Goal: Task Accomplishment & Management: Manage account settings

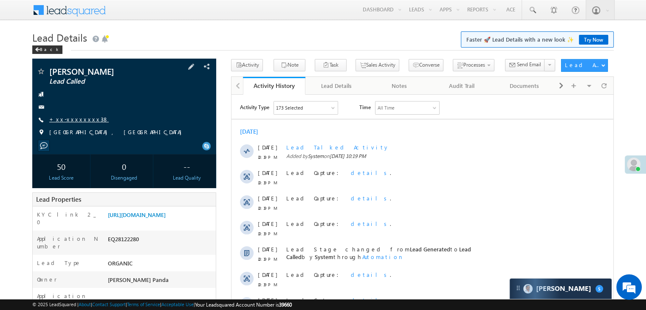
click at [70, 122] on link "+xx-xxxxxxxx38" at bounding box center [78, 119] width 59 height 7
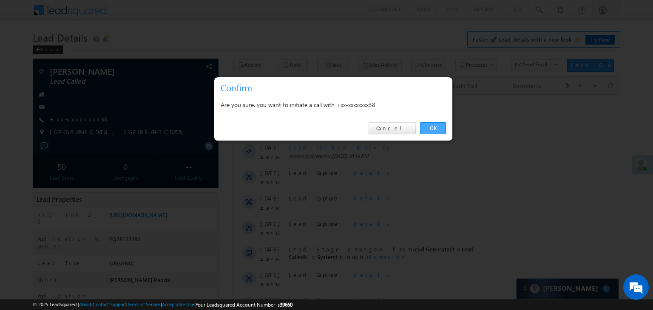
click at [430, 127] on link "OK" at bounding box center [433, 128] width 26 height 12
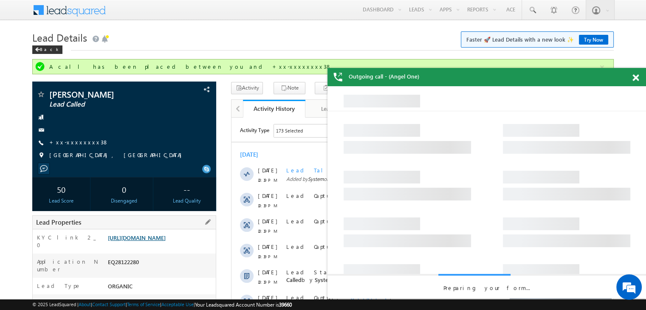
drag, startPoint x: 430, startPoint y: 127, endPoint x: 174, endPoint y: 246, distance: 282.5
click at [166, 241] on link "https://angelbroking1-pk3em7sa.customui-test.leadsquared.com?leadId=66c0a74b-69…" at bounding box center [137, 237] width 58 height 7
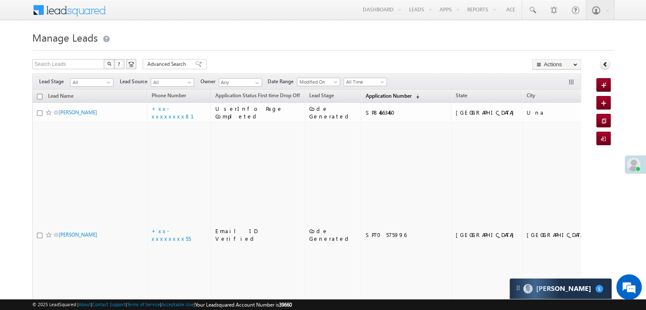
click at [372, 97] on span "Application Number" at bounding box center [388, 96] width 46 height 6
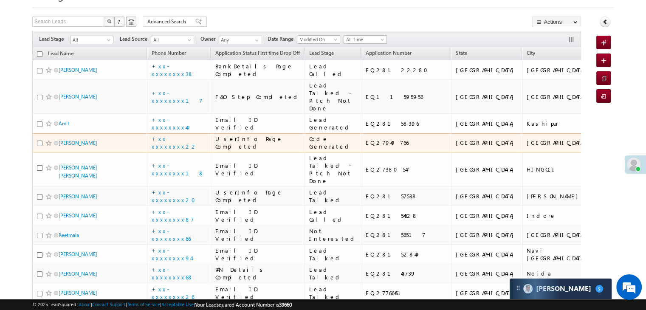
scroll to position [127, 0]
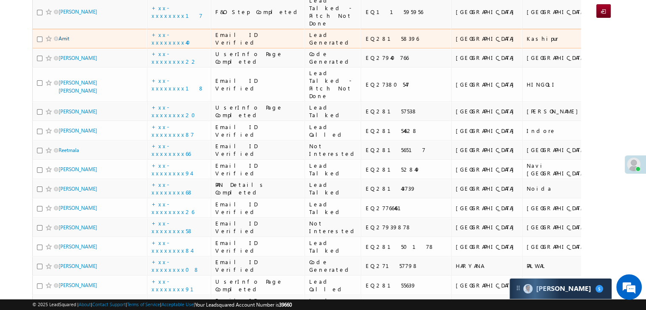
click at [64, 42] on link "Amit" at bounding box center [64, 38] width 11 height 6
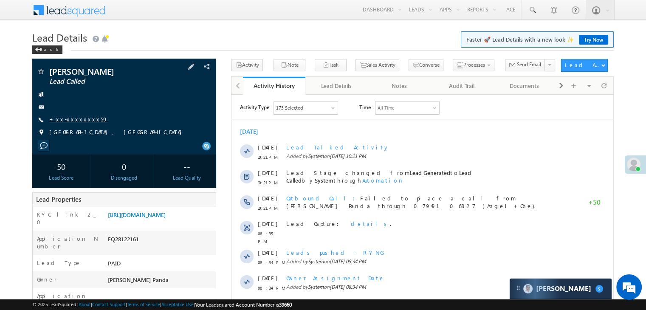
click at [69, 122] on link "+xx-xxxxxxxx59" at bounding box center [78, 119] width 59 height 7
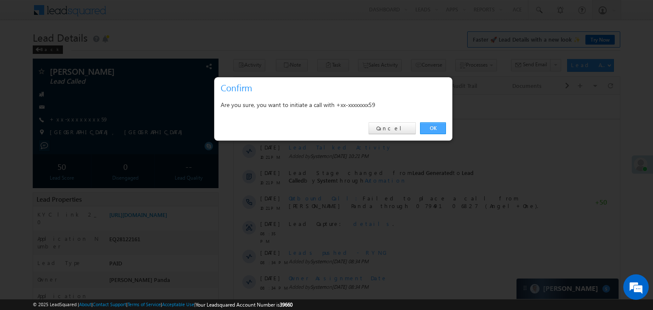
click at [436, 126] on link "OK" at bounding box center [433, 128] width 26 height 12
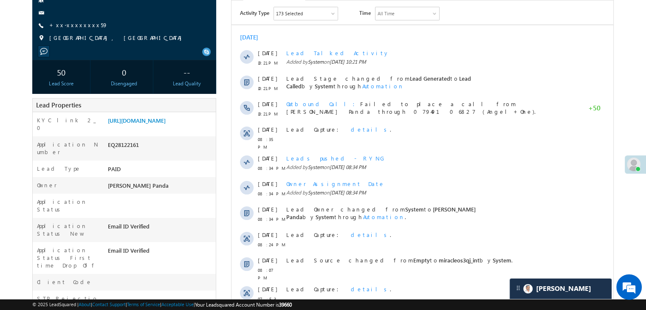
scroll to position [85, 0]
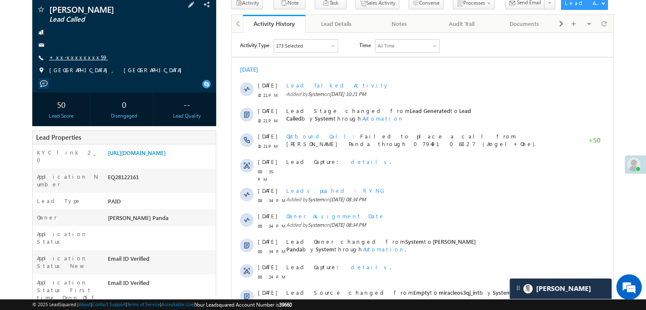
click at [70, 58] on link "+xx-xxxxxxxx59" at bounding box center [78, 57] width 59 height 7
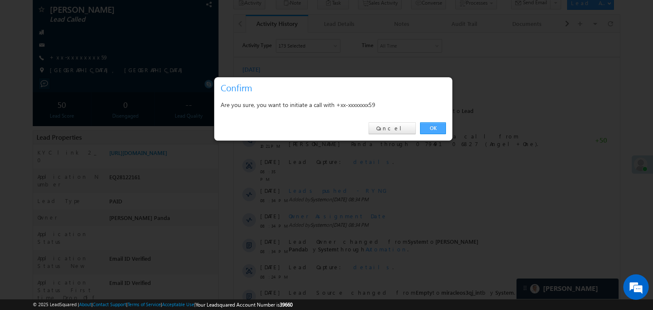
click at [433, 128] on link "OK" at bounding box center [433, 128] width 26 height 12
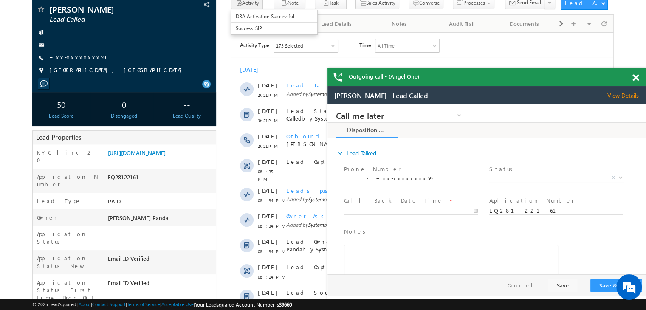
scroll to position [0, 0]
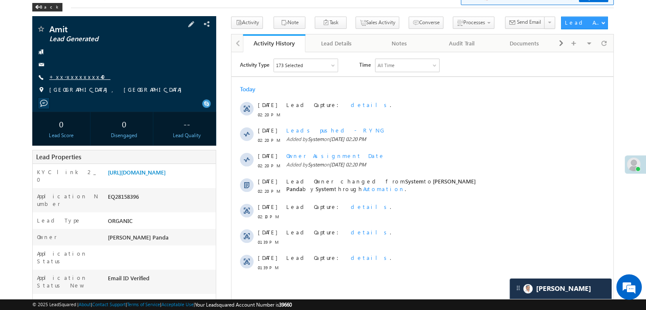
click at [68, 77] on link "+xx-xxxxxxxx40" at bounding box center [79, 76] width 61 height 7
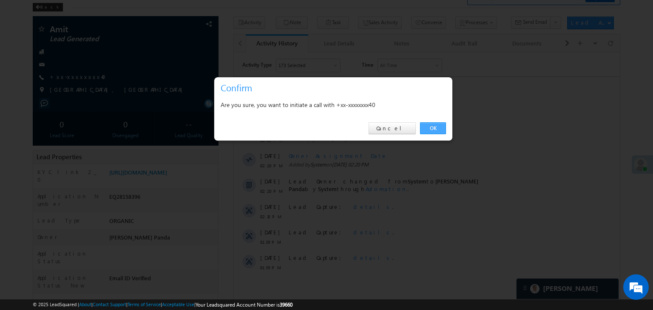
click at [436, 130] on link "OK" at bounding box center [433, 128] width 26 height 12
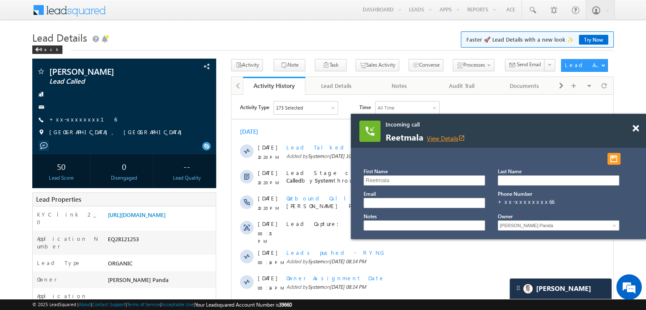
click at [444, 137] on link "View Details open_in_new" at bounding box center [446, 138] width 38 height 8
click at [67, 122] on link "+xx-xxxxxxxx16" at bounding box center [83, 119] width 68 height 7
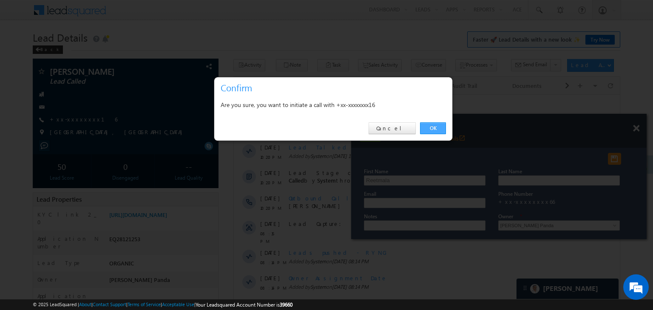
drag, startPoint x: 67, startPoint y: 122, endPoint x: 434, endPoint y: 127, distance: 367.2
click at [434, 127] on link "OK" at bounding box center [433, 128] width 26 height 12
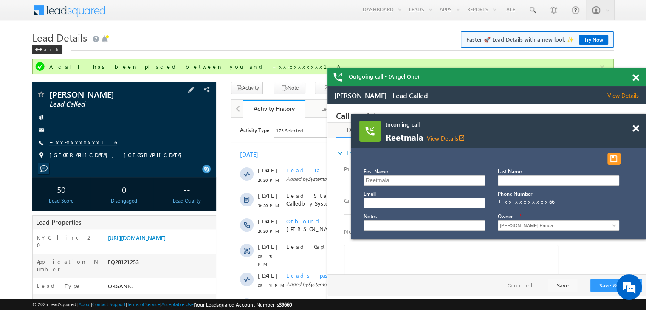
click at [0, 0] on link "+xx-xxxxxxxx16" at bounding box center [0, 0] width 0 height 0
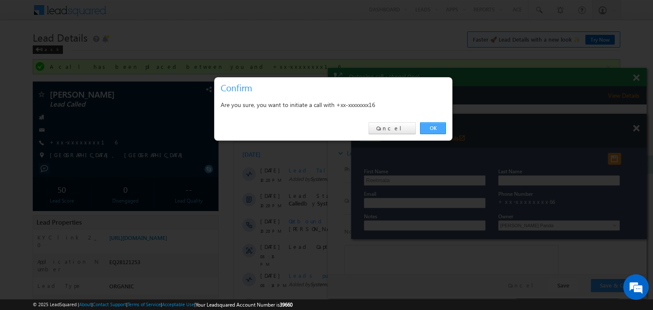
click at [431, 129] on link "OK" at bounding box center [433, 128] width 26 height 12
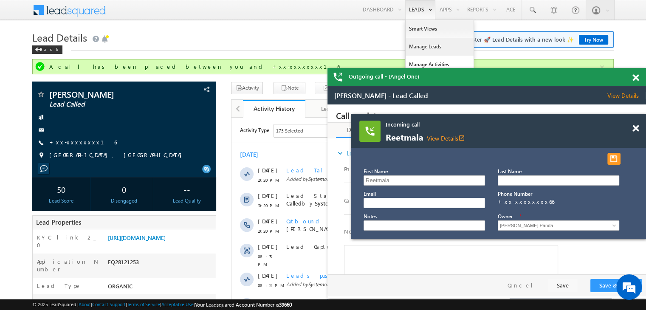
click at [422, 45] on link "Manage Leads" at bounding box center [440, 47] width 68 height 18
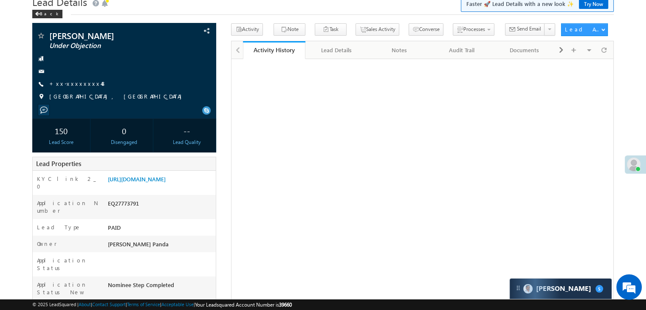
scroll to position [85, 0]
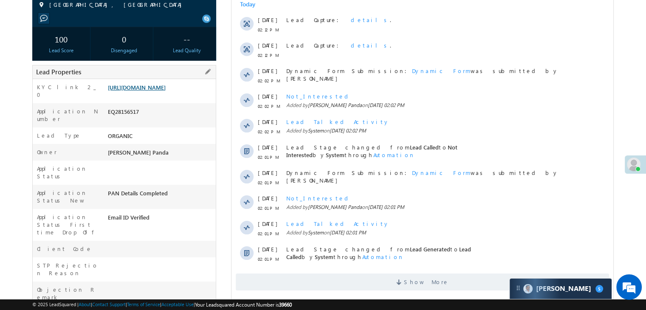
click at [166, 91] on link "https://angelbroking1-pk3em7sa.customui-test.leadsquared.com?leadId=18d425a8-1e…" at bounding box center [137, 87] width 58 height 7
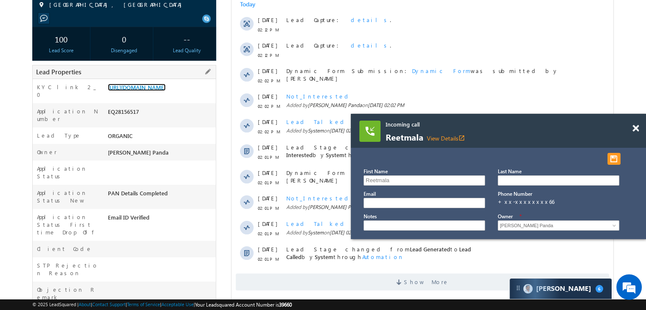
scroll to position [42, 0]
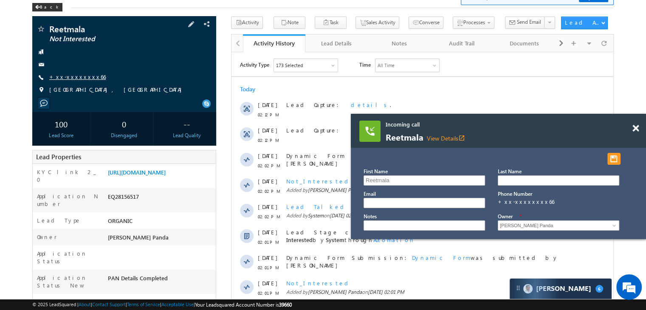
click at [72, 77] on link "+xx-xxxxxxxx66" at bounding box center [77, 76] width 57 height 7
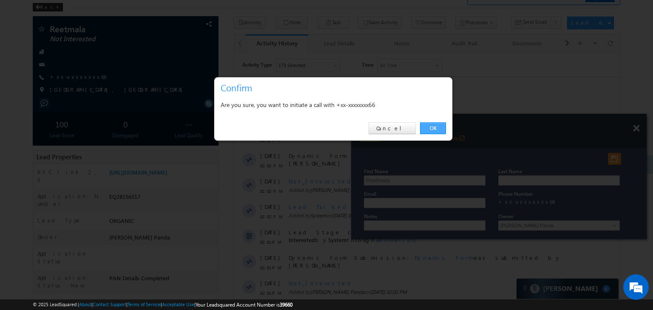
click at [432, 127] on link "OK" at bounding box center [433, 128] width 26 height 12
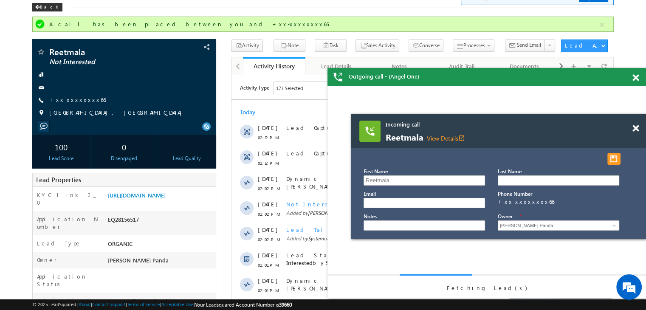
scroll to position [0, 0]
click at [636, 130] on span at bounding box center [636, 128] width 6 height 7
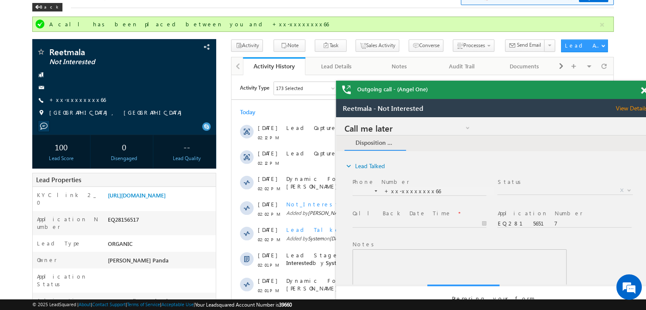
click at [645, 91] on span at bounding box center [644, 90] width 6 height 7
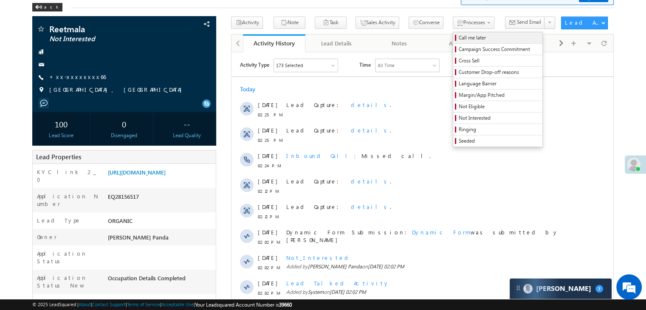
click at [459, 37] on span "Call me later" at bounding box center [499, 38] width 81 height 8
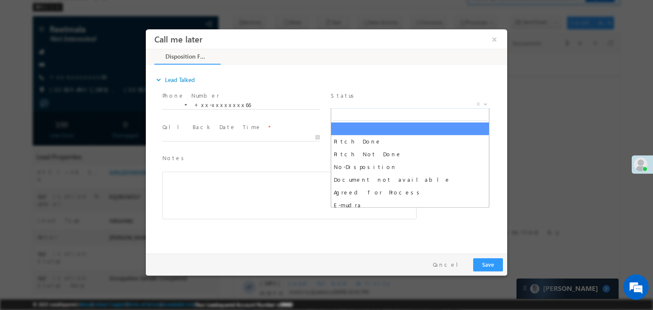
click at [421, 105] on span "X" at bounding box center [410, 104] width 159 height 8
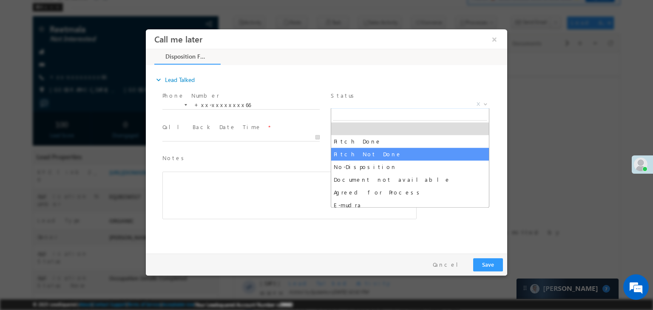
select select "Pitch Not Done"
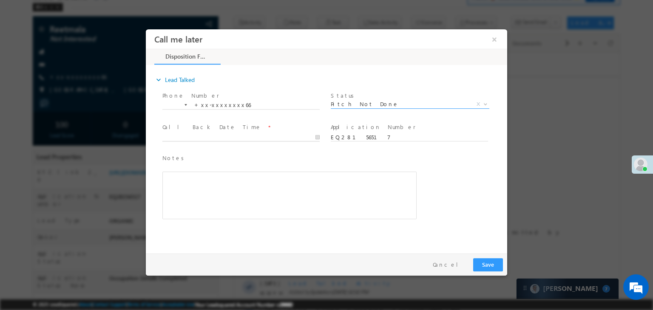
type input "09/01/25 2:26 PM"
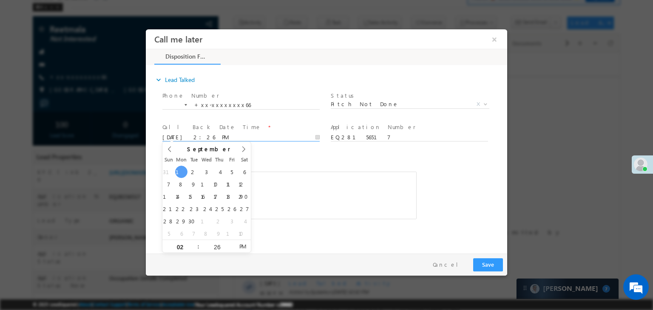
click at [270, 134] on input "09/01/25 2:26 PM" at bounding box center [240, 137] width 157 height 8
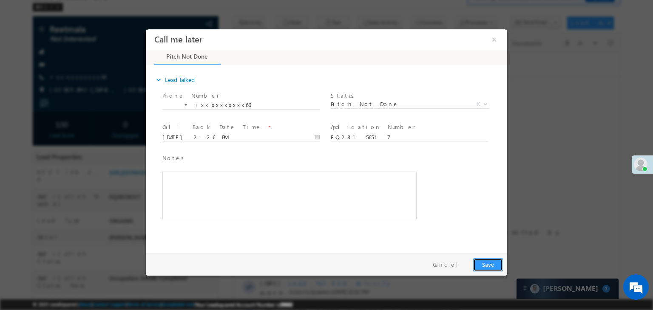
click at [485, 265] on button "Save" at bounding box center [488, 264] width 30 height 13
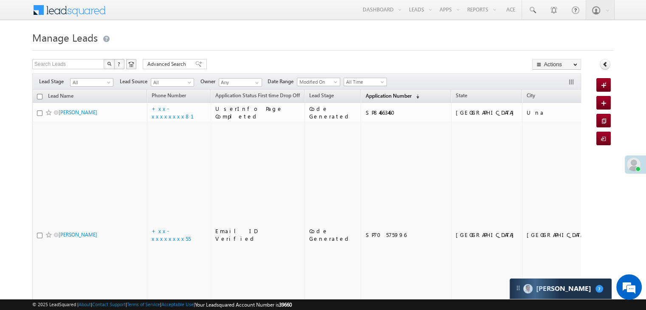
click at [369, 96] on span "Application Number" at bounding box center [388, 96] width 46 height 6
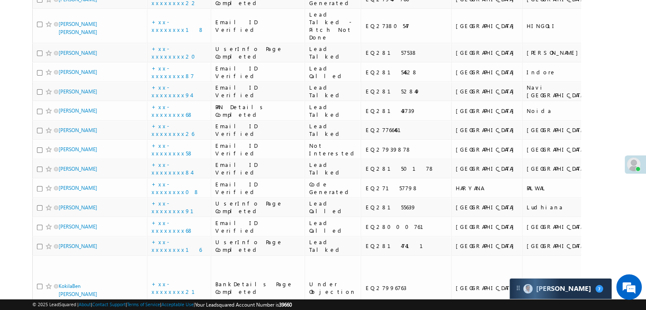
scroll to position [255, 0]
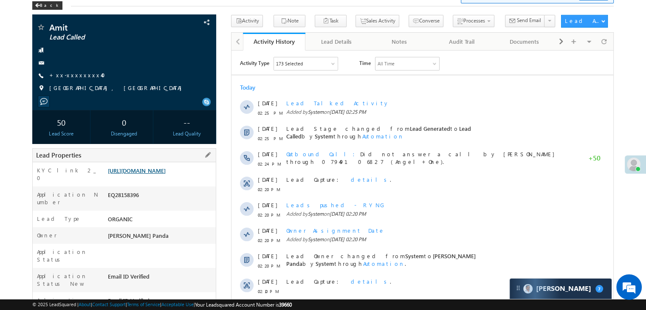
scroll to position [42, 0]
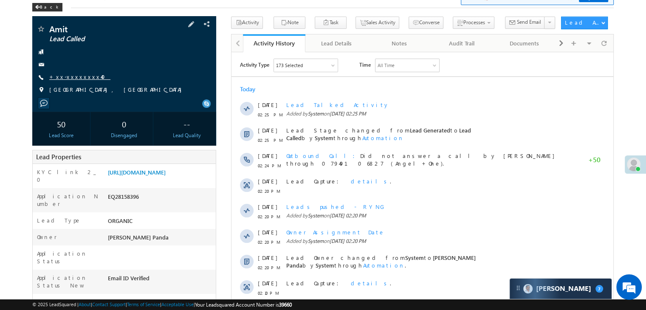
click at [75, 77] on link "+xx-xxxxxxxx40" at bounding box center [79, 76] width 61 height 7
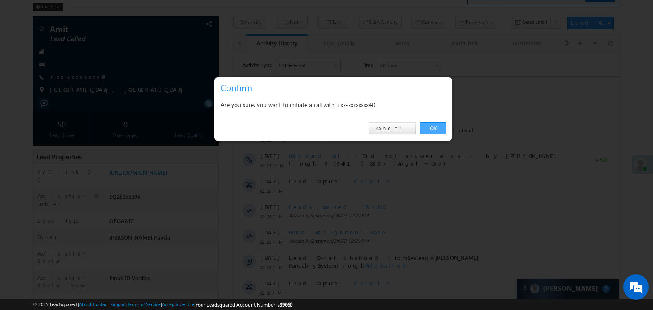
click at [437, 129] on link "OK" at bounding box center [433, 128] width 26 height 12
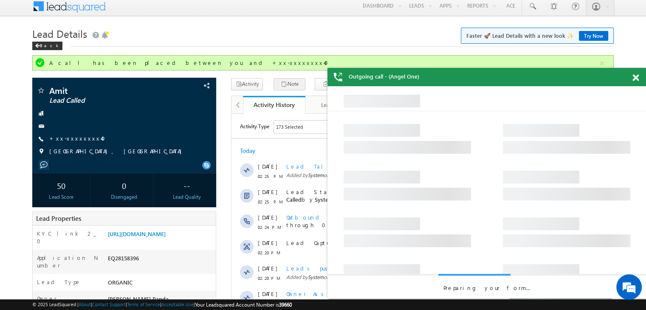
scroll to position [0, 0]
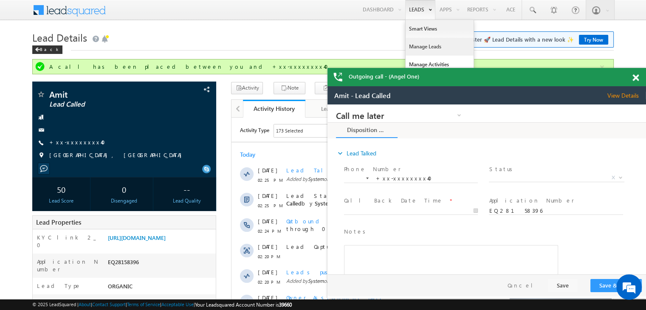
click at [0, 0] on link "Manage Leads" at bounding box center [0, 0] width 0 height 0
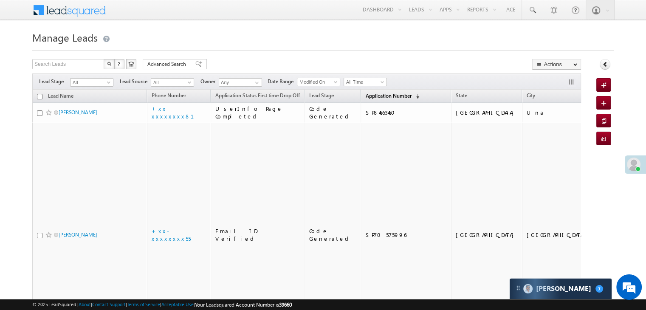
drag, startPoint x: 365, startPoint y: 96, endPoint x: 353, endPoint y: 95, distance: 12.0
click at [365, 95] on span "Application Number" at bounding box center [388, 96] width 46 height 6
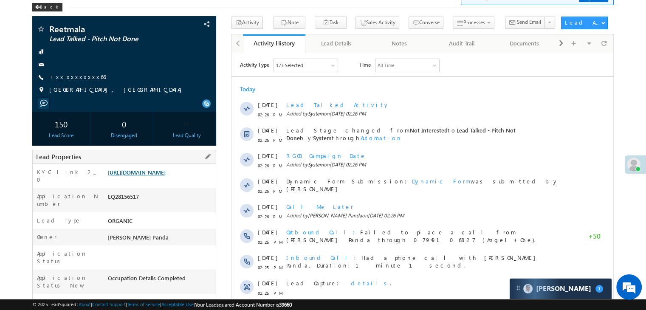
click at [152, 176] on link "[URL][DOMAIN_NAME]" at bounding box center [137, 172] width 58 height 7
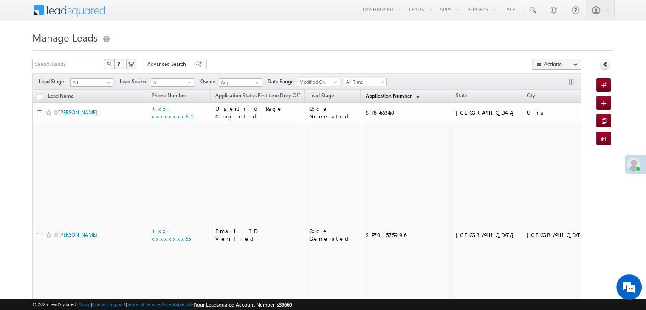
click at [371, 94] on span "Application Number" at bounding box center [388, 96] width 46 height 6
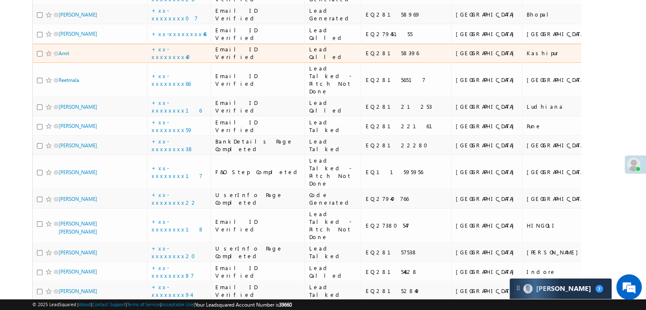
scroll to position [170, 0]
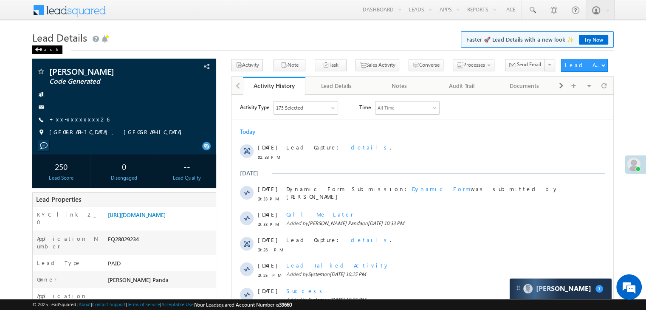
click at [42, 53] on div "Back" at bounding box center [47, 49] width 30 height 8
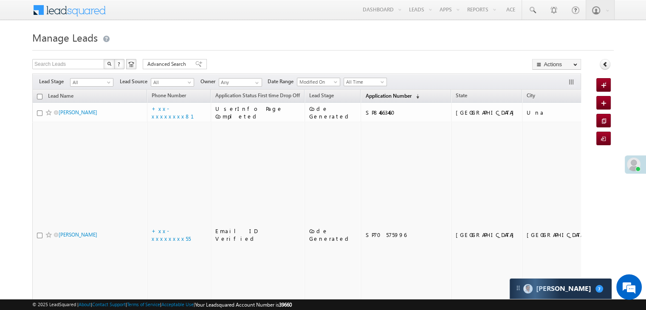
click at [361, 99] on link "Application Number (sorted descending)" at bounding box center [392, 96] width 62 height 11
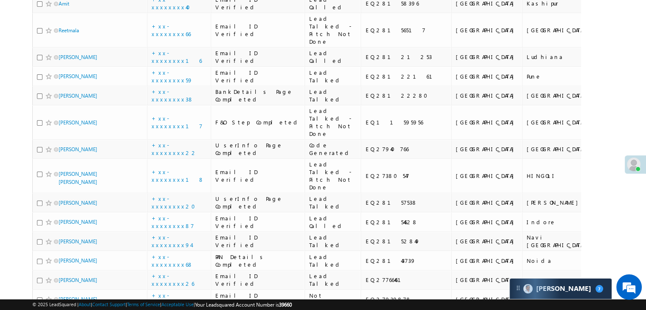
scroll to position [255, 0]
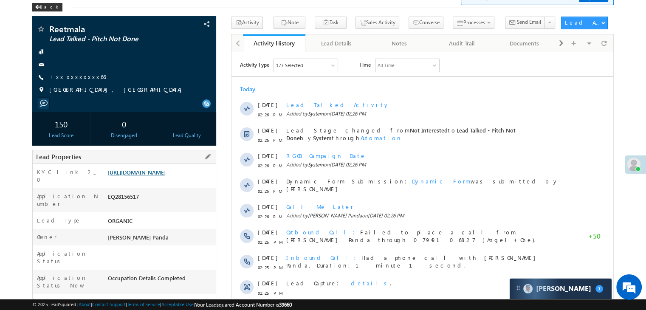
drag, startPoint x: 161, startPoint y: 176, endPoint x: 140, endPoint y: 183, distance: 22.0
click at [140, 176] on link "[URL][DOMAIN_NAME]" at bounding box center [137, 172] width 58 height 7
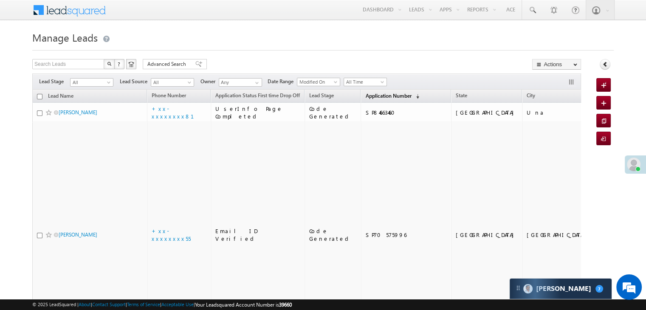
click at [374, 96] on span "Application Number" at bounding box center [388, 96] width 46 height 6
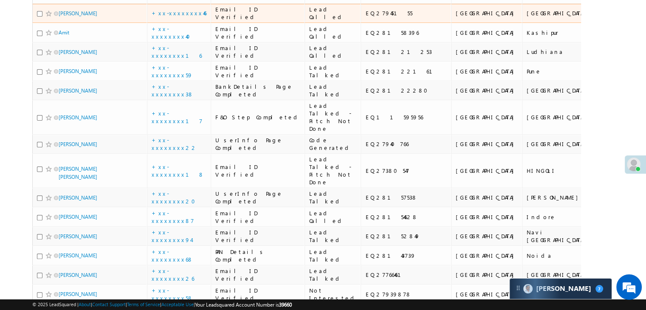
scroll to position [212, 0]
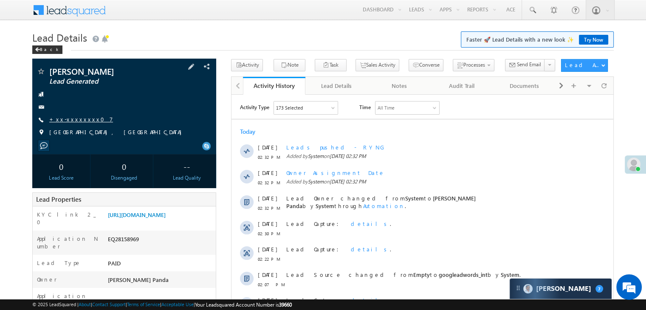
click at [76, 120] on link "+xx-xxxxxxxx07" at bounding box center [81, 119] width 64 height 7
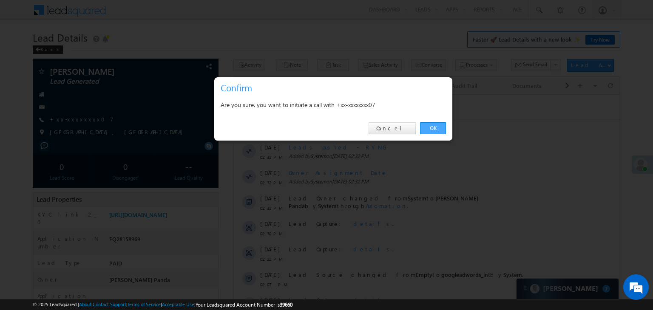
click at [433, 130] on link "OK" at bounding box center [433, 128] width 26 height 12
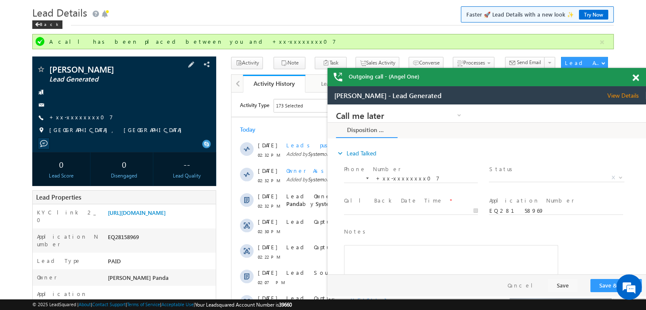
scroll to position [23, 0]
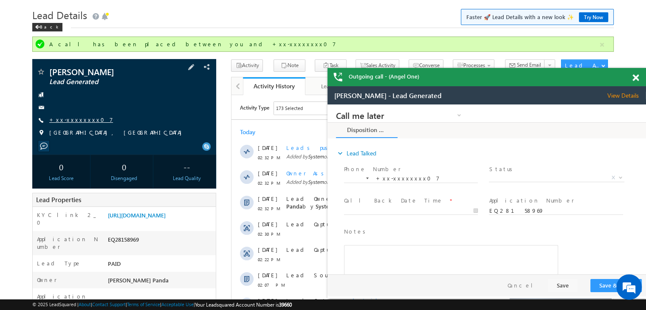
click at [78, 119] on link "+xx-xxxxxxxx07" at bounding box center [81, 119] width 64 height 7
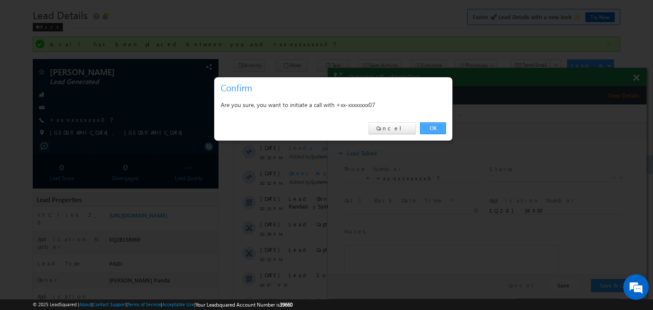
click at [433, 125] on link "OK" at bounding box center [433, 128] width 26 height 12
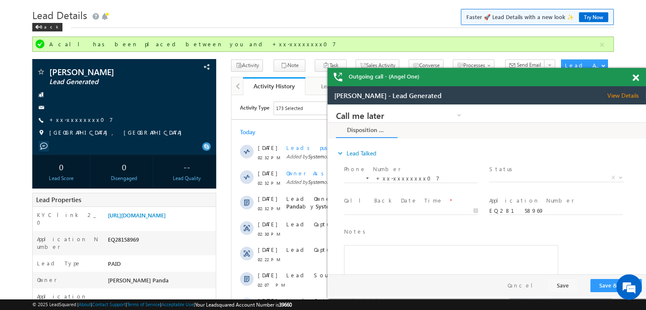
click at [634, 76] on span at bounding box center [636, 77] width 6 height 7
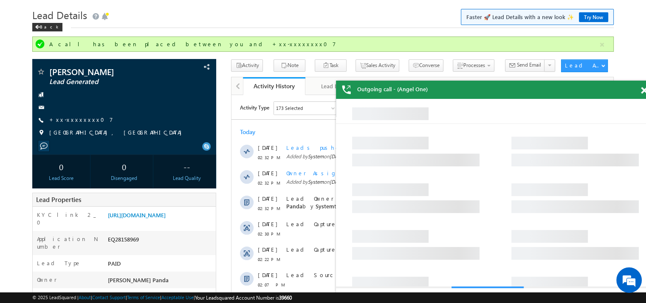
click at [644, 92] on span at bounding box center [644, 90] width 6 height 7
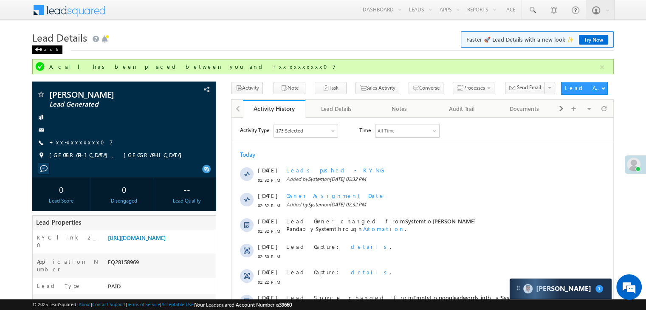
click at [42, 49] on div "Back" at bounding box center [47, 49] width 30 height 8
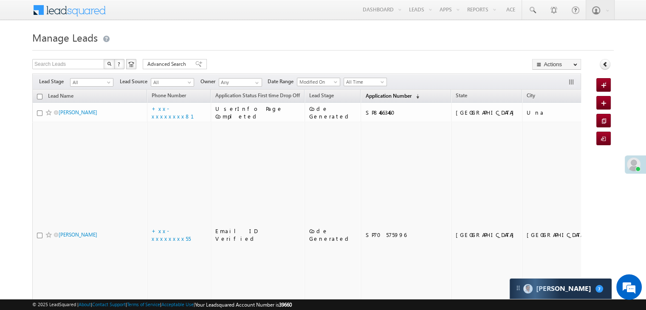
click at [365, 97] on span "Application Number" at bounding box center [388, 96] width 46 height 6
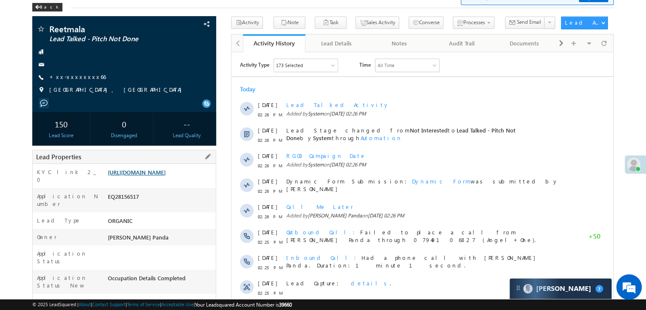
click at [158, 176] on link "[URL][DOMAIN_NAME]" at bounding box center [137, 172] width 58 height 7
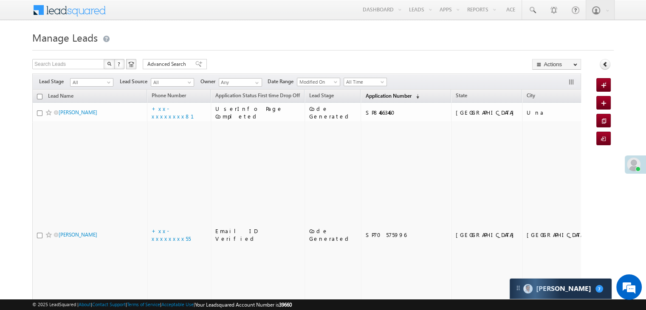
drag, startPoint x: 371, startPoint y: 96, endPoint x: 361, endPoint y: 96, distance: 9.8
click at [365, 96] on span "Application Number" at bounding box center [388, 96] width 46 height 6
click at [374, 96] on span "Application Number" at bounding box center [388, 96] width 46 height 6
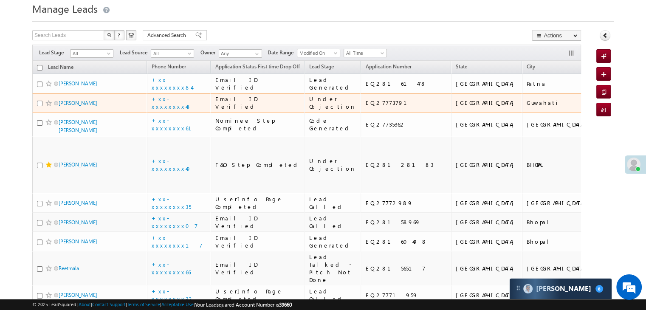
scroll to position [42, 0]
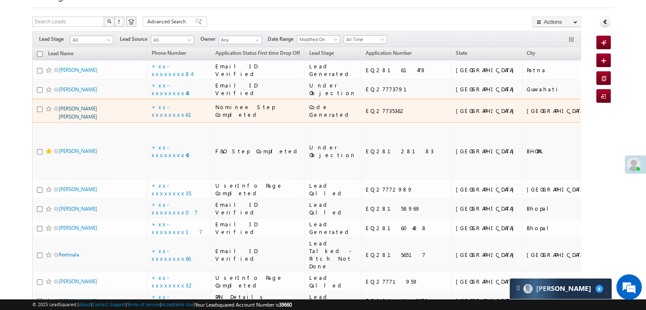
click at [75, 120] on link "[PERSON_NAME] [PERSON_NAME]" at bounding box center [78, 112] width 39 height 14
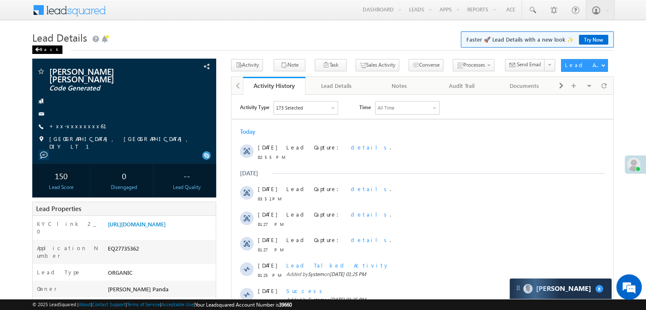
click at [45, 49] on div "Back" at bounding box center [47, 49] width 30 height 8
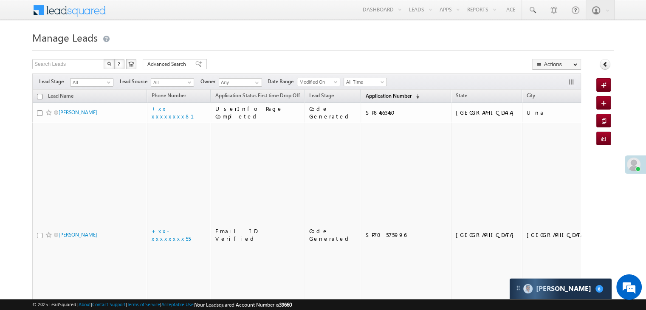
click at [365, 96] on span "Application Number" at bounding box center [388, 96] width 46 height 6
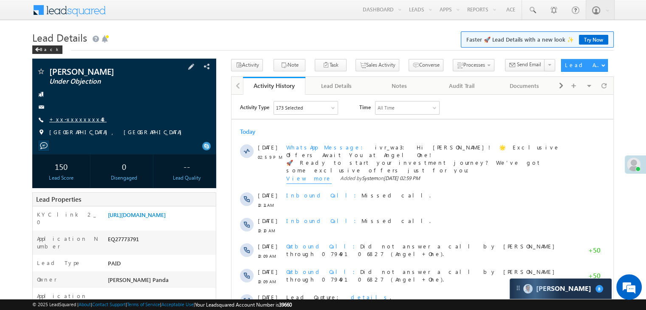
click at [71, 121] on link "+xx-xxxxxxxx48" at bounding box center [77, 119] width 57 height 7
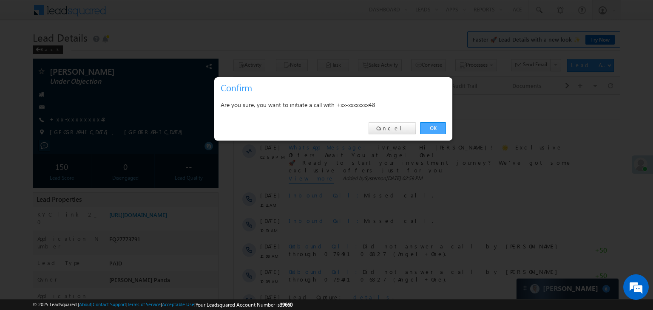
click at [437, 129] on link "OK" at bounding box center [433, 128] width 26 height 12
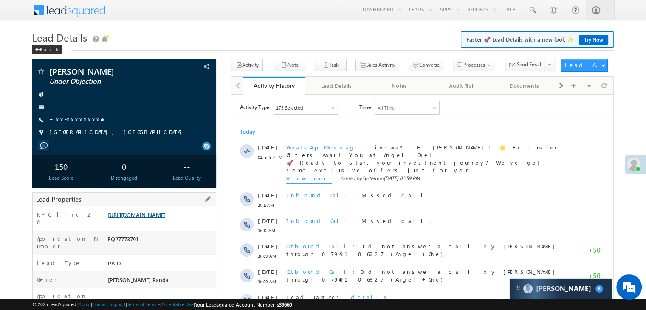
click at [151, 218] on link "[URL][DOMAIN_NAME]" at bounding box center [137, 214] width 58 height 7
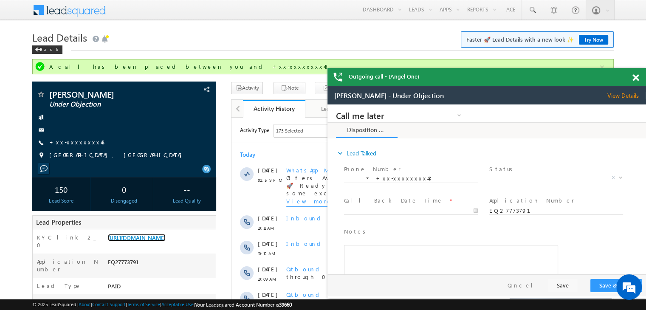
click at [635, 76] on span at bounding box center [636, 77] width 6 height 7
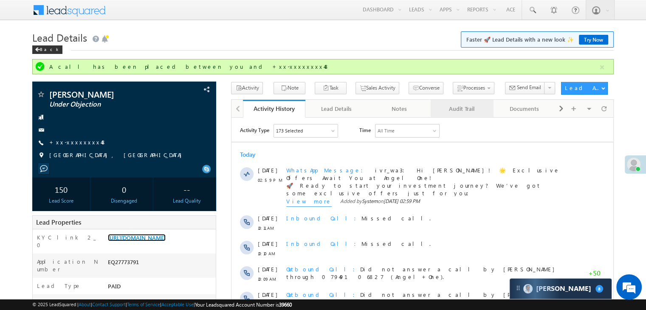
scroll to position [85, 0]
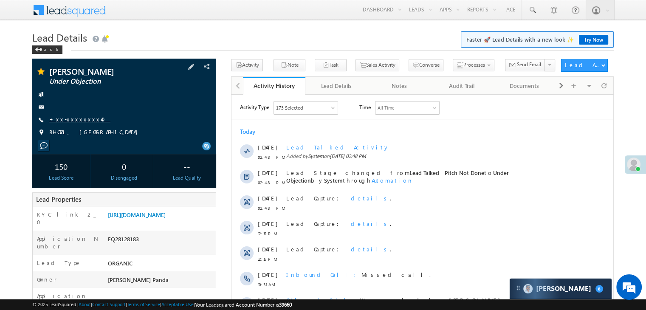
click at [74, 118] on link "+xx-xxxxxxxx40" at bounding box center [79, 119] width 61 height 7
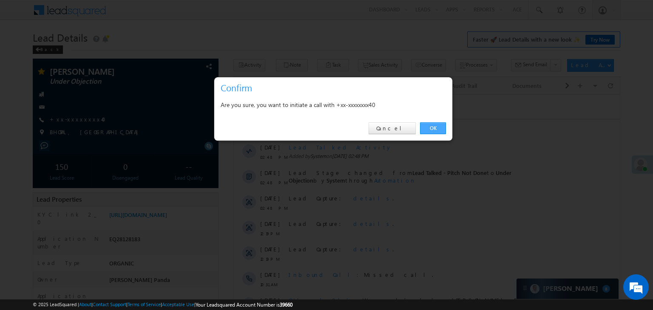
click at [438, 126] on link "OK" at bounding box center [433, 128] width 26 height 12
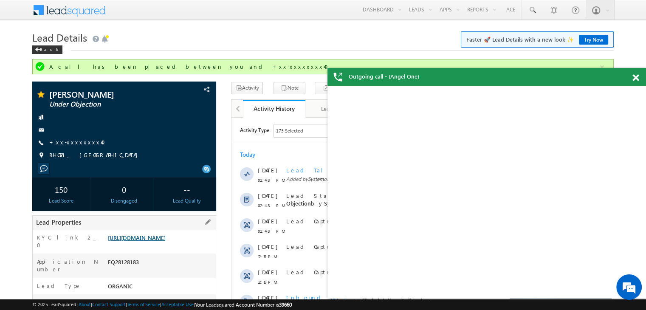
click at [159, 241] on link "[URL][DOMAIN_NAME]" at bounding box center [137, 237] width 58 height 7
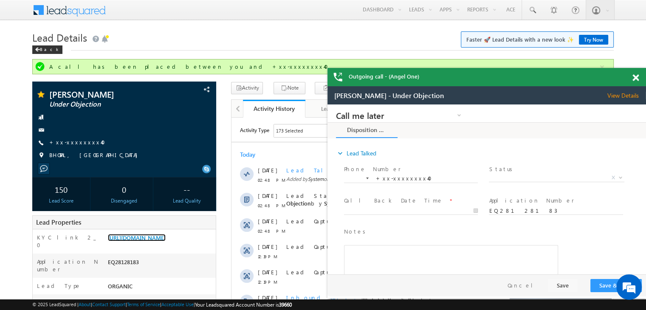
click at [636, 76] on span at bounding box center [636, 77] width 6 height 7
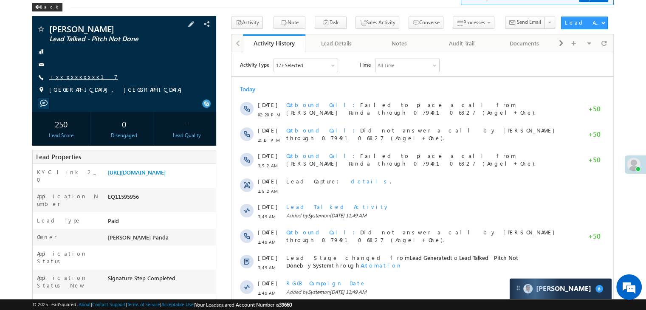
click at [64, 76] on link "+xx-xxxxxxxx17" at bounding box center [83, 76] width 68 height 7
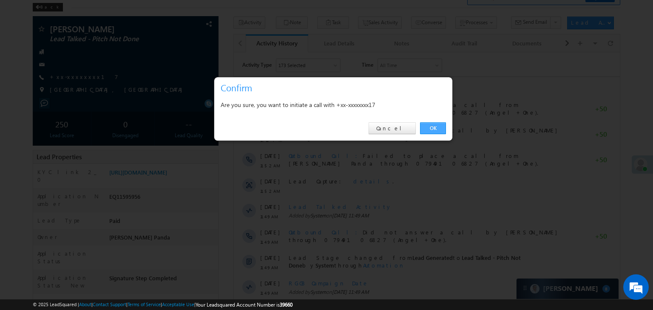
click at [433, 127] on link "OK" at bounding box center [433, 128] width 26 height 12
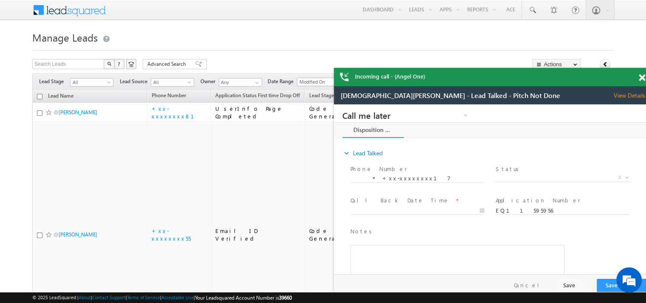
drag, startPoint x: 639, startPoint y: 79, endPoint x: 624, endPoint y: 80, distance: 15.3
click at [639, 79] on span at bounding box center [642, 77] width 6 height 7
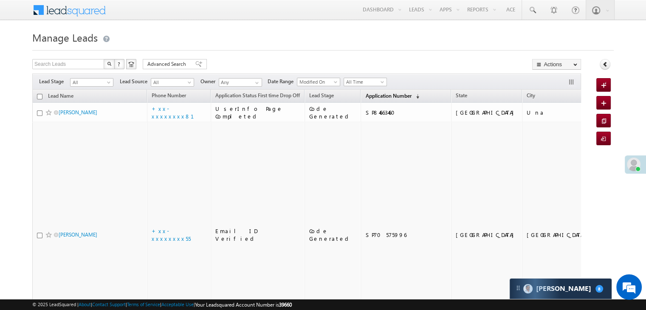
click at [371, 95] on span "Application Number" at bounding box center [388, 96] width 46 height 6
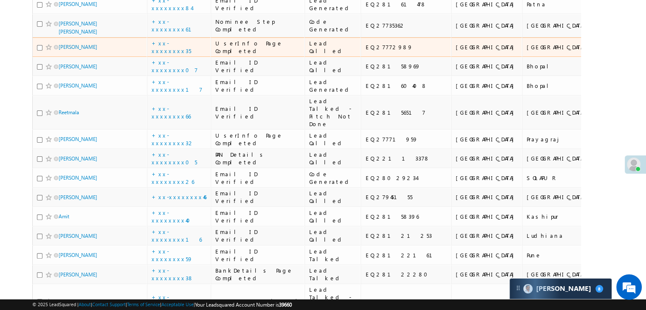
scroll to position [170, 0]
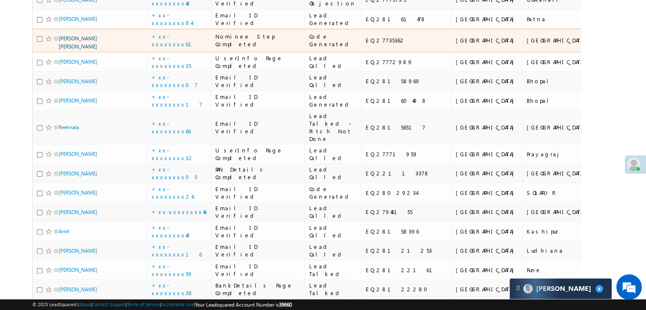
click at [85, 50] on link "Abhilash Gopal Nair" at bounding box center [78, 42] width 39 height 14
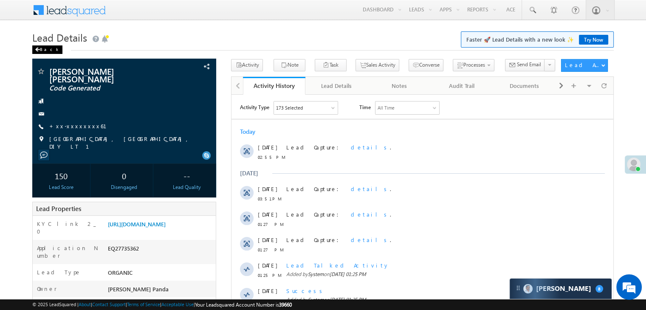
click at [42, 51] on div "Back" at bounding box center [47, 49] width 30 height 8
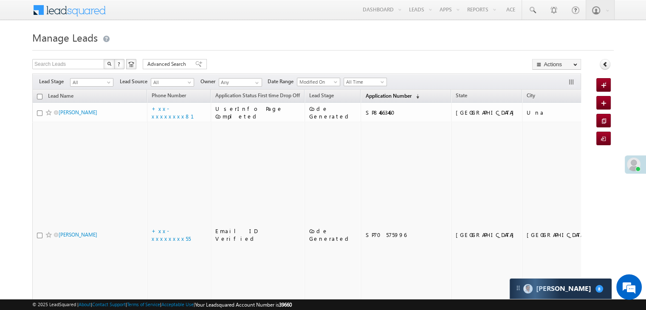
click at [365, 96] on span "Application Number" at bounding box center [388, 96] width 46 height 6
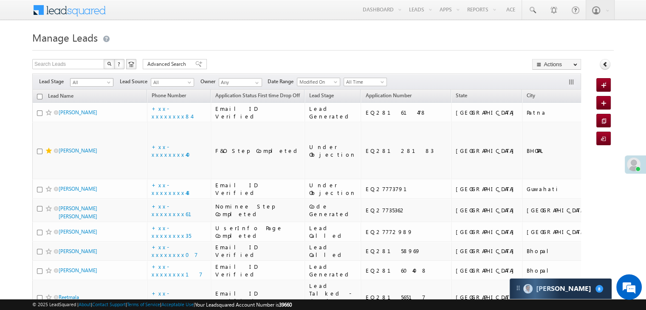
click at [112, 82] on span at bounding box center [109, 84] width 7 height 7
click at [90, 98] on link "Lead Generated" at bounding box center [92, 100] width 43 height 8
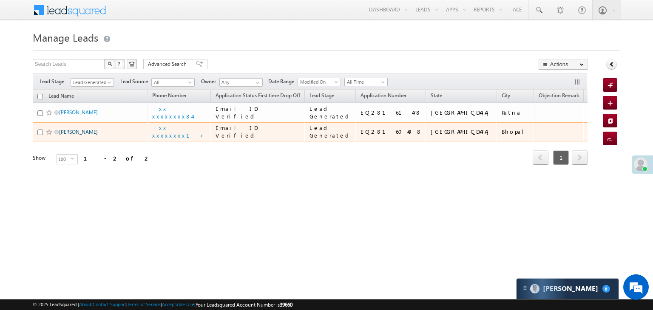
click at [73, 135] on link "[PERSON_NAME]" at bounding box center [78, 132] width 39 height 6
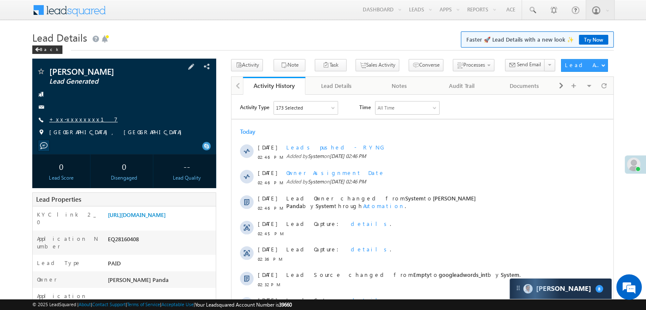
click at [82, 119] on link "+xx-xxxxxxxx17" at bounding box center [83, 119] width 68 height 7
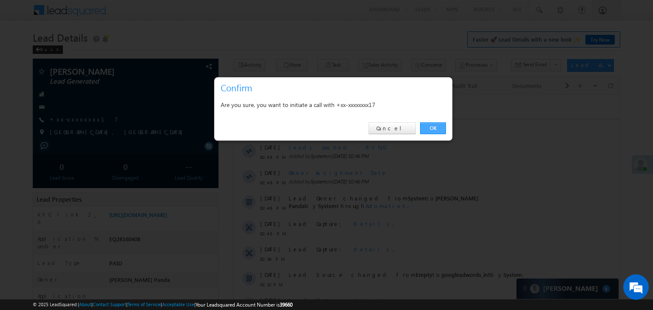
click at [430, 128] on link "OK" at bounding box center [433, 128] width 26 height 12
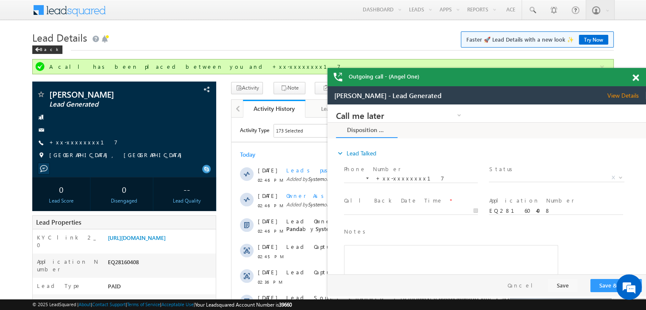
click at [635, 79] on span at bounding box center [636, 77] width 6 height 7
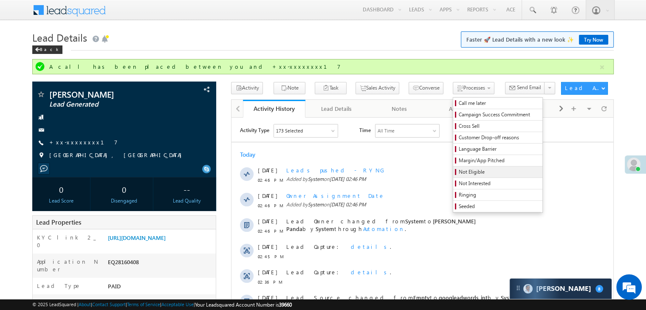
click at [459, 172] on span "Not Eligible" at bounding box center [499, 172] width 81 height 8
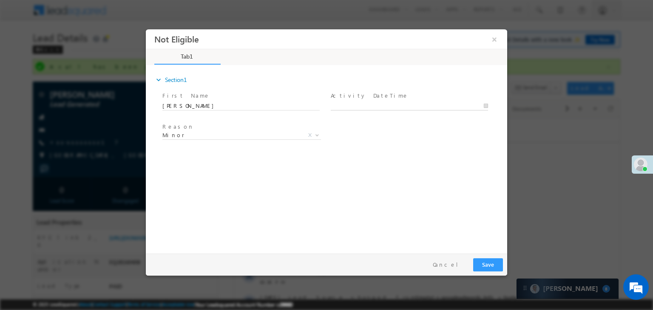
type input "[DATE] 3:07 PM"
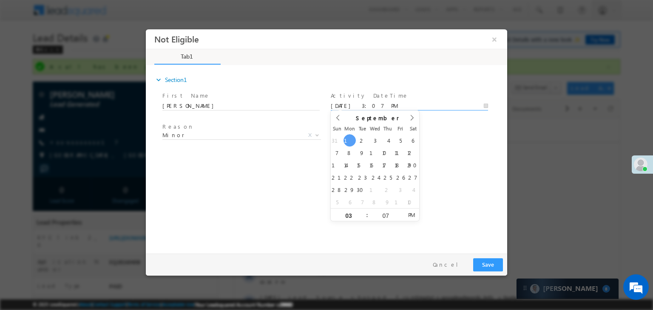
click at [406, 105] on input "[DATE] 3:07 PM" at bounding box center [409, 106] width 157 height 8
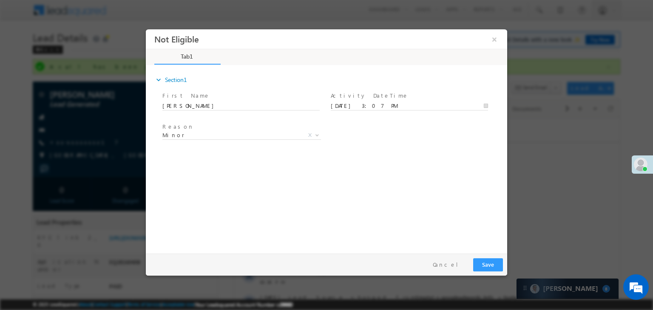
click at [449, 148] on div "Reason * Minor Existing Client Out of India DRA - FDS Termination DRA - Already…" at bounding box center [334, 136] width 346 height 31
click at [492, 266] on button "Save" at bounding box center [488, 264] width 30 height 13
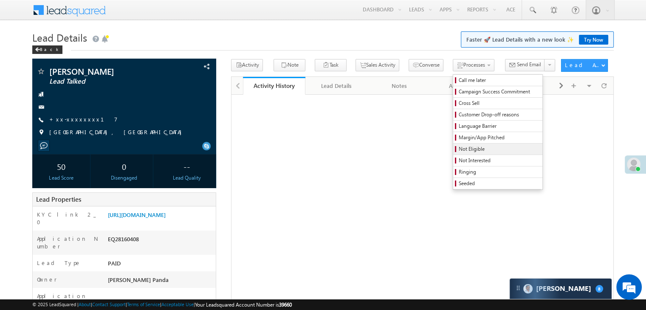
click at [459, 148] on span "Not Eligible" at bounding box center [499, 149] width 81 height 8
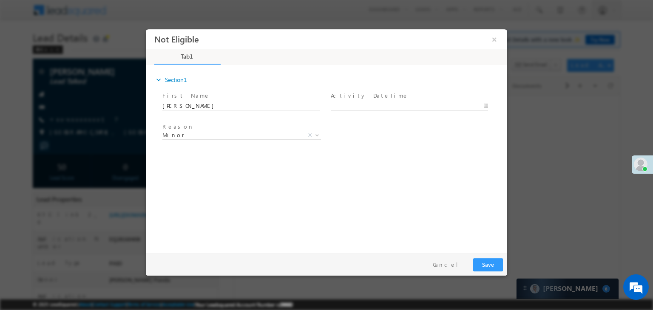
type input "09/01/25 3:09 PM"
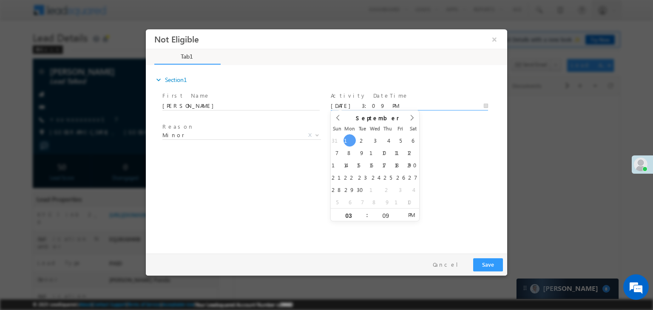
click at [400, 105] on input "09/01/25 3:09 PM" at bounding box center [409, 106] width 157 height 8
click at [448, 136] on div "Reason * Minor Existing Client Out of India DRA - FDS Termination DRA - Already…" at bounding box center [334, 136] width 346 height 31
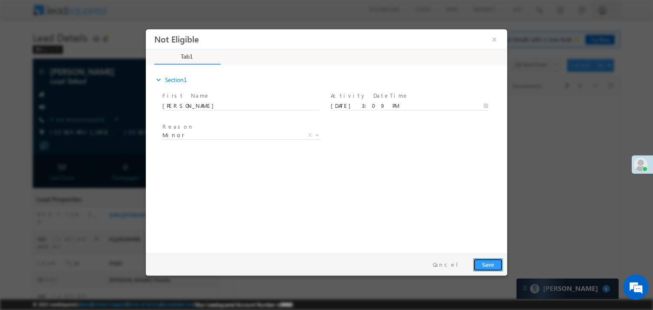
click at [490, 269] on button "Save" at bounding box center [488, 264] width 30 height 13
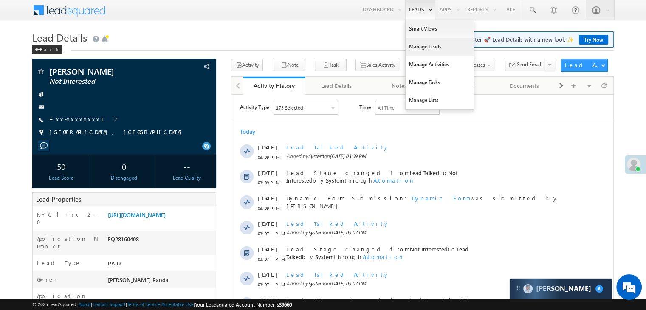
click at [418, 45] on link "Manage Leads" at bounding box center [440, 47] width 68 height 18
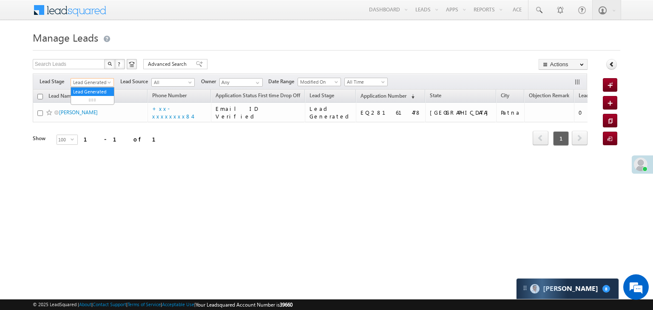
click at [110, 82] on span at bounding box center [110, 84] width 7 height 7
click at [95, 89] on link "All" at bounding box center [92, 92] width 43 height 8
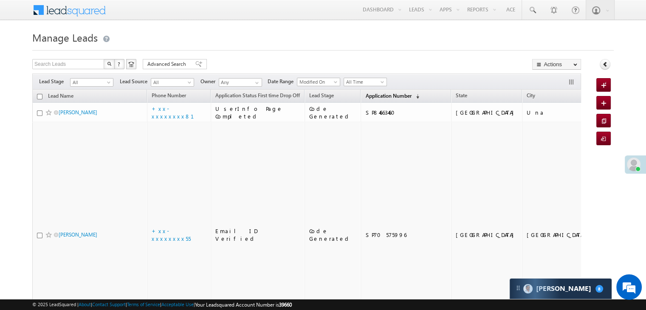
click at [371, 96] on span "Application Number" at bounding box center [388, 96] width 46 height 6
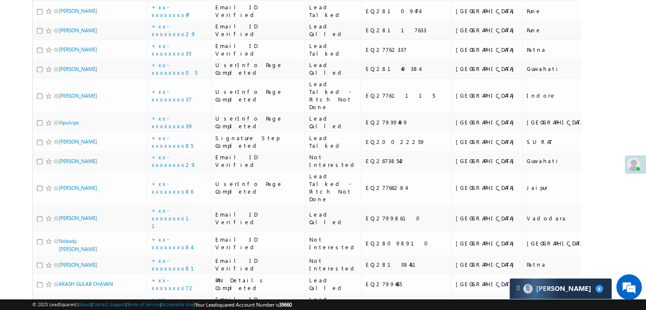
scroll to position [1020, 0]
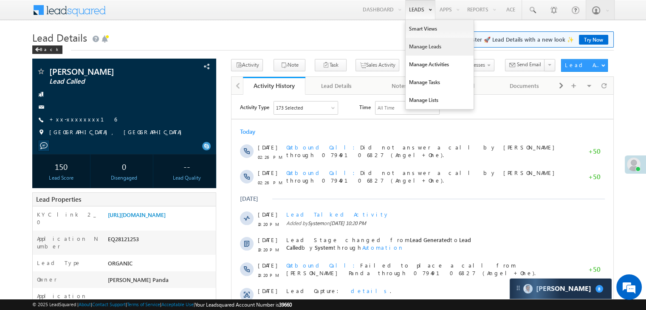
click at [416, 46] on link "Manage Leads" at bounding box center [440, 47] width 68 height 18
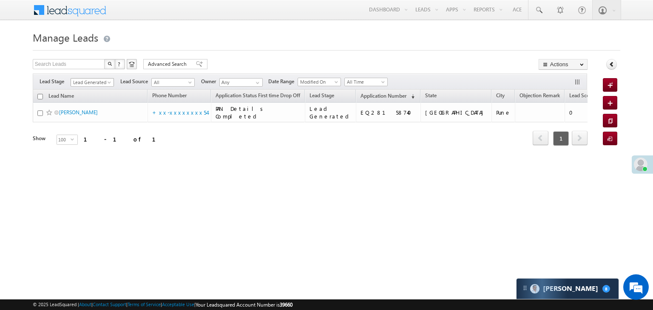
click at [108, 83] on span at bounding box center [110, 84] width 7 height 7
click at [85, 90] on link "All" at bounding box center [92, 92] width 43 height 8
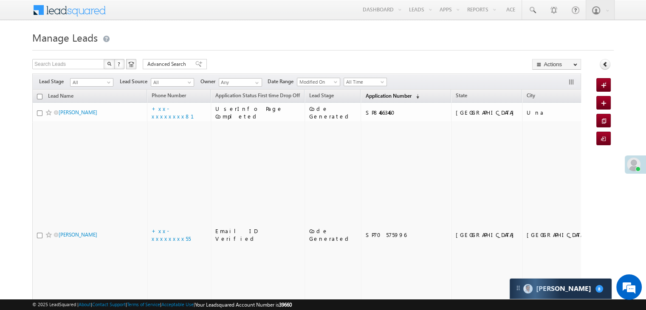
click at [381, 96] on span "Application Number" at bounding box center [388, 96] width 46 height 6
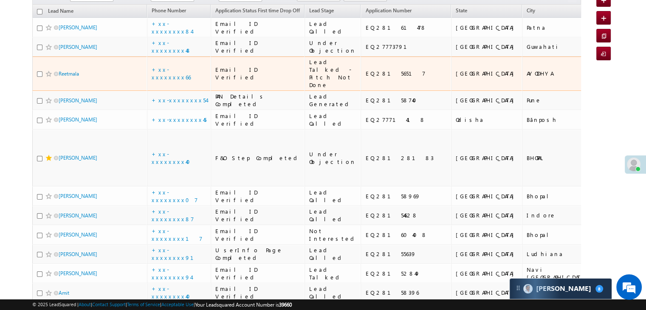
scroll to position [127, 0]
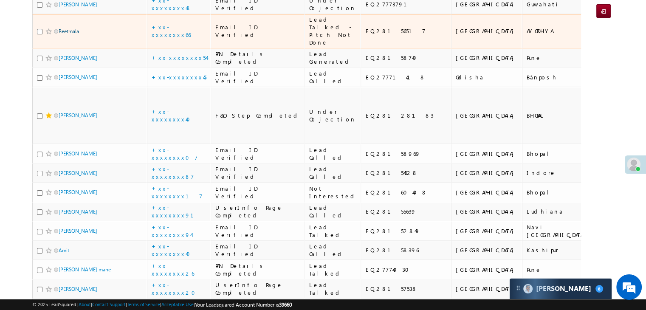
click at [67, 34] on link "Reetmala" at bounding box center [69, 31] width 20 height 6
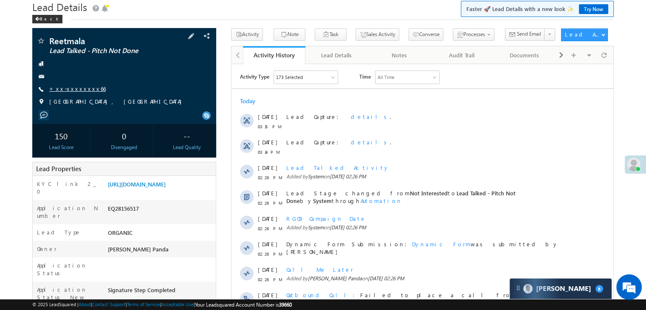
scroll to position [85, 0]
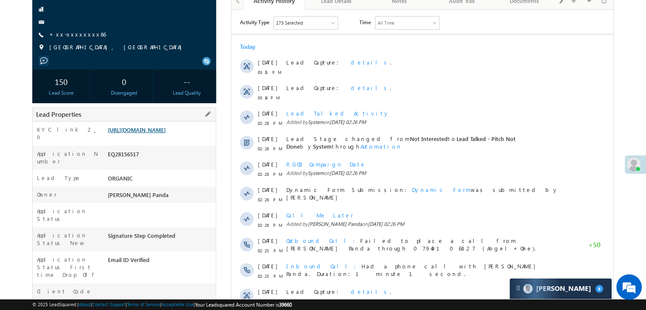
click at [162, 133] on link "[URL][DOMAIN_NAME]" at bounding box center [137, 129] width 58 height 7
click at [82, 33] on link "+xx-xxxxxxxx66" at bounding box center [77, 34] width 57 height 7
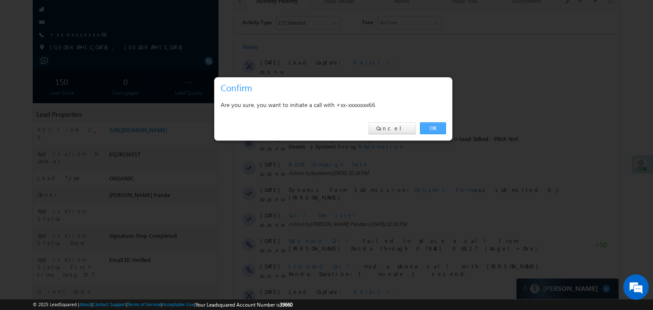
click at [432, 128] on link "OK" at bounding box center [433, 128] width 26 height 12
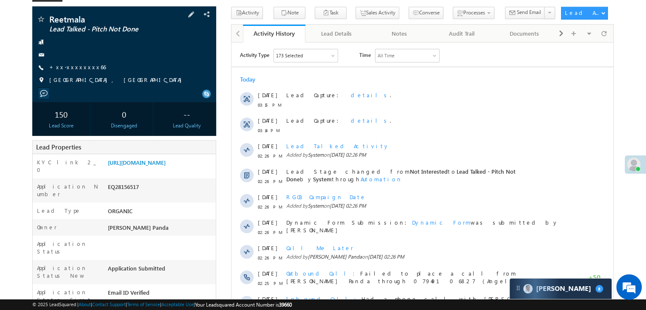
scroll to position [42, 0]
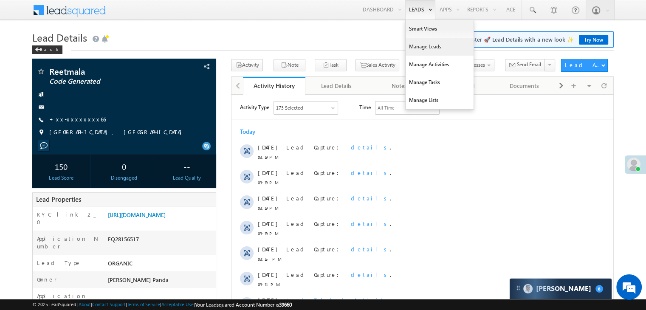
click at [413, 46] on link "Manage Leads" at bounding box center [440, 47] width 68 height 18
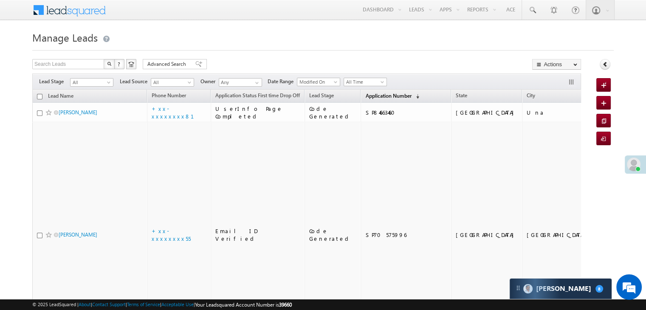
click at [378, 97] on span "Application Number" at bounding box center [388, 96] width 46 height 6
click at [369, 95] on span "Application Number" at bounding box center [388, 96] width 46 height 6
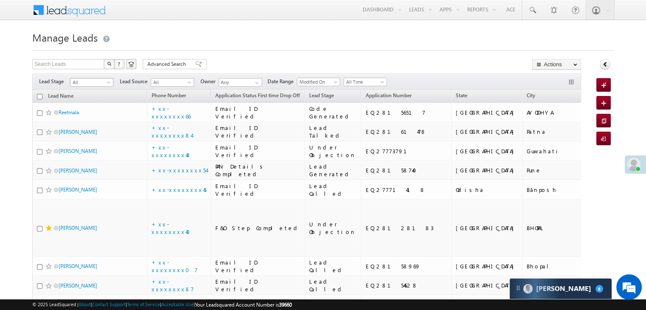
click at [109, 84] on span at bounding box center [109, 84] width 7 height 7
click at [97, 99] on link "Lead Generated" at bounding box center [92, 100] width 43 height 8
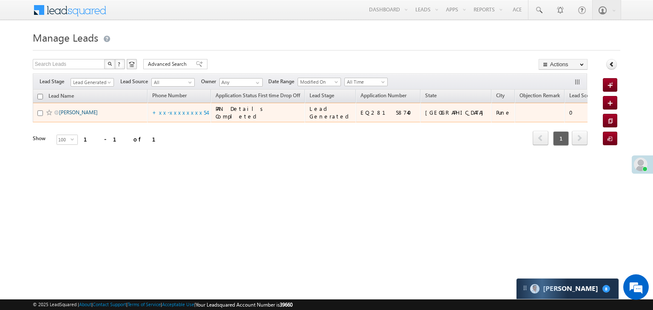
click at [74, 116] on link "[PERSON_NAME]" at bounding box center [78, 112] width 39 height 6
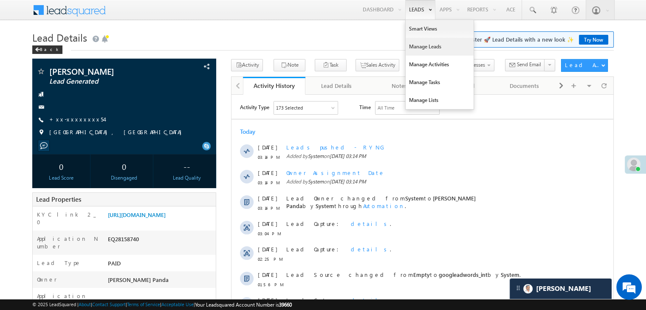
click at [418, 45] on link "Manage Leads" at bounding box center [440, 47] width 68 height 18
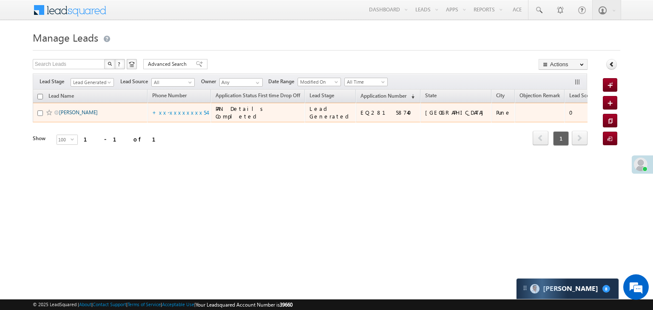
click at [81, 116] on link "[PERSON_NAME]" at bounding box center [78, 112] width 39 height 6
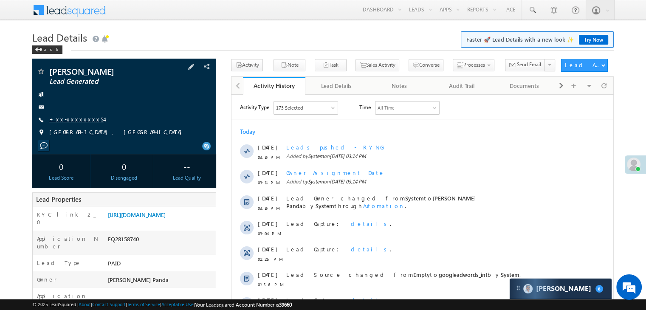
click at [73, 122] on link "+xx-xxxxxxxx54" at bounding box center [76, 119] width 55 height 7
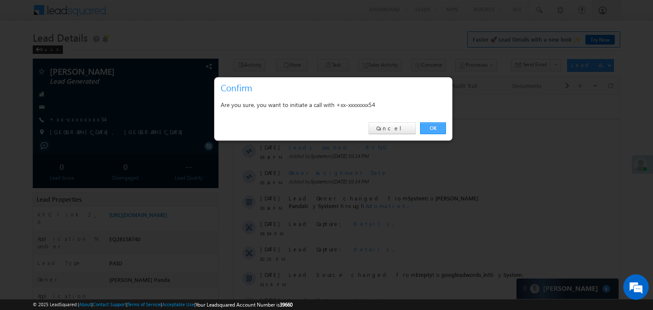
click at [436, 126] on link "OK" at bounding box center [433, 128] width 26 height 12
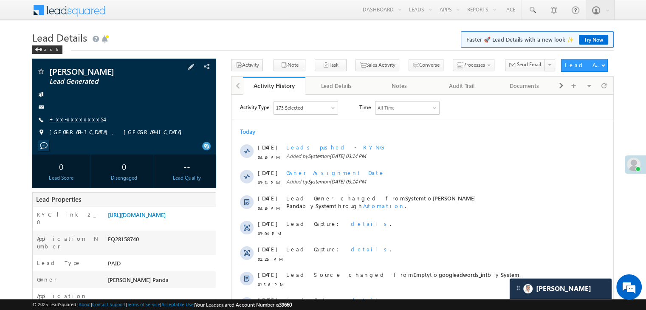
click at [82, 119] on link "+xx-xxxxxxxx54" at bounding box center [76, 119] width 55 height 7
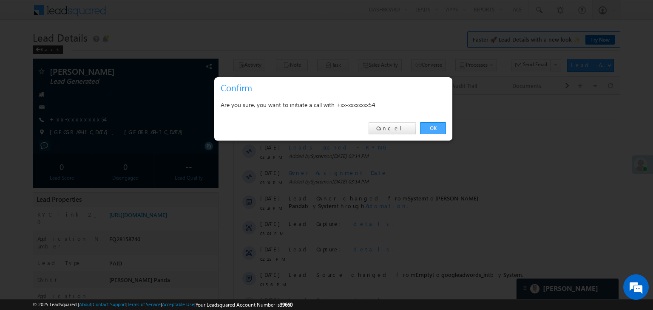
click at [430, 128] on link "OK" at bounding box center [433, 128] width 26 height 12
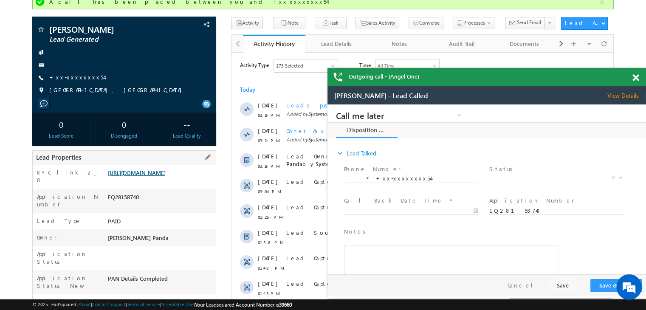
scroll to position [85, 0]
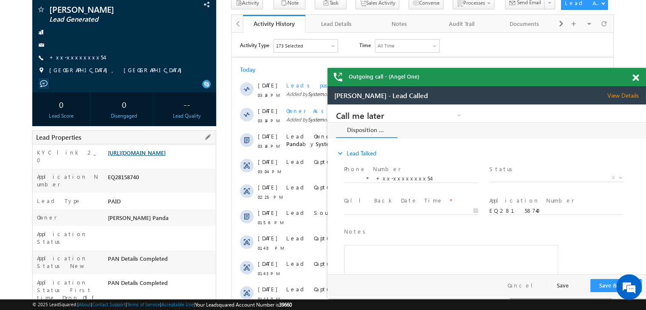
click at [0, 0] on link "[URL][DOMAIN_NAME]" at bounding box center [0, 0] width 0 height 0
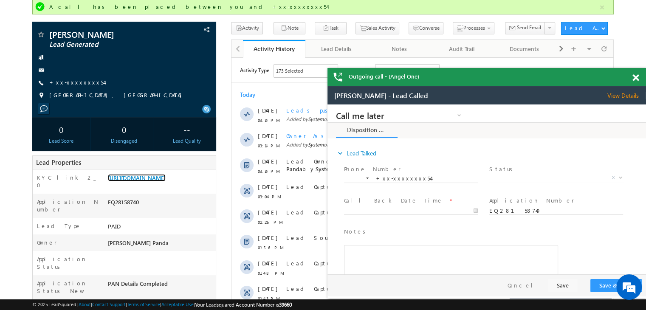
scroll to position [0, 0]
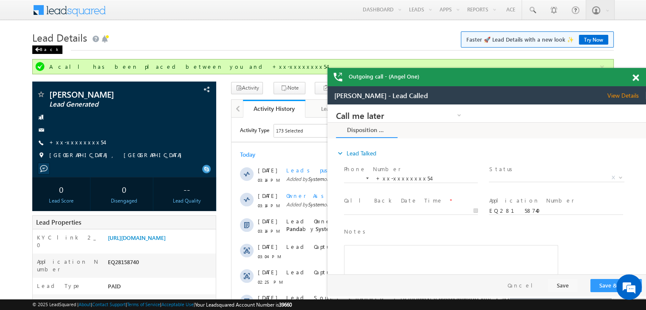
click at [0, 0] on div "Back" at bounding box center [0, 0] width 0 height 0
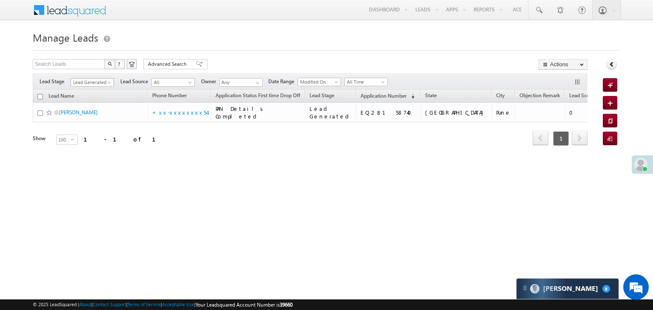
click at [106, 84] on span "Lead Generated" at bounding box center [91, 83] width 40 height 8
click at [95, 90] on link "All" at bounding box center [92, 92] width 43 height 8
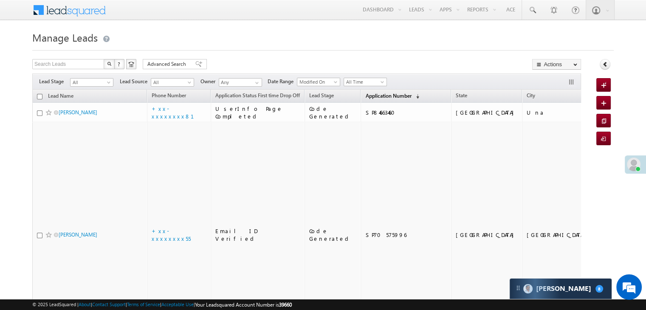
click at [365, 93] on span "Application Number" at bounding box center [388, 96] width 46 height 6
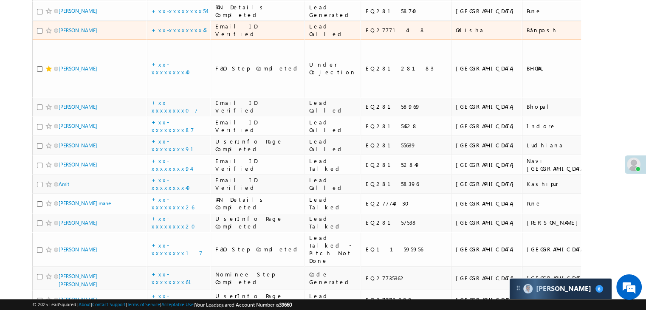
scroll to position [212, 0]
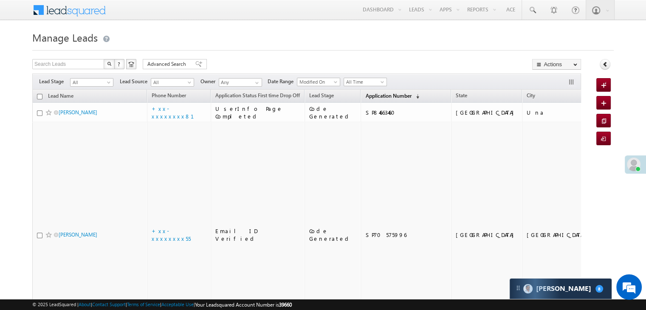
click at [375, 93] on span "Application Number" at bounding box center [388, 96] width 46 height 6
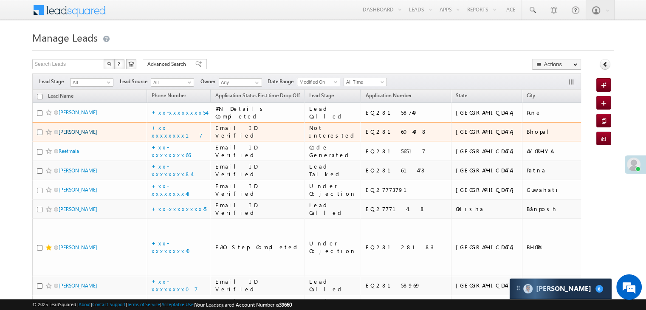
click at [67, 135] on link "[PERSON_NAME]" at bounding box center [78, 132] width 39 height 6
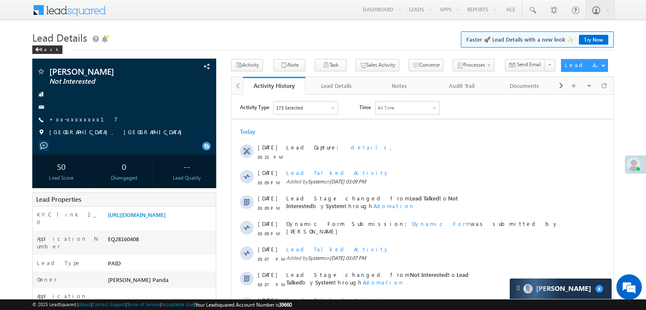
click at [73, 121] on link "+xx-xxxxxxxx17" at bounding box center [83, 119] width 68 height 7
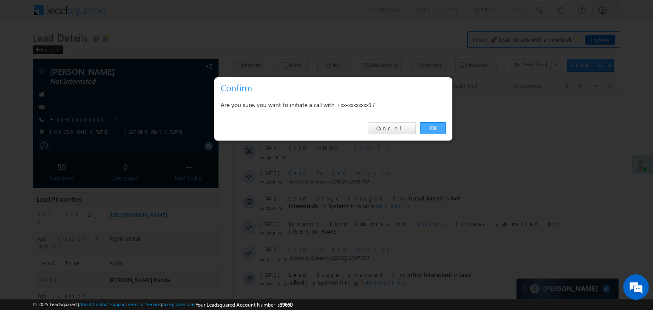
click at [436, 128] on link "OK" at bounding box center [433, 128] width 26 height 12
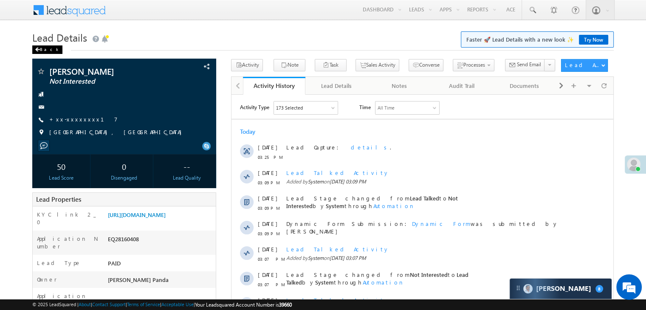
click at [44, 50] on div "Back" at bounding box center [47, 49] width 30 height 8
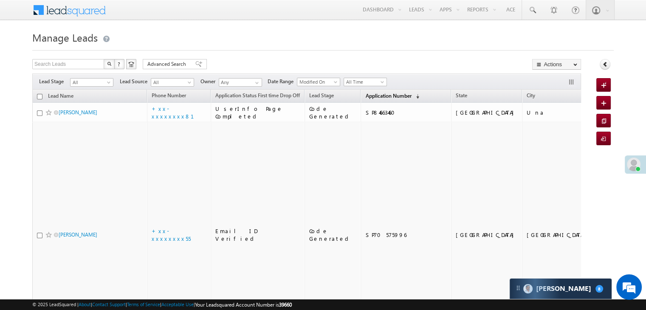
click at [376, 97] on span "Application Number" at bounding box center [388, 96] width 46 height 6
click at [367, 97] on span "Application Number" at bounding box center [388, 96] width 46 height 6
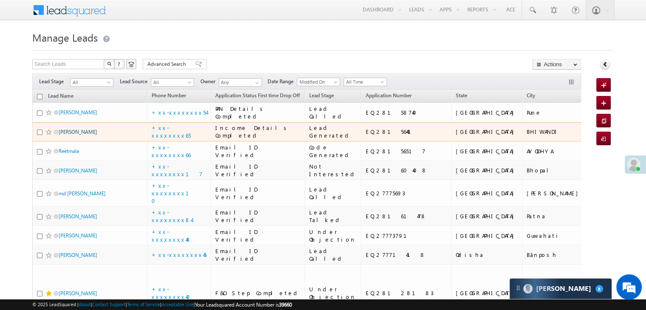
click at [83, 135] on link "[PERSON_NAME]" at bounding box center [78, 132] width 39 height 6
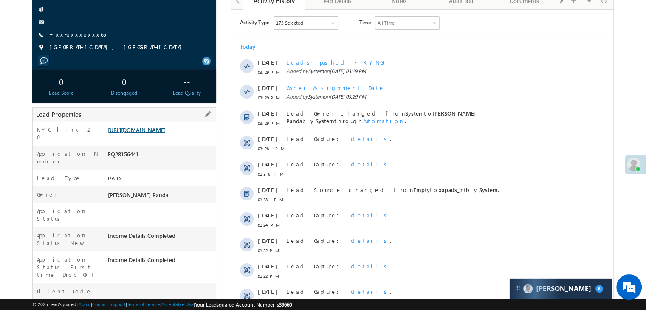
click at [165, 133] on link "[URL][DOMAIN_NAME]" at bounding box center [137, 129] width 58 height 7
click at [64, 34] on link "+xx-xxxxxxxx65" at bounding box center [77, 34] width 57 height 7
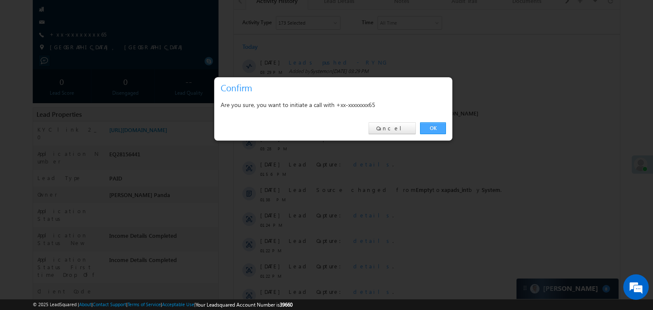
click at [440, 128] on link "OK" at bounding box center [433, 128] width 26 height 12
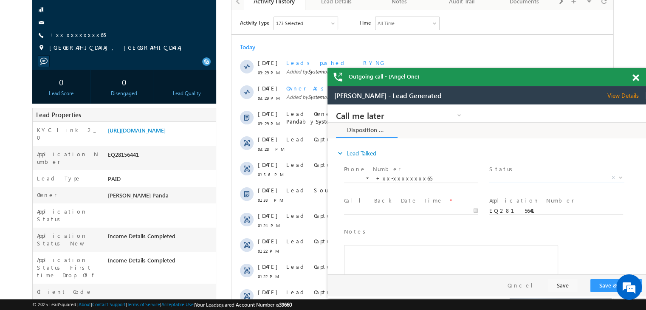
click at [580, 177] on span "X" at bounding box center [556, 178] width 135 height 8
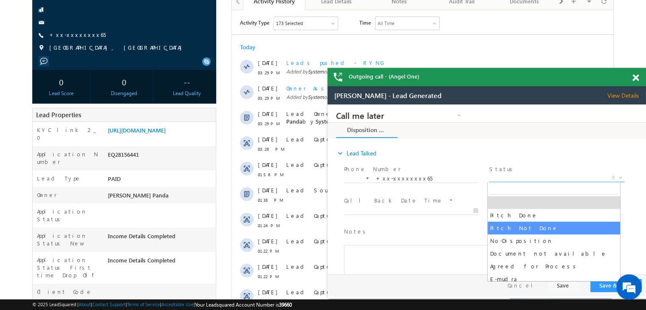
select select "Pitch Not Done"
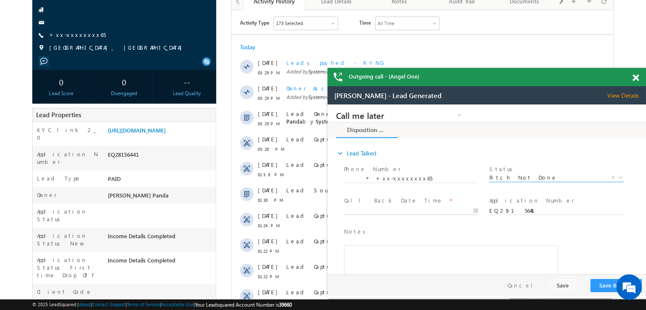
type input "09/01/25 3:30 PM"
click at [452, 211] on input "09/01/25 3:30 PM" at bounding box center [411, 211] width 134 height 8
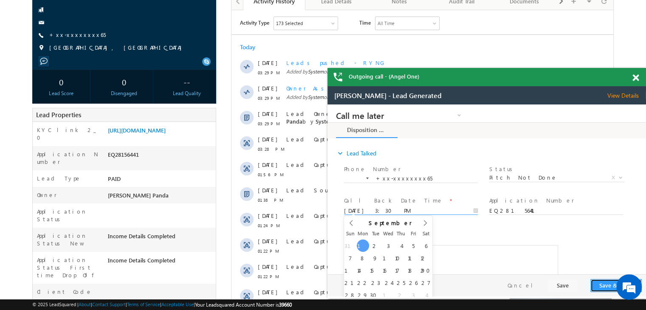
click at [598, 285] on button "Save & Close" at bounding box center [616, 285] width 51 height 13
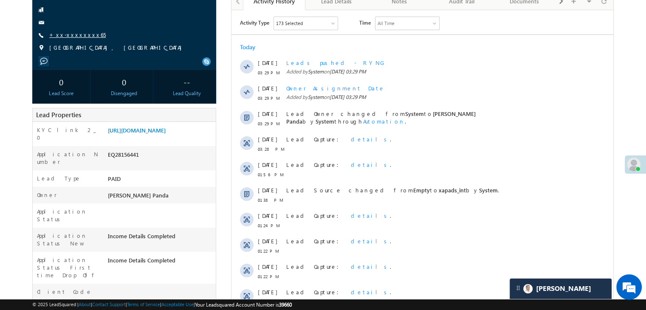
click at [79, 35] on link "+xx-xxxxxxxx65" at bounding box center [77, 34] width 57 height 7
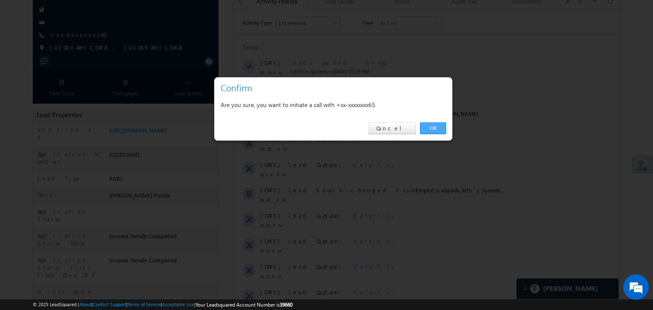
click at [430, 127] on link "OK" at bounding box center [433, 128] width 26 height 12
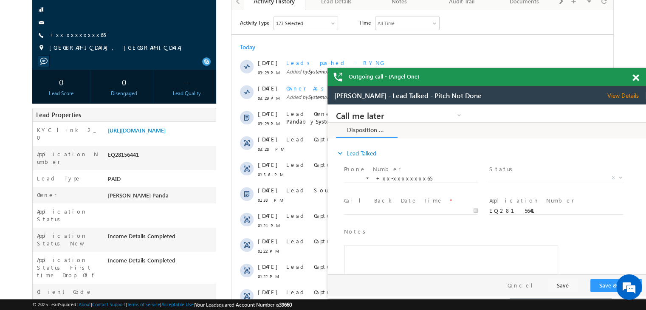
click at [635, 77] on span at bounding box center [636, 77] width 6 height 7
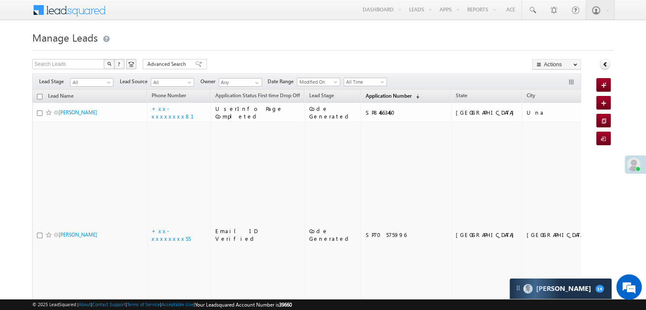
click at [369, 95] on span "Application Number" at bounding box center [388, 96] width 46 height 6
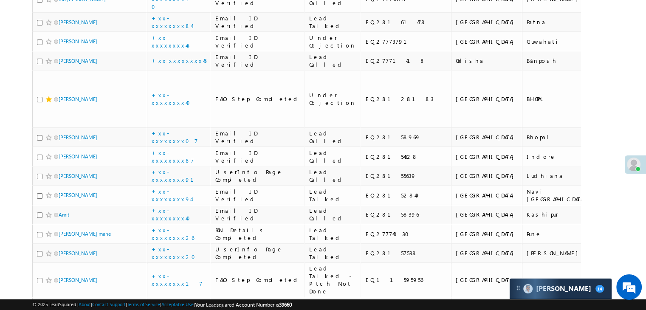
scroll to position [212, 0]
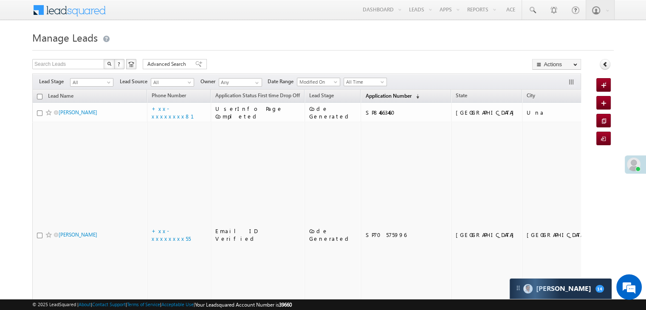
click at [374, 97] on span "Application Number" at bounding box center [388, 96] width 46 height 6
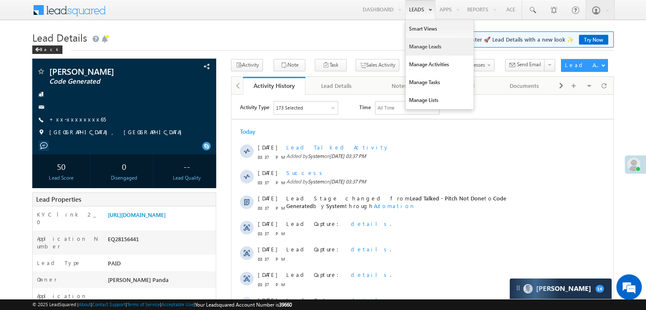
click at [419, 46] on link "Manage Leads" at bounding box center [440, 47] width 68 height 18
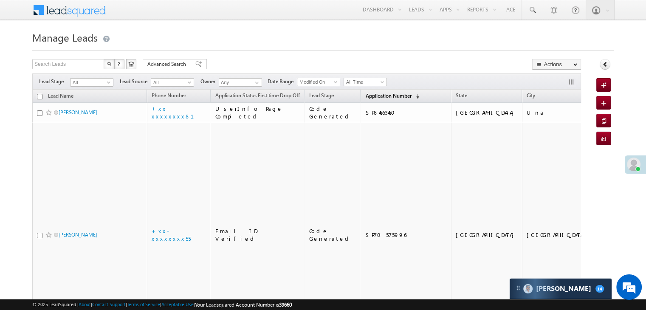
click at [365, 97] on span "Application Number" at bounding box center [388, 96] width 46 height 6
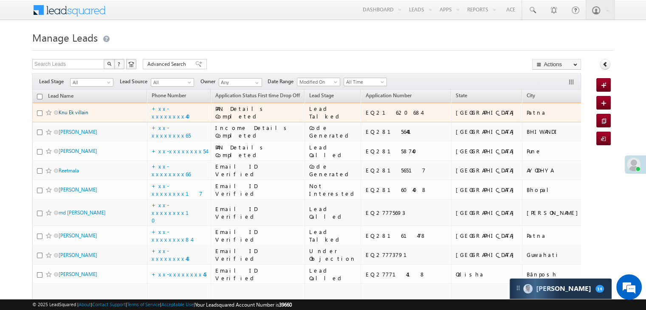
click at [71, 116] on link "Knu Ek villain" at bounding box center [74, 112] width 30 height 6
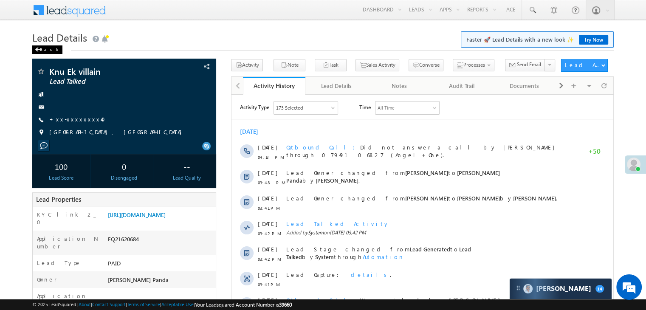
click at [40, 50] on div "Back" at bounding box center [47, 49] width 30 height 8
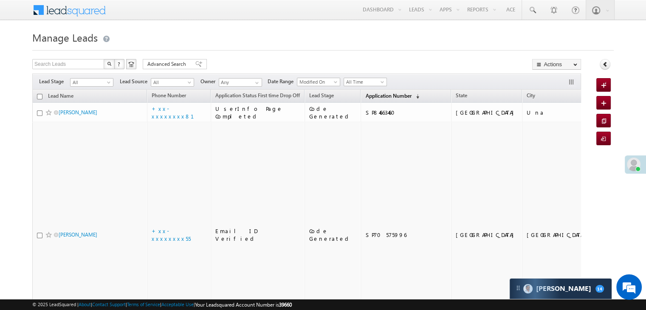
click at [365, 98] on span "Application Number" at bounding box center [388, 96] width 46 height 6
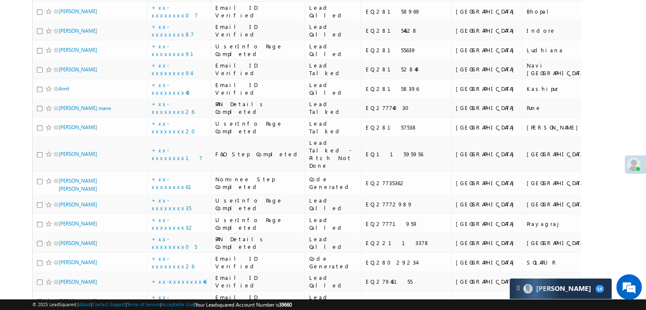
scroll to position [340, 0]
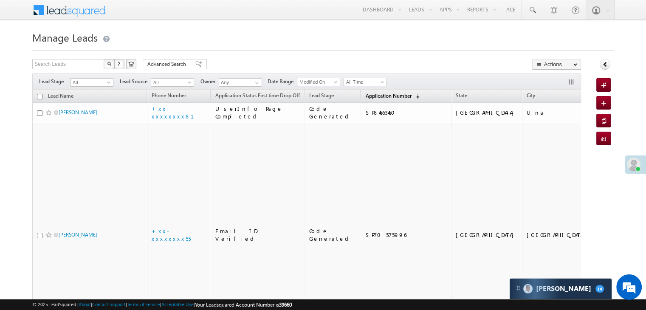
click at [375, 93] on span "Application Number" at bounding box center [388, 96] width 46 height 6
click at [365, 94] on span "Application Number" at bounding box center [388, 96] width 46 height 6
click at [380, 93] on span "Application Number" at bounding box center [388, 96] width 46 height 6
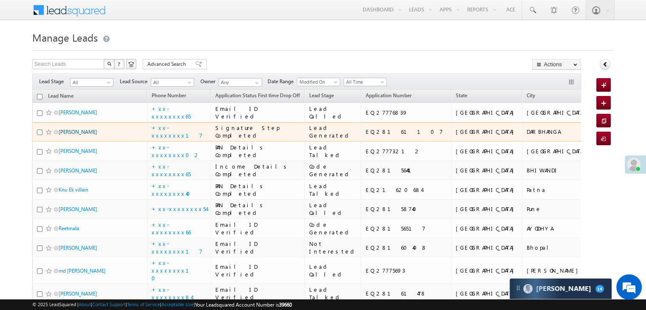
click at [72, 135] on link "[PERSON_NAME]" at bounding box center [78, 132] width 39 height 6
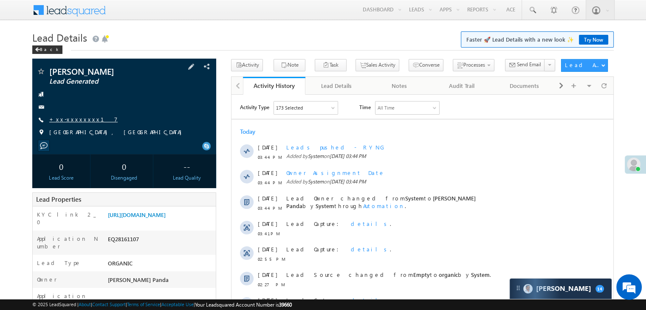
click at [62, 123] on link "+xx-xxxxxxxx17" at bounding box center [83, 119] width 68 height 7
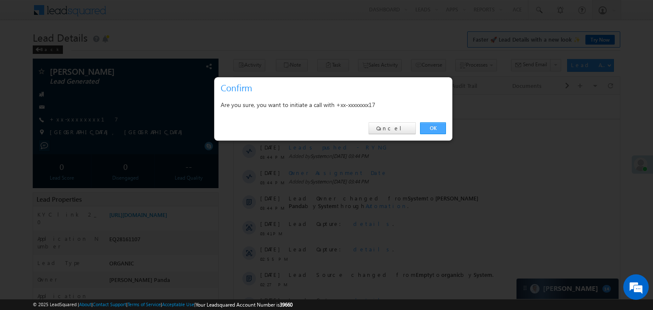
click at [432, 125] on link "OK" at bounding box center [433, 128] width 26 height 12
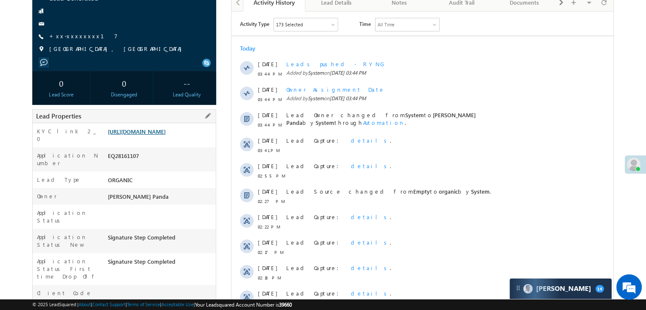
scroll to position [85, 0]
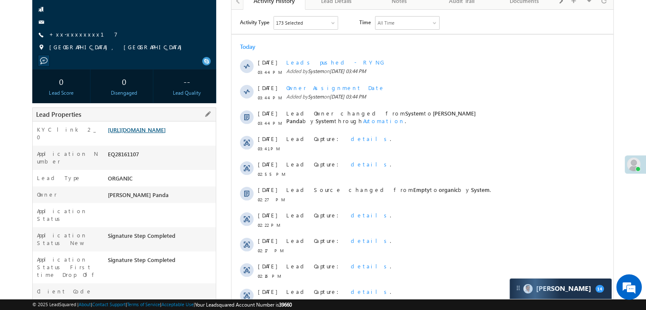
click at [166, 133] on link "[URL][DOMAIN_NAME]" at bounding box center [137, 129] width 58 height 7
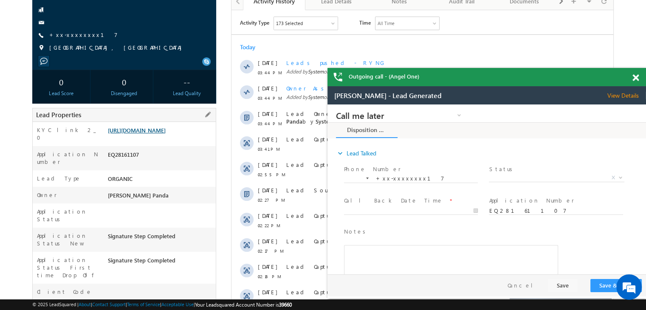
scroll to position [0, 0]
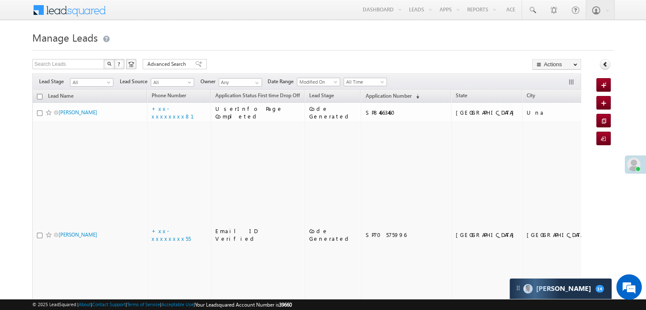
drag, startPoint x: 358, startPoint y: 91, endPoint x: 363, endPoint y: 22, distance: 69.1
click at [365, 96] on span "Application Number" at bounding box center [388, 96] width 46 height 6
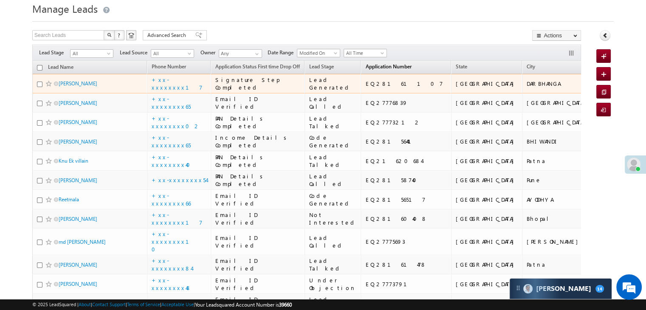
scroll to position [42, 0]
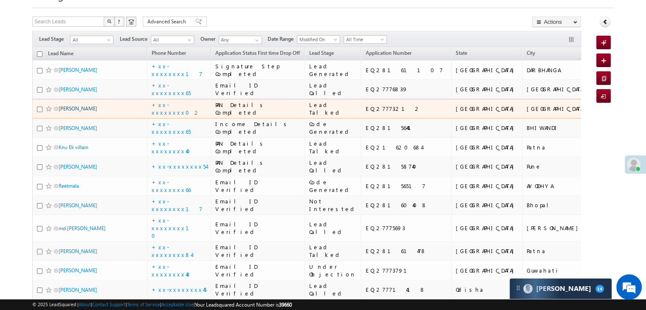
click at [76, 112] on link "Jiban Roy" at bounding box center [78, 108] width 39 height 6
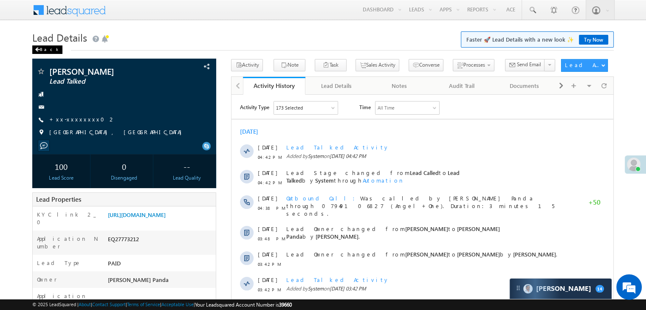
click at [41, 49] on div "Back" at bounding box center [47, 49] width 30 height 8
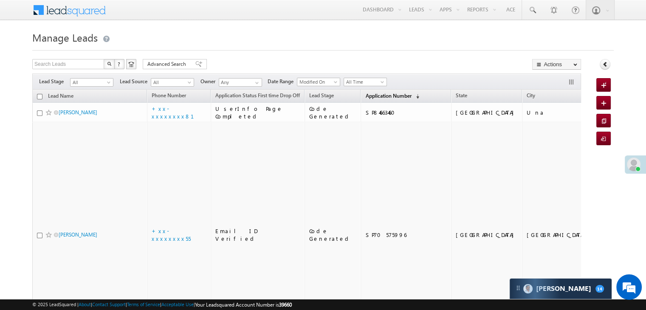
click at [365, 95] on span "Application Number" at bounding box center [388, 96] width 46 height 6
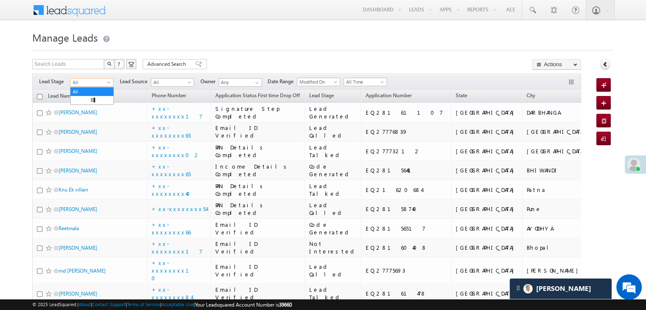
click at [106, 83] on span at bounding box center [109, 84] width 7 height 7
click at [92, 102] on link "Lead Generated" at bounding box center [92, 100] width 43 height 8
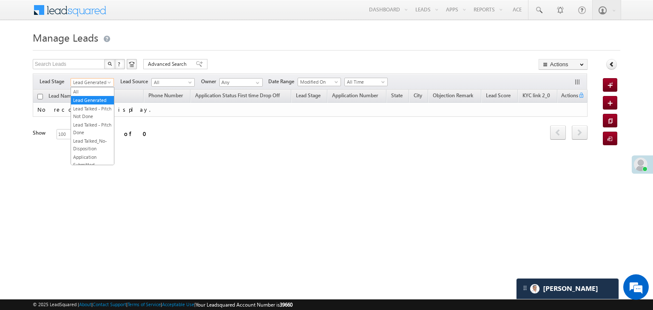
click at [98, 80] on span "Lead Generated" at bounding box center [91, 83] width 40 height 8
click at [93, 91] on link "All" at bounding box center [92, 92] width 43 height 8
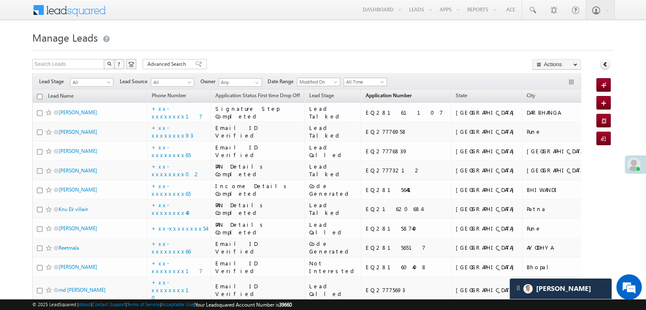
click at [374, 98] on span "Application Number" at bounding box center [388, 95] width 46 height 6
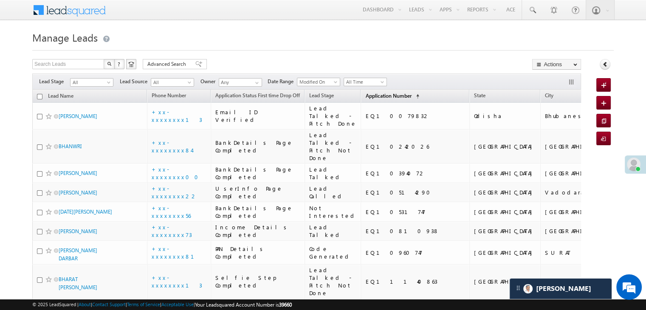
click at [365, 97] on span "Application Number" at bounding box center [388, 96] width 46 height 6
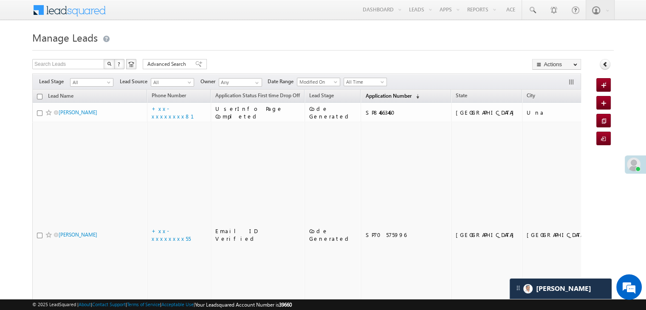
click at [366, 97] on span "Application Number" at bounding box center [388, 96] width 46 height 6
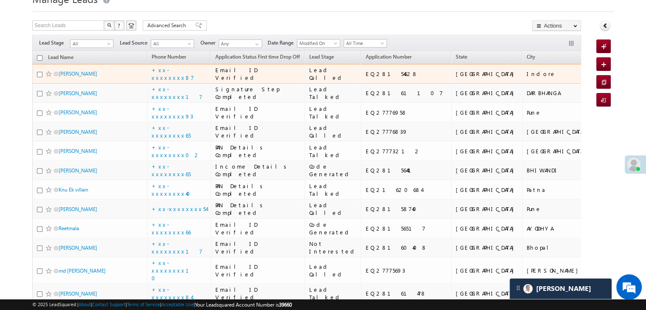
scroll to position [85, 0]
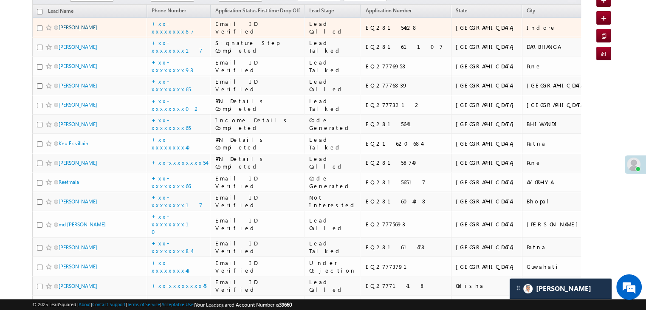
click at [78, 31] on link "[PERSON_NAME]" at bounding box center [78, 27] width 39 height 6
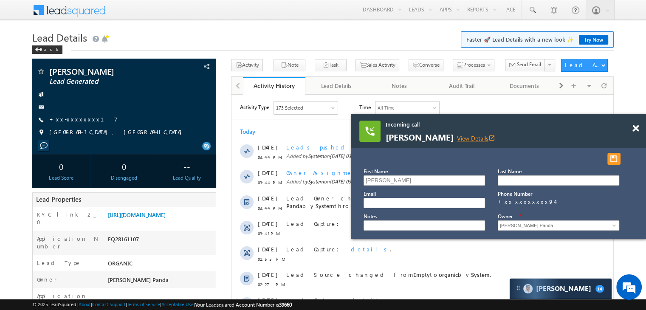
click at [480, 139] on link "View Details open_in_new" at bounding box center [476, 138] width 38 height 8
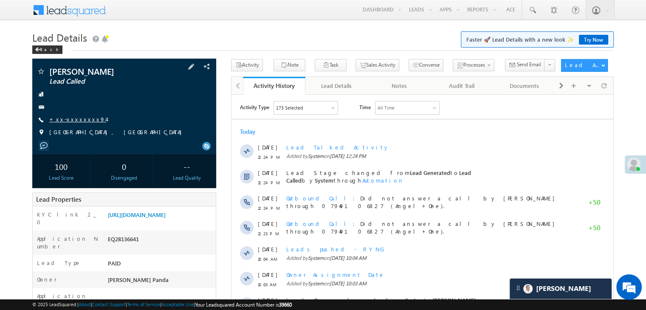
click at [81, 119] on link "+xx-xxxxxxxx94" at bounding box center [77, 119] width 57 height 7
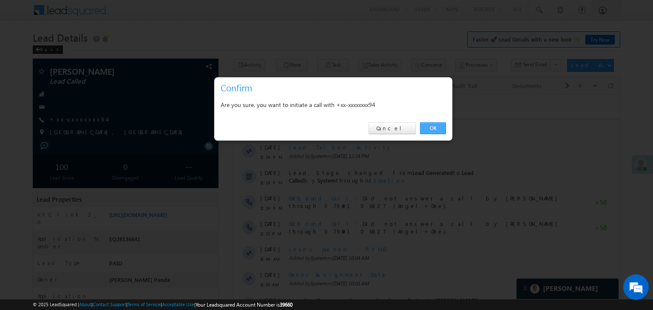
click at [434, 130] on link "OK" at bounding box center [433, 128] width 26 height 12
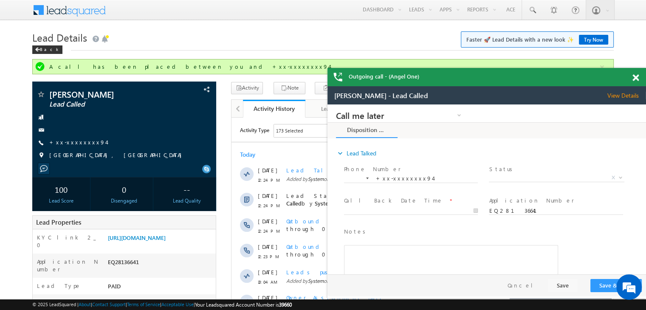
click at [636, 79] on span at bounding box center [636, 77] width 6 height 7
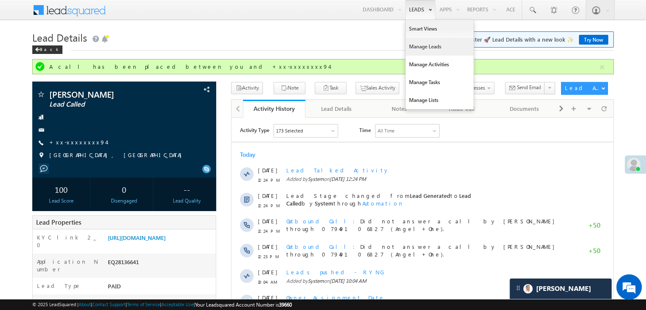
click at [420, 45] on link "Manage Leads" at bounding box center [440, 47] width 68 height 18
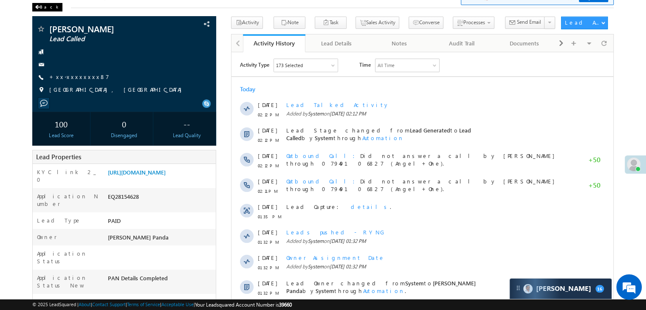
click at [40, 6] on div "Back" at bounding box center [47, 7] width 30 height 8
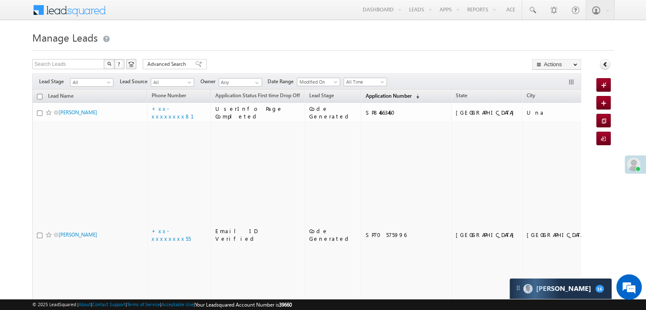
click at [369, 93] on span "Application Number" at bounding box center [388, 96] width 46 height 6
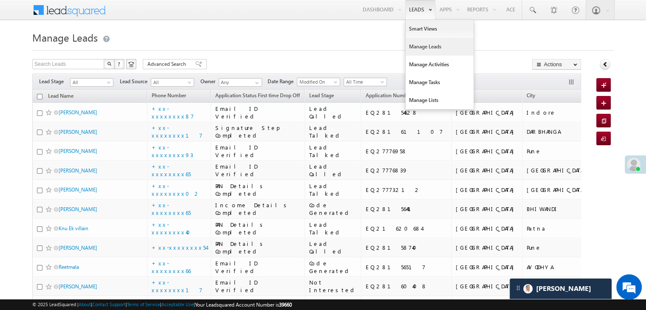
click at [421, 45] on link "Manage Leads" at bounding box center [440, 47] width 68 height 18
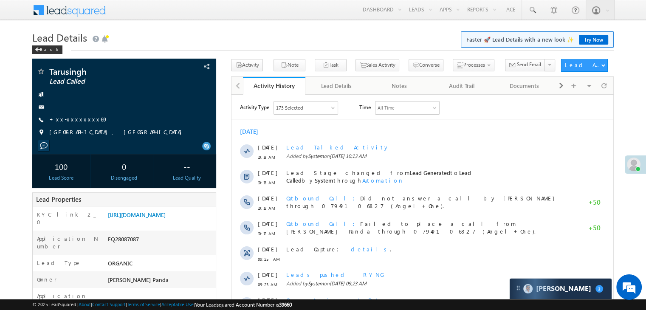
click at [61, 121] on link "+xx-xxxxxxxx69" at bounding box center [78, 119] width 59 height 7
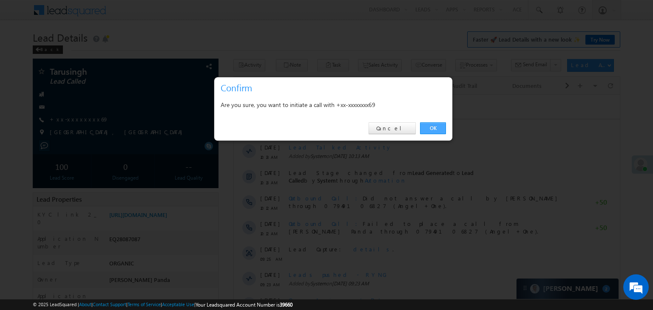
click at [432, 125] on link "OK" at bounding box center [433, 128] width 26 height 12
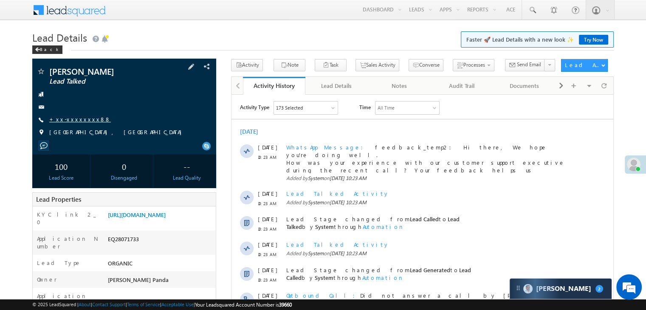
click at [78, 122] on link "+xx-xxxxxxxx88" at bounding box center [80, 119] width 62 height 7
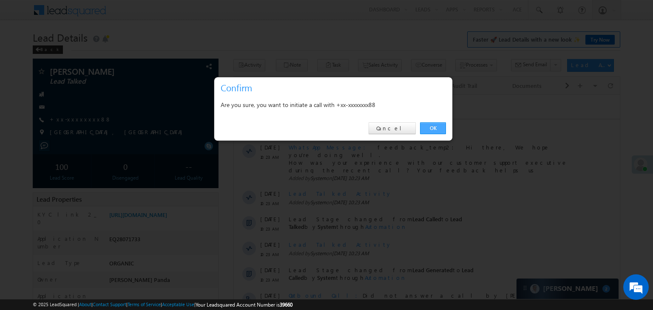
click at [427, 128] on link "OK" at bounding box center [433, 128] width 26 height 12
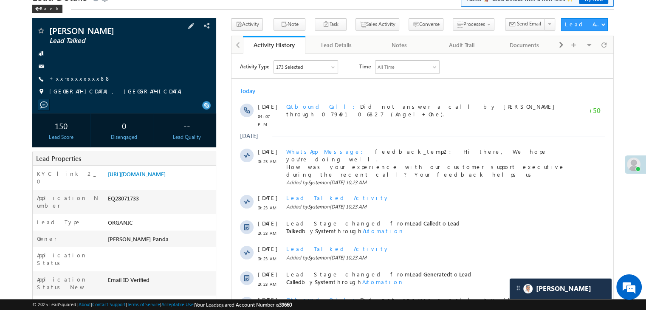
scroll to position [23, 0]
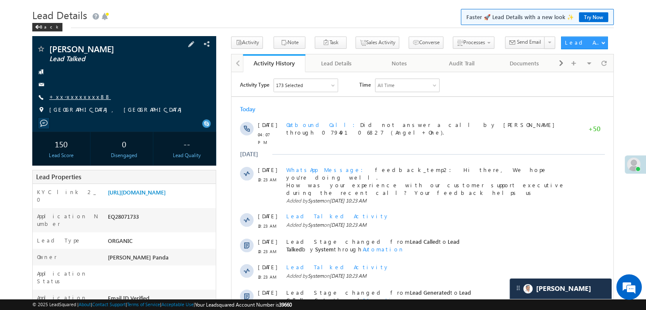
click at [71, 99] on link "+xx-xxxxxxxx88" at bounding box center [80, 96] width 62 height 7
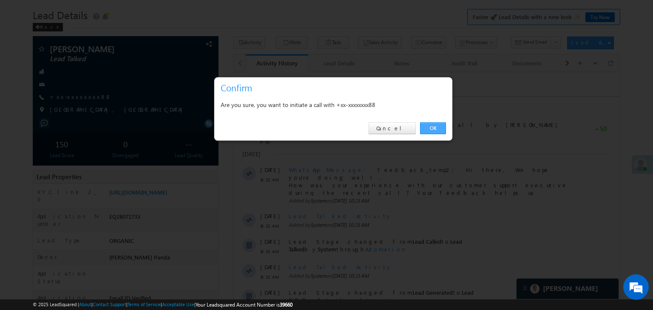
click at [432, 130] on link "OK" at bounding box center [433, 128] width 26 height 12
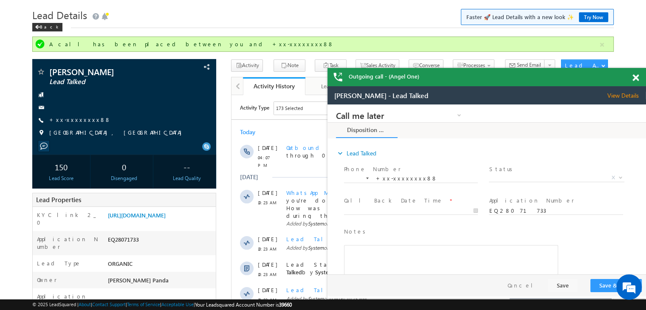
scroll to position [0, 0]
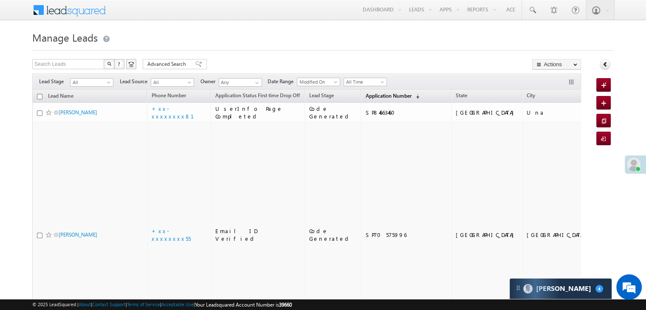
click at [368, 94] on span "Application Number" at bounding box center [388, 96] width 46 height 6
click at [365, 98] on span "Application Number" at bounding box center [388, 96] width 46 height 6
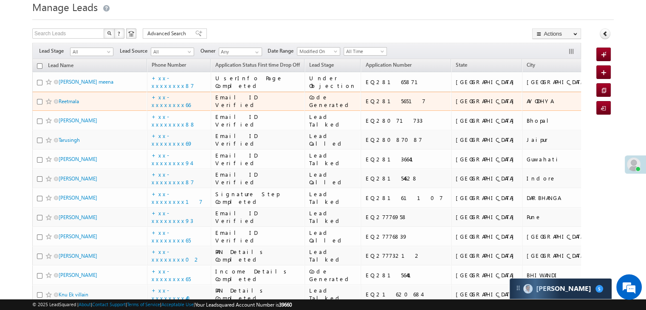
scroll to position [42, 0]
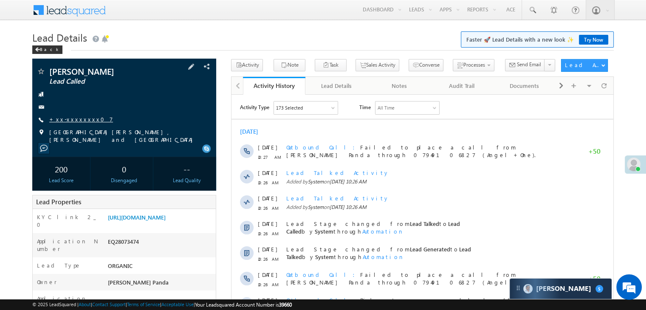
click at [75, 119] on link "+xx-xxxxxxxx07" at bounding box center [81, 119] width 64 height 7
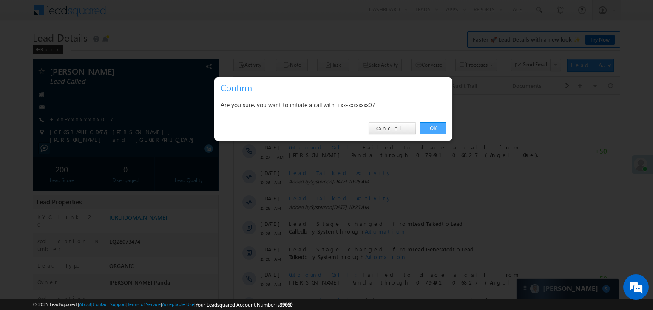
click at [434, 127] on link "OK" at bounding box center [433, 128] width 26 height 12
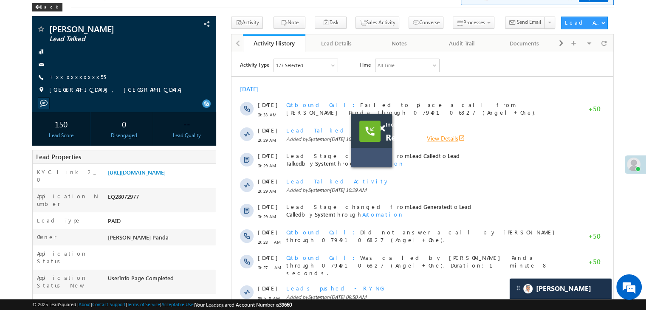
click at [446, 139] on link "View Details open_in_new" at bounding box center [446, 138] width 38 height 8
drag, startPoint x: 80, startPoint y: 78, endPoint x: 4, endPoint y: 72, distance: 76.3
click at [1, 72] on body "Incoming call Reetmala View Details open_in_new Menu Madhumita Panda Madhu mita." at bounding box center [323, 292] width 646 height 668
click at [67, 77] on link "+xx-xxxxxxxx55" at bounding box center [77, 76] width 57 height 7
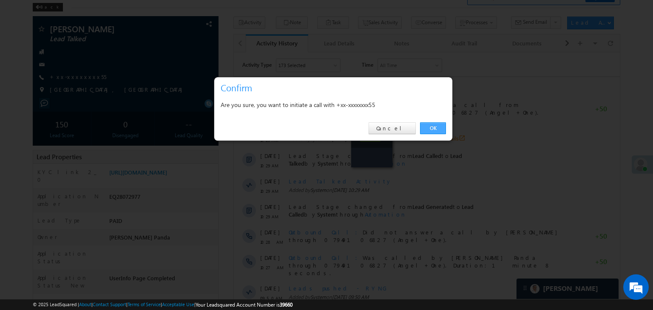
click at [432, 128] on link "OK" at bounding box center [433, 128] width 26 height 12
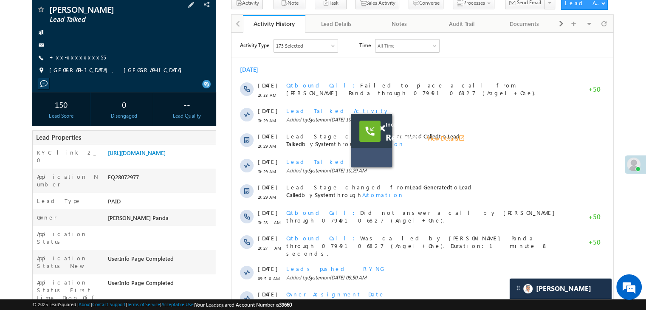
scroll to position [42, 0]
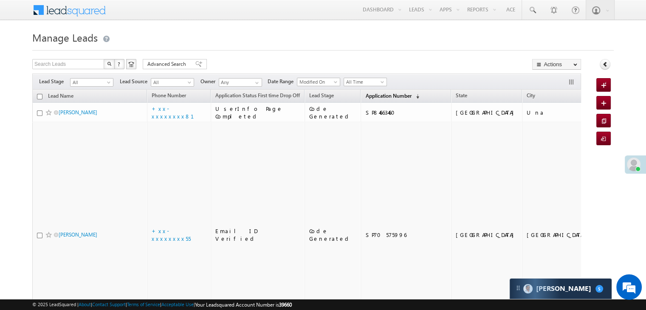
click at [373, 96] on span "Application Number" at bounding box center [388, 96] width 46 height 6
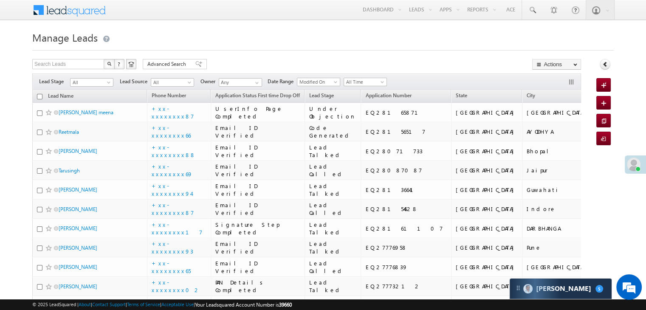
drag, startPoint x: 373, startPoint y: 96, endPoint x: 427, endPoint y: 42, distance: 76.6
click at [427, 42] on h1 "Manage Leads" at bounding box center [323, 36] width 582 height 17
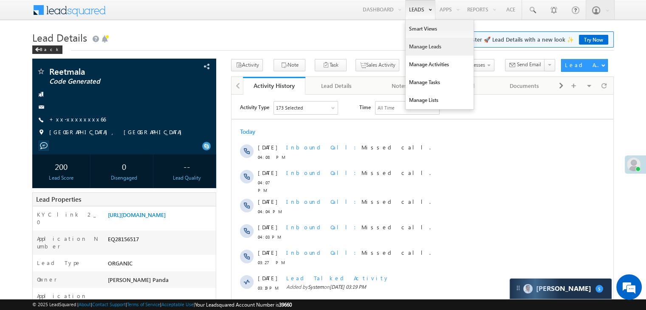
click at [411, 46] on link "Manage Leads" at bounding box center [440, 47] width 68 height 18
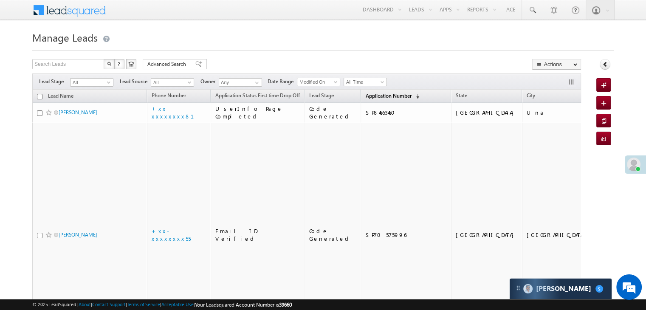
click at [375, 95] on span "Application Number" at bounding box center [388, 96] width 46 height 6
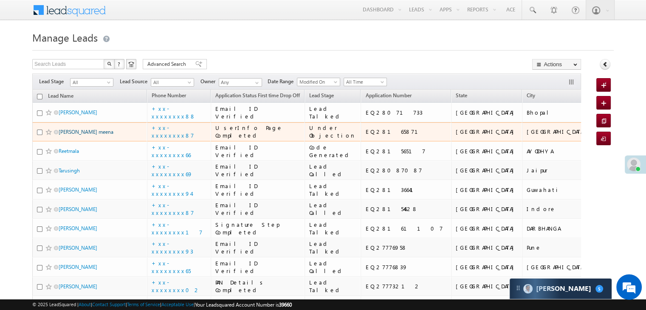
click at [86, 135] on link "Jeeyan meena" at bounding box center [86, 132] width 55 height 6
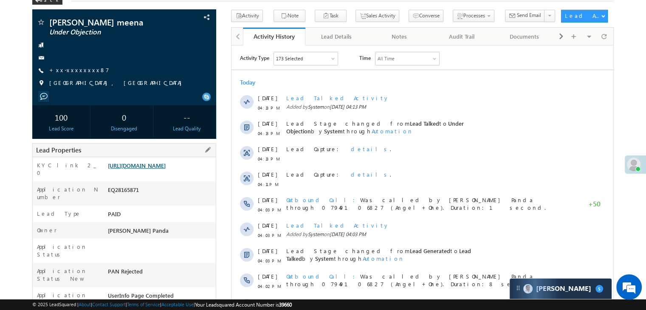
scroll to position [42, 0]
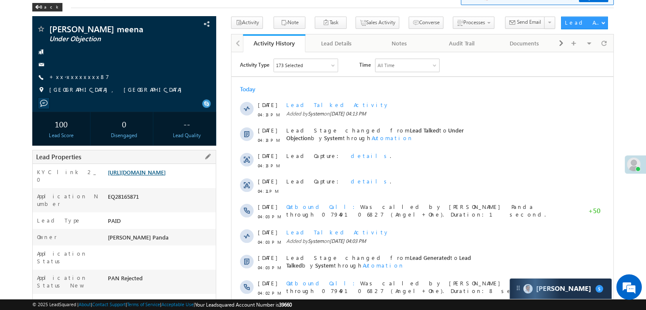
click at [159, 176] on link "[URL][DOMAIN_NAME]" at bounding box center [137, 172] width 58 height 7
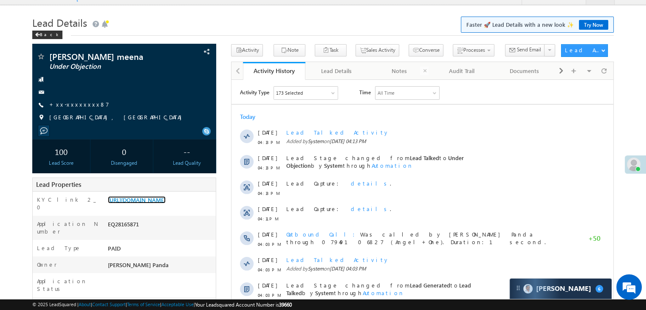
scroll to position [0, 0]
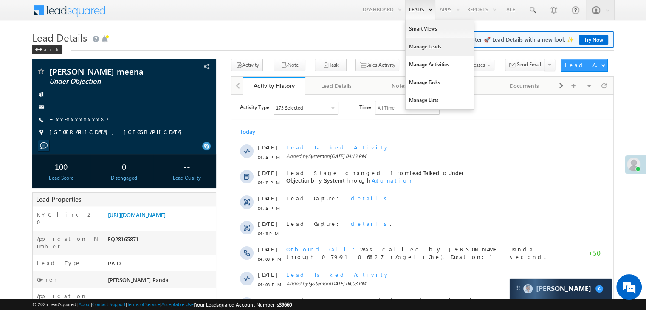
click at [411, 47] on link "Manage Leads" at bounding box center [440, 47] width 68 height 18
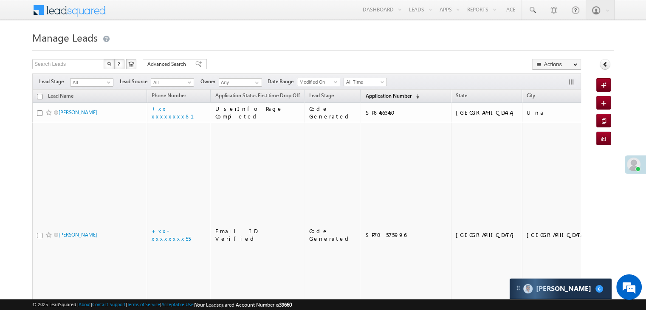
click at [379, 94] on span "Application Number" at bounding box center [388, 96] width 46 height 6
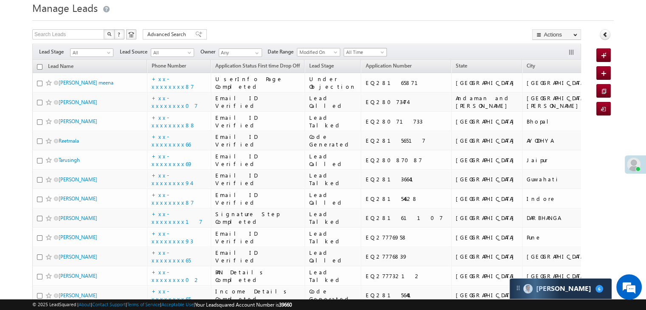
scroll to position [85, 0]
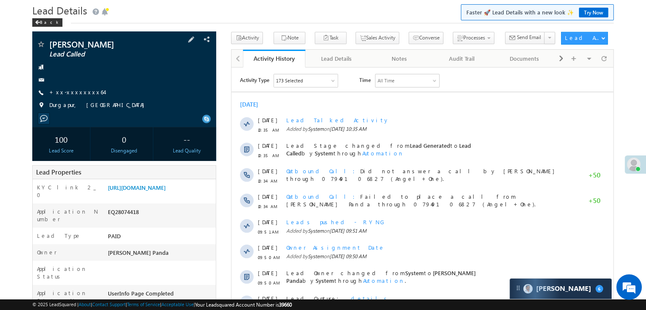
scroll to position [42, 0]
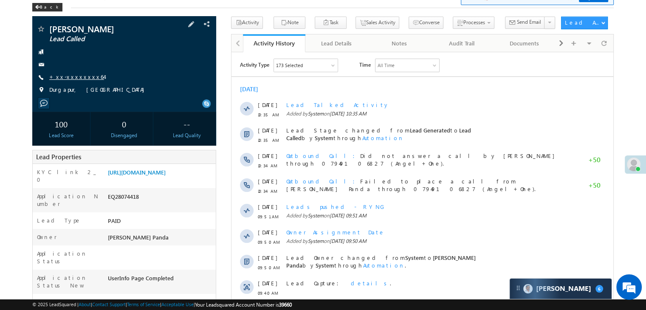
click at [77, 77] on link "+xx-xxxxxxxx64" at bounding box center [76, 76] width 55 height 7
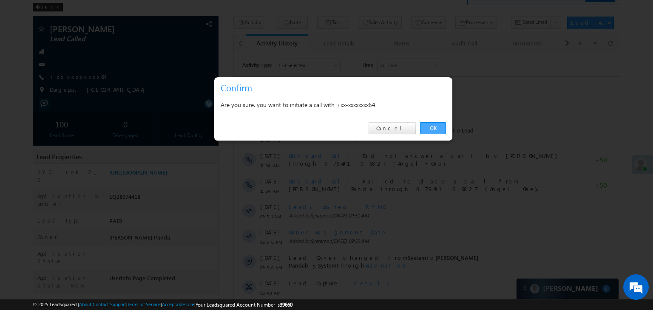
click at [434, 128] on link "OK" at bounding box center [433, 128] width 26 height 12
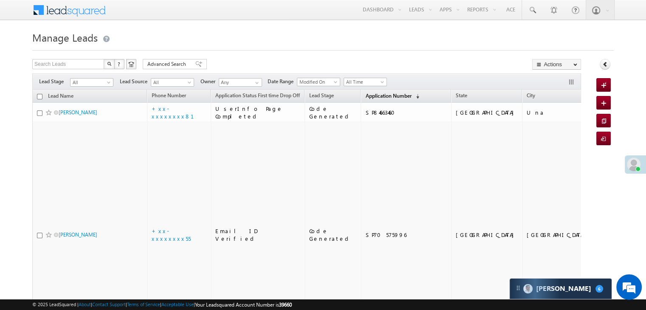
click at [378, 96] on span "Application Number" at bounding box center [388, 96] width 46 height 6
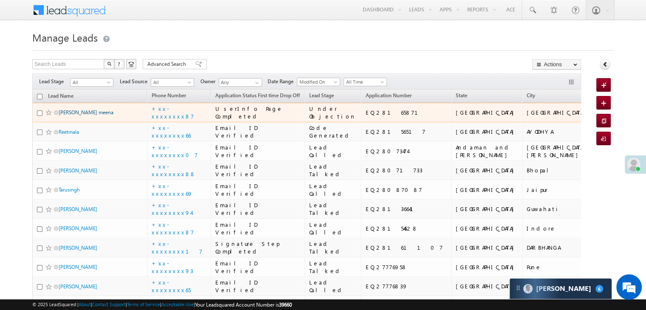
click at [70, 116] on link "[PERSON_NAME] meena" at bounding box center [86, 112] width 55 height 6
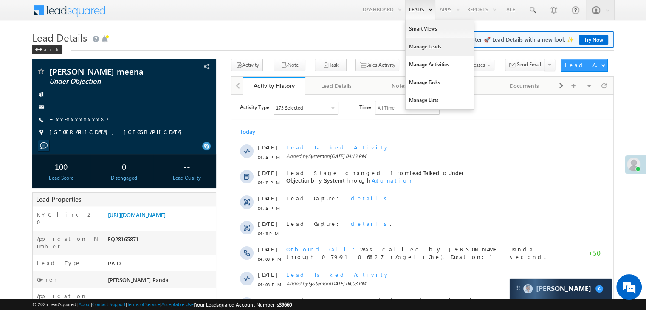
click at [427, 43] on link "Manage Leads" at bounding box center [440, 47] width 68 height 18
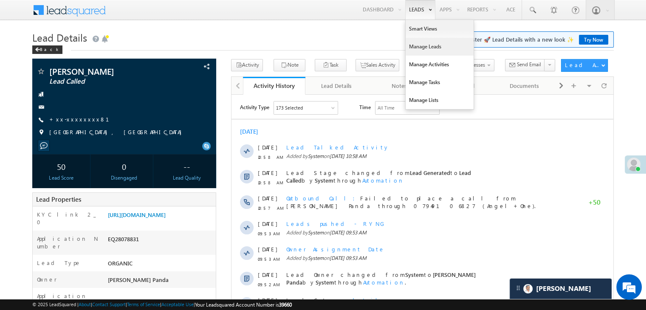
click at [415, 46] on link "Manage Leads" at bounding box center [440, 47] width 68 height 18
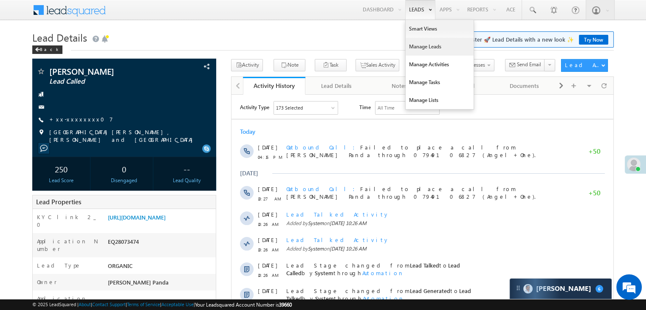
click at [418, 44] on link "Manage Leads" at bounding box center [440, 47] width 68 height 18
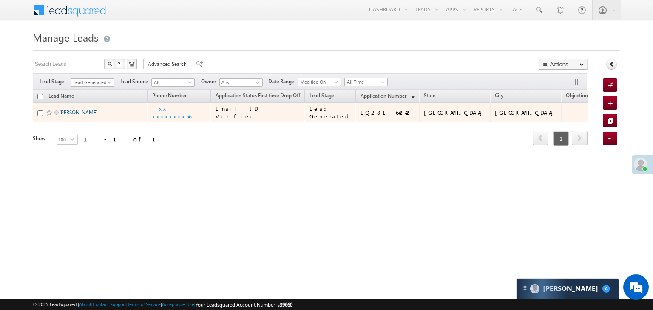
drag, startPoint x: 0, startPoint y: 0, endPoint x: 78, endPoint y: 128, distance: 149.9
click at [78, 116] on link "[PERSON_NAME]" at bounding box center [78, 112] width 39 height 6
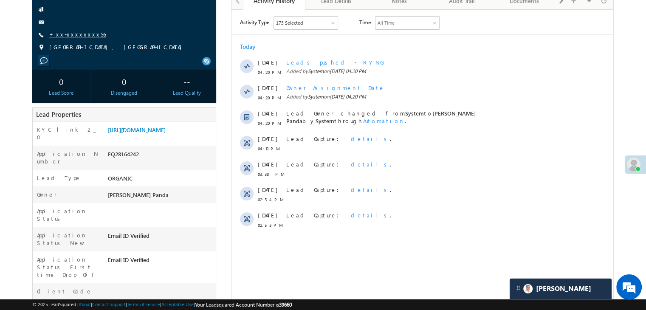
click at [79, 33] on link "+xx-xxxxxxxx56" at bounding box center [77, 34] width 57 height 7
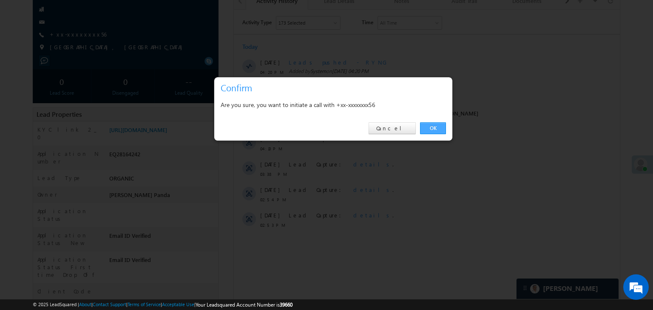
click at [434, 130] on link "OK" at bounding box center [433, 128] width 26 height 12
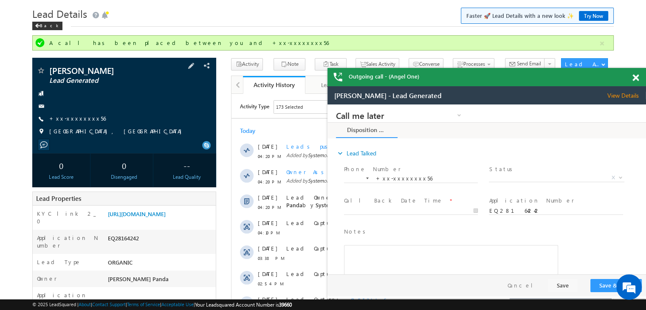
scroll to position [23, 0]
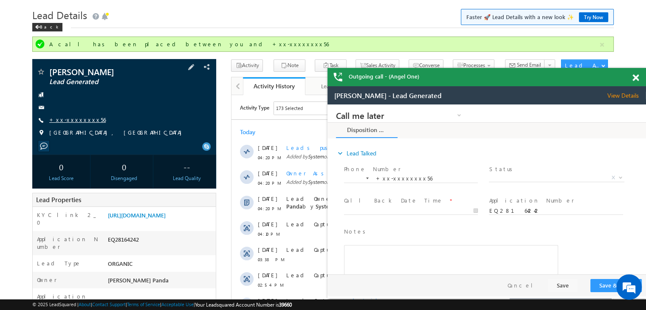
click at [0, 0] on link "+xx-xxxxxxxx56" at bounding box center [0, 0] width 0 height 0
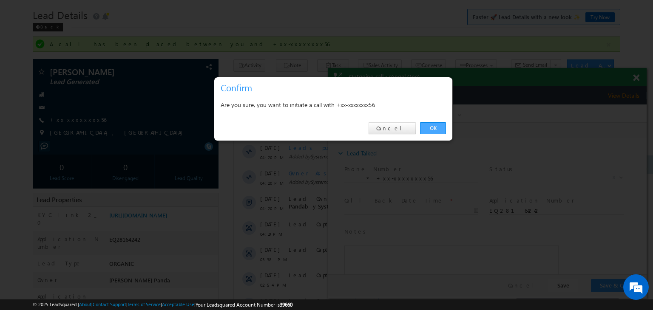
click at [431, 125] on link "OK" at bounding box center [433, 128] width 26 height 12
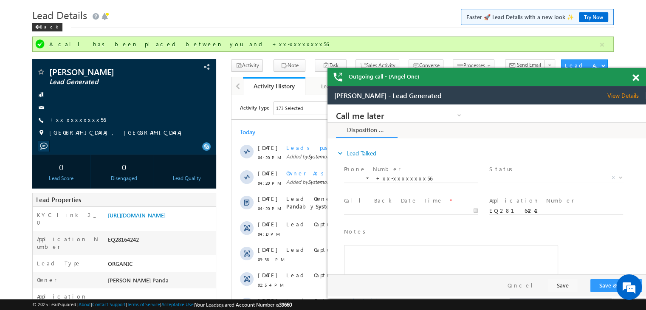
scroll to position [0, 0]
click at [636, 77] on span at bounding box center [636, 77] width 6 height 7
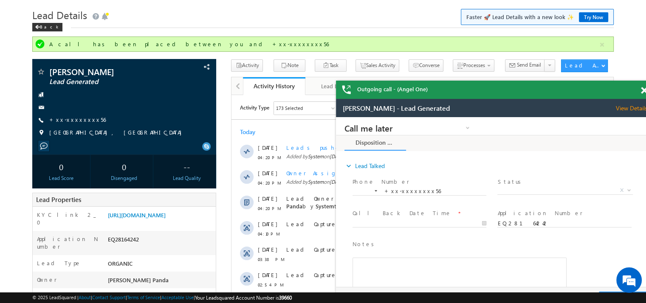
click at [643, 90] on span at bounding box center [644, 90] width 6 height 7
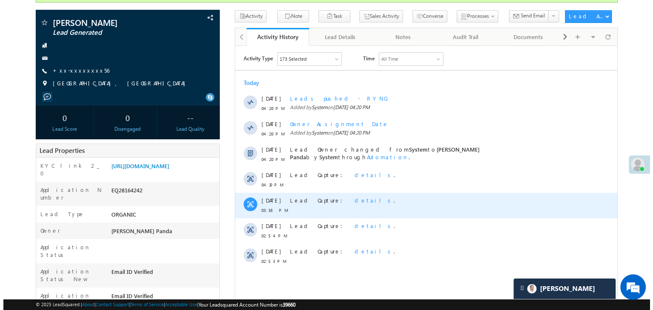
scroll to position [23, 0]
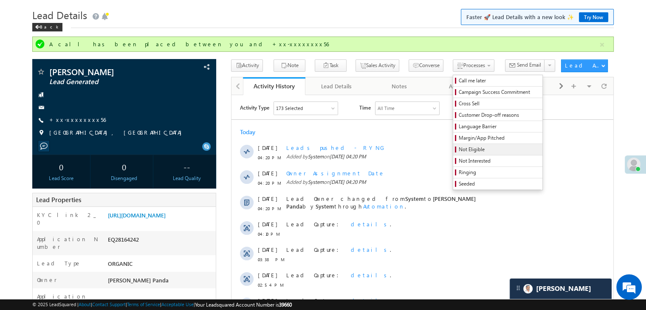
click at [459, 151] on span "Not Eligible" at bounding box center [499, 150] width 81 height 8
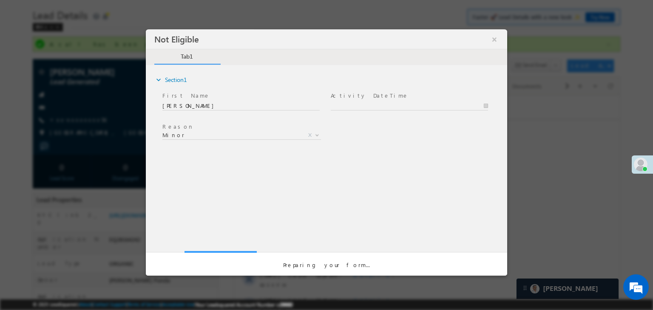
scroll to position [0, 0]
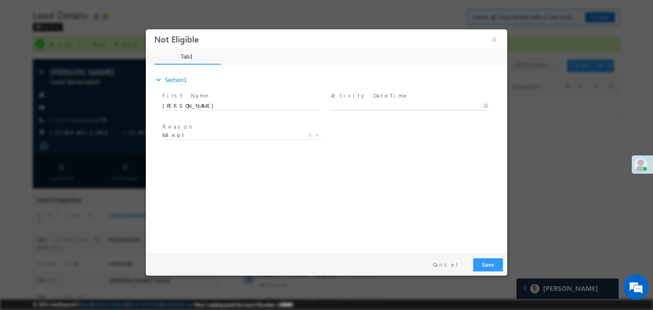
type input "09/01/25 4:40 PM"
click at [414, 105] on input "09/01/25 4:40 PM" at bounding box center [409, 106] width 157 height 8
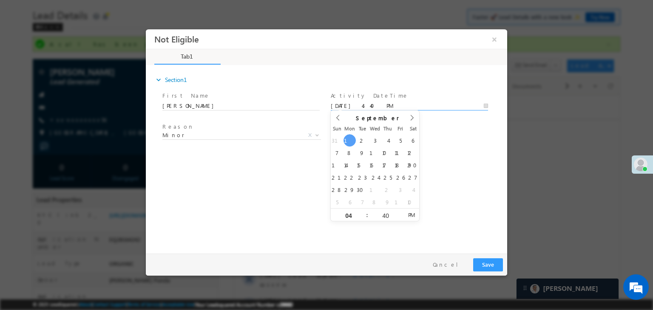
click at [462, 131] on div "Reason * Minor Existing Client Out of India DRA - FDS Termination DRA - Already…" at bounding box center [334, 136] width 346 height 31
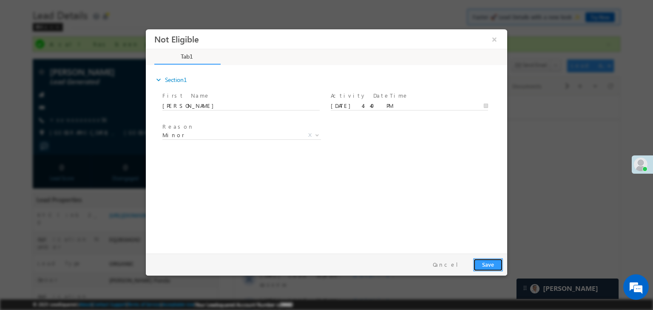
click at [491, 266] on button "Save" at bounding box center [488, 264] width 30 height 13
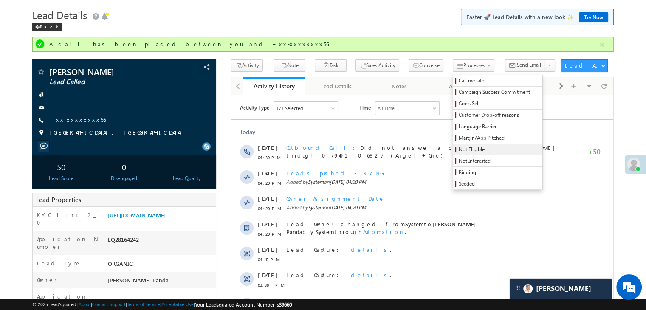
click at [459, 148] on span "Not Eligible" at bounding box center [499, 150] width 81 height 8
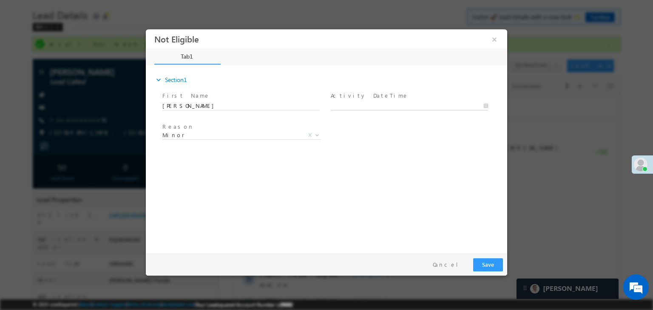
type input "09/01/25 4:41 PM"
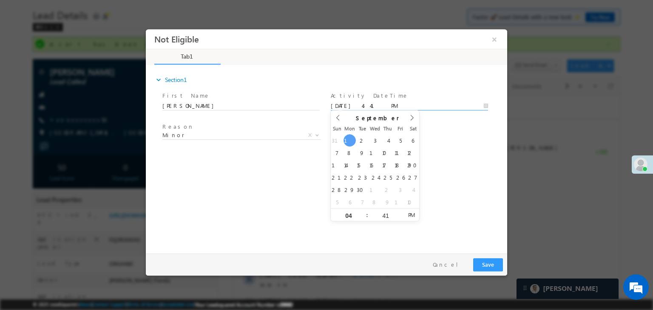
click at [427, 108] on input "09/01/25 4:41 PM" at bounding box center [409, 106] width 157 height 8
click at [446, 130] on div "Reason * Minor Existing Client Out of India DRA - FDS Termination DRA - Already…" at bounding box center [334, 136] width 346 height 31
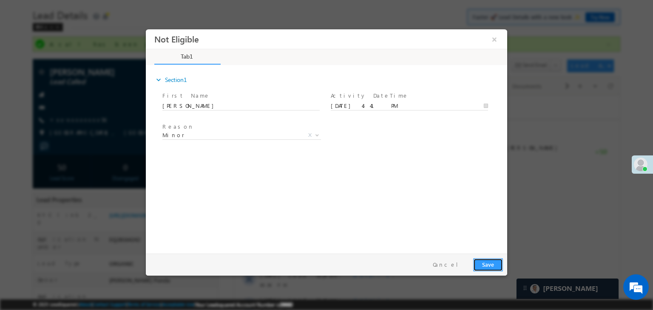
click at [488, 268] on button "Save" at bounding box center [488, 264] width 30 height 13
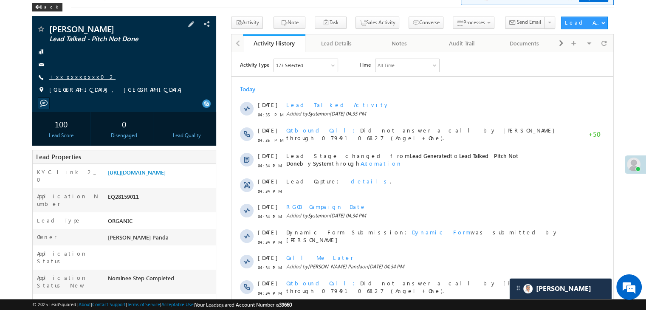
click at [71, 75] on link "+xx-xxxxxxxx02" at bounding box center [82, 76] width 66 height 7
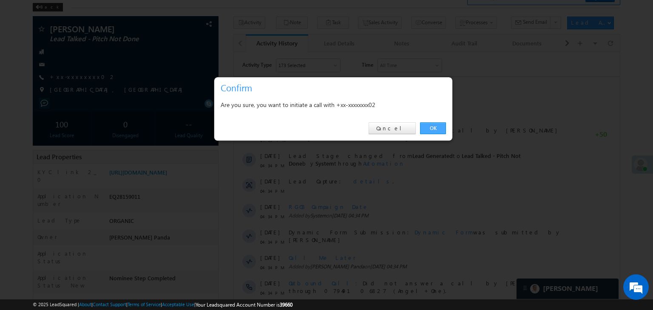
drag, startPoint x: 437, startPoint y: 125, endPoint x: 206, endPoint y: 71, distance: 237.4
click at [437, 125] on link "OK" at bounding box center [433, 128] width 26 height 12
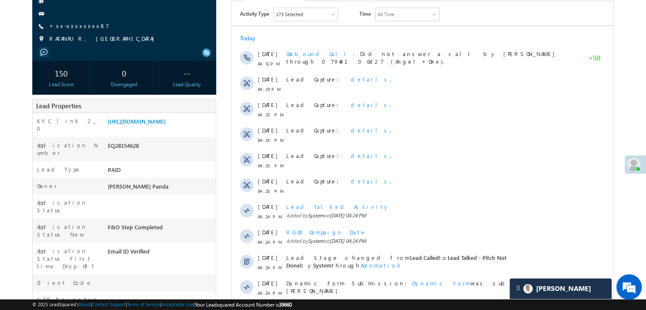
scroll to position [42, 0]
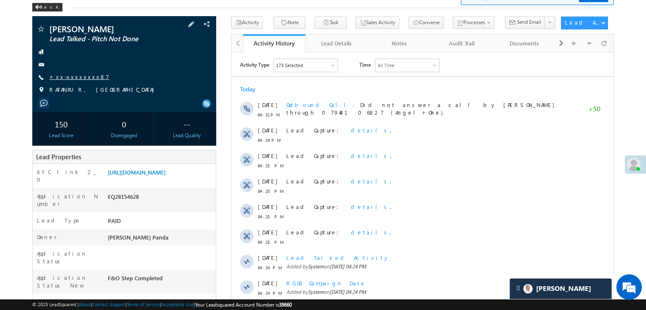
click at [75, 79] on link "+xx-xxxxxxxx87" at bounding box center [79, 76] width 60 height 7
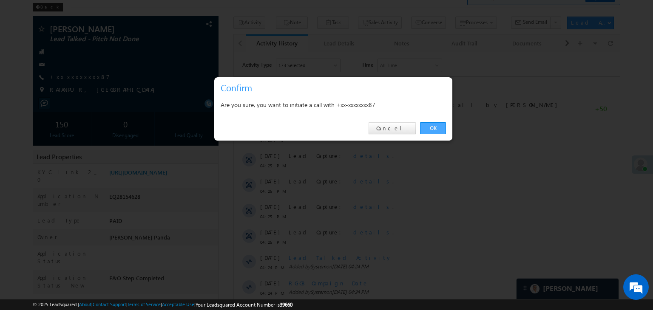
click at [431, 128] on link "OK" at bounding box center [433, 128] width 26 height 12
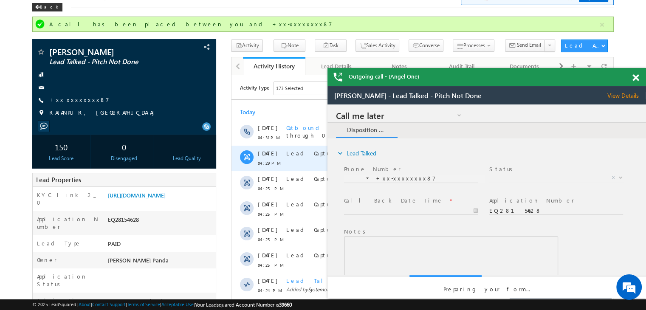
scroll to position [0, 0]
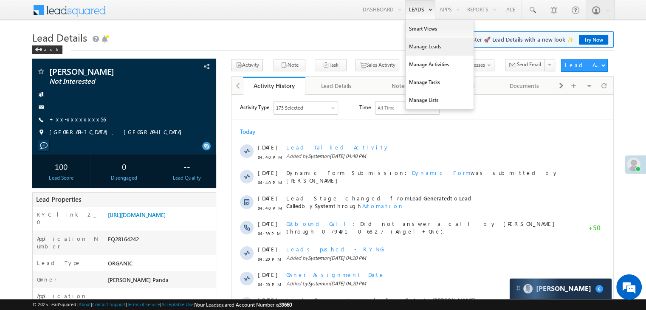
click at [411, 45] on link "Manage Leads" at bounding box center [440, 47] width 68 height 18
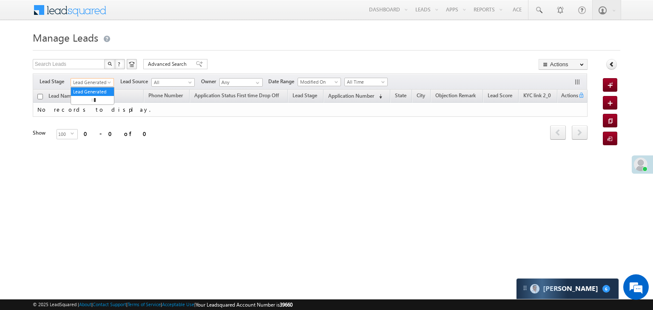
click at [108, 82] on span at bounding box center [110, 84] width 7 height 7
click at [90, 88] on link "All" at bounding box center [92, 92] width 43 height 8
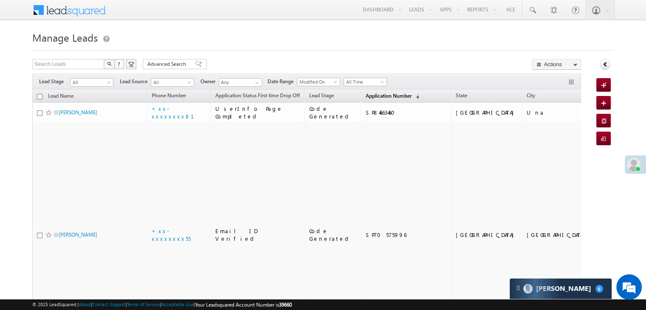
click at [368, 93] on span "Application Number" at bounding box center [388, 96] width 46 height 6
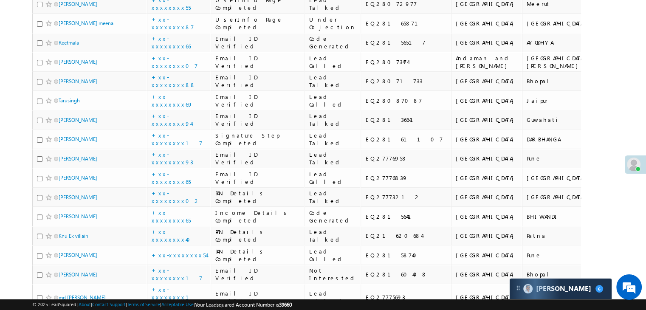
scroll to position [127, 0]
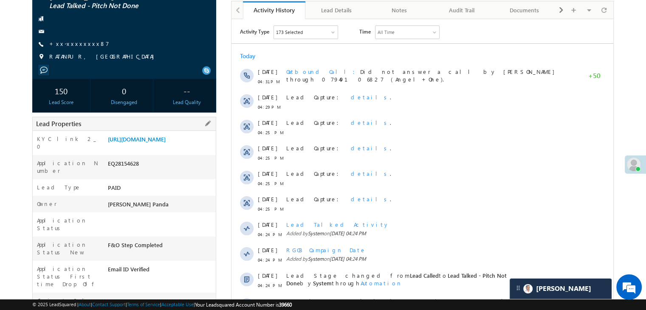
scroll to position [127, 0]
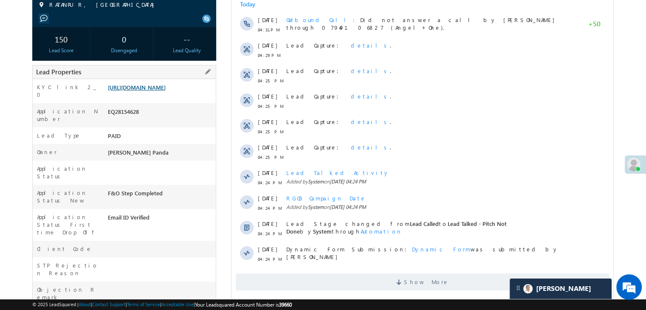
click at [166, 91] on link "[URL][DOMAIN_NAME]" at bounding box center [137, 87] width 58 height 7
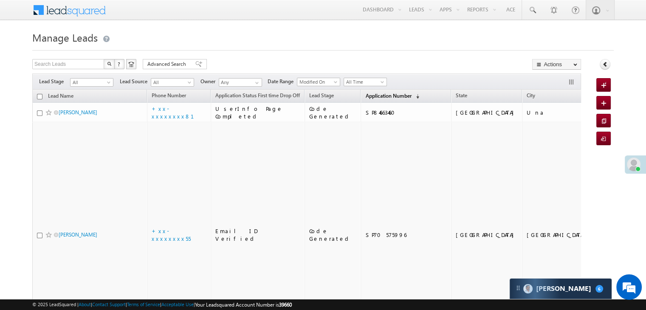
click at [365, 93] on span "Application Number" at bounding box center [388, 96] width 46 height 6
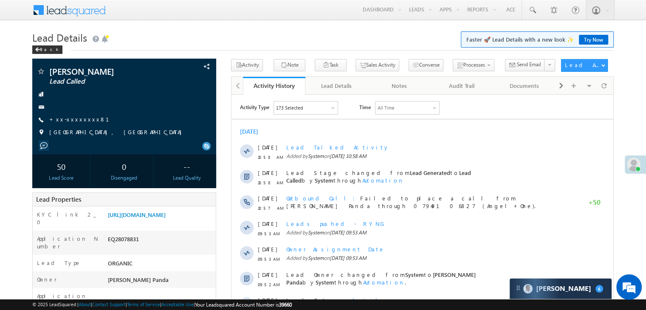
click at [70, 120] on link "+xx-xxxxxxxx81" at bounding box center [84, 119] width 70 height 7
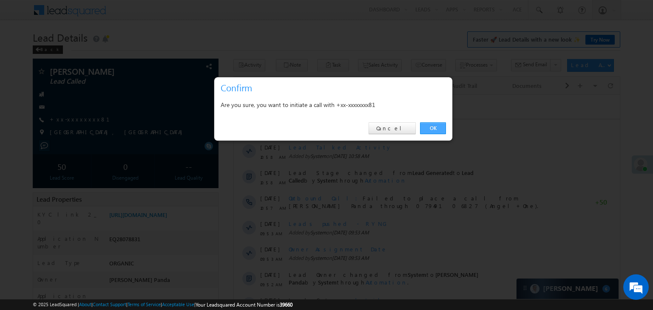
click at [436, 129] on link "OK" at bounding box center [433, 128] width 26 height 12
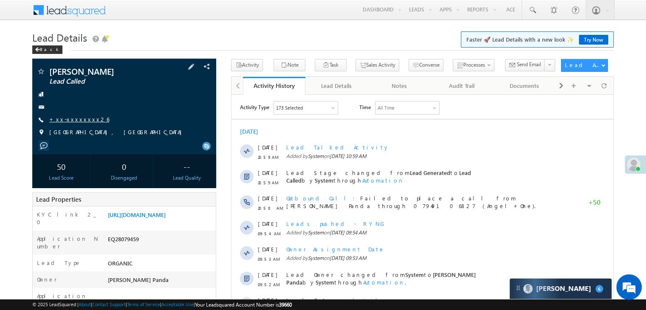
click at [85, 121] on link "+xx-xxxxxxxx26" at bounding box center [79, 119] width 60 height 7
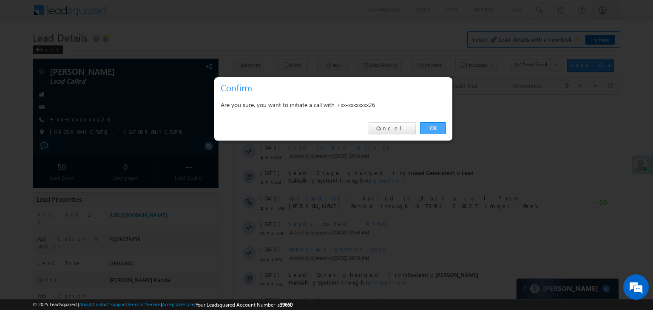
click at [442, 130] on link "OK" at bounding box center [433, 128] width 26 height 12
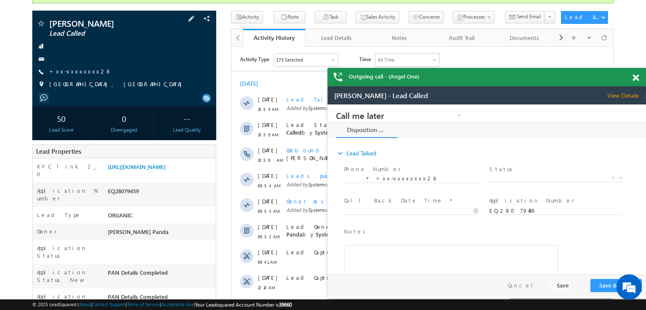
scroll to position [85, 0]
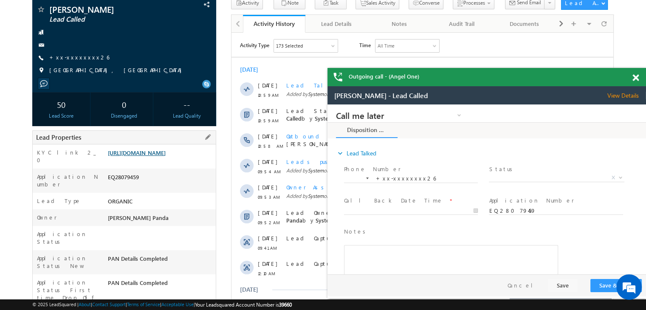
click at [166, 156] on link "https://angelbroking1-pk3em7sa.customui-test.leadsquared.com?leadId=51b7b0c4-12…" at bounding box center [137, 152] width 58 height 7
click at [144, 156] on link "https://angelbroking1-pk3em7sa.customui-test.leadsquared.com?leadId=51b7b0c4-12…" at bounding box center [137, 152] width 58 height 7
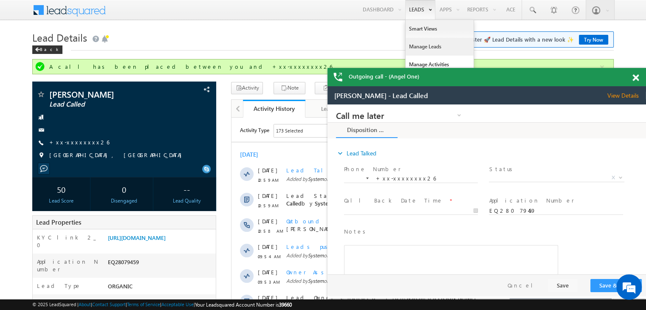
click at [0, 0] on link "Manage Leads" at bounding box center [0, 0] width 0 height 0
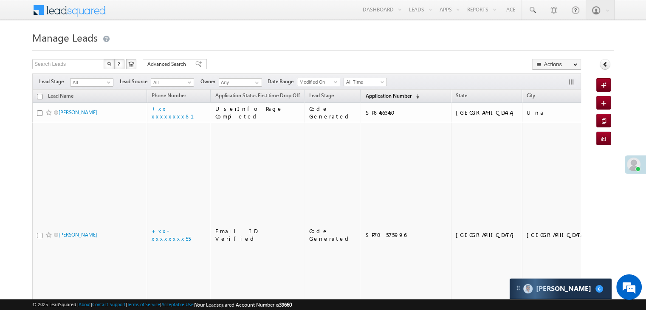
click at [365, 93] on span "Application Number" at bounding box center [388, 96] width 46 height 6
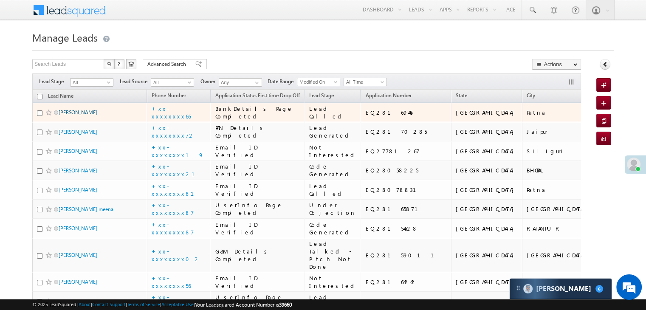
click at [69, 116] on link "[PERSON_NAME]" at bounding box center [78, 112] width 39 height 6
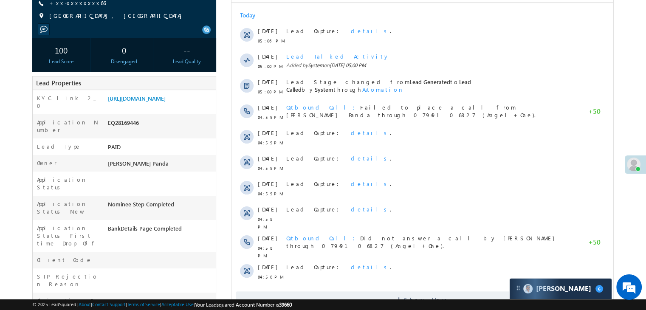
scroll to position [127, 0]
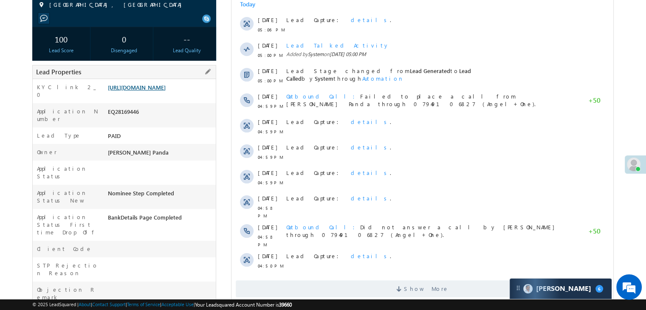
click at [161, 91] on link "[URL][DOMAIN_NAME]" at bounding box center [137, 87] width 58 height 7
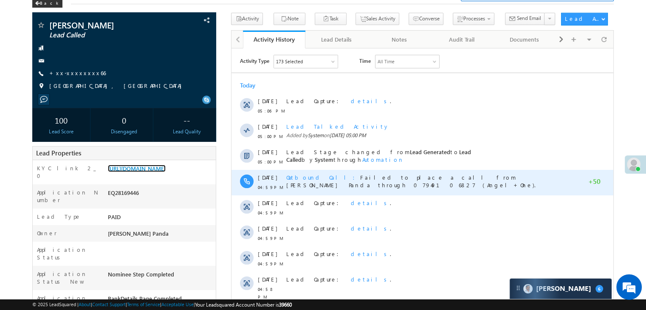
scroll to position [0, 0]
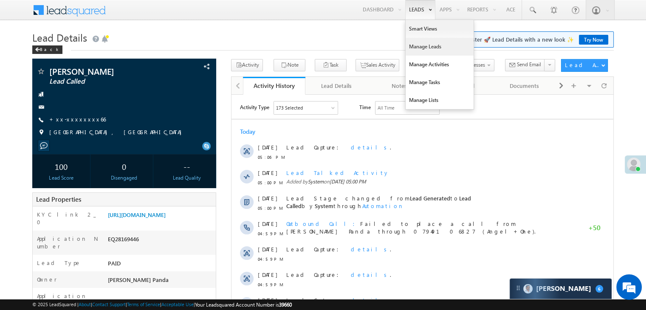
click at [422, 47] on link "Manage Leads" at bounding box center [440, 47] width 68 height 18
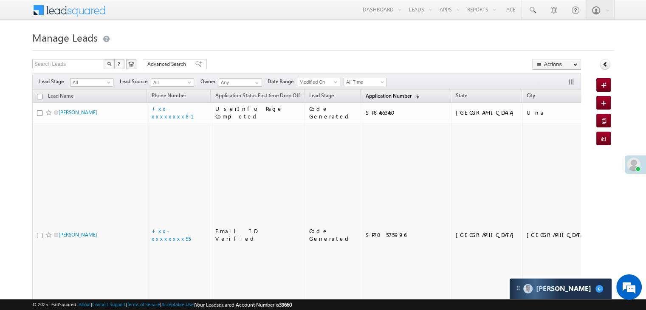
click at [368, 93] on span "Application Number" at bounding box center [388, 96] width 46 height 6
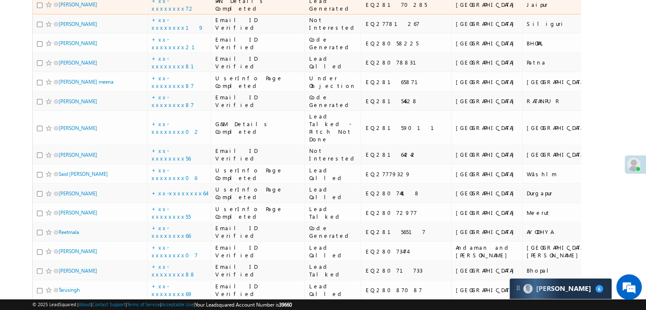
scroll to position [127, 0]
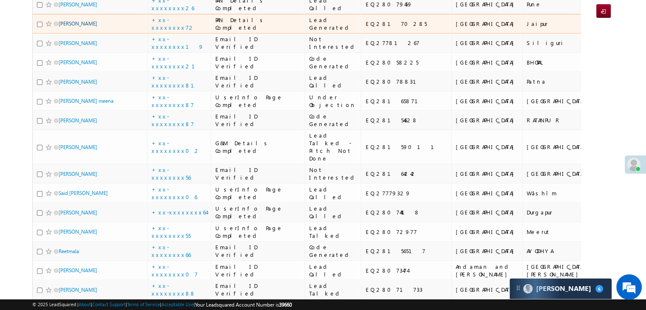
click at [70, 27] on link "[PERSON_NAME]" at bounding box center [78, 23] width 39 height 6
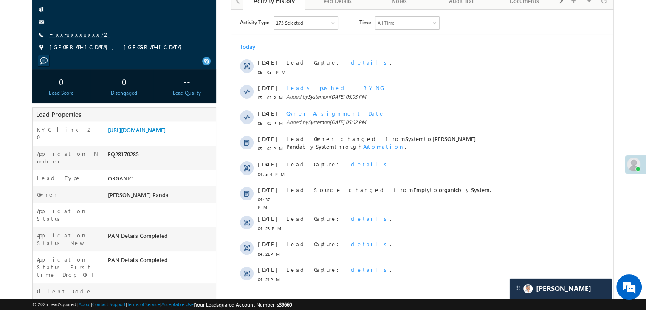
click at [74, 34] on link "+xx-xxxxxxxx72" at bounding box center [79, 34] width 61 height 7
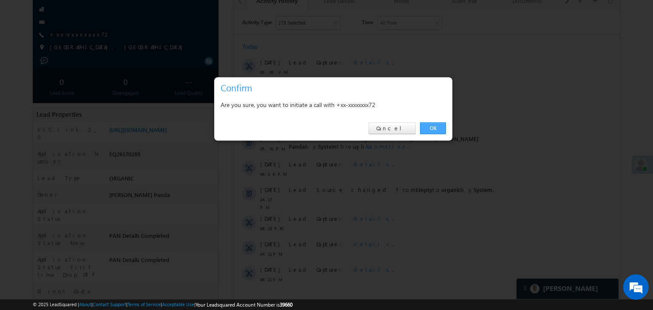
click at [433, 127] on link "OK" at bounding box center [433, 128] width 26 height 12
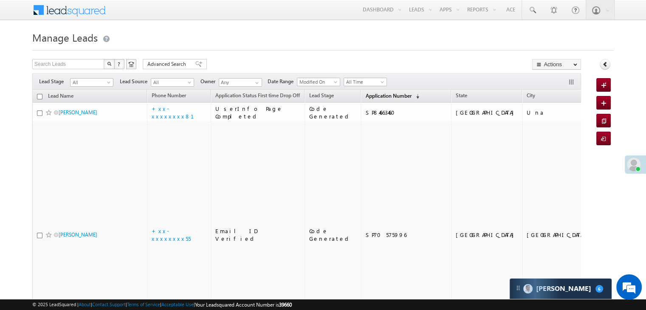
click at [365, 94] on span "Application Number" at bounding box center [388, 96] width 46 height 6
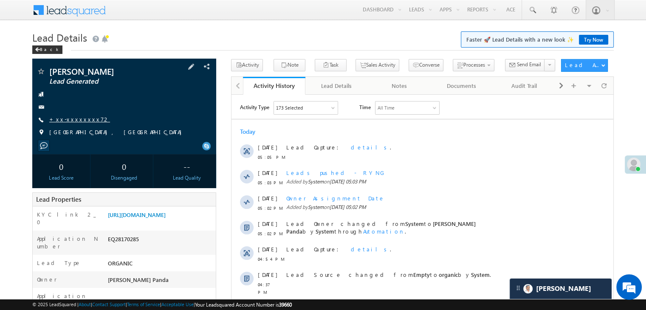
click at [70, 120] on link "+xx-xxxxxxxx72" at bounding box center [79, 119] width 61 height 7
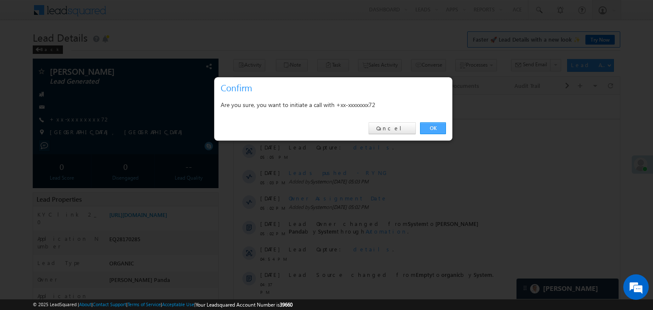
click at [434, 129] on link "OK" at bounding box center [433, 128] width 26 height 12
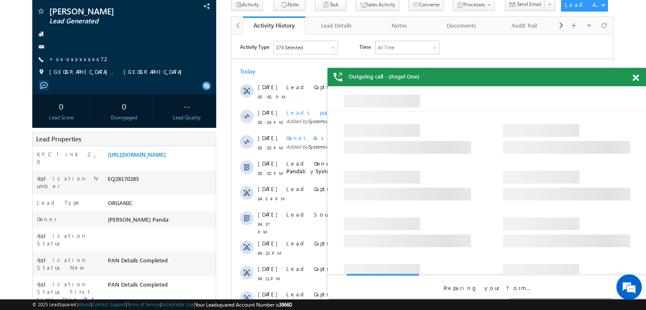
scroll to position [85, 0]
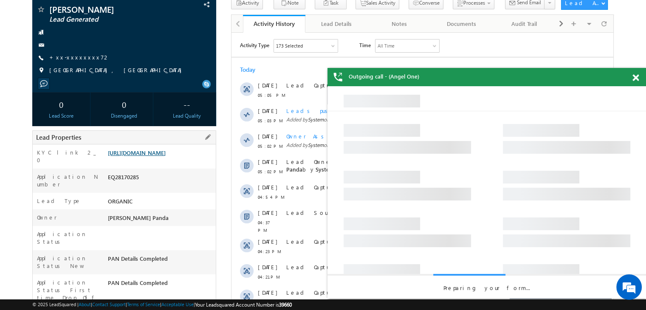
click at [145, 156] on link "[URL][DOMAIN_NAME]" at bounding box center [137, 152] width 58 height 7
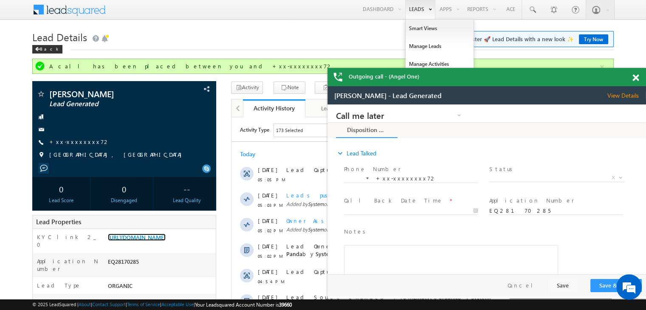
scroll to position [0, 0]
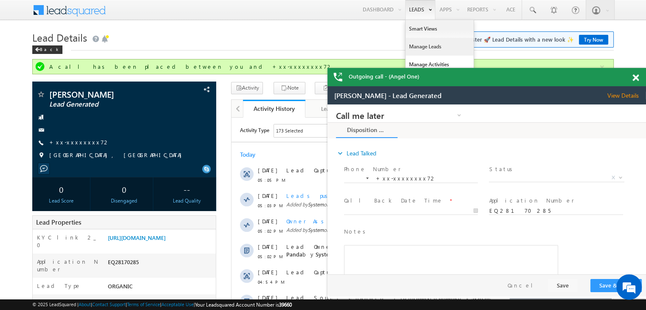
click at [0, 0] on link "Manage Leads" at bounding box center [0, 0] width 0 height 0
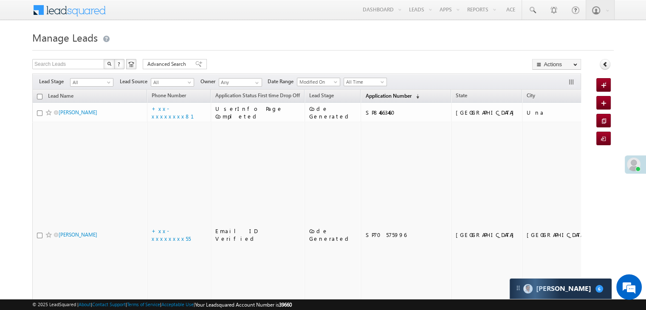
click at [367, 96] on span "Application Number" at bounding box center [388, 96] width 46 height 6
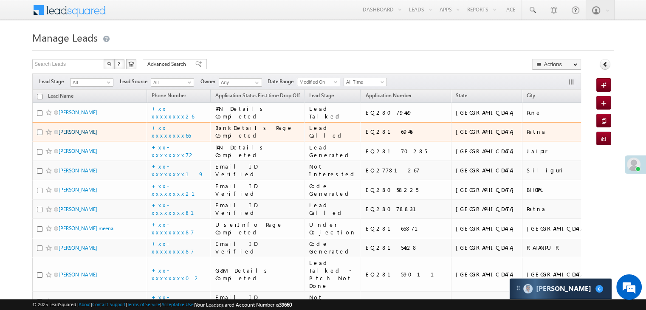
click at [67, 135] on link "[PERSON_NAME]" at bounding box center [78, 132] width 39 height 6
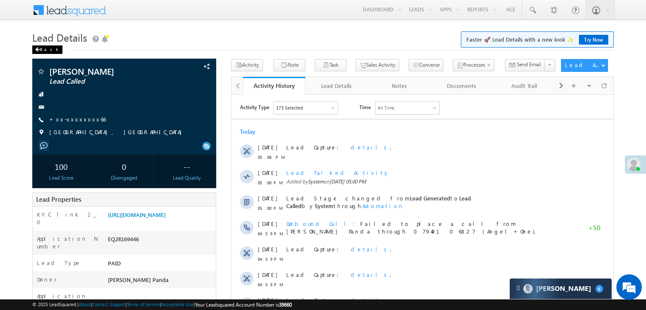
click at [41, 51] on div "Back" at bounding box center [47, 49] width 30 height 8
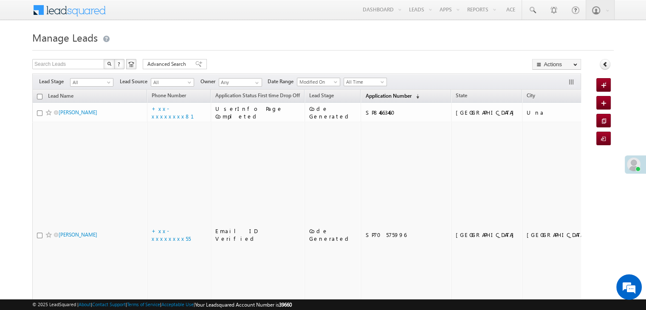
click at [366, 94] on span "Application Number" at bounding box center [388, 96] width 46 height 6
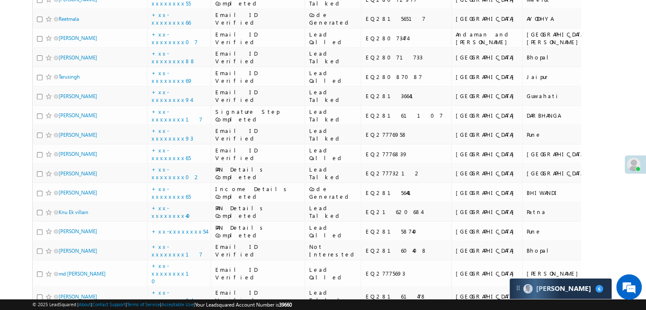
scroll to position [340, 0]
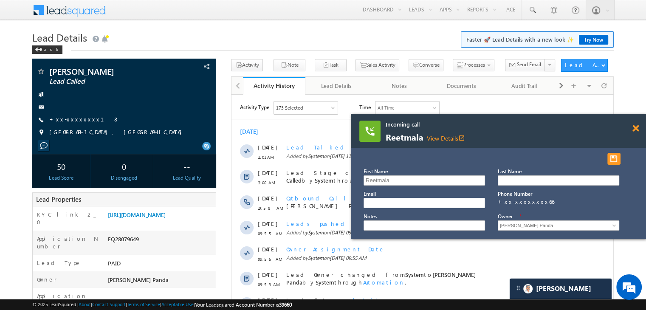
click at [635, 131] on span at bounding box center [636, 128] width 6 height 7
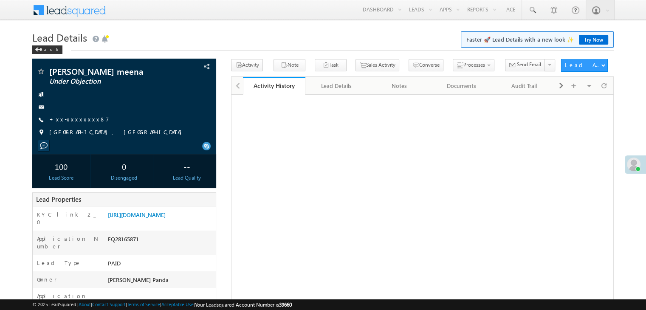
click at [68, 119] on link "+xx-xxxxxxxx87" at bounding box center [79, 119] width 60 height 7
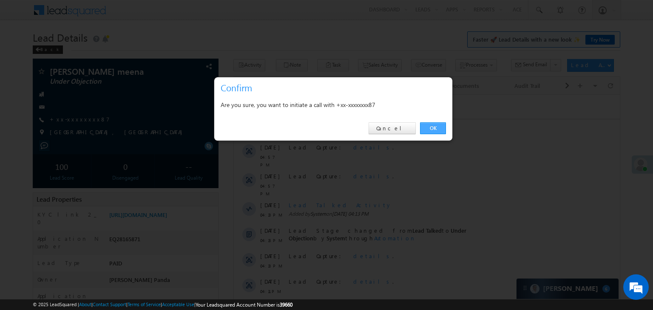
click at [433, 127] on link "OK" at bounding box center [433, 128] width 26 height 12
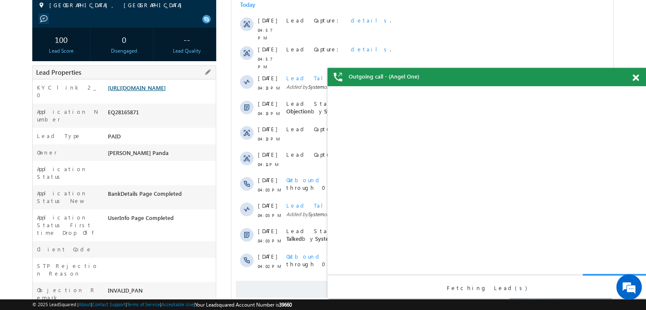
click at [166, 91] on link "[URL][DOMAIN_NAME]" at bounding box center [137, 87] width 58 height 7
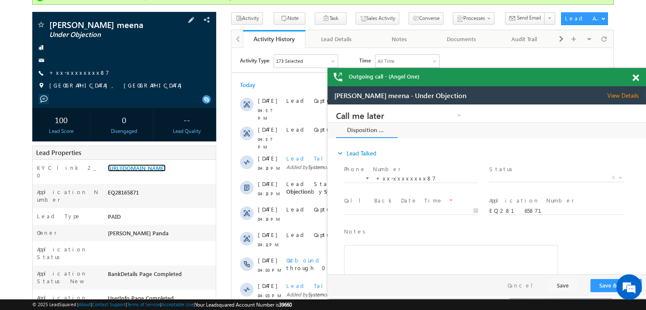
scroll to position [65, 0]
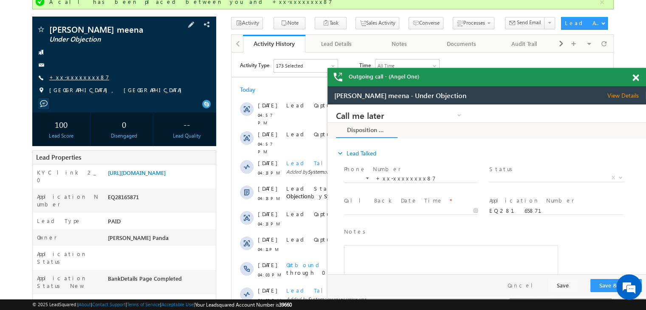
click at [0, 0] on link "+xx-xxxxxxxx87" at bounding box center [0, 0] width 0 height 0
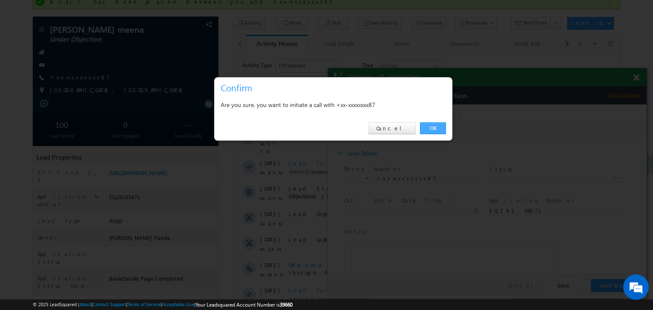
click at [434, 127] on link "OK" at bounding box center [433, 128] width 26 height 12
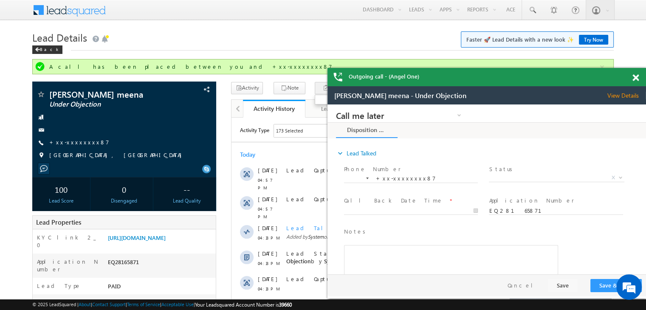
scroll to position [0, 0]
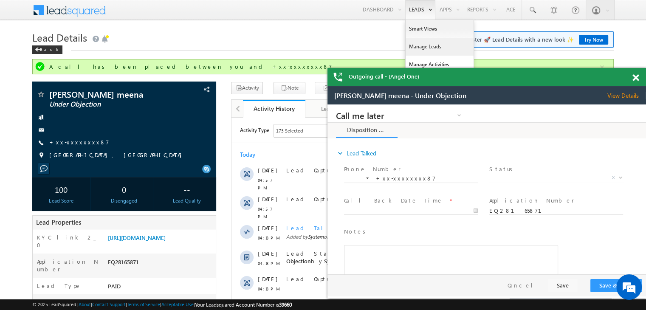
click at [0, 0] on link "Manage Leads" at bounding box center [0, 0] width 0 height 0
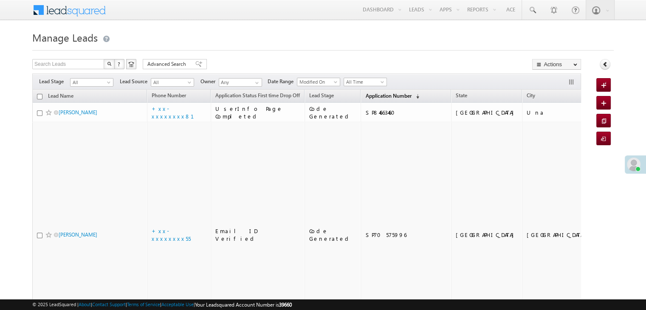
click at [374, 96] on span "Application Number" at bounding box center [388, 96] width 46 height 6
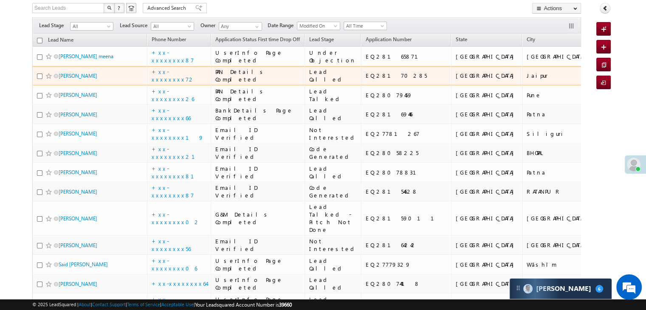
scroll to position [42, 0]
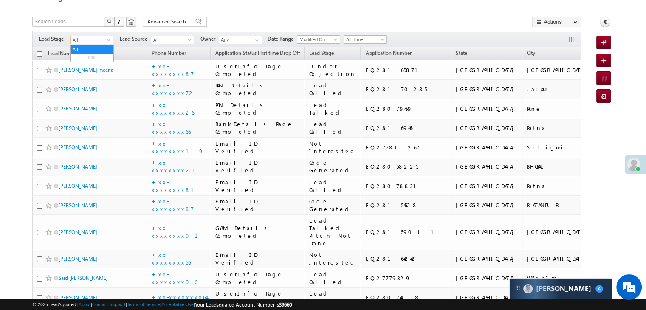
click at [109, 41] on span at bounding box center [109, 41] width 7 height 7
click at [95, 60] on link "Lead Generated" at bounding box center [92, 58] width 43 height 8
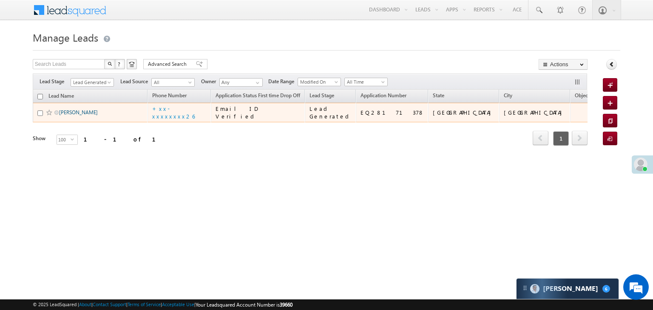
click at [87, 116] on link "[PERSON_NAME]" at bounding box center [78, 112] width 39 height 6
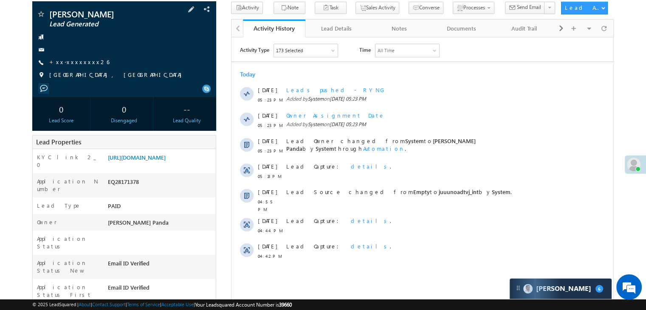
scroll to position [42, 0]
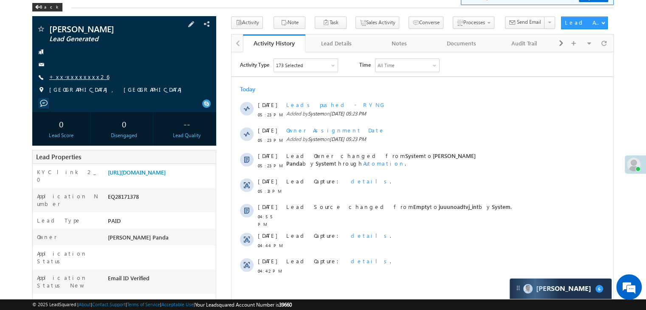
click at [81, 80] on link "+xx-xxxxxxxx26" at bounding box center [79, 76] width 60 height 7
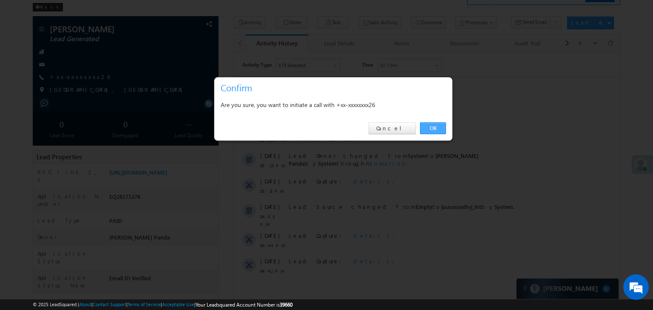
click at [435, 130] on link "OK" at bounding box center [433, 128] width 26 height 12
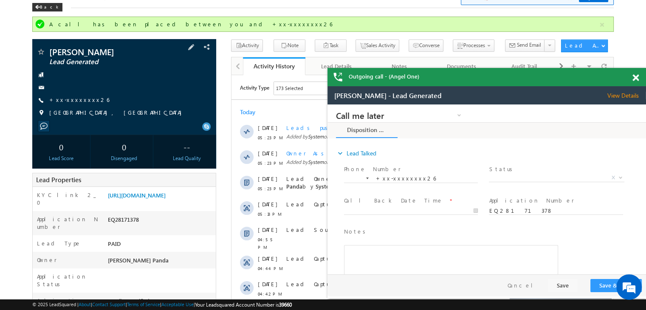
scroll to position [0, 0]
click at [637, 79] on span at bounding box center [636, 77] width 6 height 7
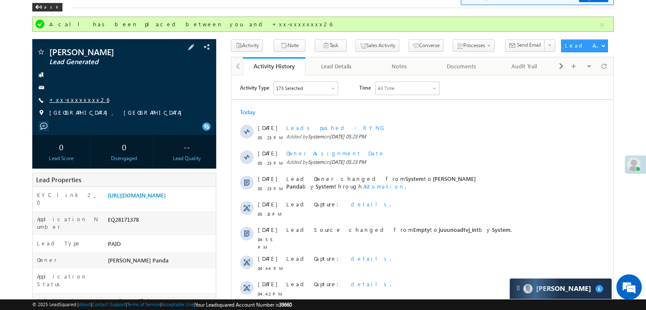
click at [73, 100] on link "+xx-xxxxxxxx26" at bounding box center [79, 99] width 60 height 7
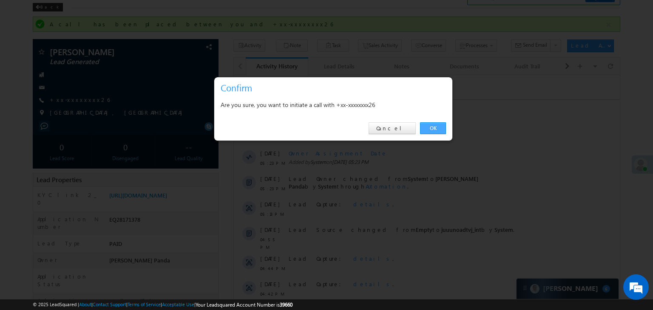
click at [432, 127] on link "OK" at bounding box center [433, 128] width 26 height 12
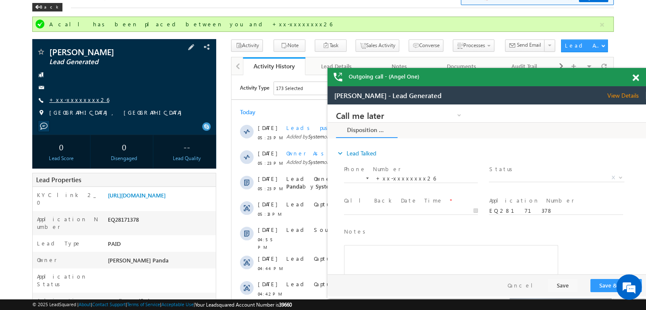
click at [73, 101] on link "+xx-xxxxxxxx26" at bounding box center [79, 99] width 60 height 7
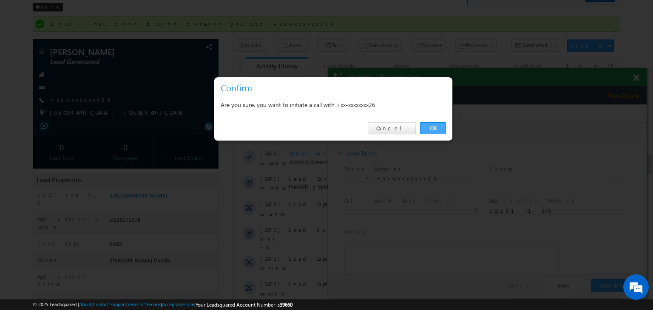
click at [433, 126] on link "OK" at bounding box center [433, 128] width 26 height 12
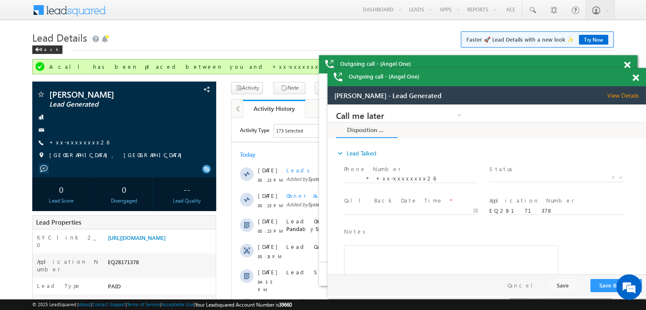
click at [636, 79] on span at bounding box center [636, 77] width 6 height 7
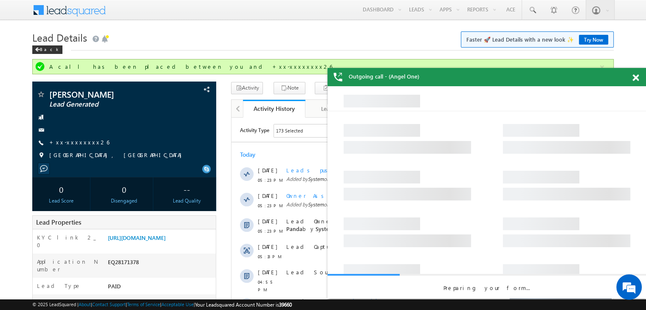
click at [632, 76] on div "Outgoing call - (Angel One)" at bounding box center [487, 77] width 319 height 18
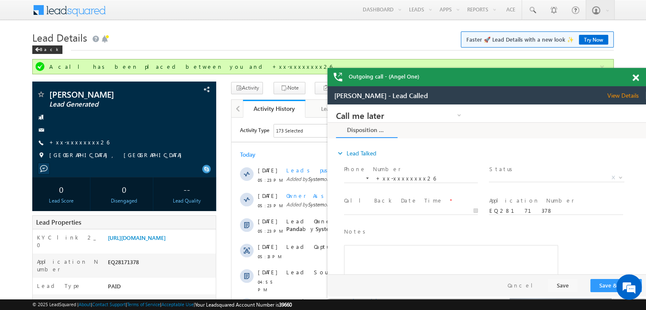
click at [637, 78] on span at bounding box center [636, 77] width 6 height 7
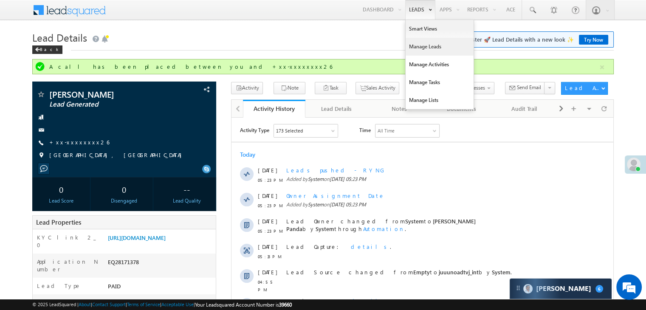
click at [425, 43] on link "Manage Leads" at bounding box center [440, 47] width 68 height 18
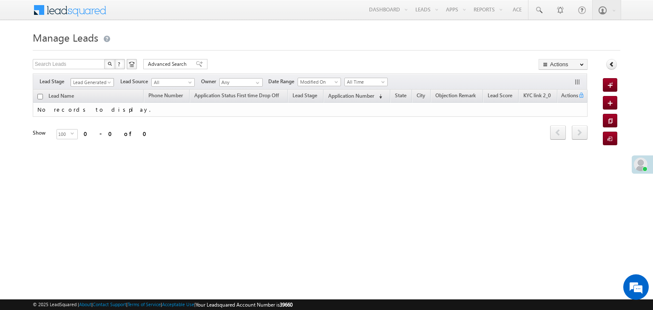
click at [109, 83] on span at bounding box center [110, 84] width 7 height 7
click at [90, 90] on link "All" at bounding box center [92, 92] width 43 height 8
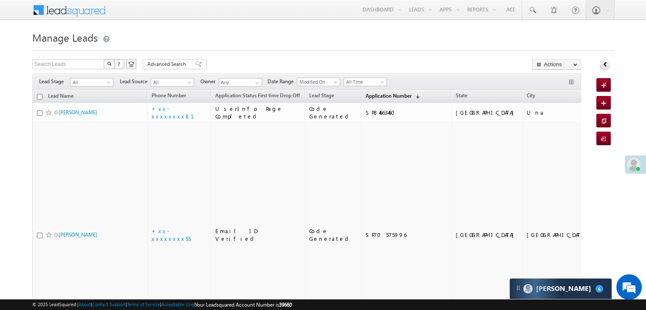
click at [368, 91] on link "Application Number (sorted descending)" at bounding box center [392, 96] width 62 height 11
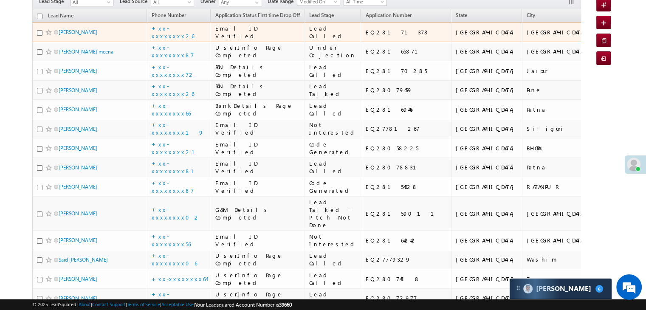
scroll to position [85, 0]
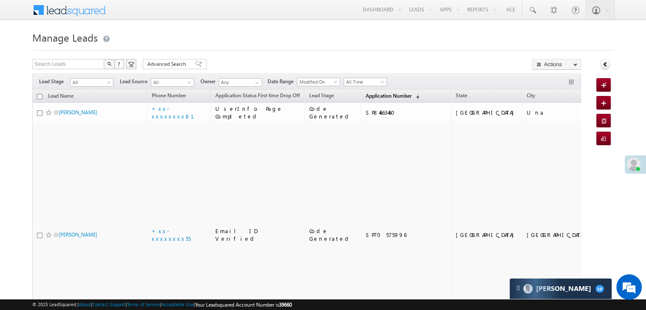
click at [368, 97] on span "Application Number" at bounding box center [388, 96] width 46 height 6
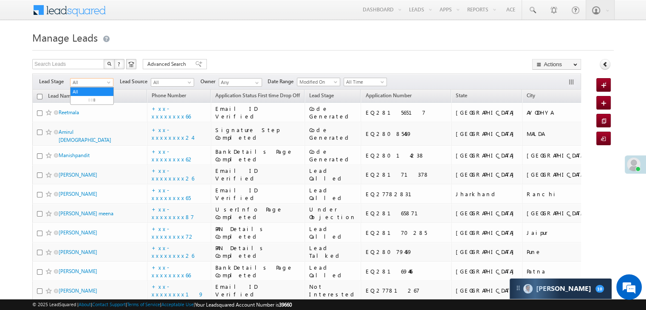
click at [109, 84] on span at bounding box center [109, 84] width 7 height 7
click at [99, 104] on link "Lead Generated" at bounding box center [92, 100] width 43 height 8
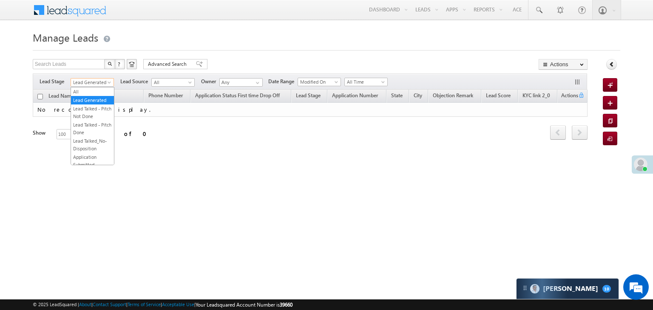
click at [108, 83] on span at bounding box center [110, 84] width 7 height 7
click at [93, 90] on link "All" at bounding box center [92, 92] width 43 height 8
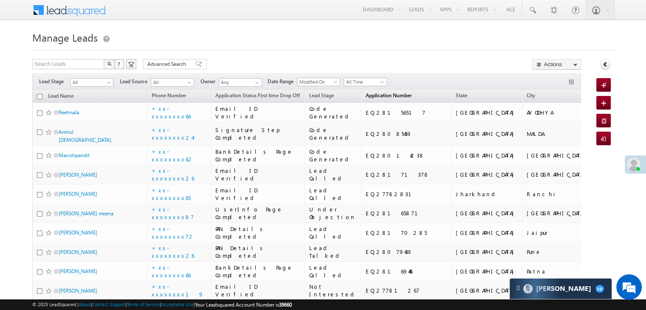
click at [365, 95] on span "Application Number" at bounding box center [388, 95] width 46 height 6
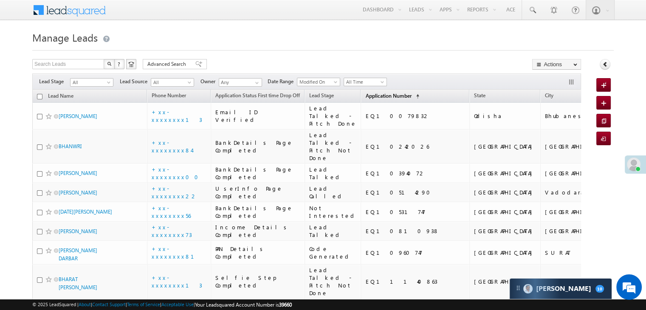
click at [365, 95] on span "Application Number" at bounding box center [388, 96] width 46 height 6
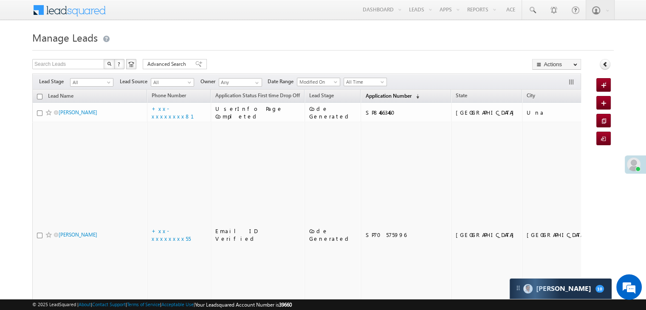
click at [365, 95] on span "Application Number" at bounding box center [388, 96] width 46 height 6
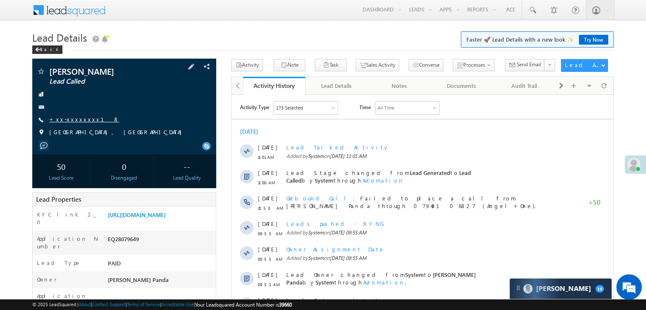
click at [73, 119] on link "+xx-xxxxxxxx18" at bounding box center [84, 119] width 70 height 7
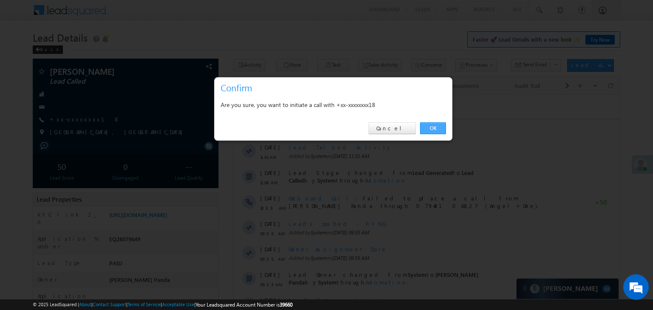
click at [439, 130] on link "OK" at bounding box center [433, 128] width 26 height 12
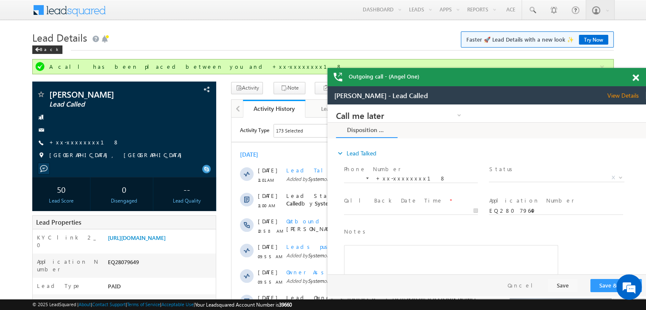
click at [636, 78] on span at bounding box center [636, 77] width 6 height 7
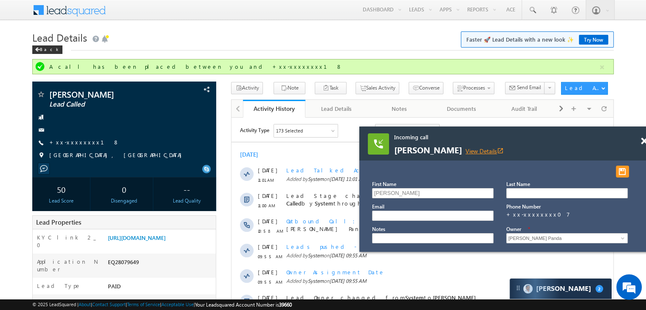
click at [469, 148] on link "View Details open_in_new" at bounding box center [485, 151] width 38 height 8
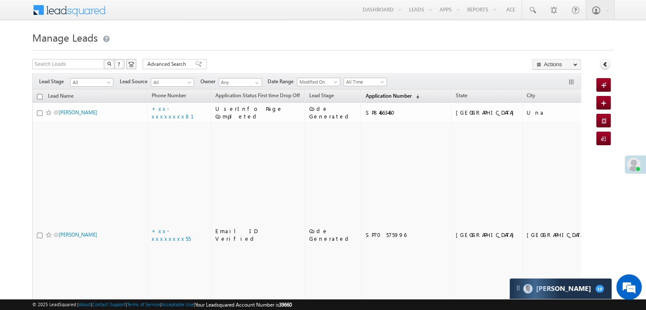
click at [369, 91] on link "Application Number (sorted descending)" at bounding box center [392, 96] width 62 height 11
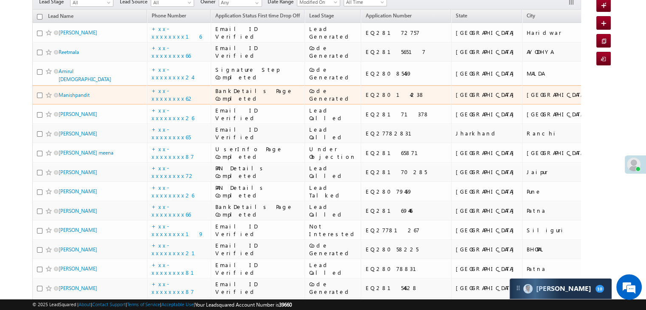
scroll to position [85, 0]
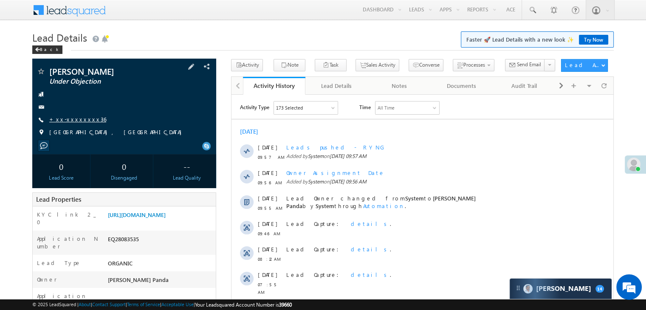
click at [71, 118] on link "+xx-xxxxxxxx36" at bounding box center [77, 119] width 57 height 7
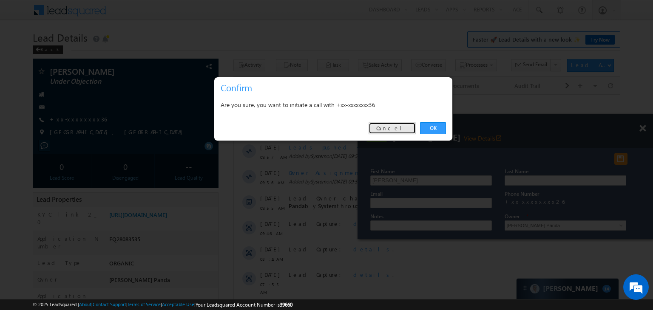
click at [401, 123] on link "Cancel" at bounding box center [391, 128] width 47 height 12
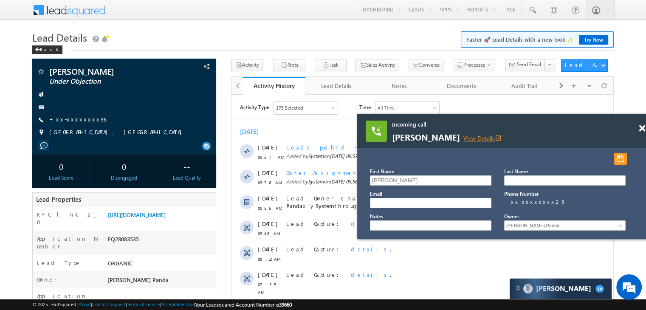
click at [470, 139] on link "View Details open_in_new" at bounding box center [483, 138] width 38 height 8
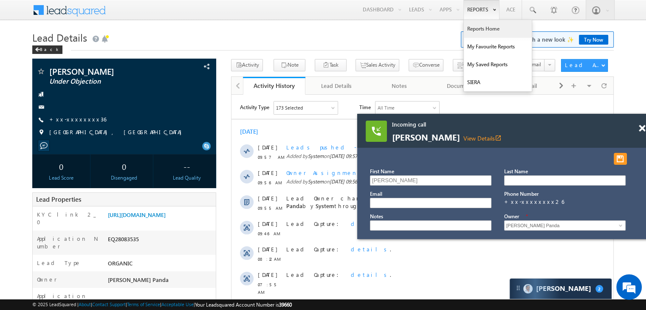
click at [481, 26] on link "Reports Home" at bounding box center [498, 29] width 68 height 18
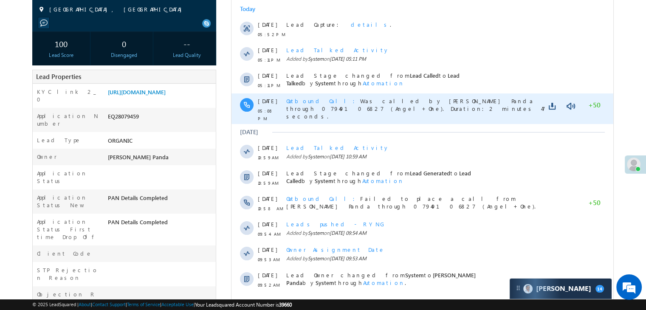
scroll to position [127, 0]
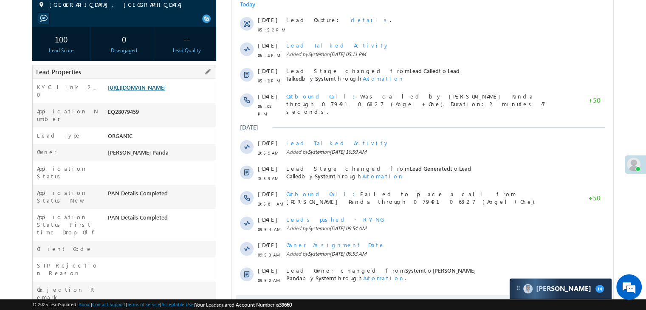
click at [166, 91] on link "[URL][DOMAIN_NAME]" at bounding box center [137, 87] width 58 height 7
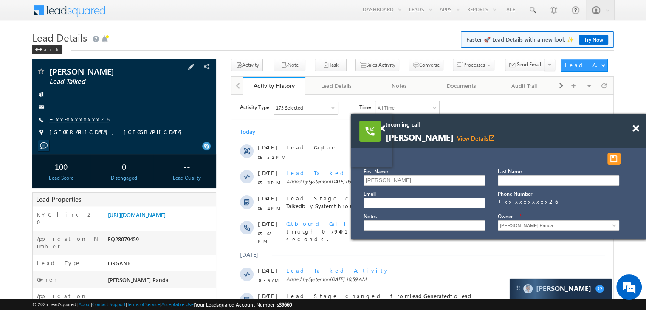
click at [75, 118] on link "+xx-xxxxxxxx26" at bounding box center [79, 119] width 60 height 7
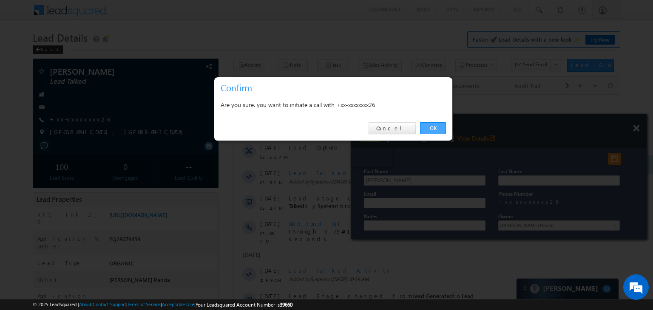
click at [436, 126] on link "OK" at bounding box center [433, 128] width 26 height 12
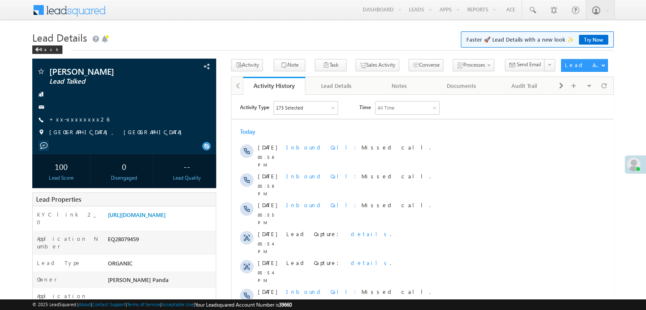
scroll to position [85, 0]
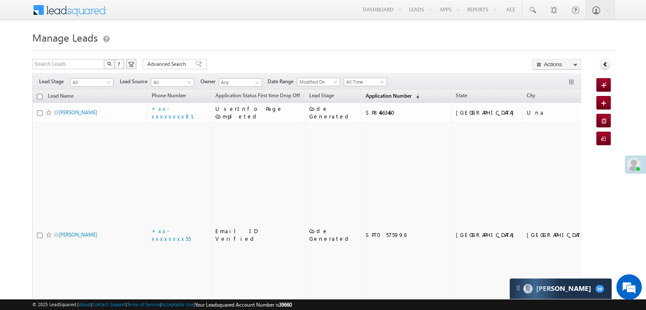
click at [366, 96] on span "Application Number" at bounding box center [388, 96] width 46 height 6
click at [365, 97] on span "Application Number" at bounding box center [388, 96] width 46 height 6
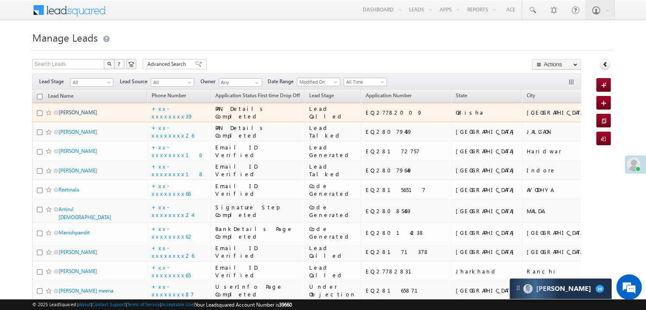
click at [75, 116] on link "Bikun Kisan" at bounding box center [78, 112] width 39 height 6
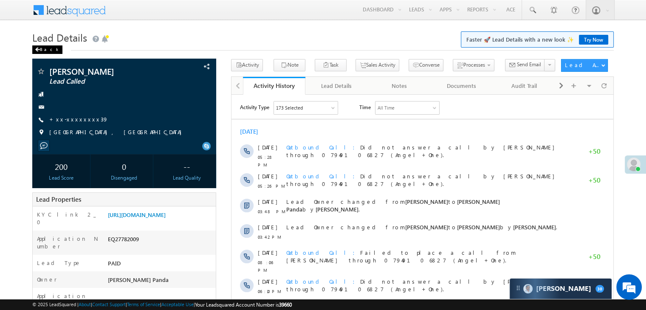
click at [47, 48] on div "Back" at bounding box center [47, 49] width 30 height 8
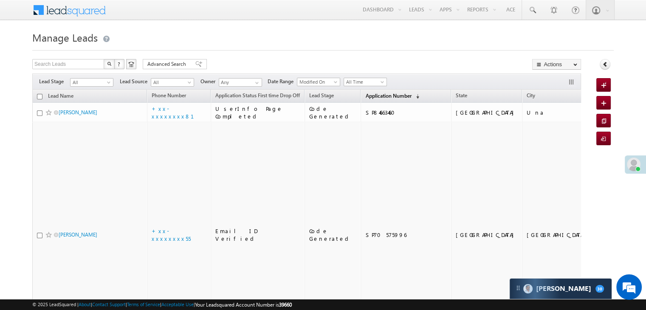
click at [369, 94] on span "Application Number" at bounding box center [388, 96] width 46 height 6
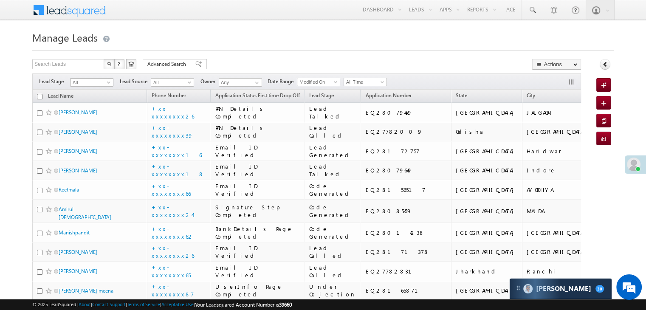
click at [109, 84] on span at bounding box center [109, 84] width 7 height 7
click at [91, 101] on link "Lead Generated" at bounding box center [92, 100] width 43 height 8
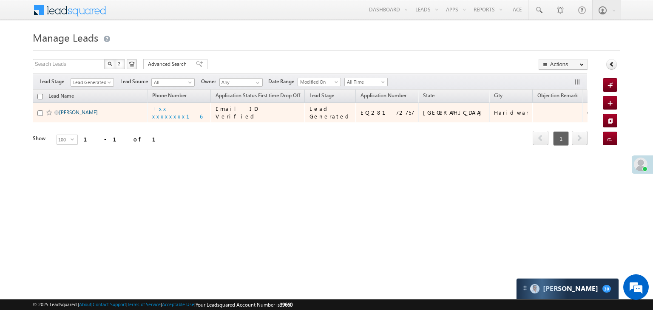
click at [79, 116] on link "[PERSON_NAME]" at bounding box center [78, 112] width 39 height 6
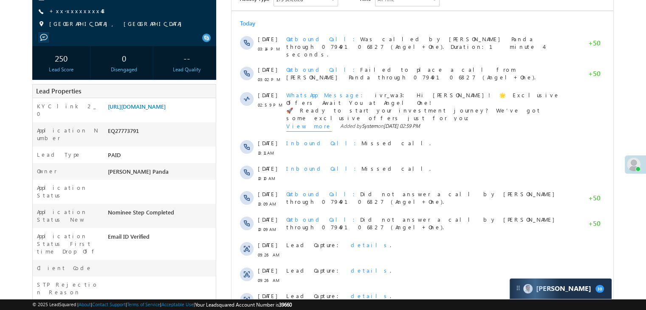
scroll to position [108, 0]
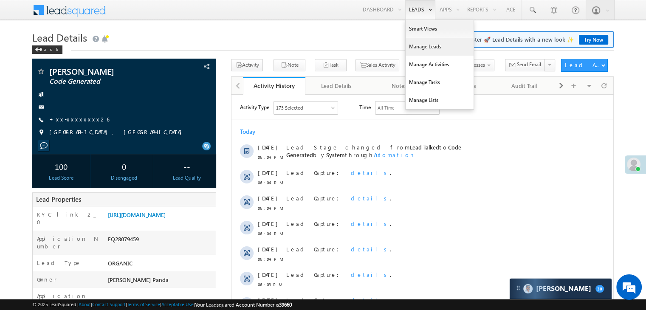
click at [417, 48] on link "Manage Leads" at bounding box center [440, 47] width 68 height 18
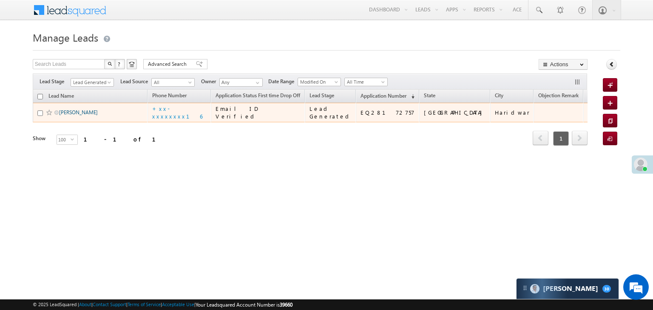
click at [73, 116] on link "DANDAPANI BEHERA" at bounding box center [78, 112] width 39 height 6
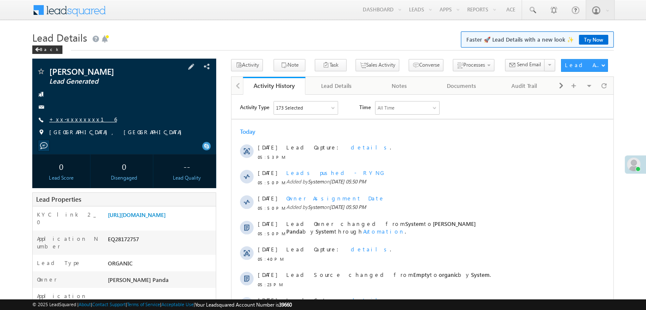
click at [74, 119] on link "+xx-xxxxxxxx16" at bounding box center [83, 119] width 68 height 7
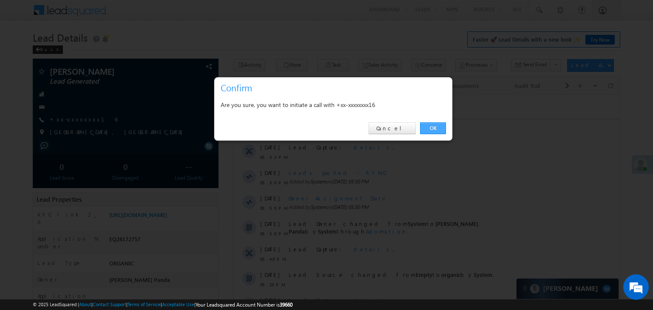
click at [428, 128] on link "OK" at bounding box center [433, 128] width 26 height 12
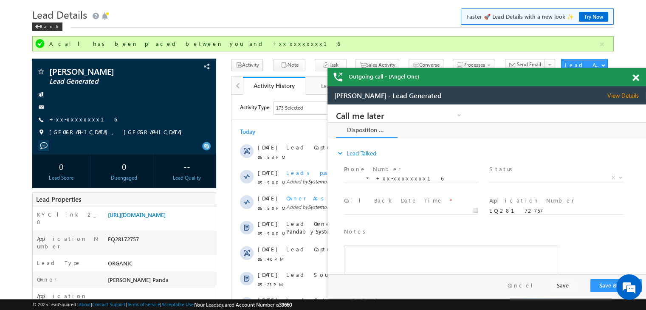
scroll to position [23, 0]
click at [635, 76] on span at bounding box center [636, 77] width 6 height 7
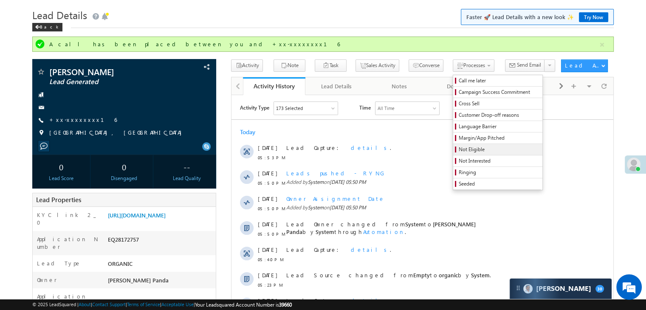
click at [466, 149] on span "Not Eligible" at bounding box center [499, 150] width 81 height 8
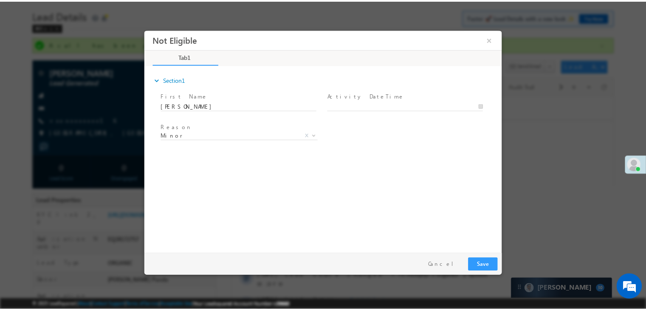
scroll to position [0, 0]
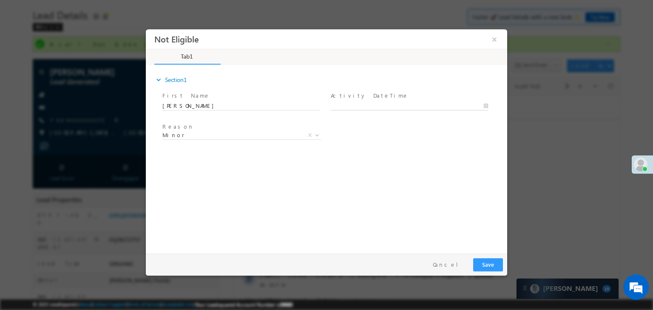
type input "09/01/25 6:08 PM"
click at [426, 105] on input "09/01/25 6:08 PM" at bounding box center [409, 106] width 157 height 8
click at [462, 133] on div "Reason * Minor Existing Client Out of India DRA - FDS Termination DRA - Already…" at bounding box center [334, 136] width 346 height 31
click at [257, 136] on span "Minor" at bounding box center [231, 135] width 138 height 8
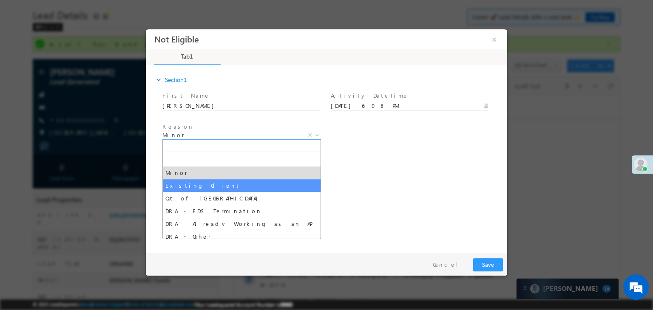
select select "Existing Client"
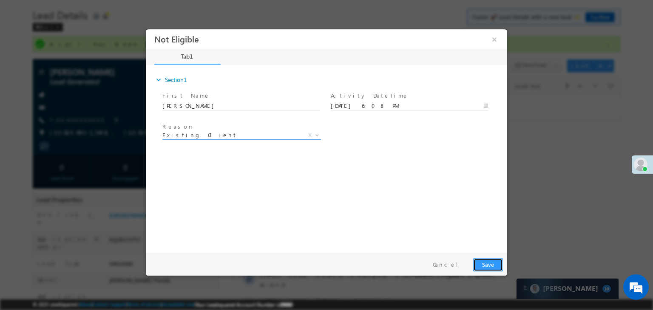
click at [481, 261] on button "Save" at bounding box center [488, 264] width 30 height 13
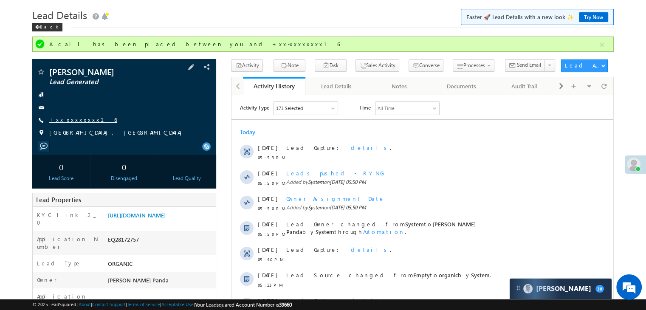
click at [73, 121] on link "+xx-xxxxxxxx16" at bounding box center [83, 119] width 68 height 7
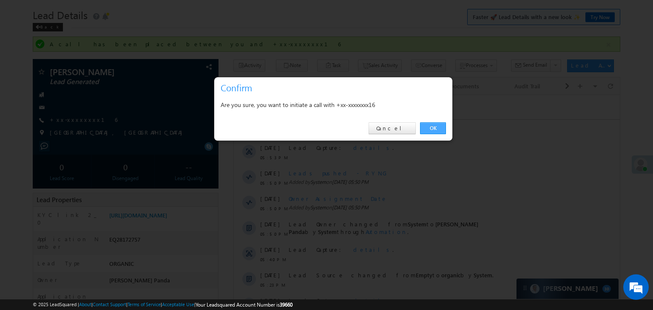
click at [434, 126] on link "OK" at bounding box center [433, 128] width 26 height 12
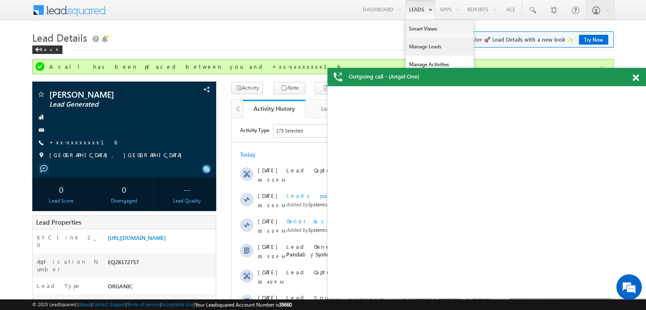
click at [420, 50] on link "Manage Leads" at bounding box center [440, 47] width 68 height 18
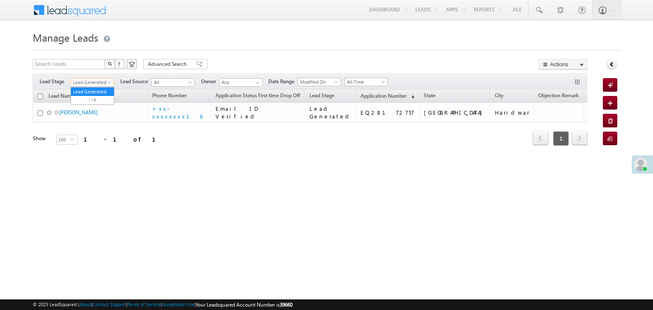
click at [108, 82] on span at bounding box center [110, 84] width 7 height 7
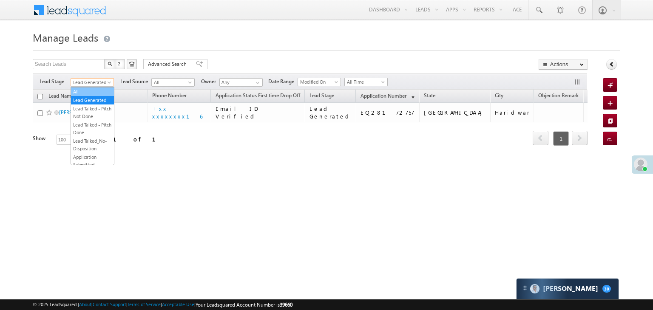
click at [85, 91] on link "All" at bounding box center [92, 92] width 43 height 8
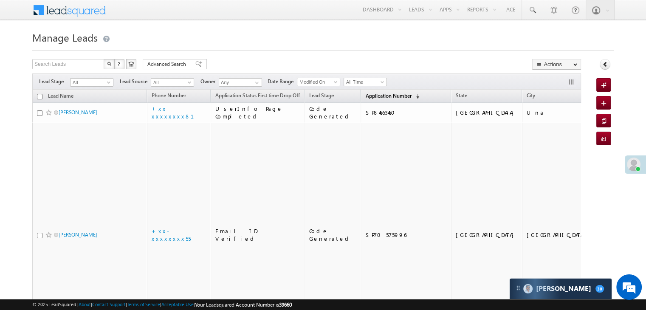
click at [375, 93] on span "Application Number" at bounding box center [388, 96] width 46 height 6
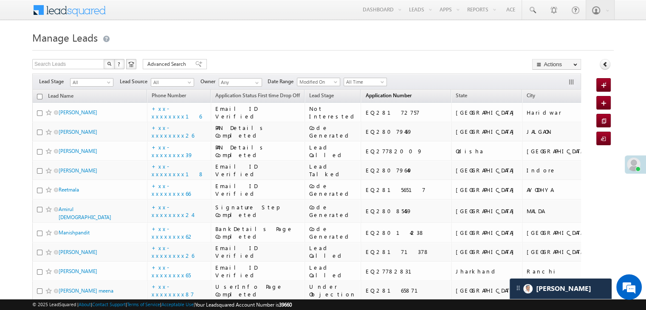
click at [368, 97] on span "Application Number" at bounding box center [388, 95] width 46 height 6
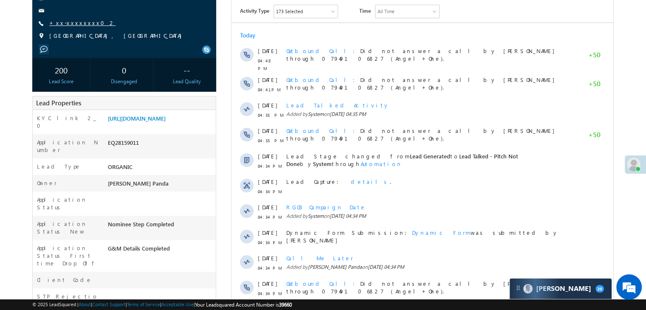
click at [80, 23] on link "+xx-xxxxxxxx02" at bounding box center [82, 22] width 66 height 7
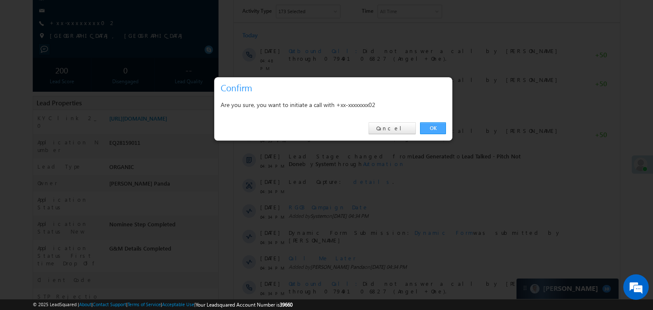
click at [429, 128] on link "OK" at bounding box center [433, 128] width 26 height 12
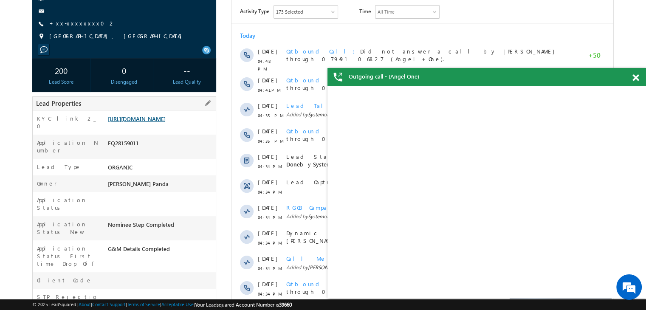
click at [166, 122] on link "[URL][DOMAIN_NAME]" at bounding box center [137, 118] width 58 height 7
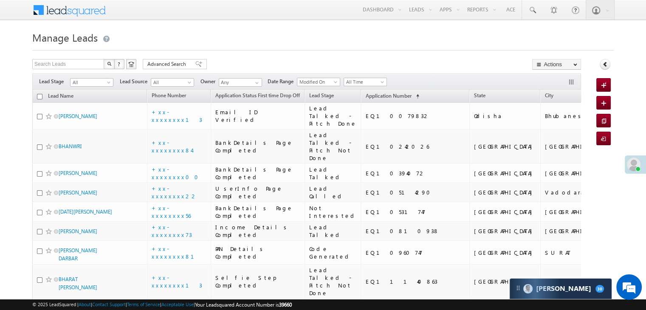
click at [368, 96] on span "Application Number" at bounding box center [388, 96] width 46 height 6
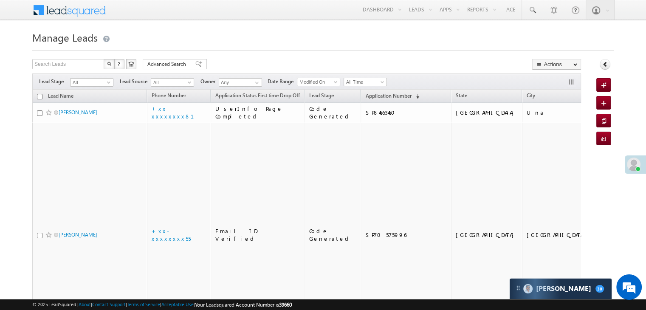
click at [368, 96] on span "Application Number" at bounding box center [388, 96] width 46 height 6
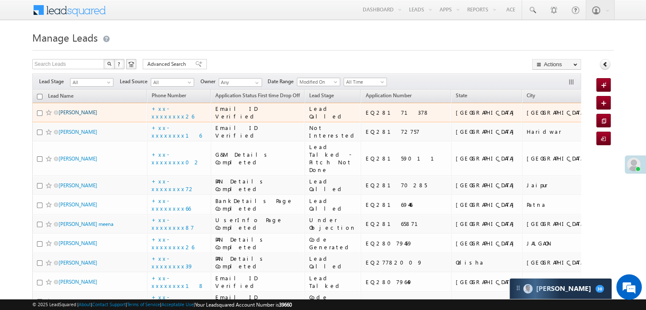
click at [92, 116] on link "[PERSON_NAME]" at bounding box center [78, 112] width 39 height 6
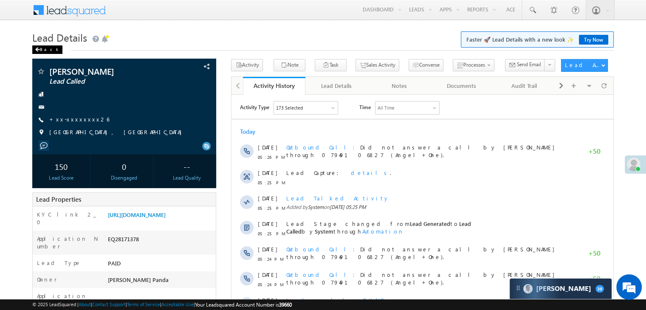
click at [44, 50] on div "Back" at bounding box center [47, 49] width 30 height 8
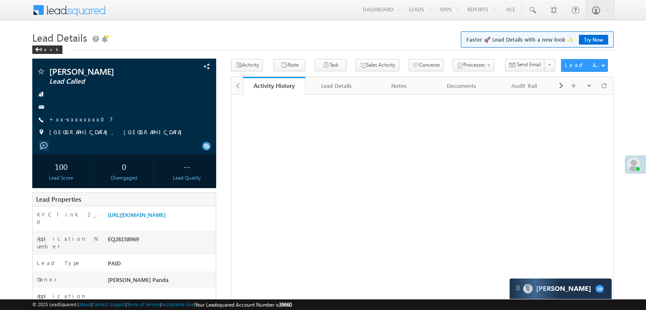
click at [74, 118] on link "+xx-xxxxxxxx07" at bounding box center [81, 119] width 64 height 7
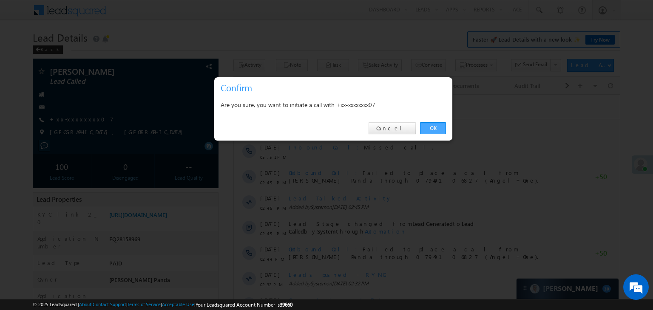
click at [431, 129] on link "OK" at bounding box center [433, 128] width 26 height 12
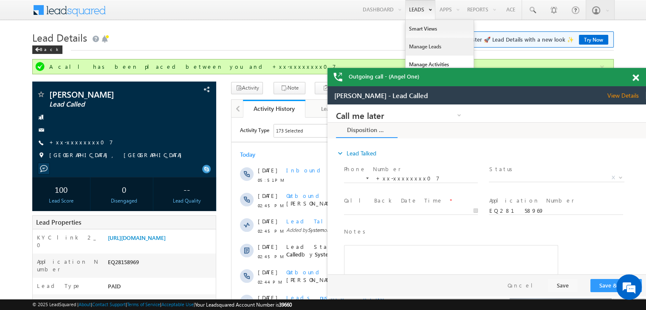
click at [425, 47] on link "Manage Leads" at bounding box center [440, 47] width 68 height 18
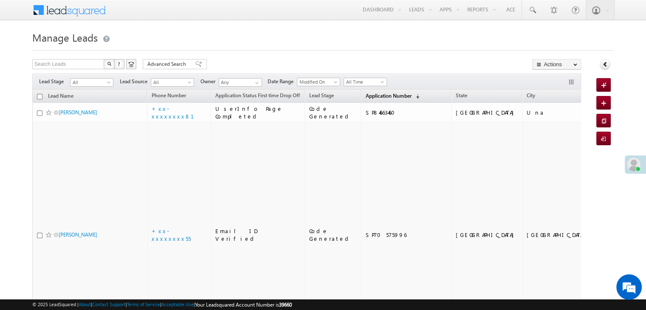
click at [365, 97] on span "Application Number" at bounding box center [388, 96] width 46 height 6
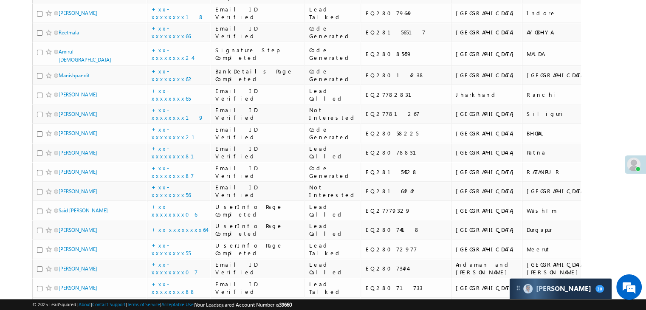
scroll to position [297, 0]
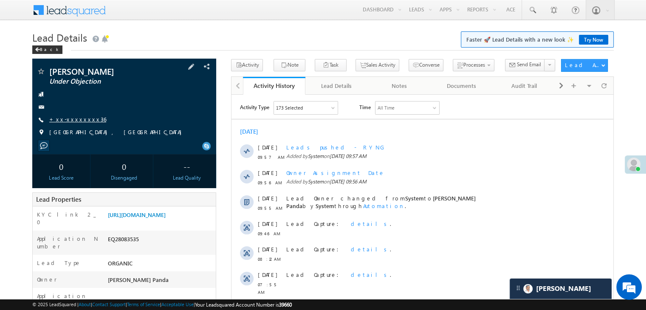
click at [71, 121] on link "+xx-xxxxxxxx36" at bounding box center [77, 119] width 57 height 7
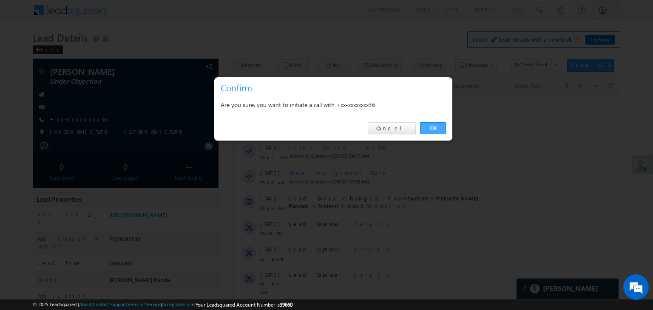
click at [441, 126] on link "OK" at bounding box center [433, 128] width 26 height 12
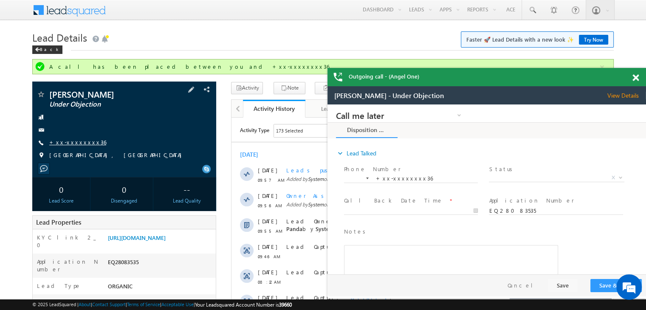
click at [0, 0] on link "+xx-xxxxxxxx36" at bounding box center [0, 0] width 0 height 0
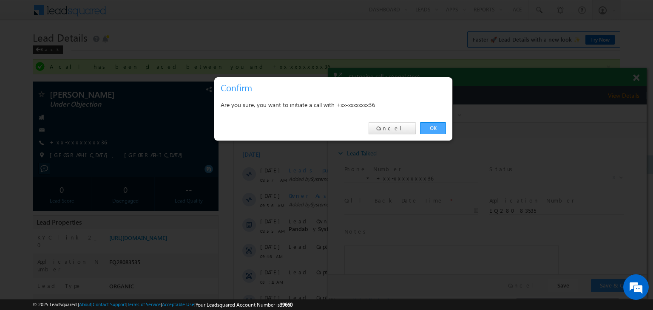
click at [425, 128] on link "OK" at bounding box center [433, 128] width 26 height 12
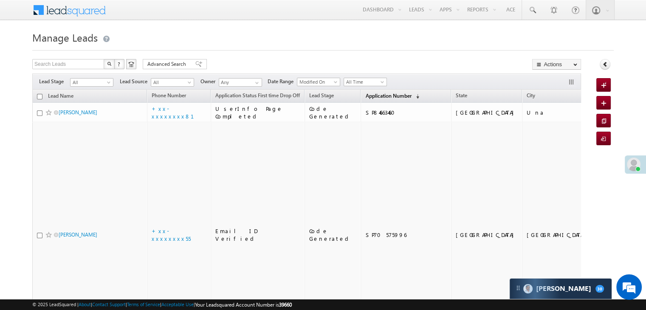
click at [365, 96] on span "Application Number" at bounding box center [388, 96] width 46 height 6
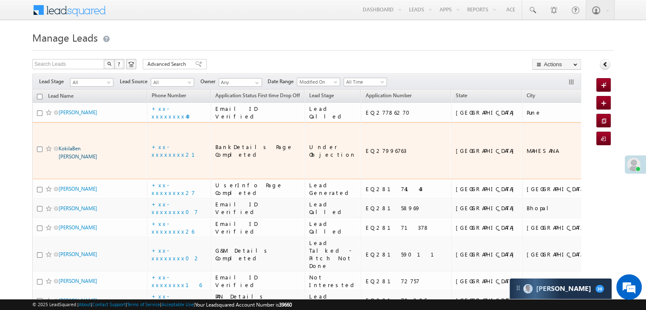
click at [78, 160] on link "KokilaBen [PERSON_NAME]" at bounding box center [78, 152] width 39 height 14
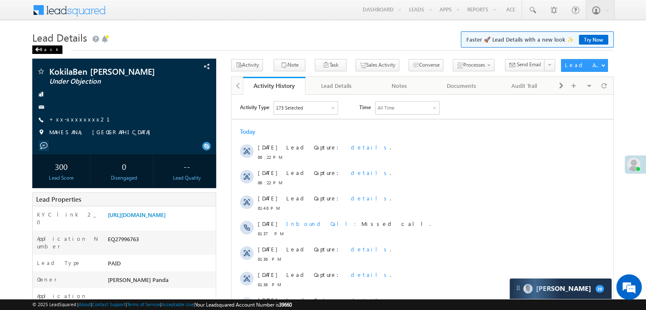
click at [39, 52] on span at bounding box center [37, 50] width 5 height 4
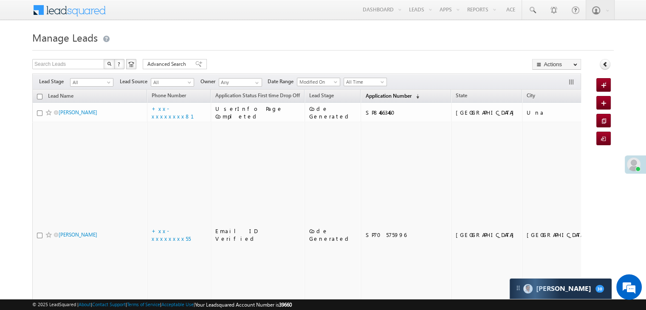
click at [365, 96] on span "Application Number" at bounding box center [388, 96] width 46 height 6
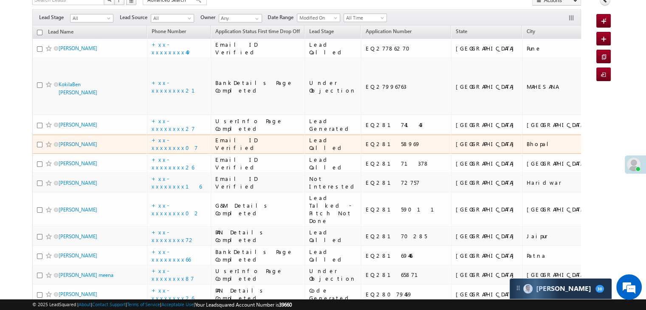
scroll to position [42, 0]
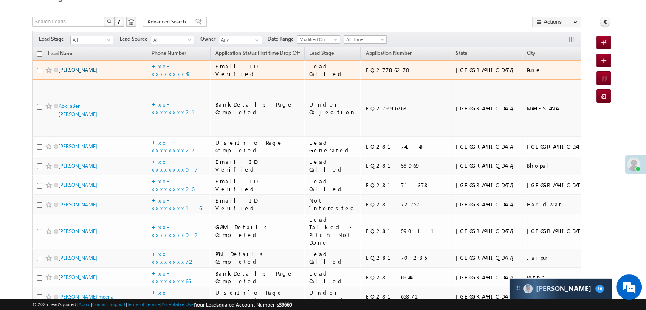
click at [66, 73] on link "[PERSON_NAME]" at bounding box center [78, 70] width 39 height 6
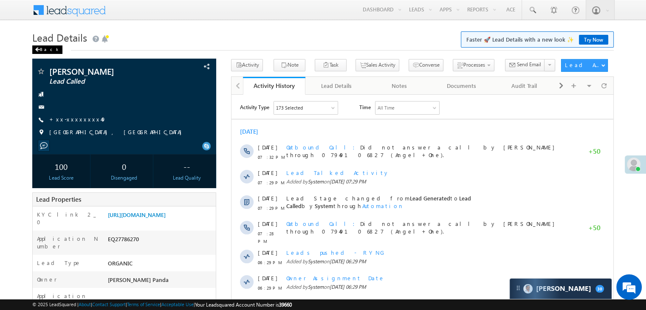
click at [41, 49] on div "Back" at bounding box center [47, 49] width 30 height 8
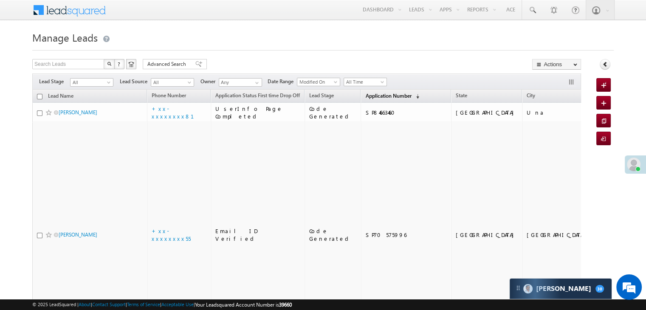
click at [365, 97] on span "Application Number" at bounding box center [388, 96] width 46 height 6
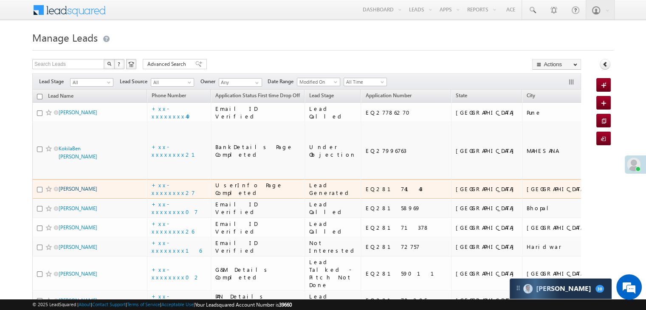
click at [80, 192] on link "[PERSON_NAME]" at bounding box center [78, 189] width 39 height 6
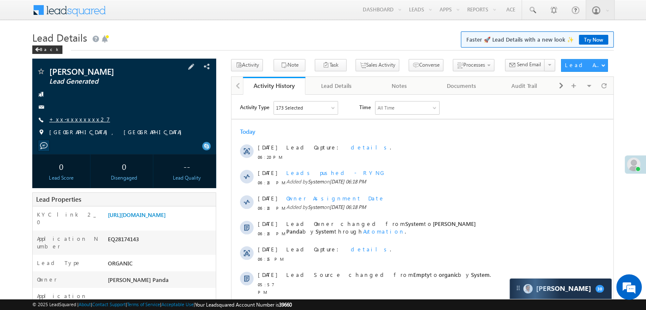
click at [76, 121] on link "+xx-xxxxxxxx27" at bounding box center [79, 119] width 61 height 7
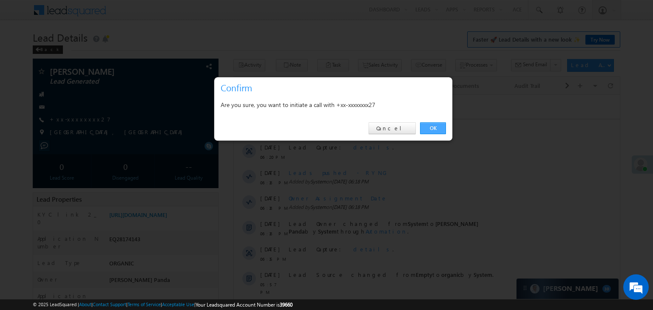
click at [434, 129] on link "OK" at bounding box center [433, 128] width 26 height 12
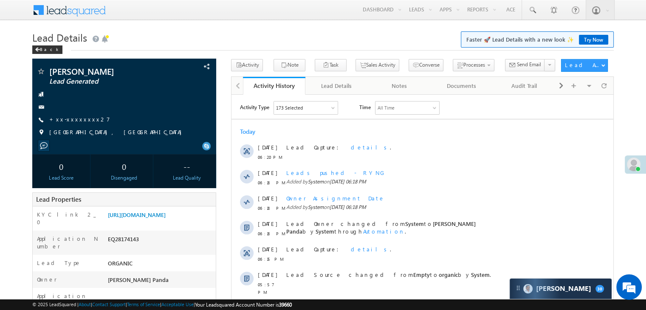
click at [636, 164] on span at bounding box center [634, 165] width 14 height 14
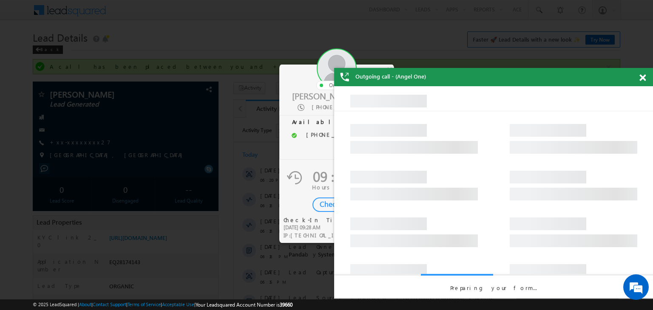
click at [320, 203] on div "Check-Out" at bounding box center [336, 205] width 48 height 14
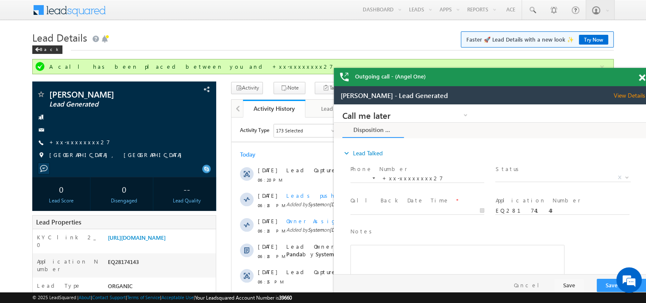
click at [644, 79] on span at bounding box center [642, 77] width 6 height 7
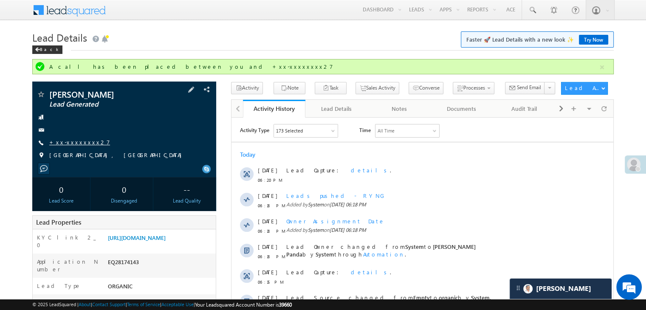
click at [79, 139] on link "+xx-xxxxxxxx27" at bounding box center [79, 142] width 61 height 7
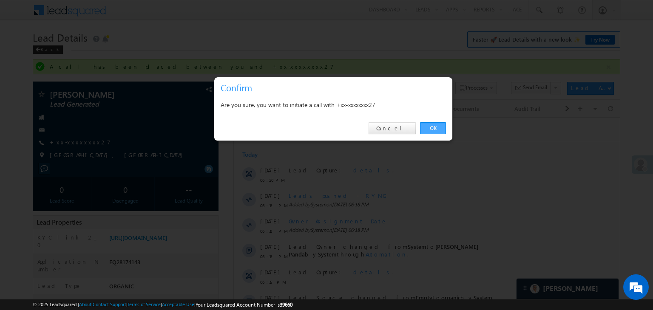
click at [440, 128] on link "OK" at bounding box center [433, 128] width 26 height 12
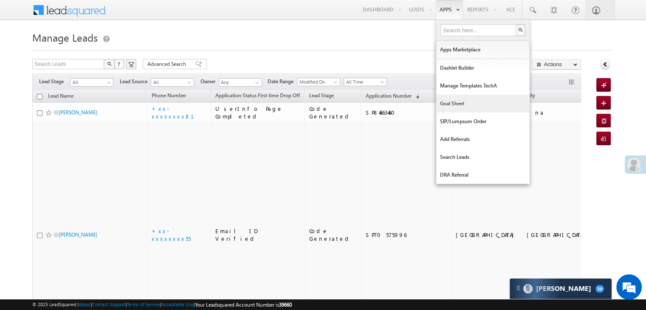
click at [462, 102] on link "Goal Sheet" at bounding box center [482, 104] width 93 height 18
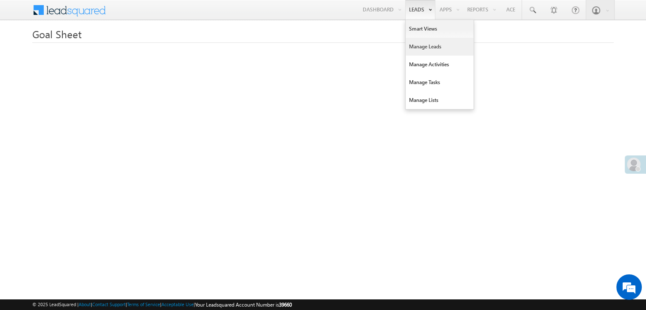
click at [423, 49] on link "Manage Leads" at bounding box center [440, 47] width 68 height 18
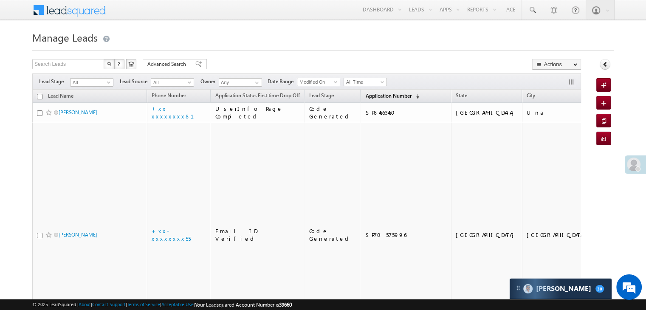
click at [371, 93] on span "Application Number" at bounding box center [388, 96] width 46 height 6
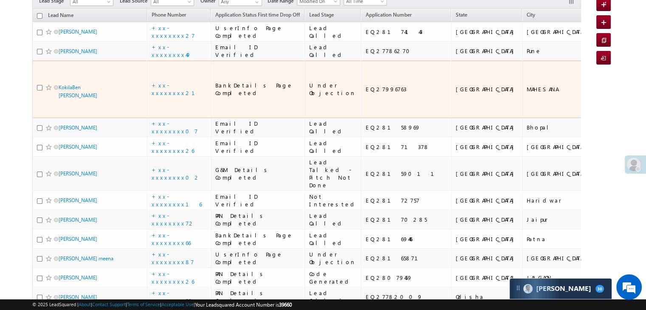
scroll to position [85, 0]
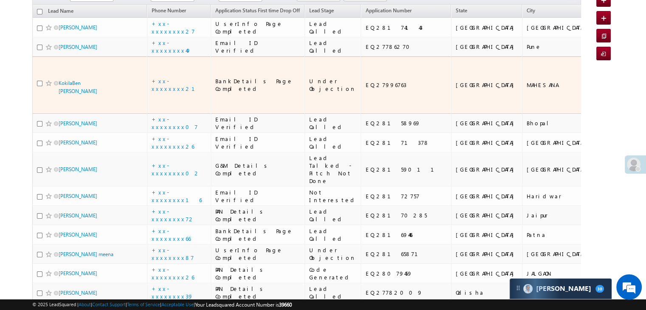
click at [47, 87] on span at bounding box center [48, 83] width 7 height 7
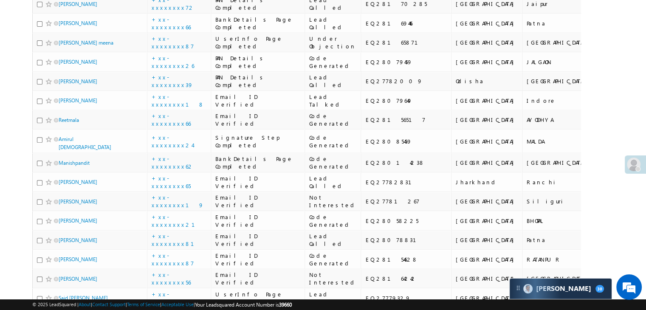
scroll to position [297, 0]
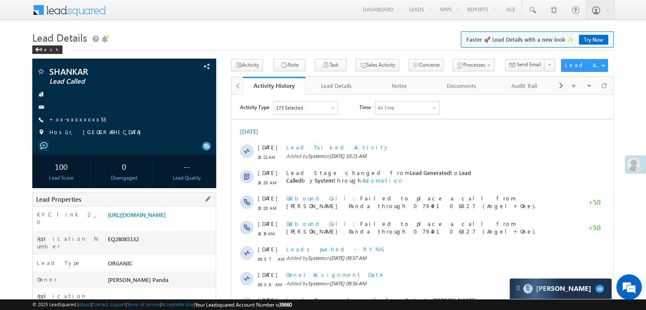
scroll to position [85, 0]
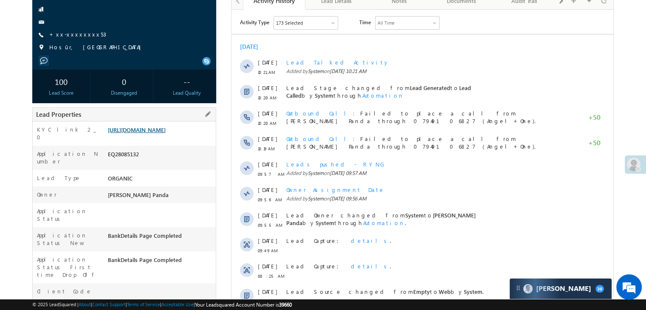
click at [160, 133] on link "[URL][DOMAIN_NAME]" at bounding box center [137, 129] width 58 height 7
click at [73, 34] on link "+xx-xxxxxxxx53" at bounding box center [77, 34] width 57 height 7
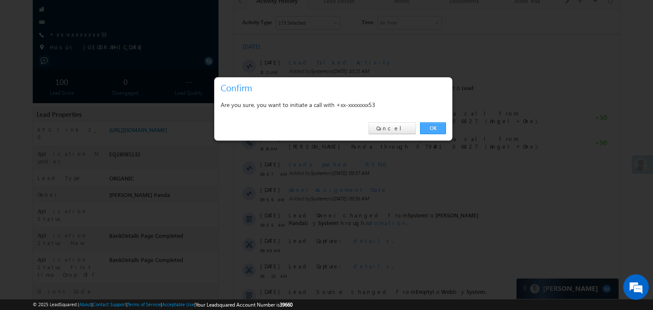
click at [433, 127] on link "OK" at bounding box center [433, 128] width 26 height 12
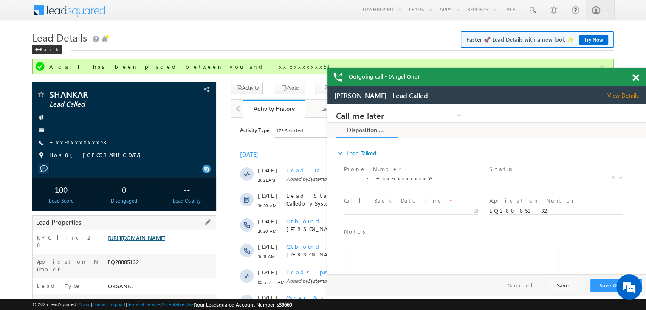
click at [0, 0] on link "[URL][DOMAIN_NAME]" at bounding box center [0, 0] width 0 height 0
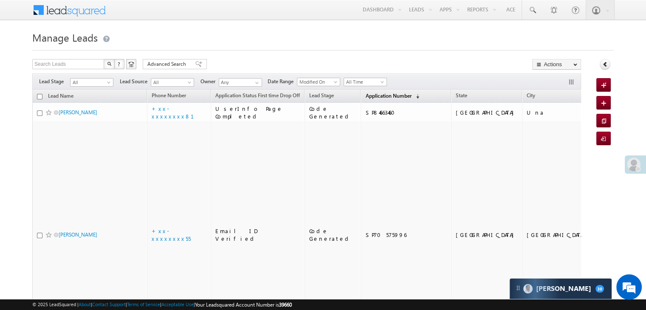
click at [377, 94] on span "Application Number" at bounding box center [388, 96] width 46 height 6
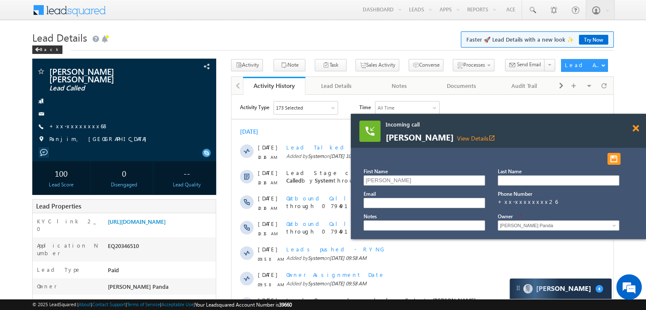
click at [634, 126] on span at bounding box center [636, 128] width 6 height 7
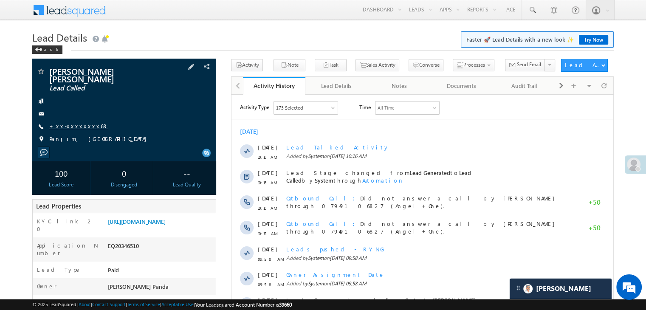
click at [78, 122] on link "+xx-xxxxxxxx68" at bounding box center [78, 125] width 59 height 7
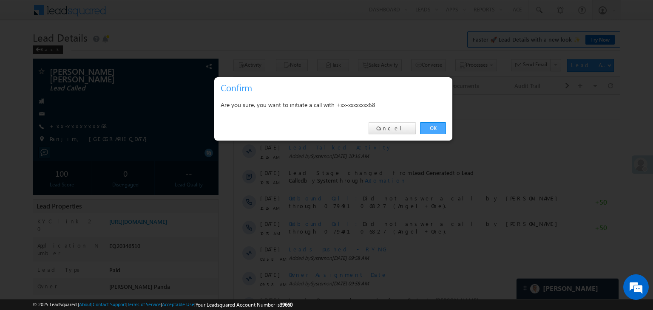
click at [436, 130] on link "OK" at bounding box center [433, 128] width 26 height 12
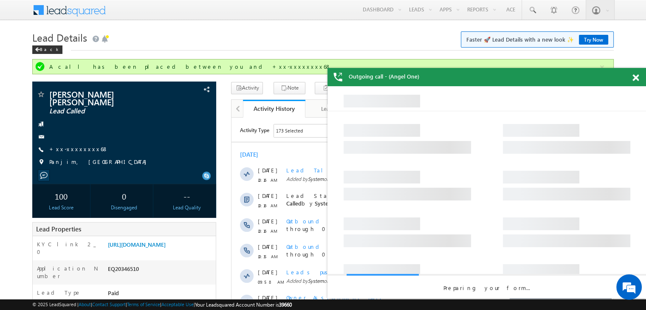
click at [637, 79] on span at bounding box center [636, 77] width 6 height 7
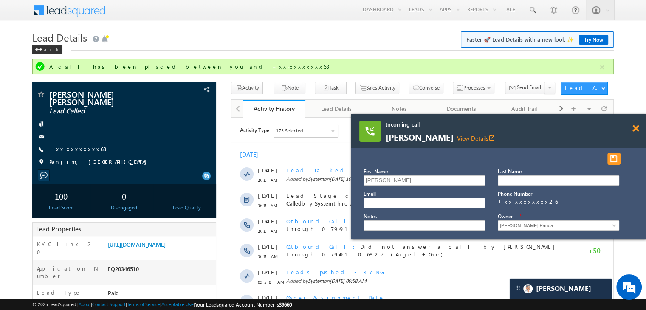
click at [636, 130] on span at bounding box center [636, 128] width 6 height 7
click at [635, 129] on span at bounding box center [636, 128] width 6 height 7
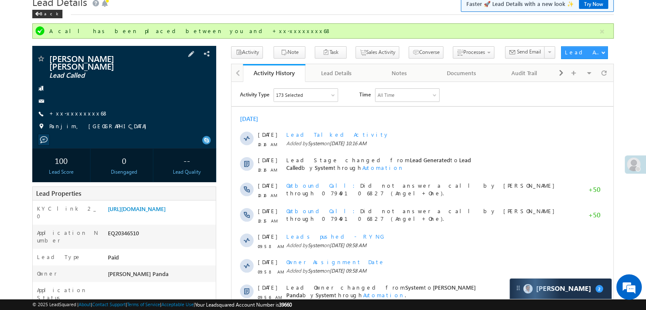
scroll to position [85, 0]
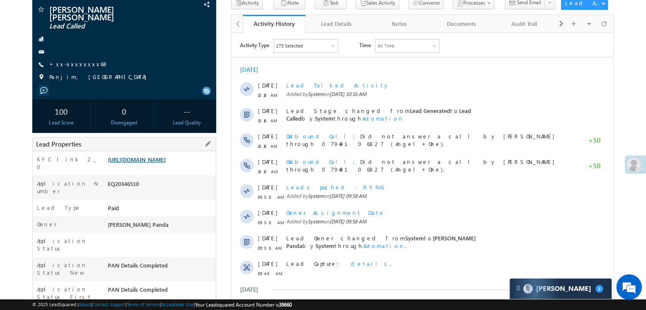
click at [156, 161] on link "[URL][DOMAIN_NAME]" at bounding box center [137, 159] width 58 height 7
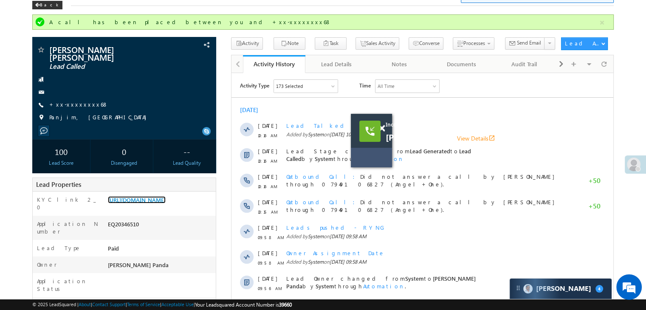
scroll to position [0, 0]
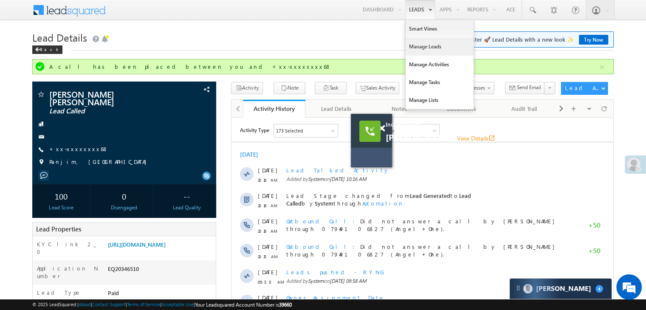
click at [414, 47] on link "Manage Leads" at bounding box center [440, 47] width 68 height 18
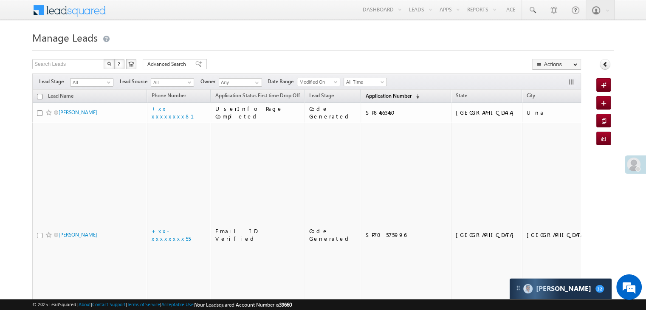
click at [365, 96] on span "Application Number" at bounding box center [388, 96] width 46 height 6
click at [365, 97] on span "Application Number" at bounding box center [388, 96] width 46 height 6
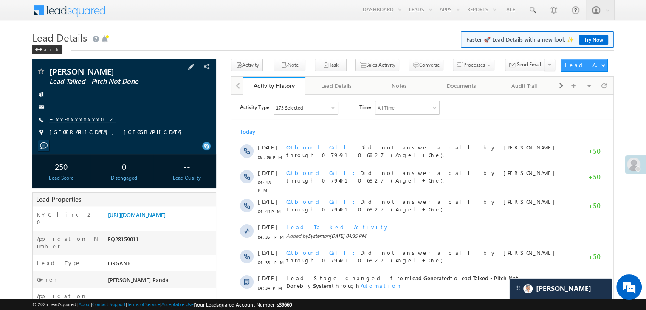
click at [67, 123] on link "+xx-xxxxxxxx02" at bounding box center [82, 119] width 66 height 7
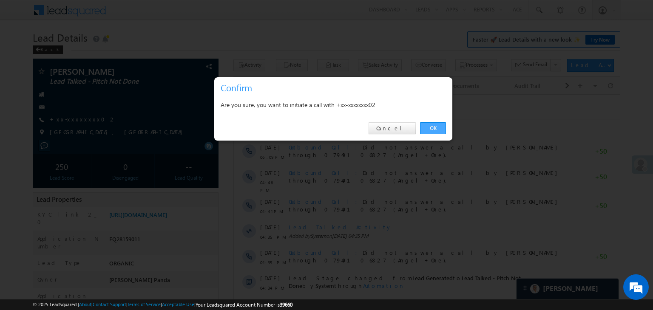
click at [434, 126] on link "OK" at bounding box center [433, 128] width 26 height 12
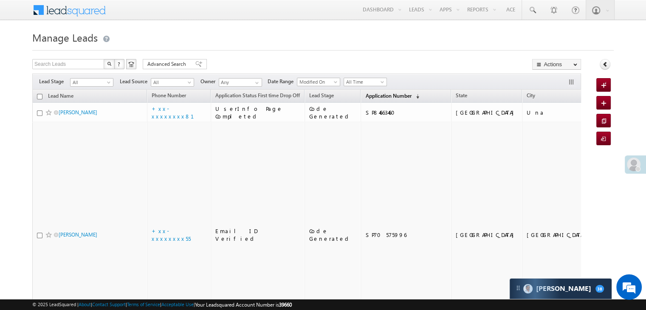
click at [365, 98] on span "Application Number" at bounding box center [388, 96] width 46 height 6
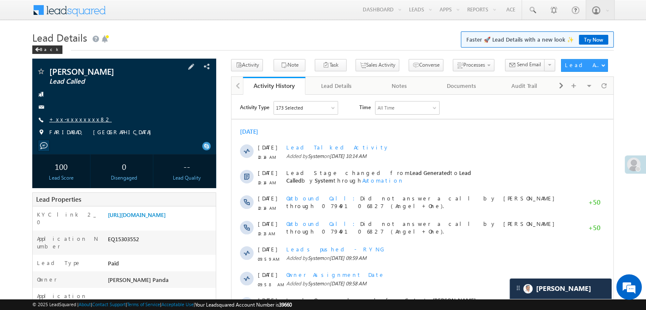
click at [72, 120] on link "+xx-xxxxxxxx82" at bounding box center [80, 119] width 62 height 7
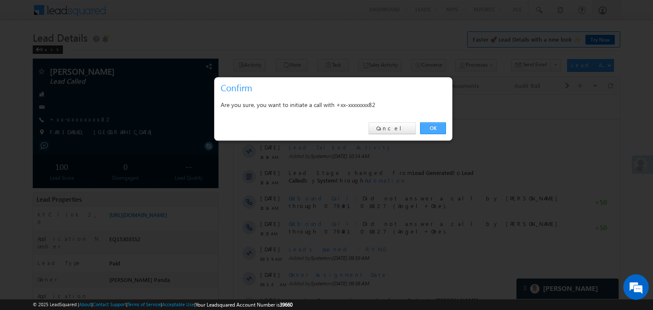
click at [431, 129] on link "OK" at bounding box center [433, 128] width 26 height 12
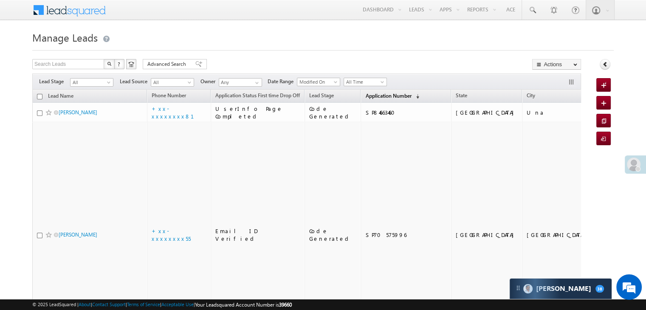
click at [365, 96] on span "Application Number" at bounding box center [388, 96] width 46 height 6
click at [372, 93] on span "Application Number" at bounding box center [388, 96] width 46 height 6
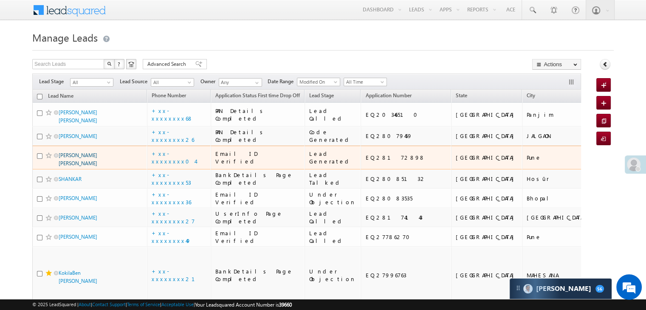
click at [83, 167] on link "Sairaj Manoj kharade" at bounding box center [78, 159] width 39 height 14
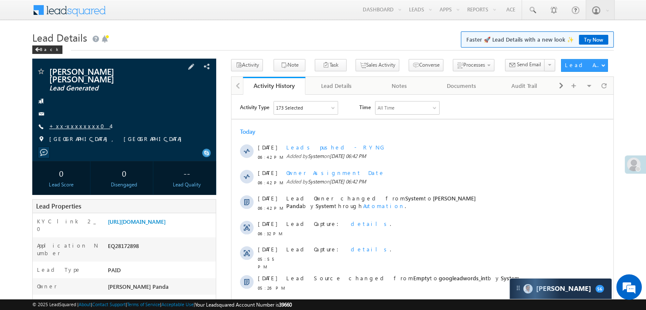
click at [80, 122] on link "+xx-xxxxxxxx04" at bounding box center [79, 125] width 61 height 7
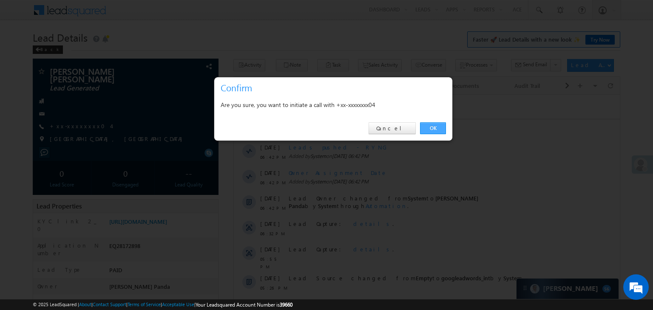
click at [430, 127] on link "OK" at bounding box center [433, 128] width 26 height 12
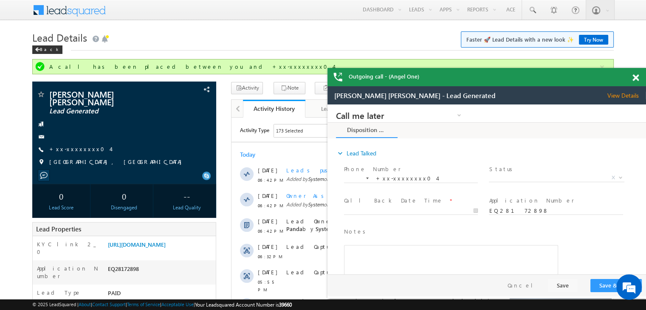
click at [637, 77] on span at bounding box center [636, 77] width 6 height 7
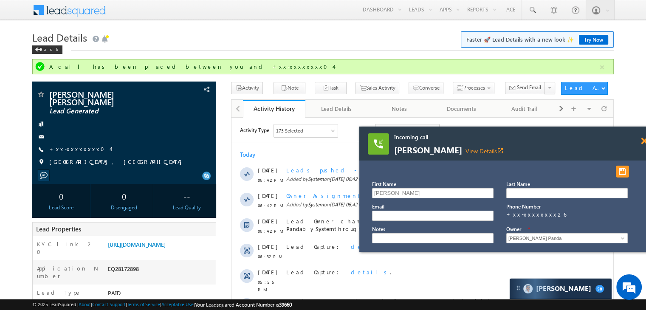
click at [644, 143] on span at bounding box center [644, 141] width 6 height 7
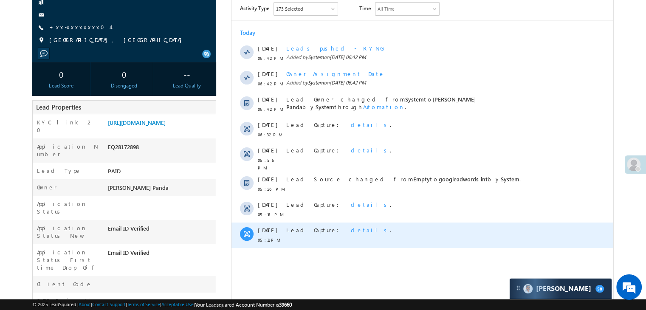
scroll to position [127, 0]
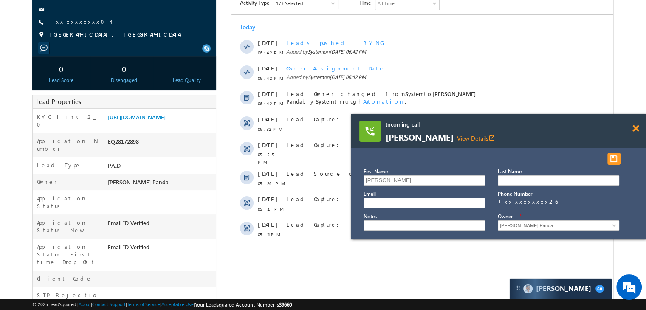
click at [637, 127] on span at bounding box center [636, 128] width 6 height 7
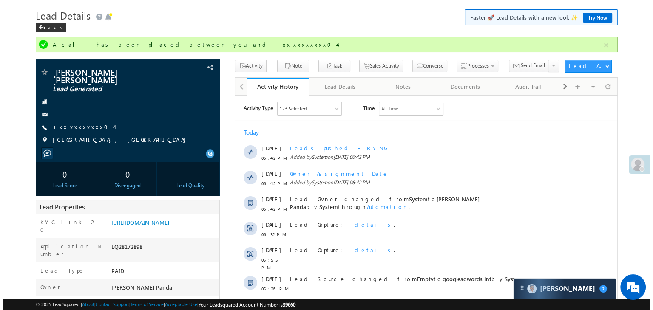
scroll to position [0, 0]
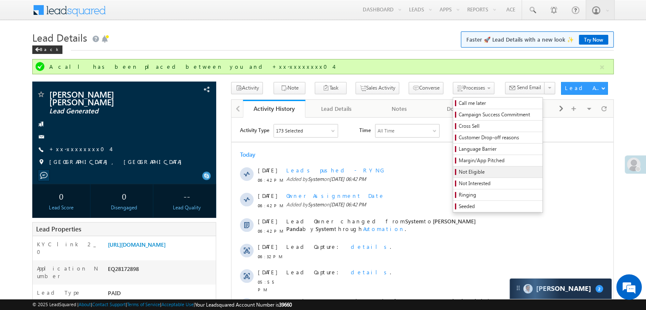
click at [459, 174] on span "Not Eligible" at bounding box center [499, 172] width 81 height 8
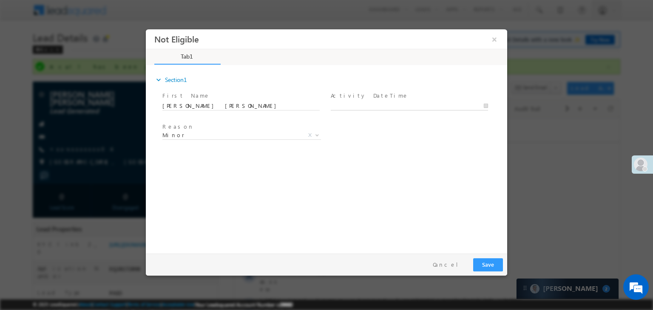
type input "09/01/25 6:45 PM"
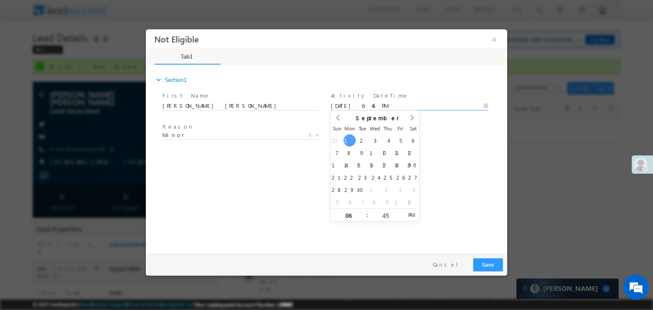
click at [394, 102] on input "09/01/25 6:45 PM" at bounding box center [409, 106] width 157 height 8
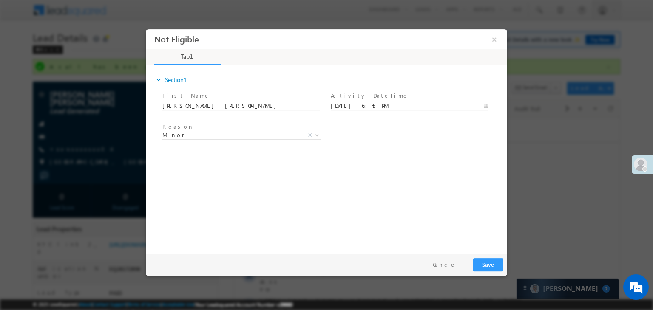
click at [440, 141] on div "Reason * Minor Existing Client Out of India DRA - FDS Termination DRA - Already…" at bounding box center [334, 136] width 346 height 31
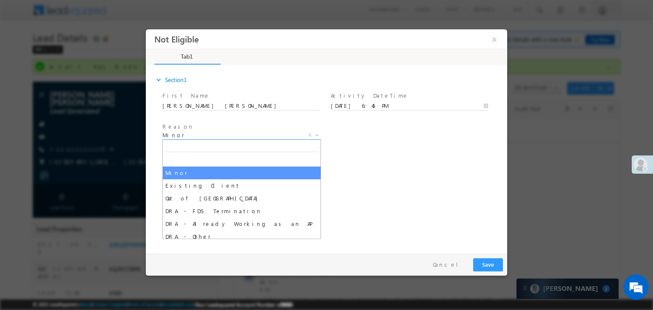
click at [237, 138] on span "Minor" at bounding box center [231, 135] width 138 height 8
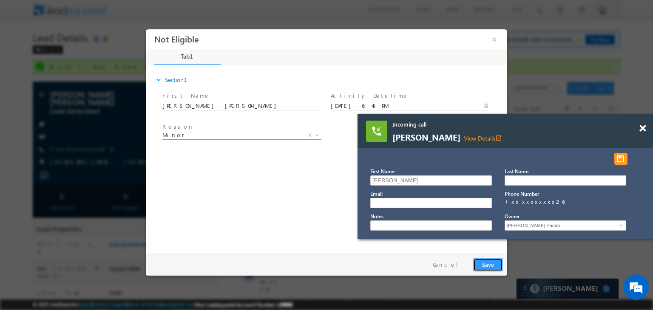
click at [483, 263] on button "Save" at bounding box center [488, 264] width 30 height 13
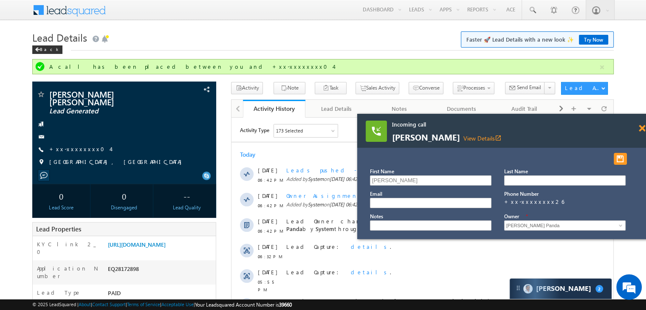
click at [642, 129] on span at bounding box center [642, 128] width 6 height 7
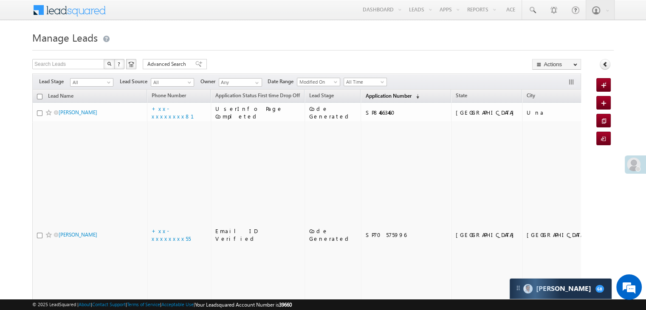
click at [366, 93] on span "Application Number" at bounding box center [388, 96] width 46 height 6
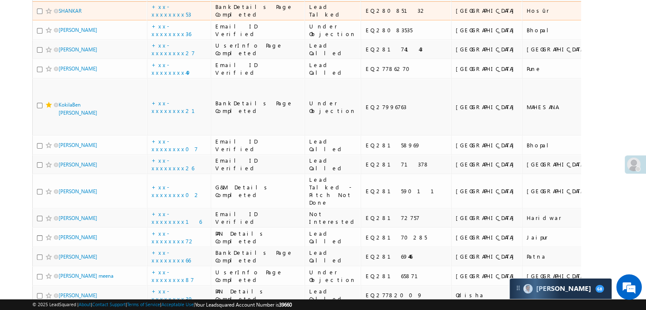
scroll to position [170, 0]
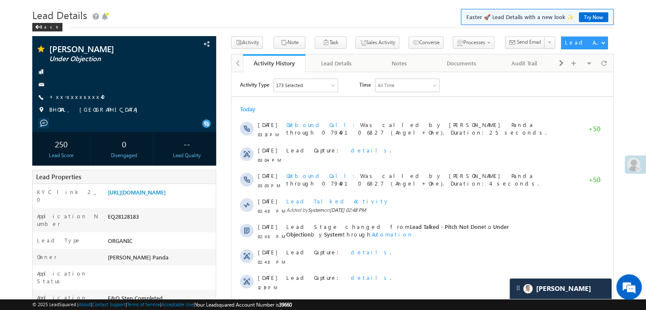
scroll to position [3945, 0]
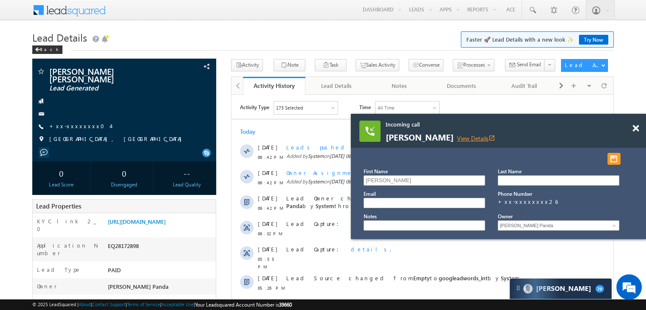
click at [457, 140] on link "View Details open_in_new" at bounding box center [476, 138] width 38 height 8
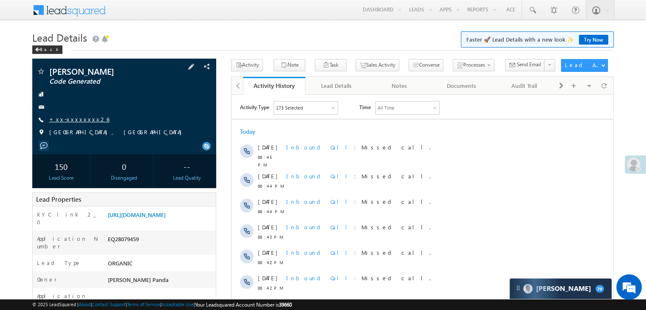
click at [72, 119] on link "+xx-xxxxxxxx26" at bounding box center [79, 119] width 60 height 7
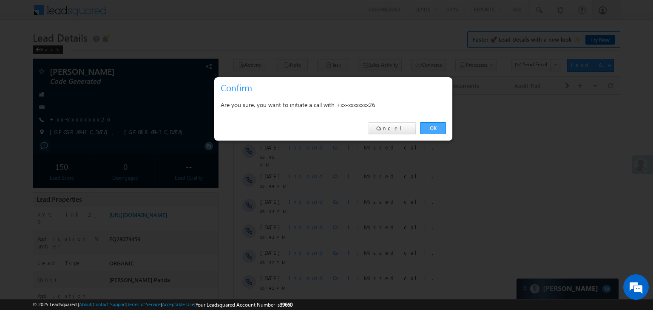
click at [432, 129] on link "OK" at bounding box center [433, 128] width 26 height 12
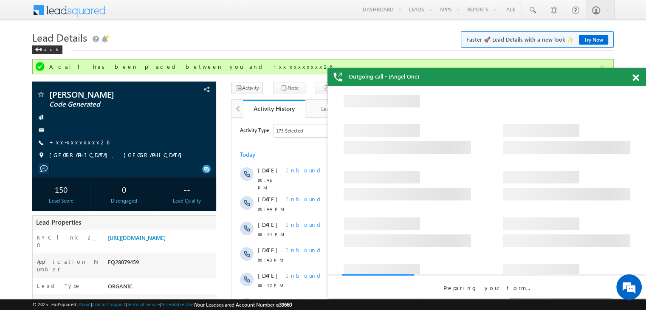
click at [634, 79] on span at bounding box center [636, 77] width 6 height 7
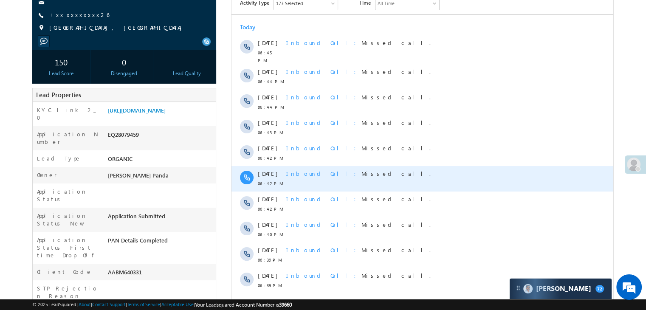
scroll to position [255, 0]
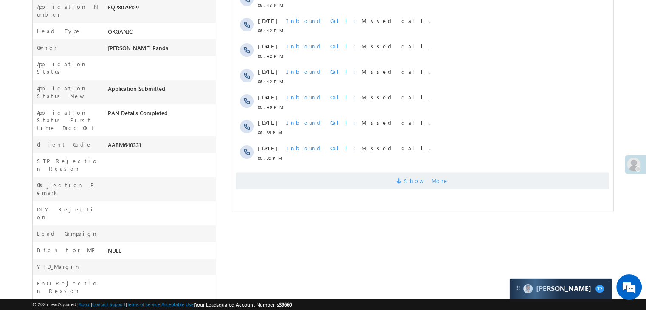
click at [431, 177] on span "Show More" at bounding box center [426, 181] width 45 height 17
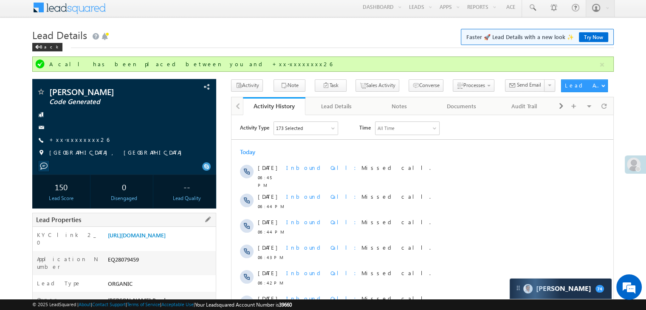
scroll to position [0, 0]
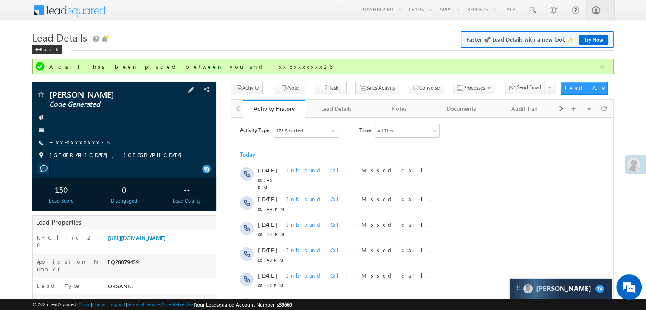
click at [74, 142] on link "+xx-xxxxxxxx26" at bounding box center [79, 142] width 60 height 7
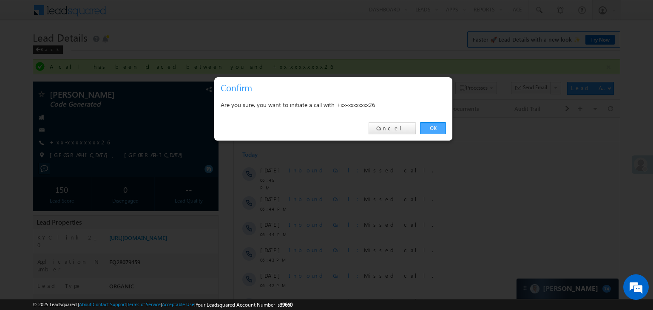
click at [434, 128] on link "OK" at bounding box center [433, 128] width 26 height 12
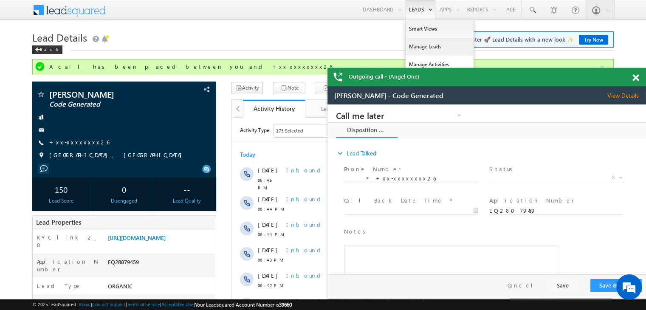
click at [220, 123] on link "Manage Leads" at bounding box center [119, 127] width 204 height 9
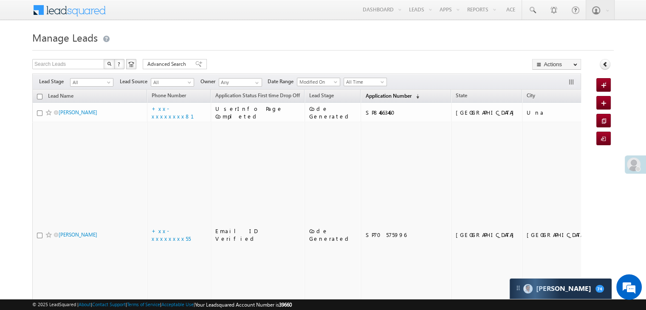
click at [376, 95] on span "Application Number" at bounding box center [388, 96] width 46 height 6
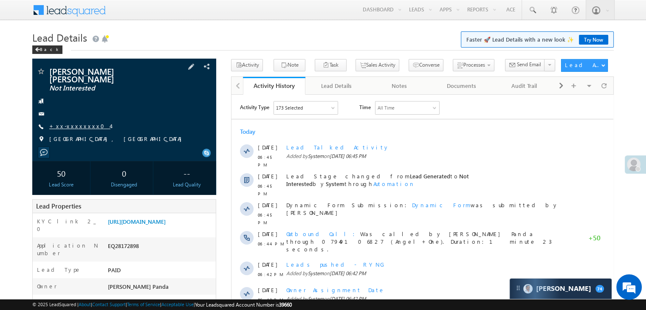
click at [78, 122] on link "+xx-xxxxxxxx04" at bounding box center [79, 125] width 61 height 7
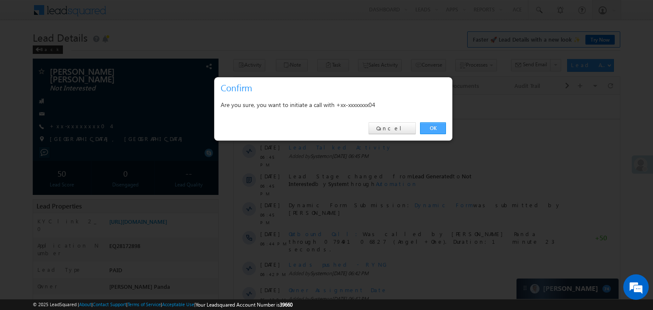
drag, startPoint x: 431, startPoint y: 130, endPoint x: 199, endPoint y: 36, distance: 250.1
click at [431, 130] on link "OK" at bounding box center [433, 128] width 26 height 12
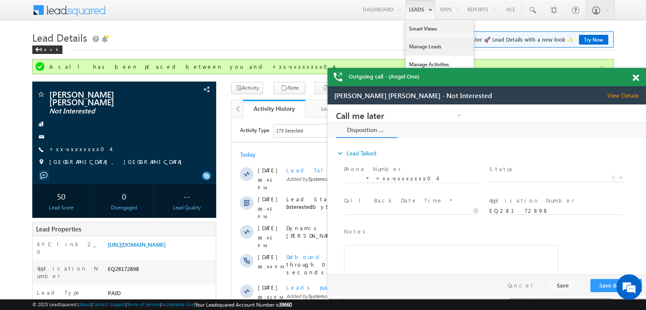
click at [232, 121] on link "Manage Leads" at bounding box center [124, 160] width 218 height 78
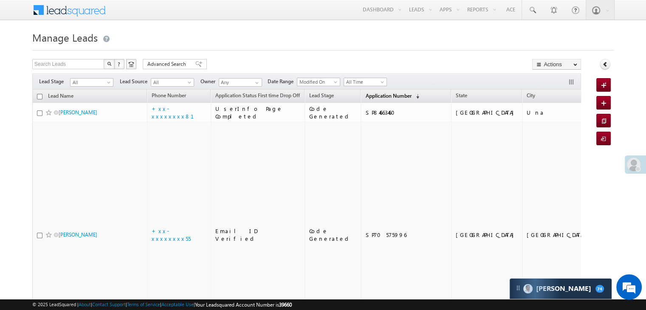
click at [369, 96] on span "Application Number" at bounding box center [388, 96] width 46 height 6
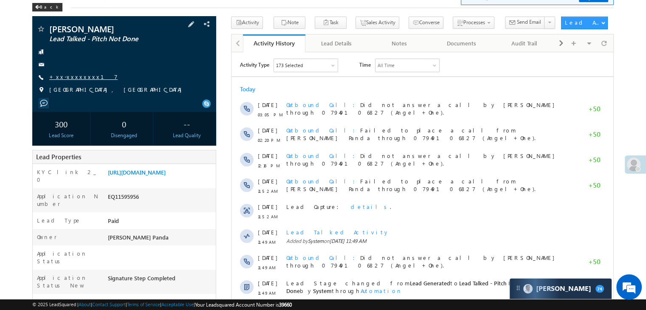
click at [77, 79] on link "+xx-xxxxxxxx17" at bounding box center [83, 76] width 68 height 7
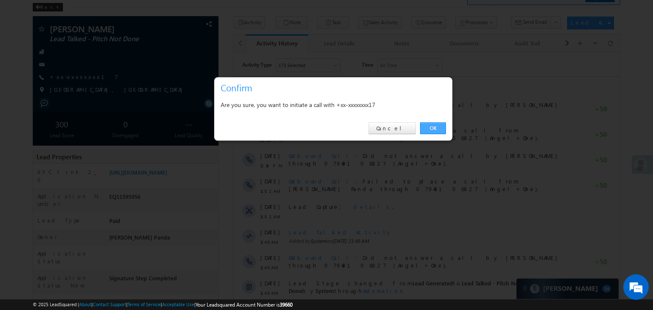
click at [428, 130] on link "OK" at bounding box center [433, 128] width 26 height 12
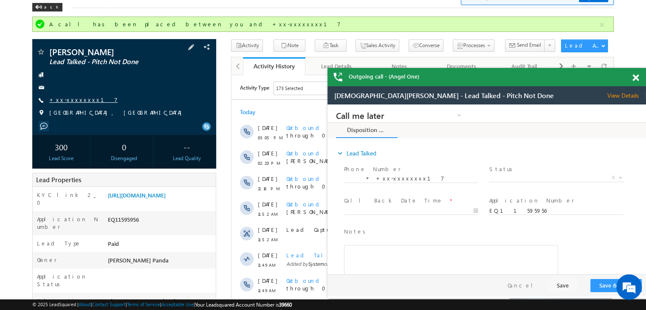
click at [76, 99] on link "+xx-xxxxxxxx17" at bounding box center [83, 99] width 68 height 7
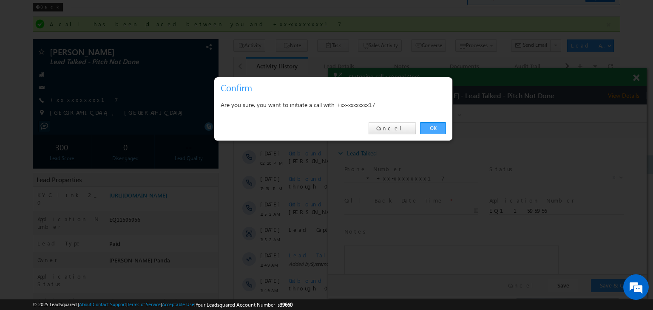
click at [437, 125] on link "OK" at bounding box center [433, 128] width 26 height 12
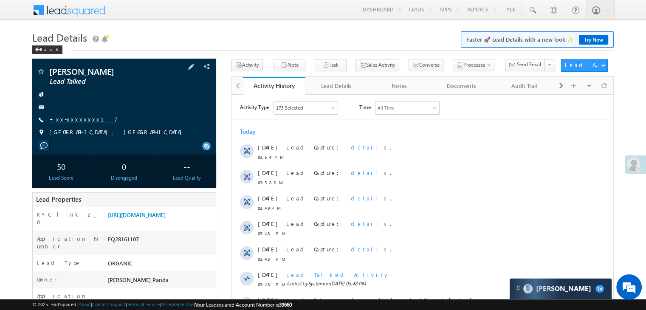
click at [74, 120] on link "+xx-xxxxxxxx17" at bounding box center [83, 119] width 68 height 7
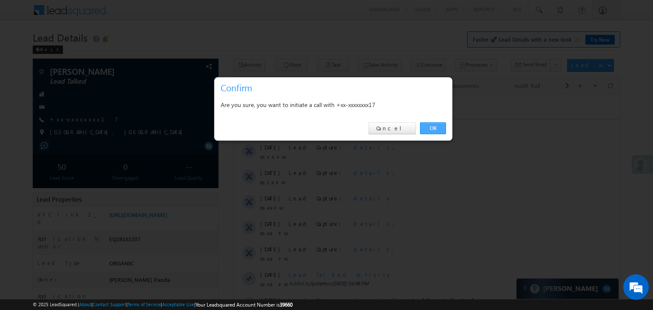
click at [440, 126] on link "OK" at bounding box center [433, 128] width 26 height 12
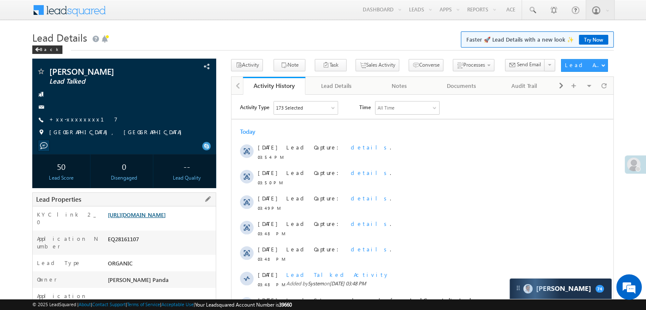
click at [166, 218] on link "https://angelbroking1-pk3em7sa.customui-test.leadsquared.com?leadId=ecaea277-0a…" at bounding box center [137, 214] width 58 height 7
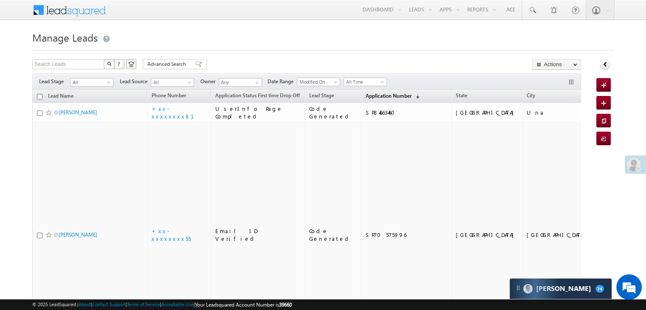
click at [365, 96] on span "Application Number" at bounding box center [388, 96] width 46 height 6
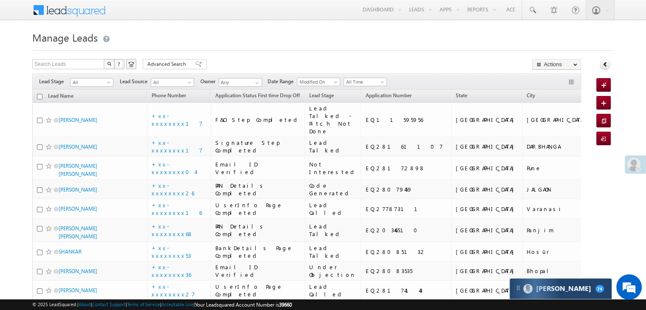
click at [571, 282] on div "Carter 74" at bounding box center [561, 289] width 102 height 20
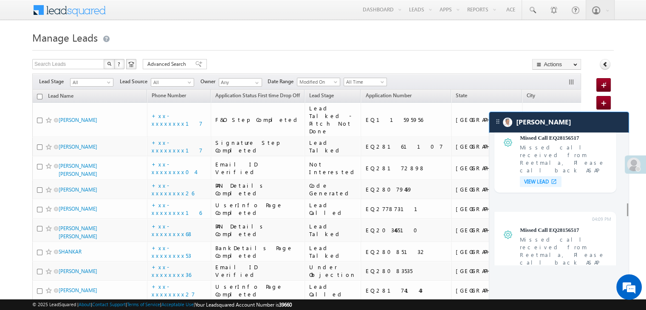
scroll to position [1895, 0]
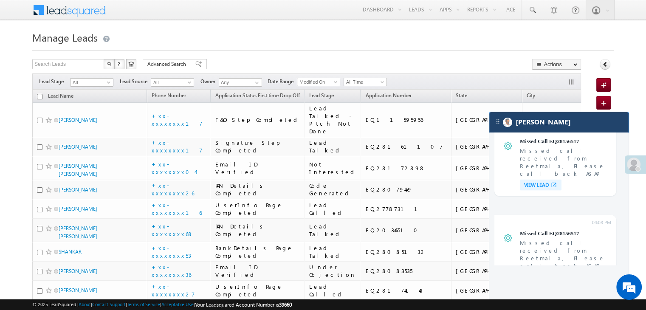
click at [550, 120] on div "[PERSON_NAME]" at bounding box center [559, 122] width 139 height 20
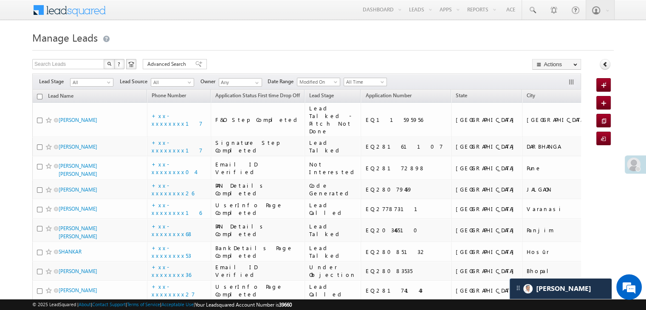
scroll to position [3311, 0]
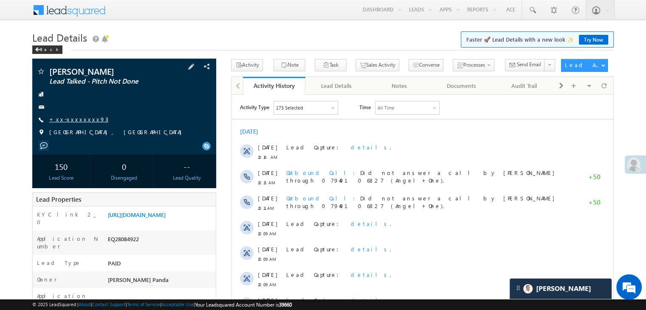
click at [76, 121] on link "+xx-xxxxxxxx93" at bounding box center [78, 119] width 59 height 7
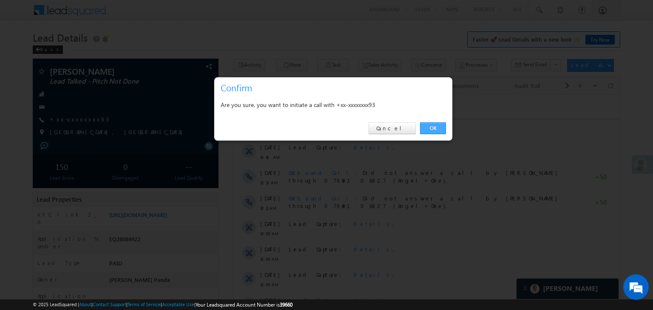
click at [431, 129] on link "OK" at bounding box center [433, 128] width 26 height 12
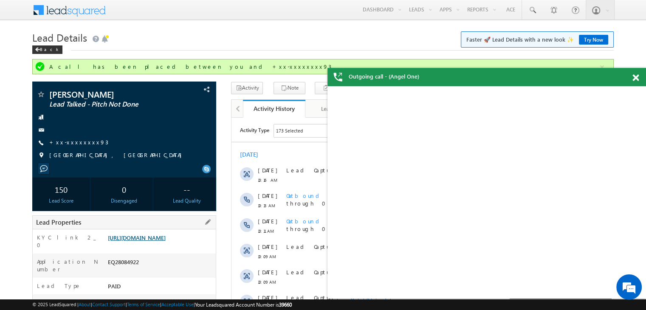
click at [151, 241] on link "[URL][DOMAIN_NAME]" at bounding box center [137, 237] width 58 height 7
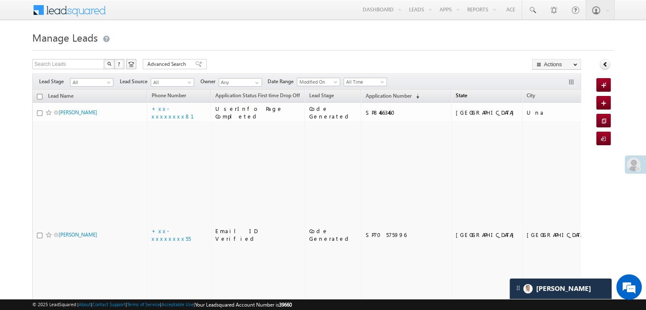
scroll to position [3945, 0]
click at [373, 96] on span "Application Number" at bounding box center [388, 96] width 46 height 6
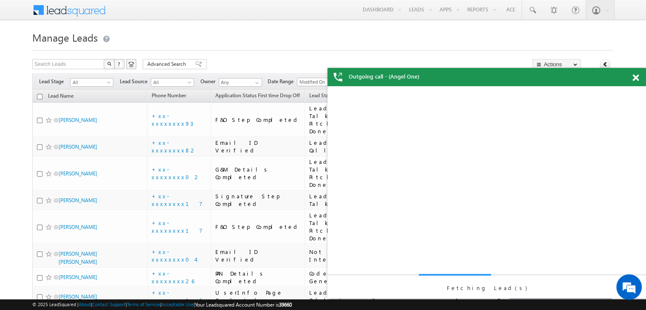
scroll to position [0, 0]
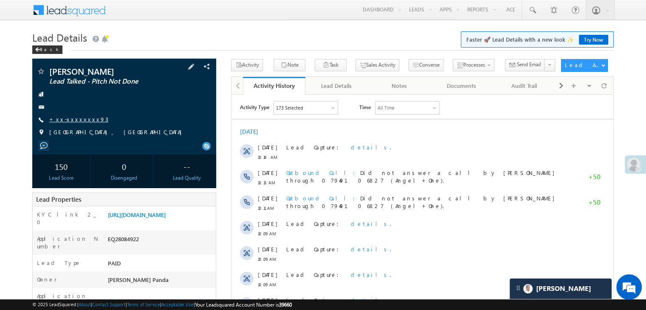
click at [71, 119] on link "+xx-xxxxxxxx93" at bounding box center [78, 119] width 59 height 7
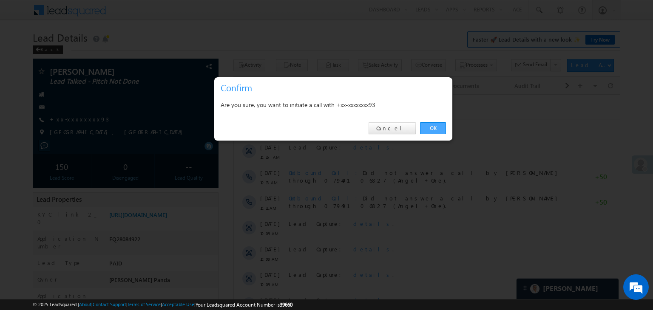
click at [435, 127] on link "OK" at bounding box center [433, 128] width 26 height 12
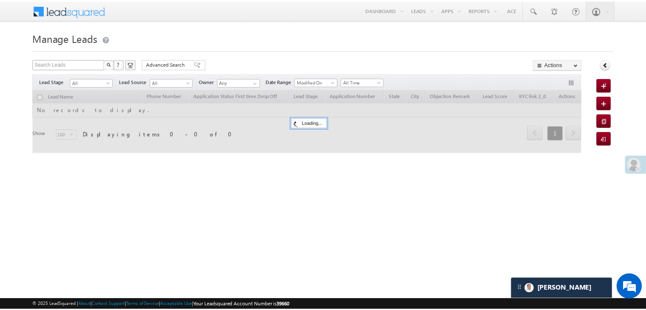
scroll to position [3945, 0]
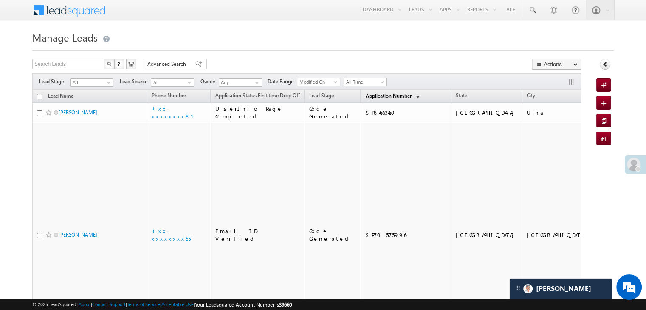
click at [382, 97] on span "Application Number" at bounding box center [388, 96] width 46 height 6
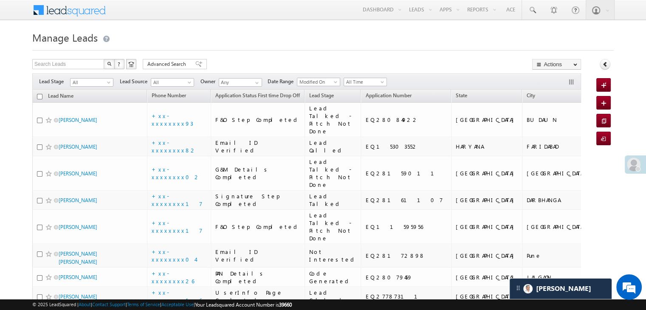
scroll to position [0, 0]
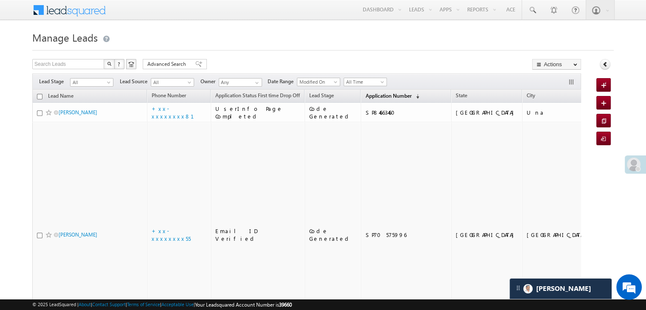
click at [371, 97] on span "Application Number" at bounding box center [388, 96] width 46 height 6
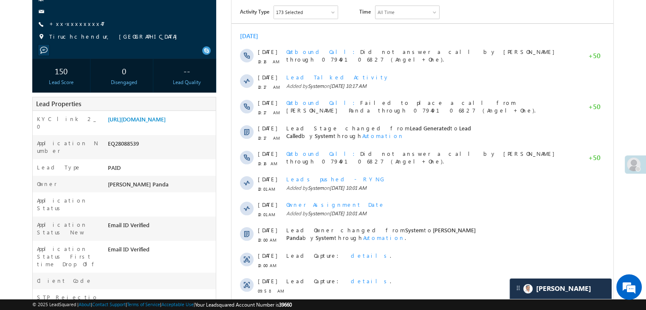
scroll to position [42, 0]
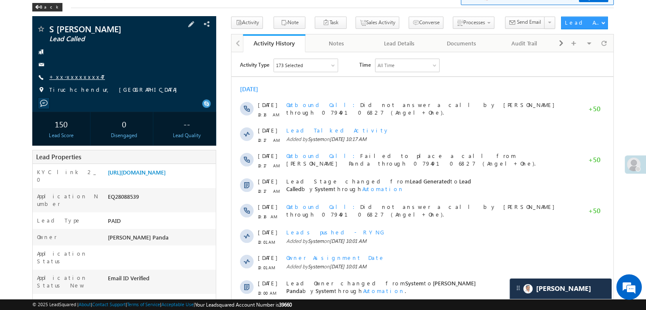
click at [76, 79] on link "+xx-xxxxxxxx47" at bounding box center [77, 76] width 56 height 7
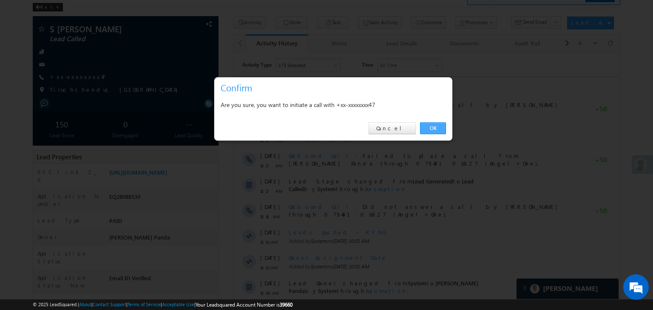
click at [428, 130] on link "OK" at bounding box center [433, 128] width 26 height 12
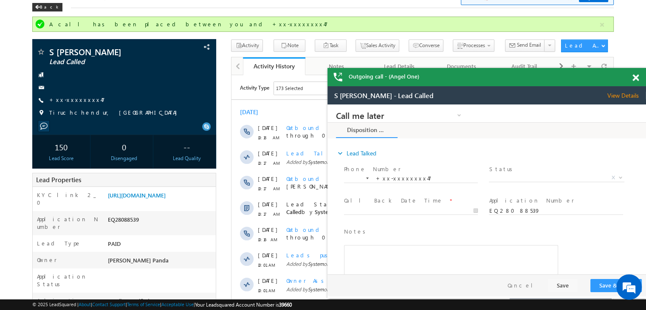
scroll to position [4138, 0]
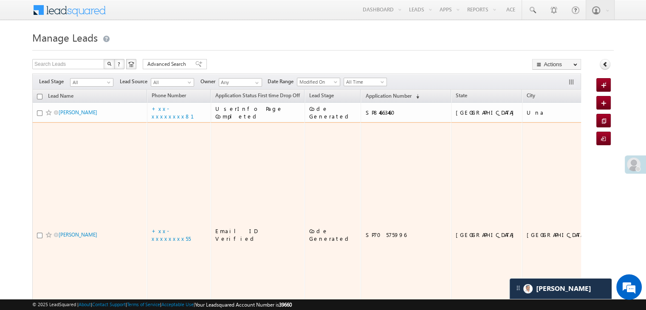
scroll to position [3945, 0]
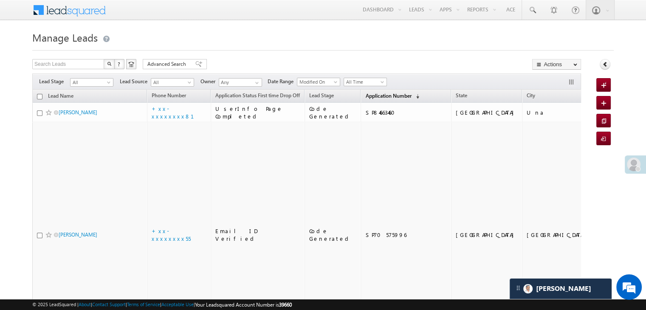
click at [368, 93] on span "Application Number" at bounding box center [388, 96] width 46 height 6
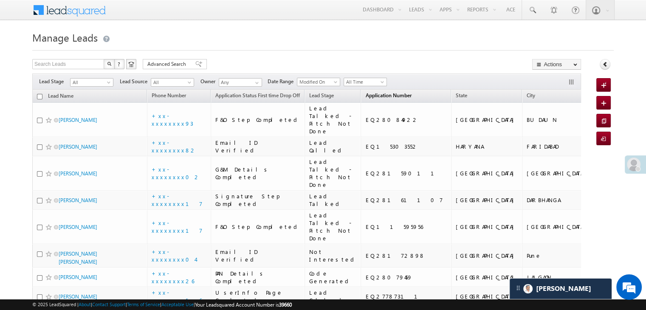
scroll to position [0, 0]
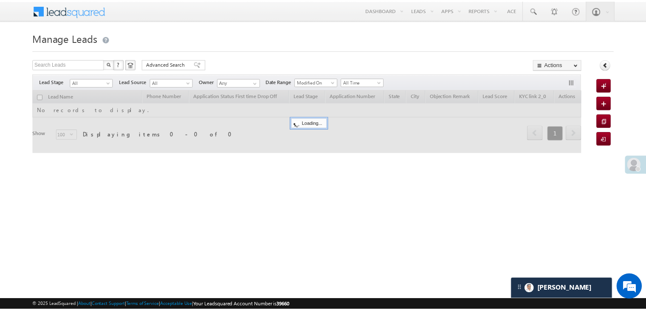
scroll to position [3945, 0]
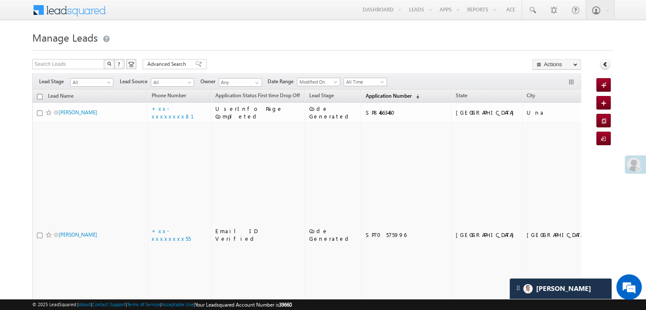
click at [365, 97] on span "Application Number" at bounding box center [388, 96] width 46 height 6
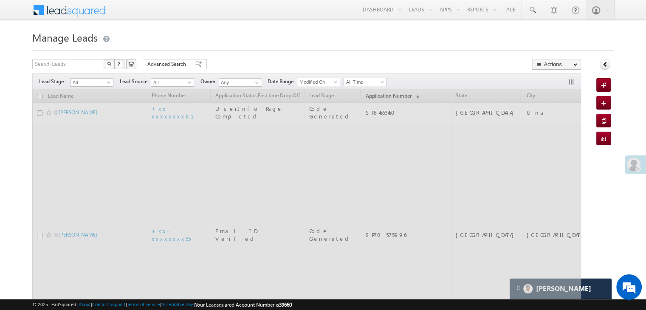
scroll to position [0, 0]
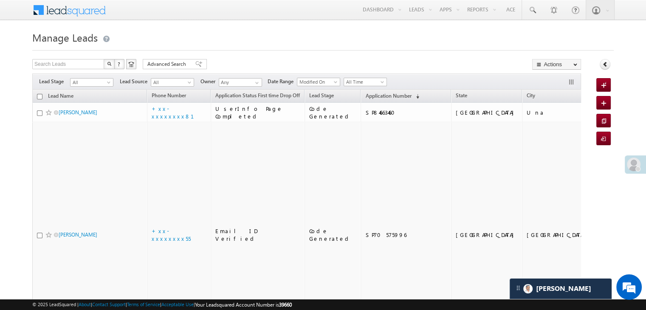
scroll to position [3945, 0]
click at [367, 94] on span "Application Number" at bounding box center [388, 96] width 46 height 6
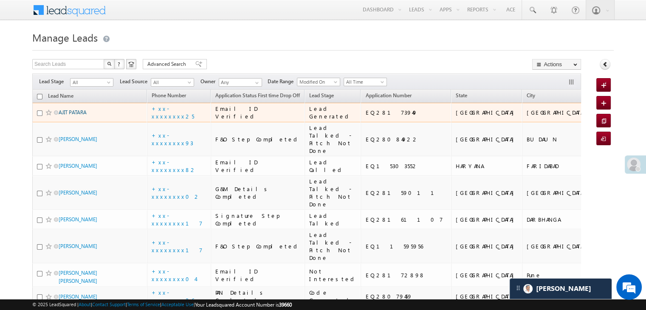
click at [74, 116] on link "AJIT PATARA" at bounding box center [73, 112] width 28 height 6
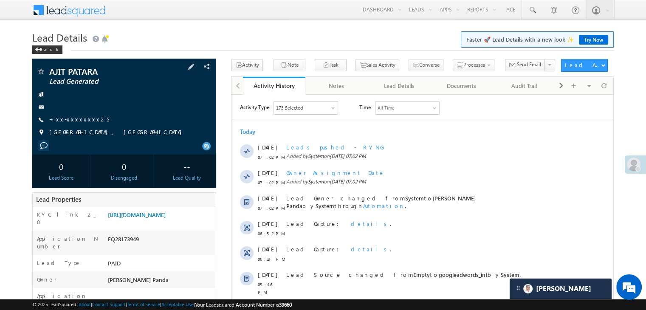
scroll to position [85, 0]
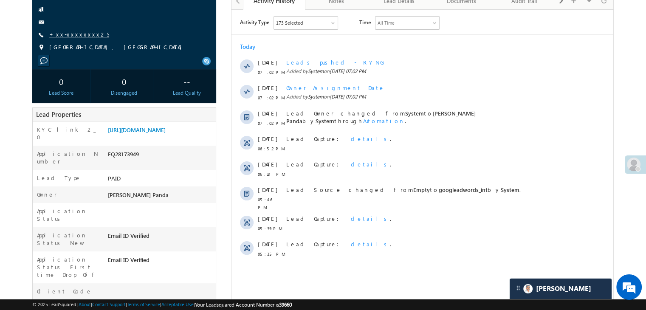
click at [74, 36] on link "+xx-xxxxxxxx25" at bounding box center [79, 34] width 60 height 7
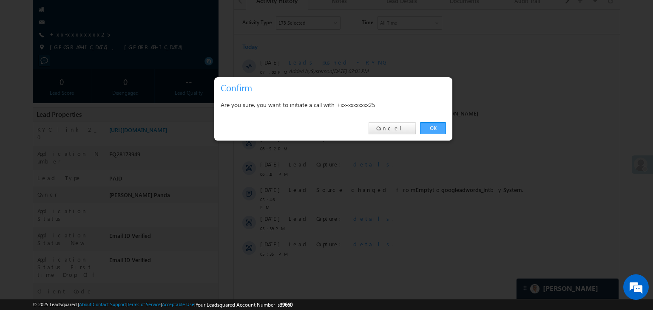
click at [436, 129] on link "OK" at bounding box center [433, 128] width 26 height 12
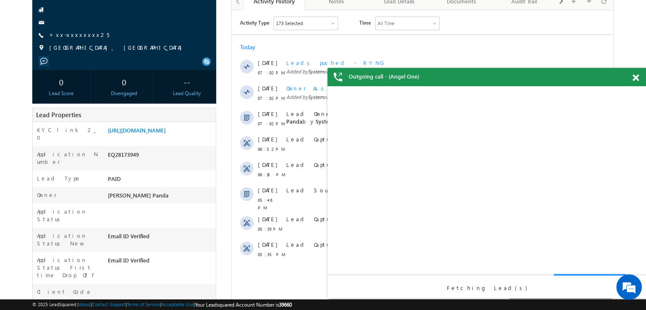
scroll to position [0, 0]
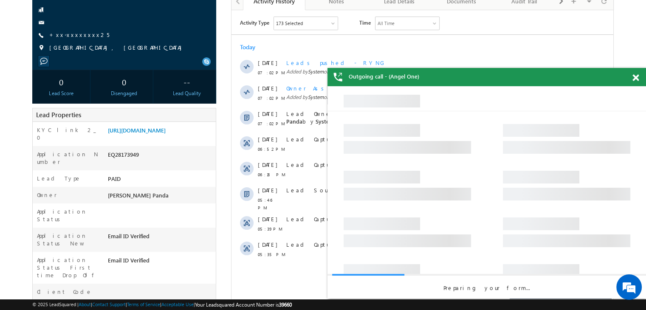
click at [637, 77] on span at bounding box center [636, 77] width 6 height 7
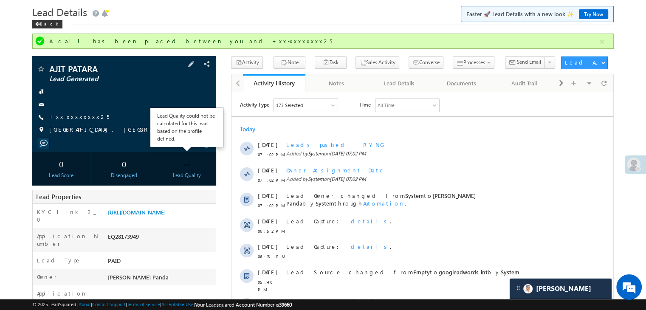
scroll to position [23, 0]
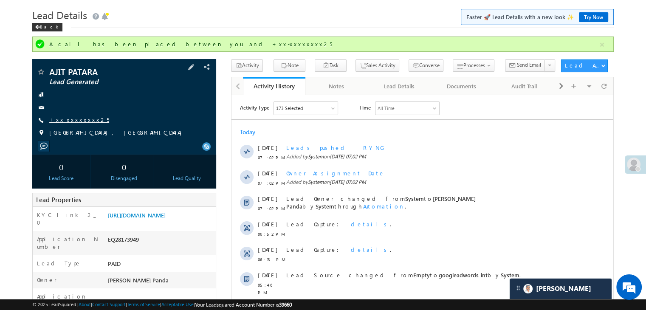
click at [80, 118] on link "+xx-xxxxxxxx25" at bounding box center [79, 119] width 60 height 7
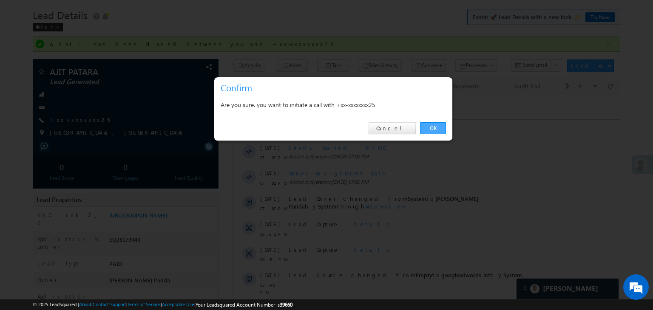
click at [426, 130] on link "OK" at bounding box center [433, 128] width 26 height 12
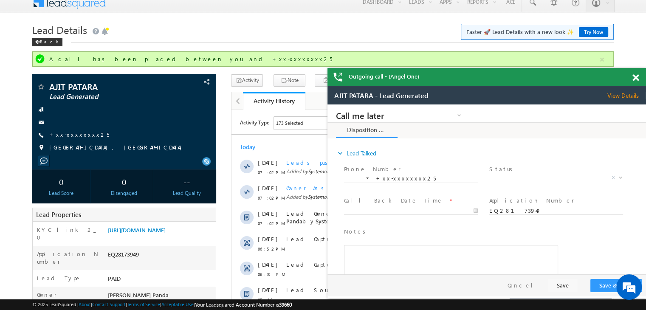
scroll to position [0, 0]
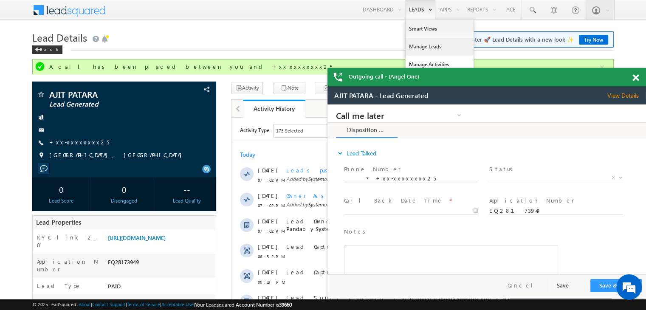
click at [420, 46] on link "Manage Leads" at bounding box center [440, 47] width 68 height 18
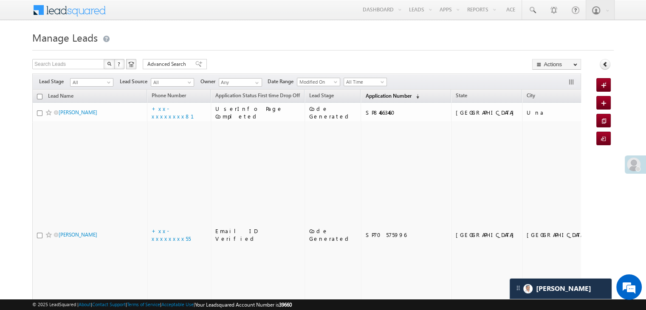
click at [365, 96] on span "Application Number" at bounding box center [388, 96] width 46 height 6
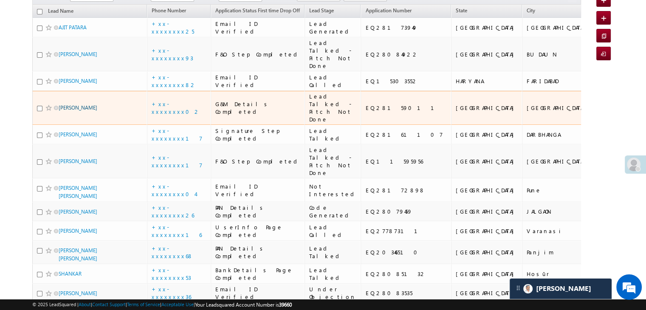
click at [71, 111] on link "[PERSON_NAME]" at bounding box center [78, 108] width 39 height 6
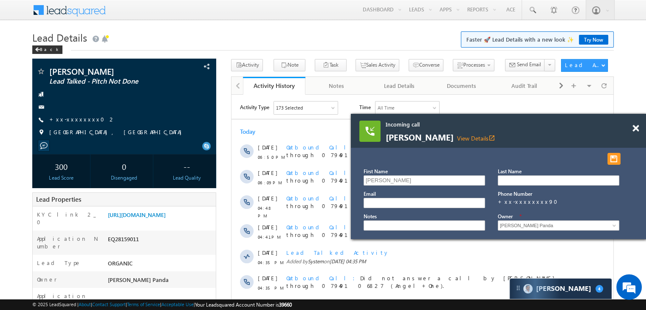
scroll to position [4138, 0]
click at [476, 138] on link "View Details open_in_new" at bounding box center [476, 138] width 38 height 8
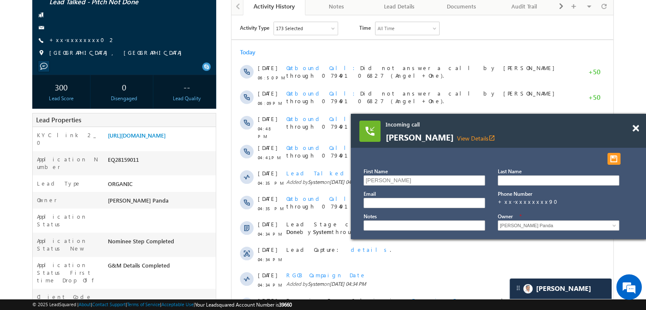
scroll to position [85, 0]
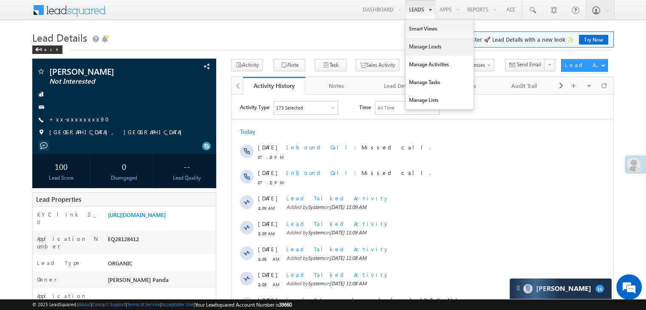
click at [413, 43] on link "Manage Leads" at bounding box center [440, 47] width 68 height 18
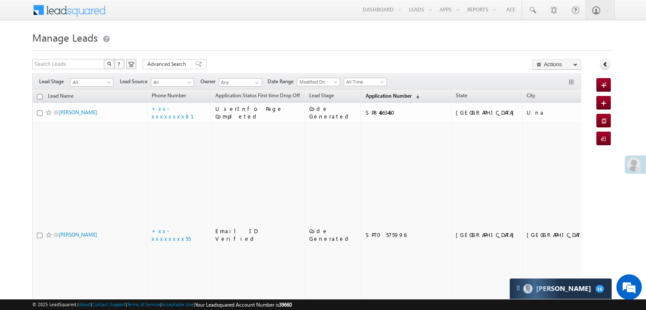
click at [376, 96] on span "Application Number" at bounding box center [388, 96] width 46 height 6
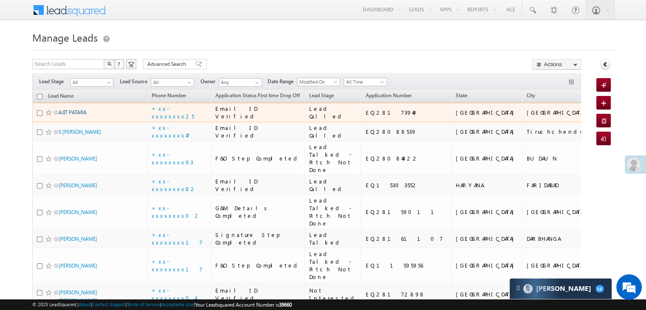
click at [78, 116] on link "AJIT PATARA" at bounding box center [73, 112] width 28 height 6
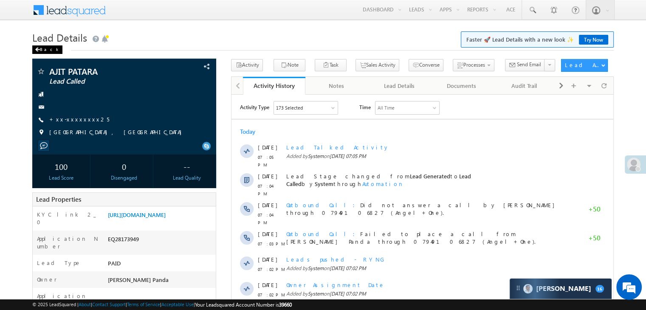
click at [44, 51] on div "Back" at bounding box center [47, 49] width 30 height 8
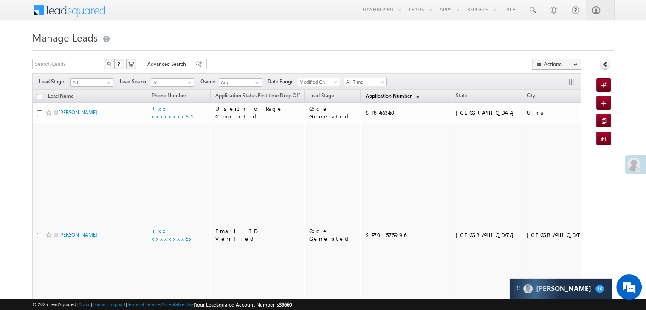
click at [365, 94] on span "Application Number" at bounding box center [388, 96] width 46 height 6
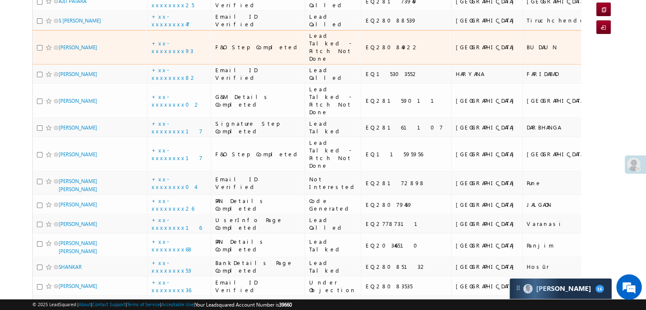
scroll to position [127, 0]
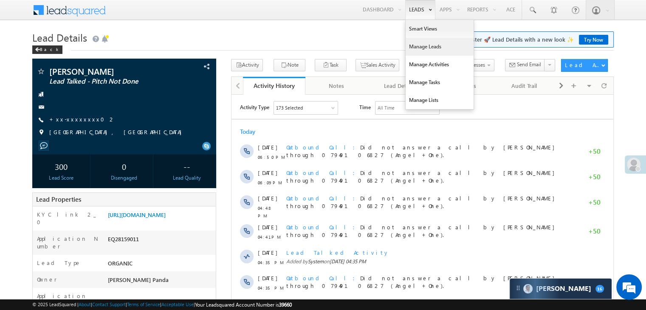
click at [422, 44] on link "Manage Leads" at bounding box center [440, 47] width 68 height 18
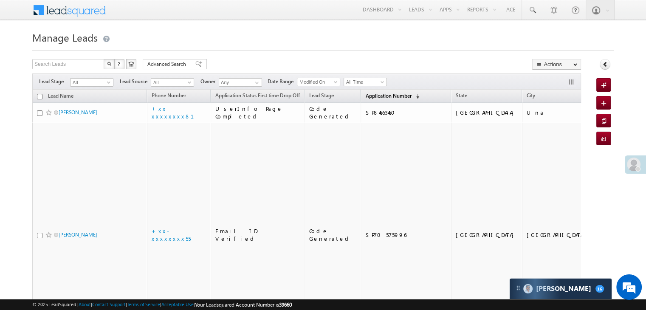
click at [372, 97] on span "Application Number" at bounding box center [388, 96] width 46 height 6
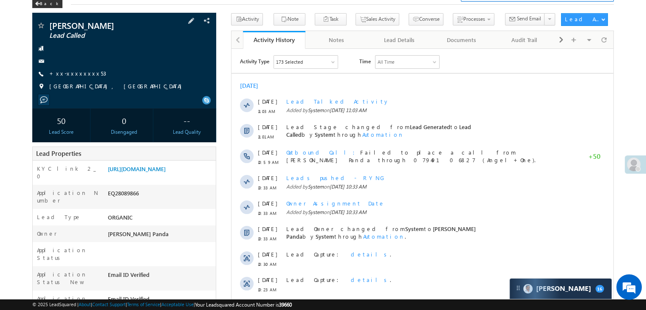
scroll to position [42, 0]
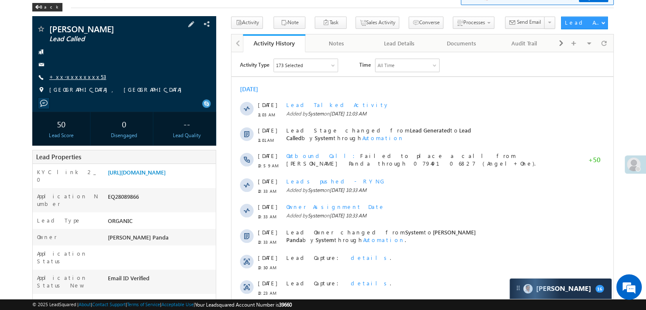
click at [77, 78] on link "+xx-xxxxxxxx53" at bounding box center [77, 76] width 57 height 7
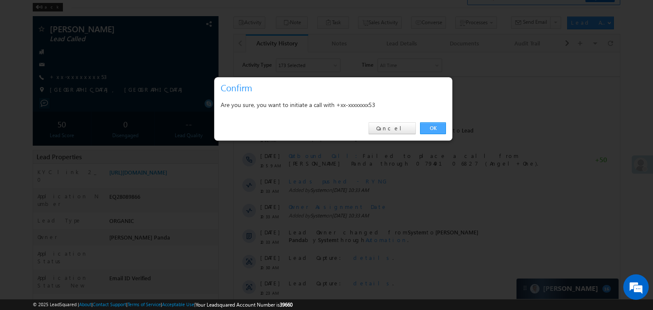
click at [434, 128] on link "OK" at bounding box center [433, 128] width 26 height 12
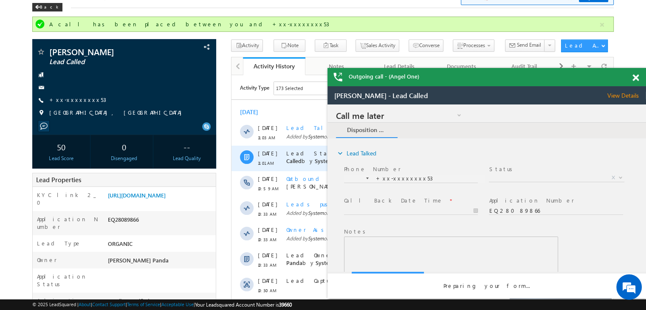
scroll to position [0, 0]
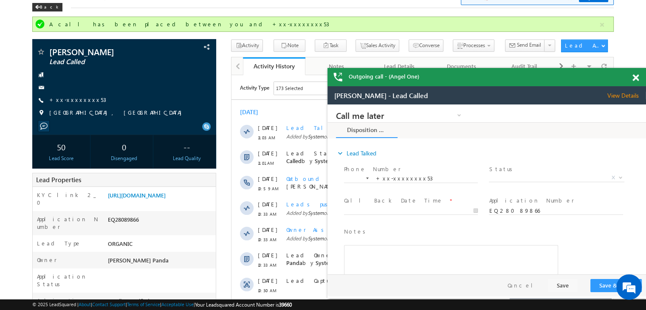
click at [637, 79] on span at bounding box center [636, 77] width 6 height 7
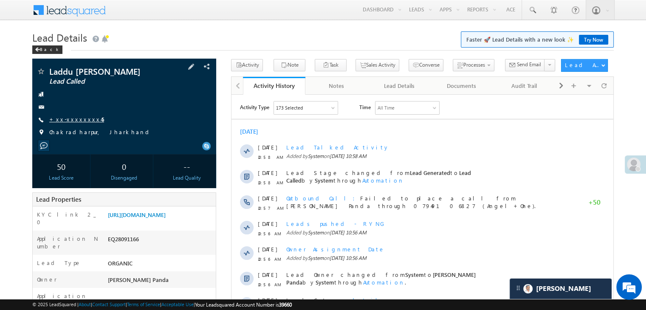
click at [75, 119] on link "+xx-xxxxxxxx45" at bounding box center [76, 119] width 55 height 7
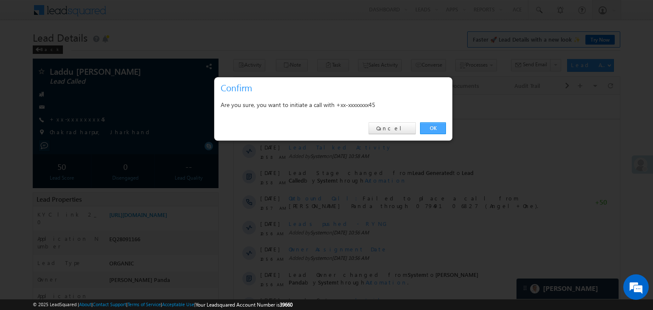
click at [423, 126] on link "OK" at bounding box center [433, 128] width 26 height 12
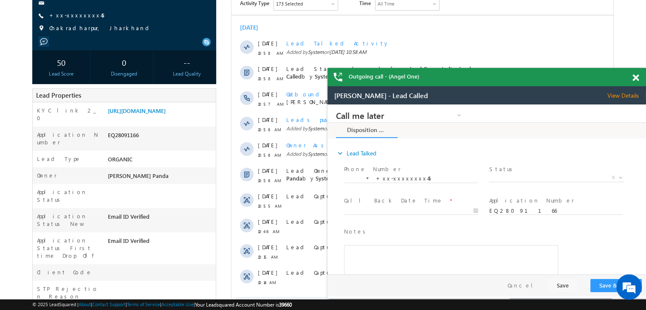
scroll to position [127, 0]
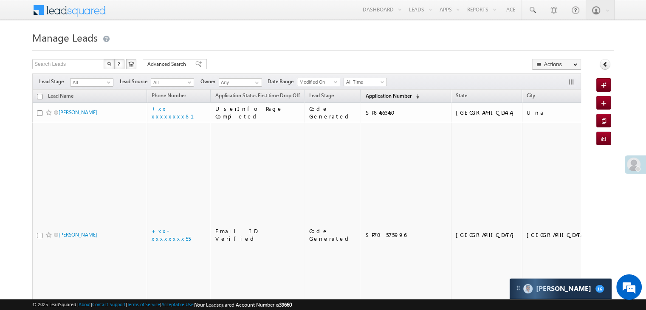
click at [371, 99] on span "Application Number" at bounding box center [388, 96] width 46 height 6
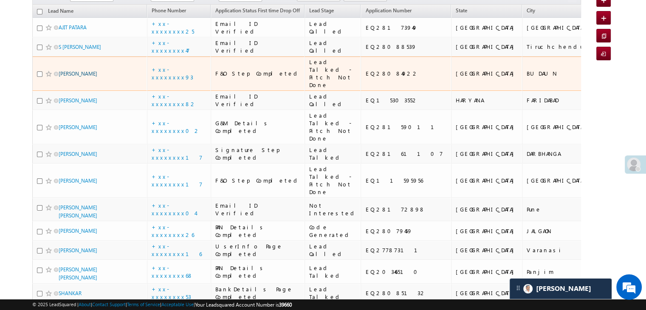
click at [74, 77] on link "Dharmendara Yadav" at bounding box center [78, 74] width 39 height 6
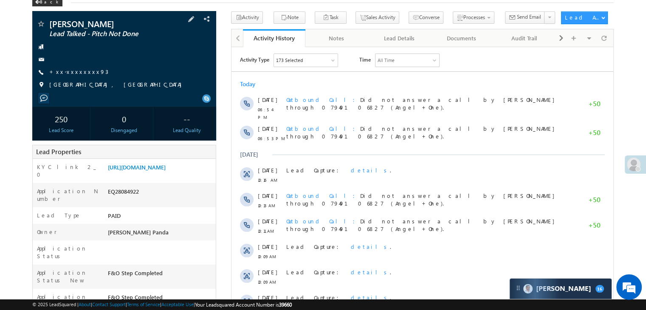
scroll to position [42, 0]
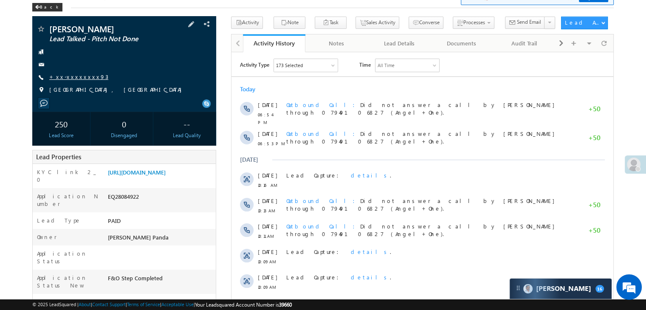
click at [76, 76] on link "+xx-xxxxxxxx93" at bounding box center [78, 76] width 59 height 7
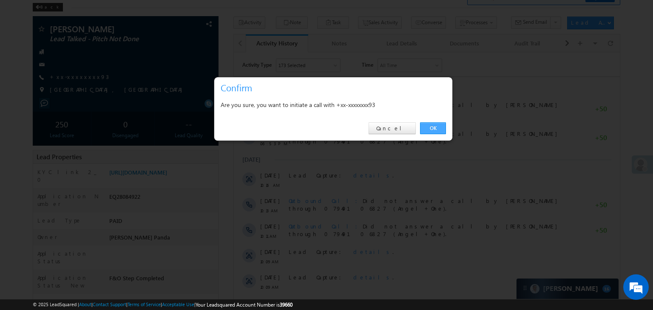
click at [430, 125] on link "OK" at bounding box center [433, 128] width 26 height 12
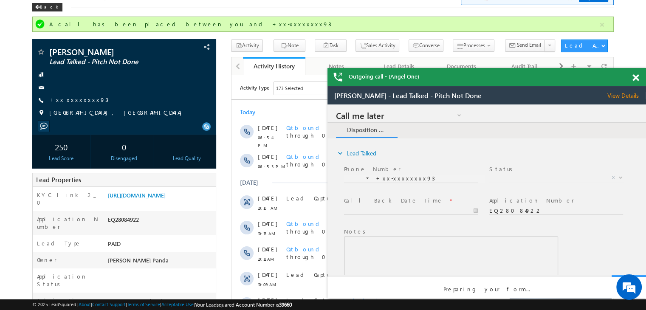
scroll to position [0, 0]
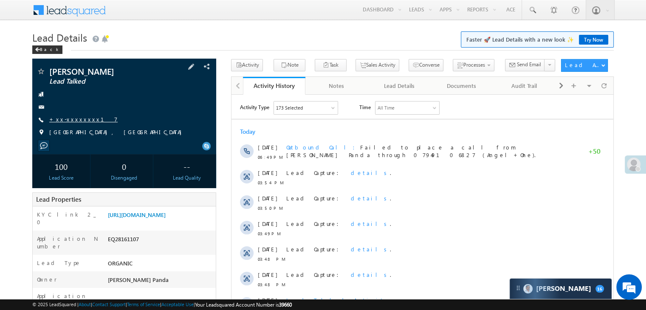
click at [78, 119] on link "+xx-xxxxxxxx17" at bounding box center [83, 119] width 68 height 7
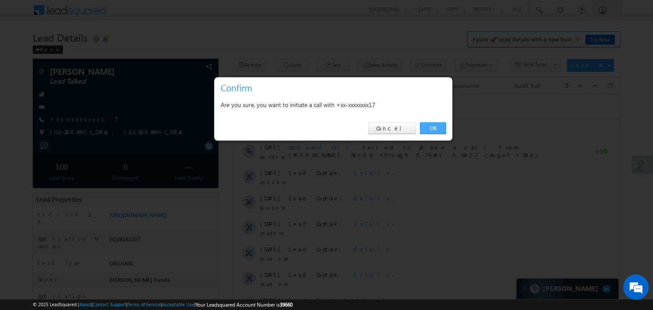
click at [432, 131] on link "OK" at bounding box center [433, 128] width 26 height 12
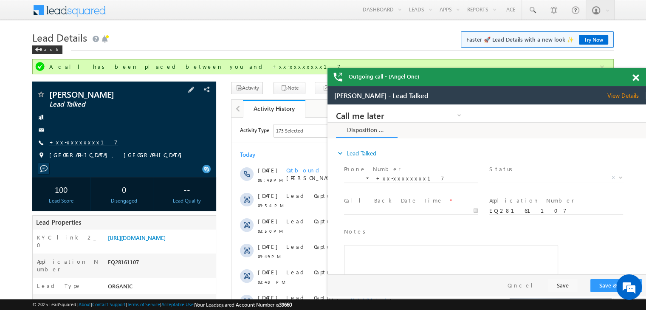
click at [0, 0] on link "+xx-xxxxxxxx17" at bounding box center [0, 0] width 0 height 0
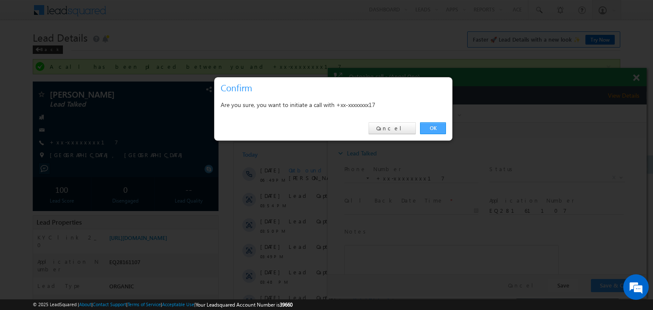
click at [438, 130] on link "OK" at bounding box center [433, 128] width 26 height 12
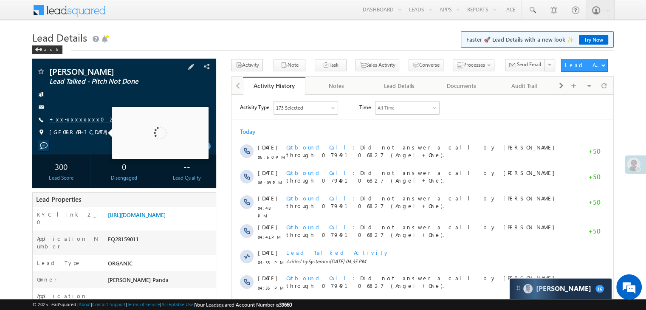
click at [77, 122] on link "+xx-xxxxxxxx02" at bounding box center [82, 119] width 66 height 7
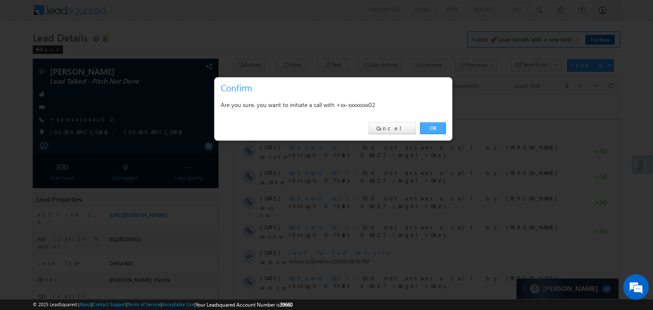
click at [431, 128] on link "OK" at bounding box center [433, 128] width 26 height 12
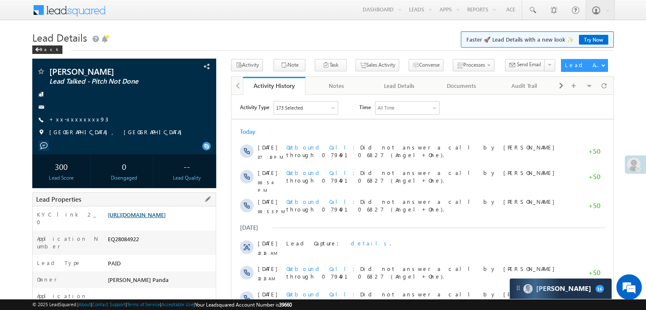
click at [156, 218] on link "[URL][DOMAIN_NAME]" at bounding box center [137, 214] width 58 height 7
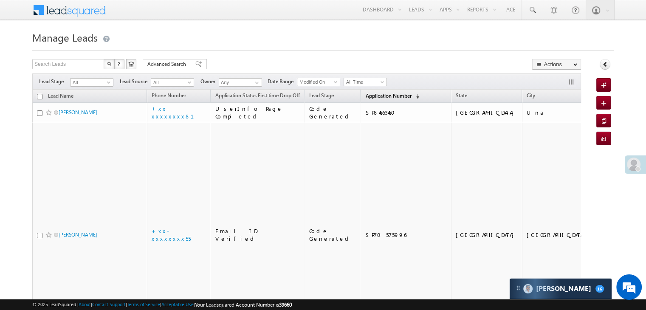
click at [367, 94] on span "Application Number" at bounding box center [388, 96] width 46 height 6
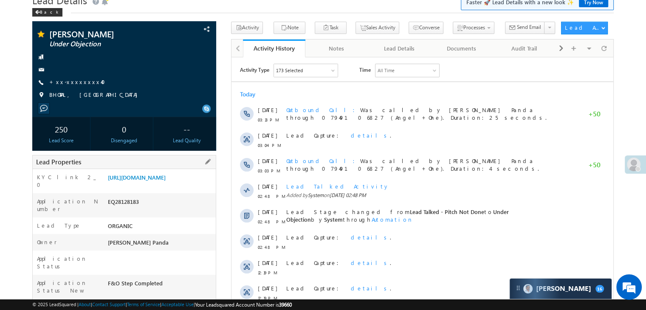
scroll to position [193, 0]
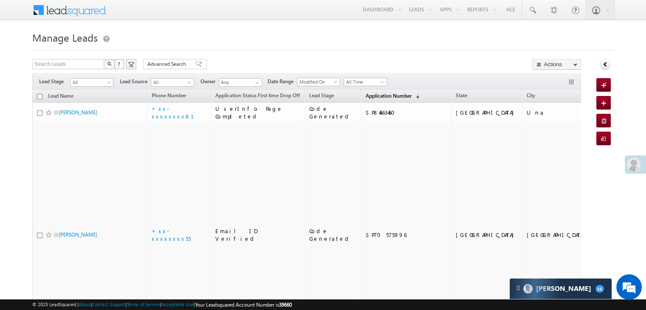
click at [374, 96] on span "Application Number" at bounding box center [388, 96] width 46 height 6
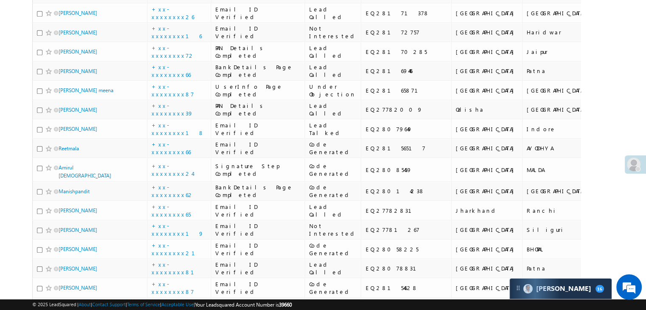
scroll to position [552, 0]
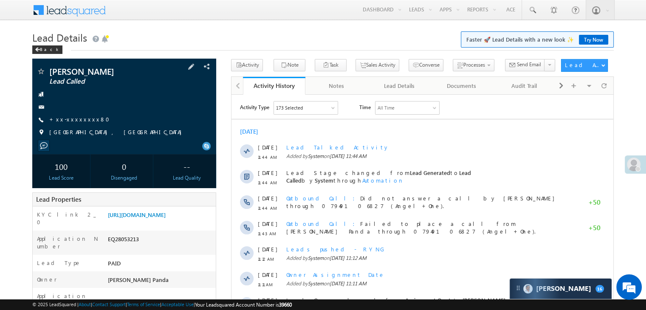
scroll to position [127, 0]
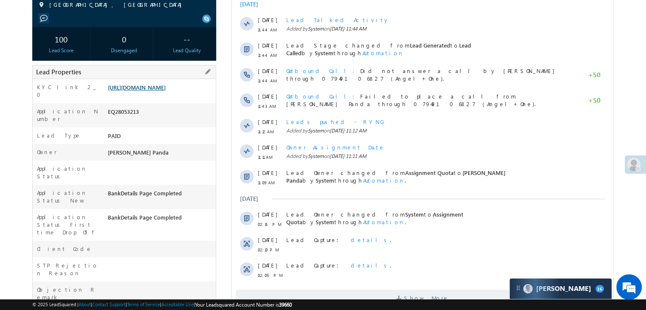
click at [144, 91] on link "https://angelbroking1-pk3em7sa.customui-test.leadsquared.com?leadId=17df089e-ae…" at bounding box center [137, 87] width 58 height 7
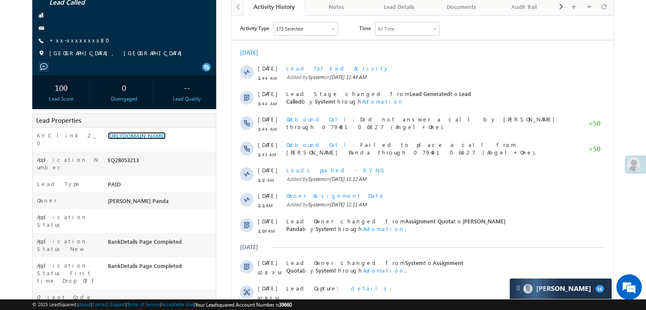
scroll to position [42, 0]
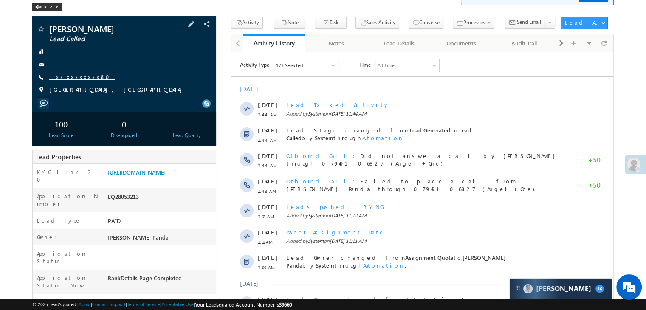
click at [78, 77] on link "+xx-xxxxxxxx80" at bounding box center [81, 76] width 65 height 7
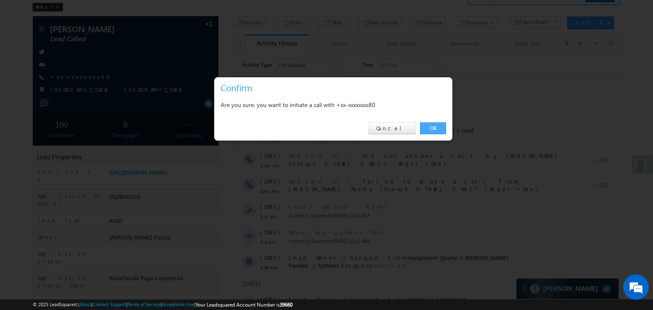
click at [439, 127] on link "OK" at bounding box center [433, 128] width 26 height 12
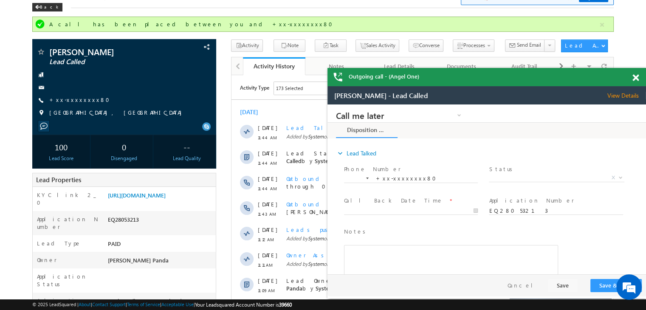
scroll to position [0, 0]
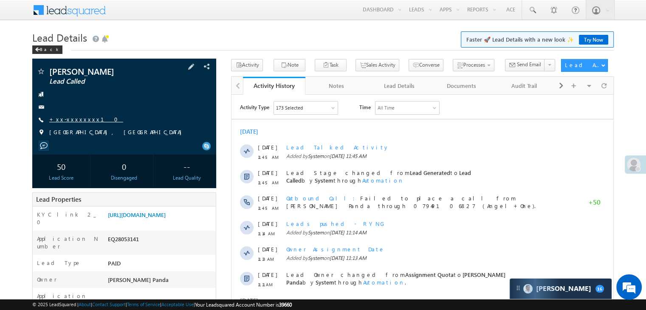
click at [76, 121] on link "+xx-xxxxxxxx10" at bounding box center [86, 119] width 74 height 7
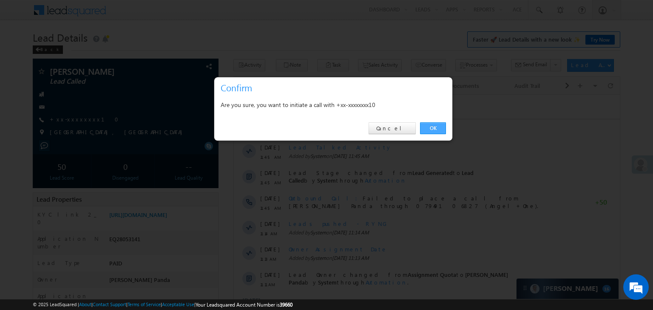
drag, startPoint x: 432, startPoint y: 127, endPoint x: 200, endPoint y: 32, distance: 250.6
click at [432, 127] on link "OK" at bounding box center [433, 128] width 26 height 12
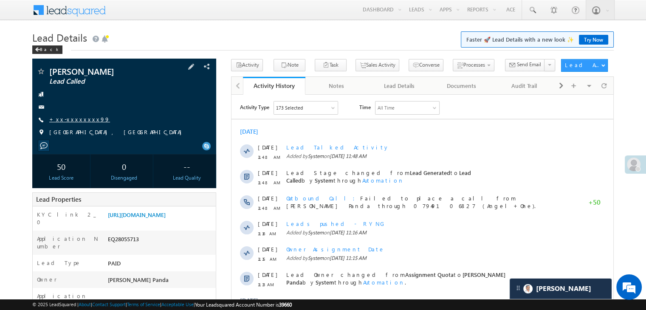
click at [70, 119] on link "+xx-xxxxxxxx99" at bounding box center [79, 119] width 61 height 7
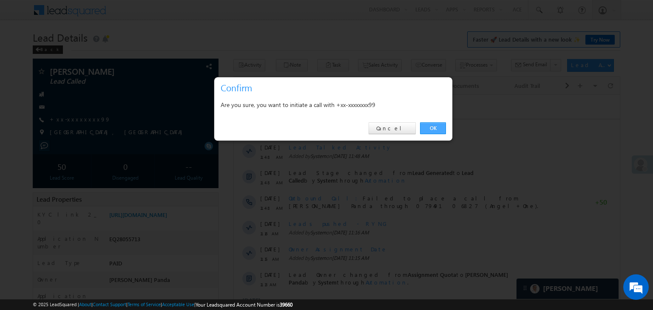
click at [431, 125] on link "OK" at bounding box center [433, 128] width 26 height 12
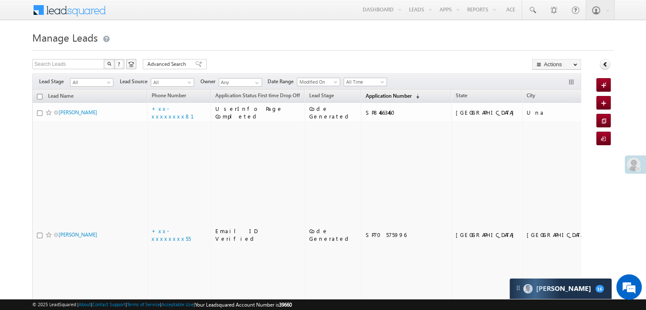
click at [365, 93] on span "Application Number" at bounding box center [388, 96] width 46 height 6
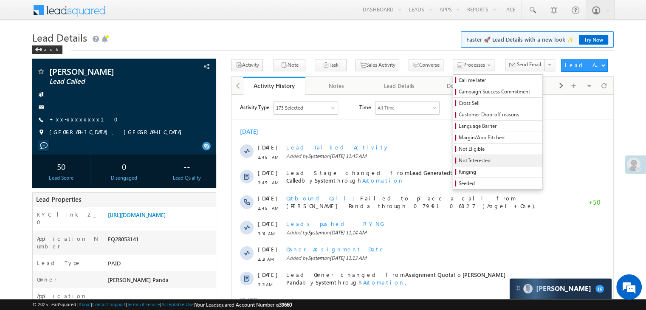
click at [459, 160] on span "Not Interested" at bounding box center [499, 161] width 81 height 8
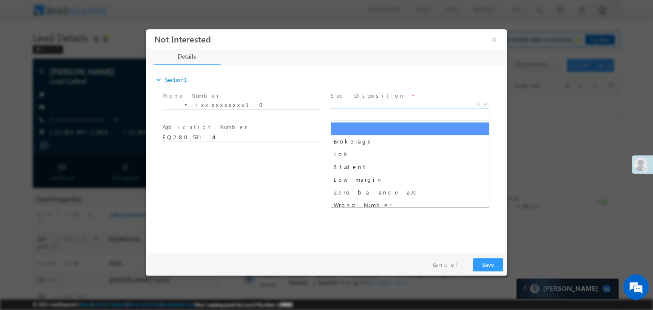
click at [430, 105] on span "X" at bounding box center [410, 104] width 159 height 8
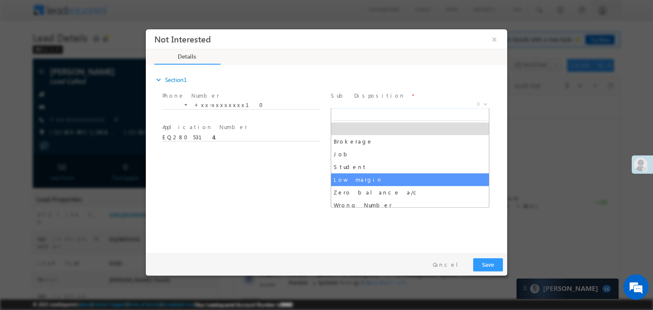
scroll to position [85, 0]
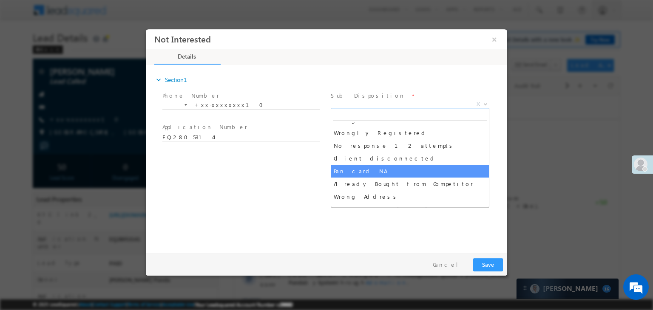
select select "Pan card NA"
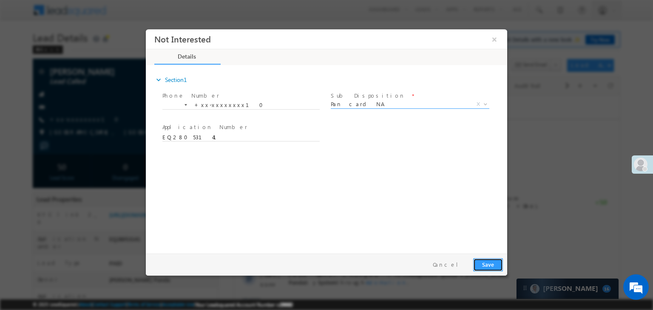
click at [488, 268] on button "Save" at bounding box center [488, 264] width 30 height 13
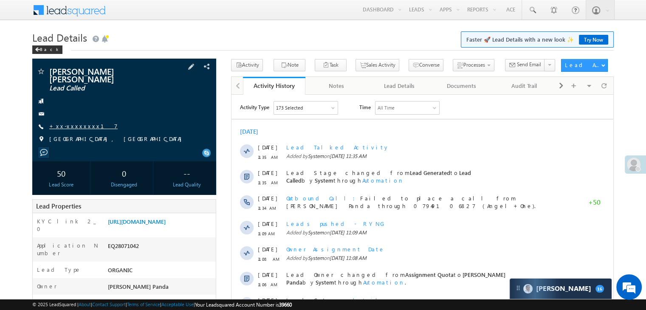
click at [71, 122] on link "+xx-xxxxxxxx17" at bounding box center [83, 125] width 68 height 7
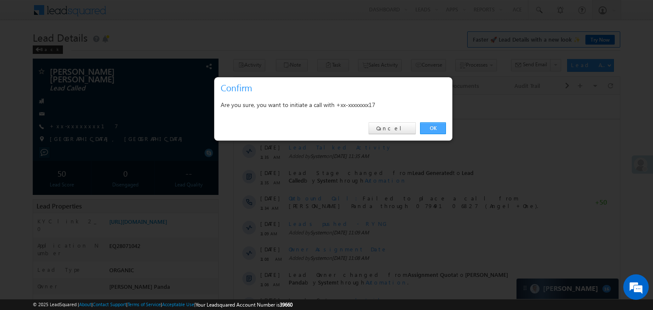
click at [429, 123] on link "OK" at bounding box center [433, 128] width 26 height 12
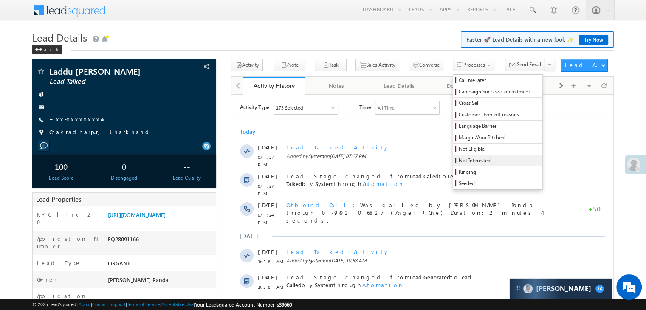
click at [464, 161] on span "Not Interested" at bounding box center [499, 161] width 81 height 8
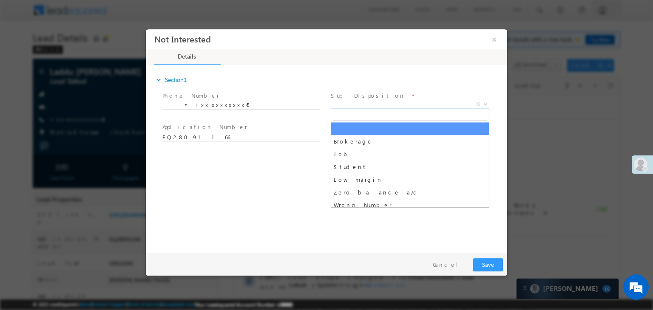
click at [413, 103] on span "X" at bounding box center [410, 104] width 159 height 8
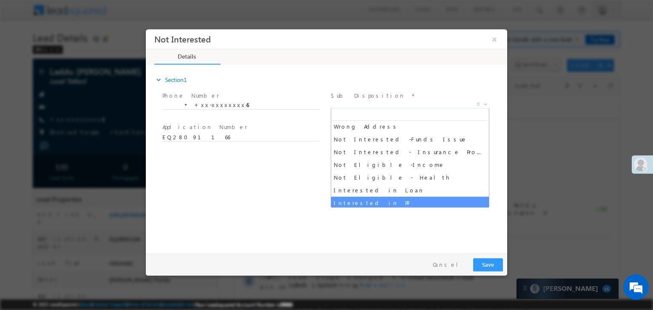
scroll to position [170, 0]
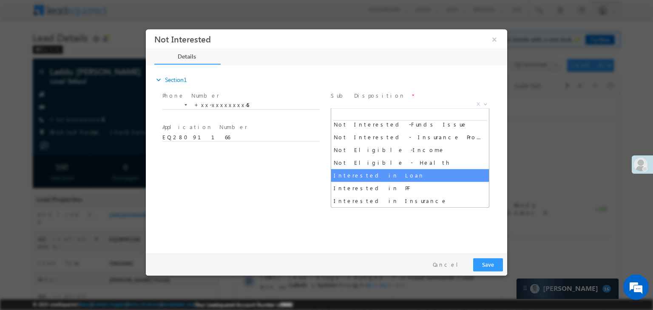
select select "Interested in Loan"
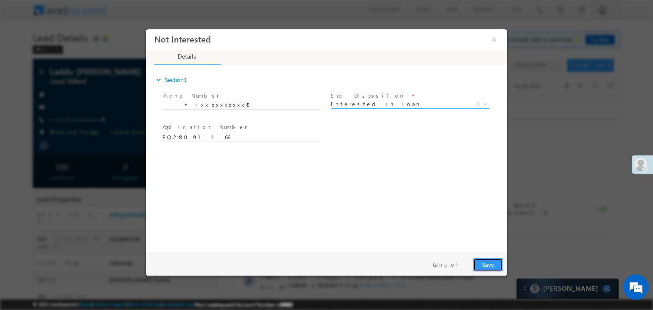
click at [487, 269] on button "Save" at bounding box center [488, 264] width 30 height 13
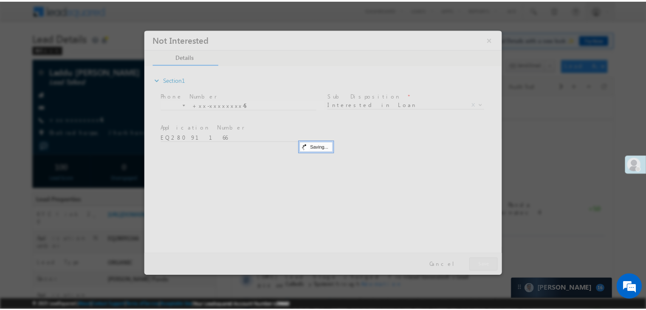
scroll to position [0, 0]
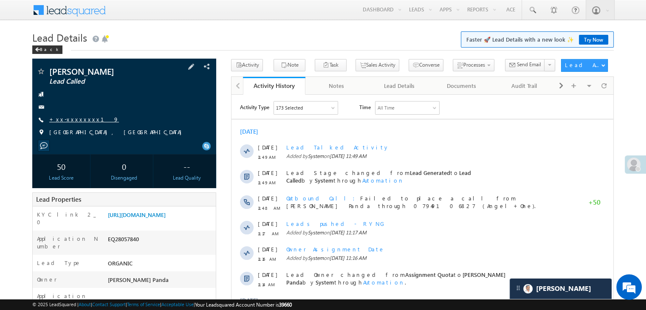
click at [66, 121] on link "+xx-xxxxxxxx19" at bounding box center [84, 119] width 70 height 7
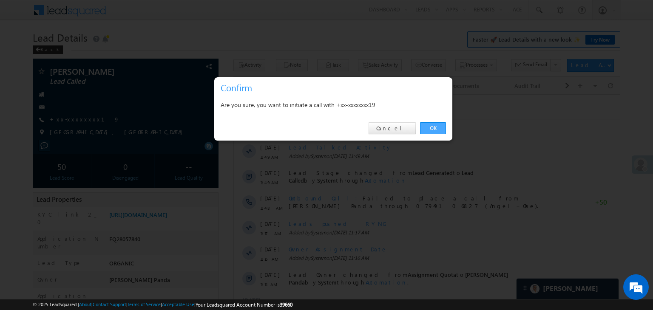
click at [433, 127] on link "OK" at bounding box center [433, 128] width 26 height 12
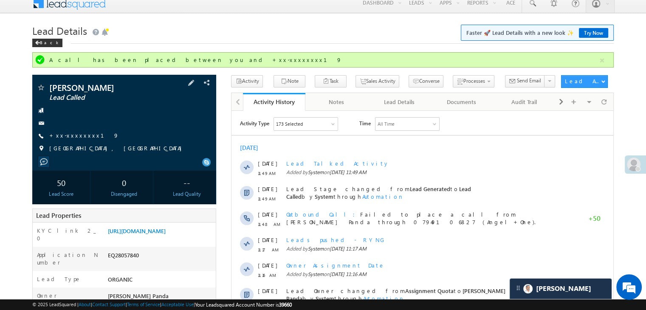
scroll to position [85, 0]
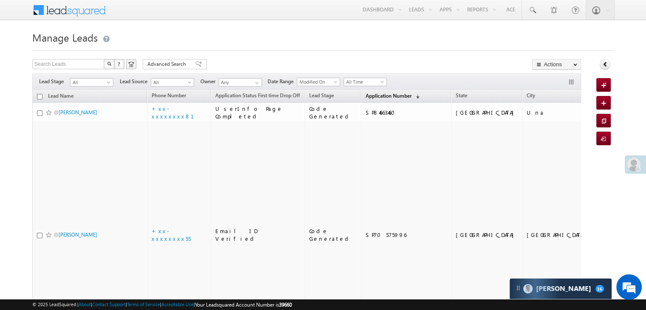
click at [371, 96] on span "Application Number" at bounding box center [388, 96] width 46 height 6
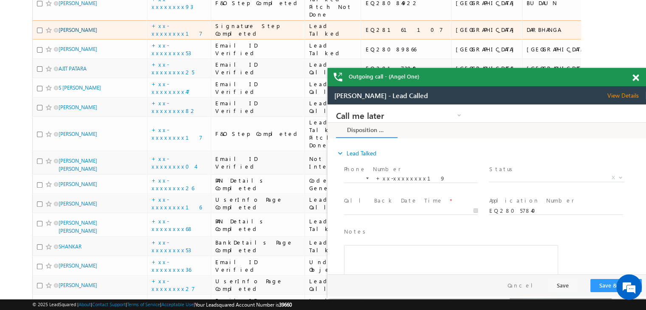
click at [69, 33] on link "Rajeev Jha" at bounding box center [78, 30] width 39 height 6
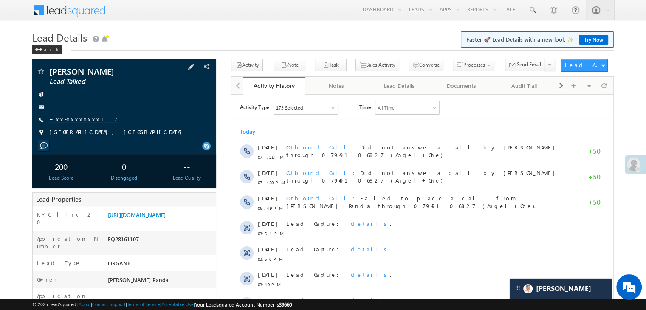
click at [75, 119] on link "+xx-xxxxxxxx17" at bounding box center [83, 119] width 68 height 7
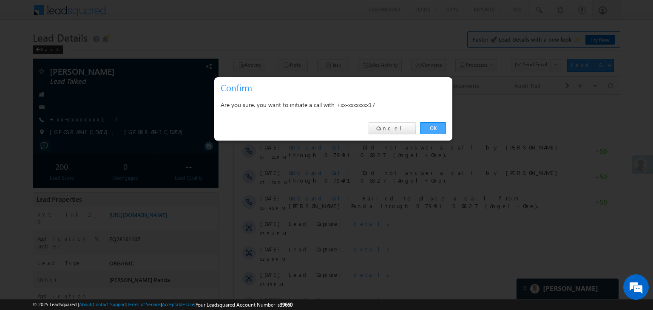
click at [428, 127] on link "OK" at bounding box center [433, 128] width 26 height 12
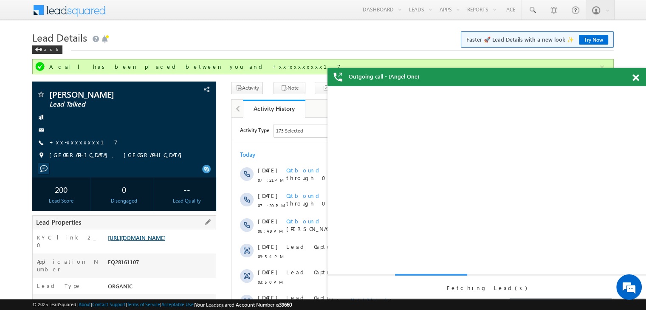
click at [153, 241] on link "https://angelbroking1-pk3em7sa.customui-test.leadsquared.com?leadId=ecaea277-0a…" at bounding box center [137, 237] width 58 height 7
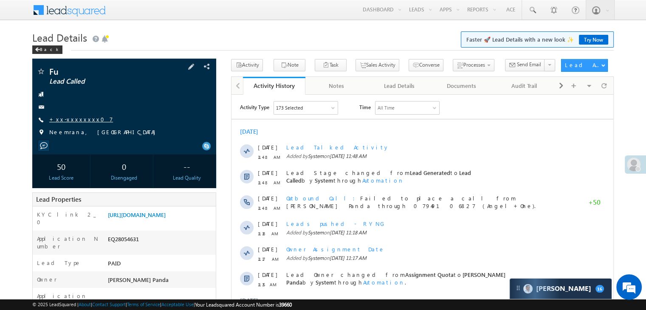
click at [74, 117] on link "+xx-xxxxxxxx07" at bounding box center [81, 119] width 64 height 7
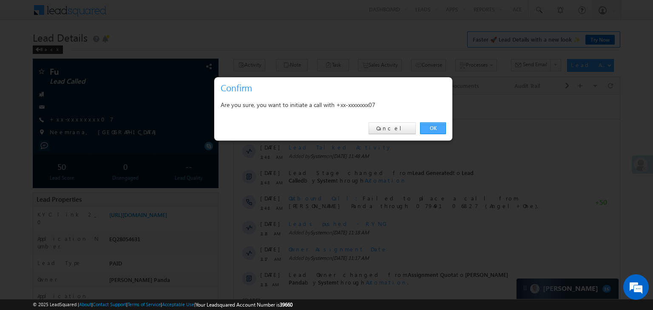
click at [435, 127] on link "OK" at bounding box center [433, 128] width 26 height 12
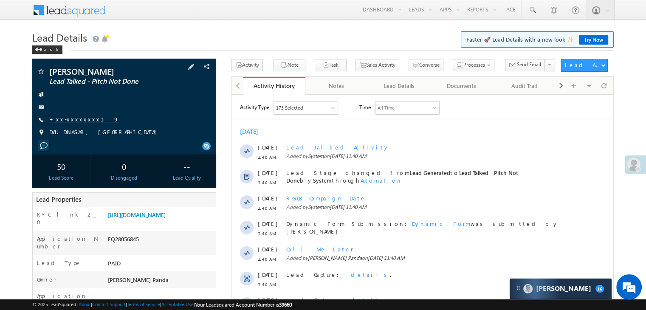
click at [71, 119] on link "+xx-xxxxxxxx19" at bounding box center [84, 119] width 70 height 7
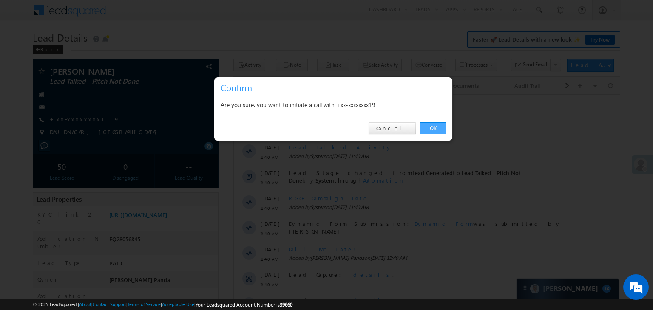
click at [429, 128] on link "OK" at bounding box center [433, 128] width 26 height 12
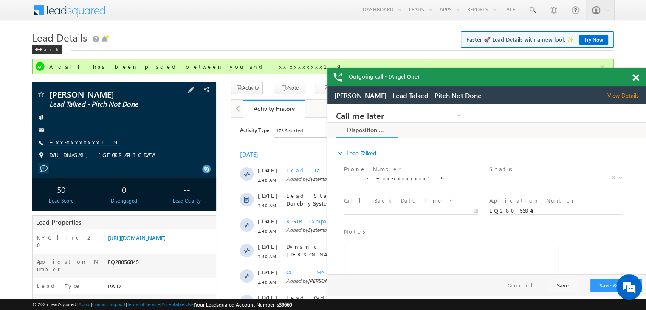
click at [70, 141] on link "+xx-xxxxxxxx19" at bounding box center [84, 142] width 70 height 7
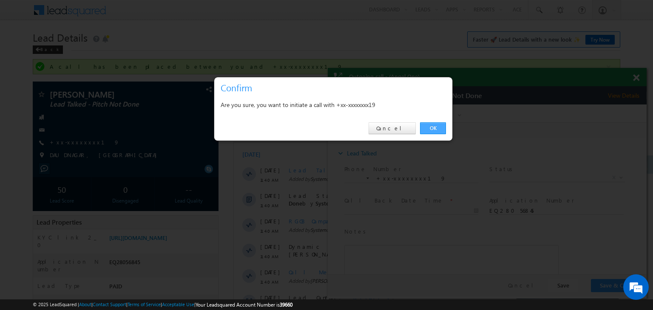
click at [436, 128] on link "OK" at bounding box center [433, 128] width 26 height 12
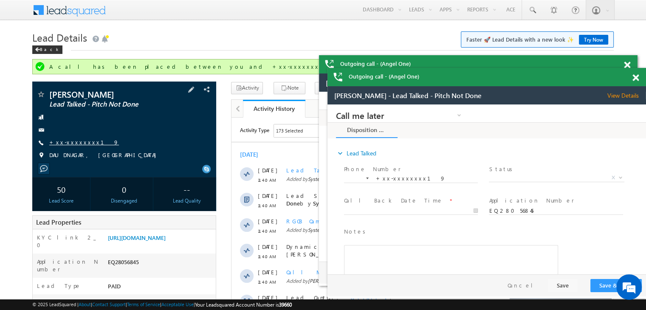
click at [0, 0] on link "+xx-xxxxxxxx19" at bounding box center [0, 0] width 0 height 0
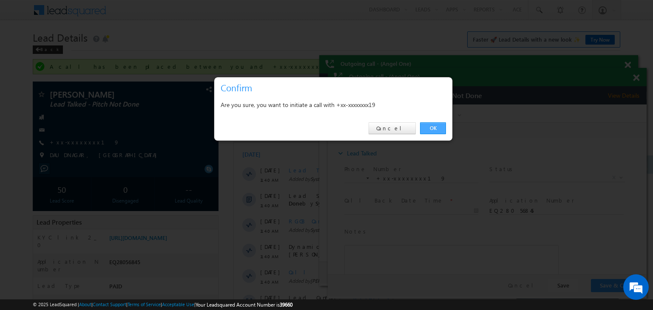
click at [428, 130] on link "OK" at bounding box center [433, 128] width 26 height 12
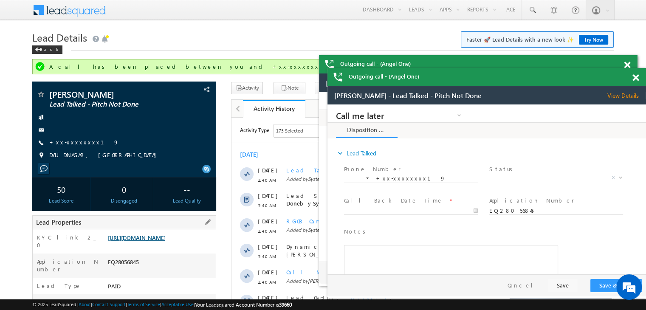
click at [0, 0] on link "https://angelbroking1-pk3em7sa.customui-test.leadsquared.com?leadId=5a796a68-d6…" at bounding box center [0, 0] width 0 height 0
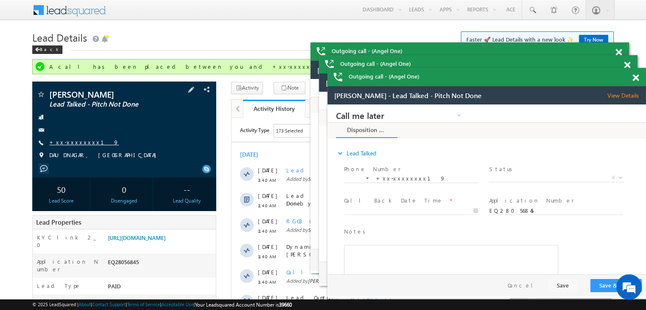
click at [0, 0] on link "+xx-xxxxxxxx19" at bounding box center [0, 0] width 0 height 0
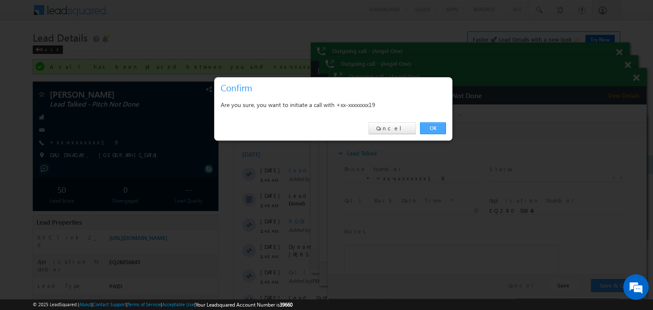
click at [428, 129] on link "OK" at bounding box center [433, 128] width 26 height 12
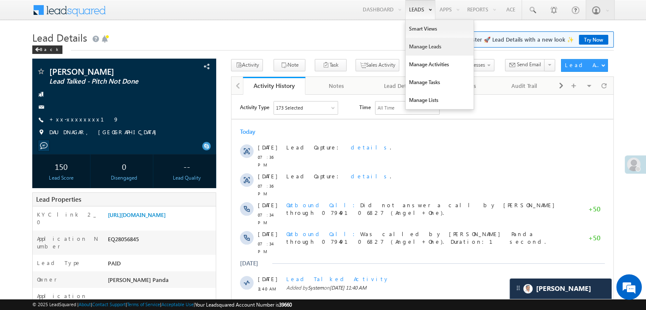
click at [422, 46] on link "Manage Leads" at bounding box center [440, 47] width 68 height 18
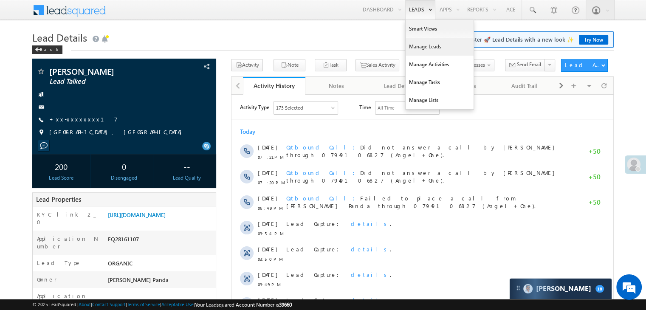
click at [422, 49] on link "Manage Leads" at bounding box center [440, 47] width 68 height 18
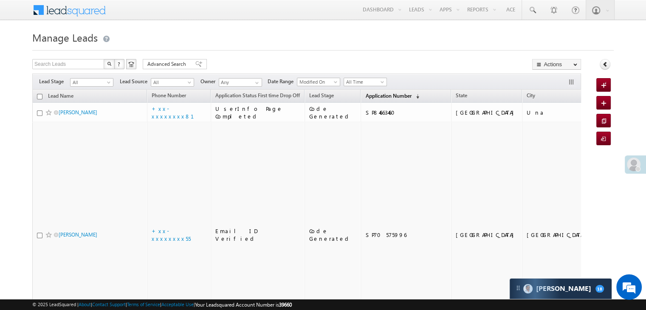
click at [372, 97] on span "Application Number" at bounding box center [388, 96] width 46 height 6
click at [365, 94] on span "Application Number" at bounding box center [388, 96] width 46 height 6
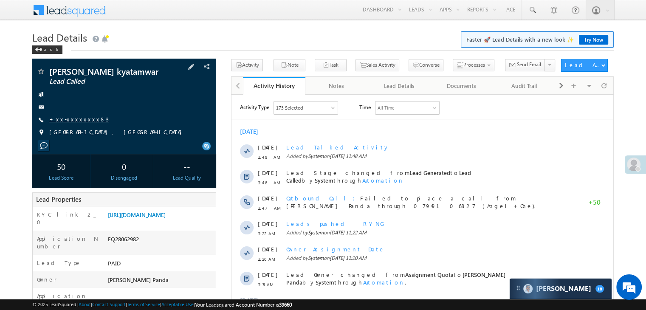
click at [71, 119] on link "+xx-xxxxxxxx83" at bounding box center [78, 119] width 59 height 7
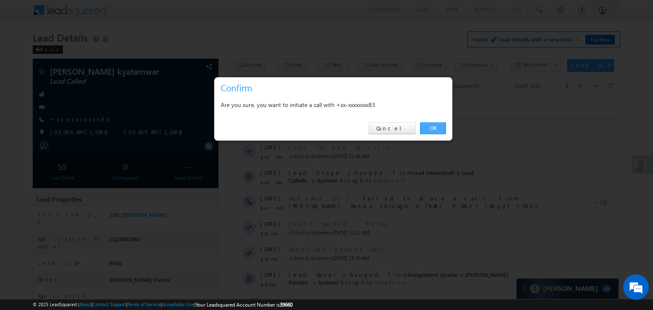
click at [430, 131] on link "OK" at bounding box center [433, 128] width 26 height 12
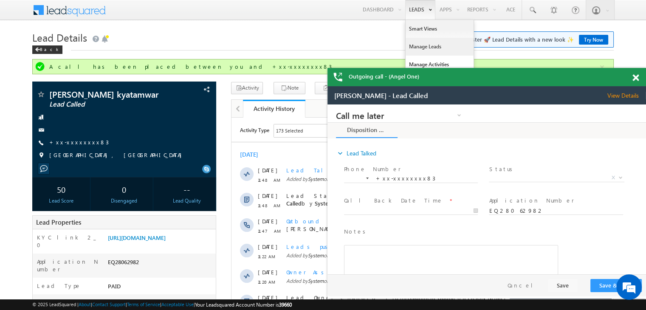
click at [231, 123] on link "Manage Leads" at bounding box center [124, 156] width 214 height 66
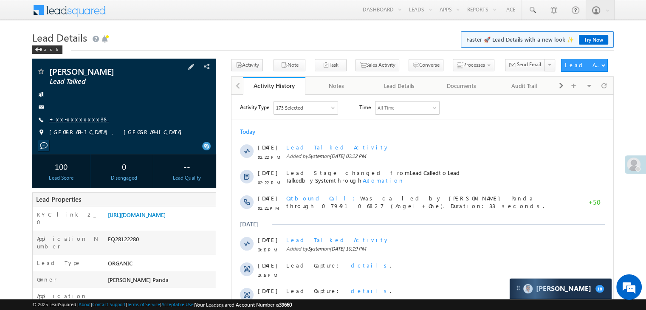
click at [72, 120] on link "+xx-xxxxxxxx38" at bounding box center [78, 119] width 59 height 7
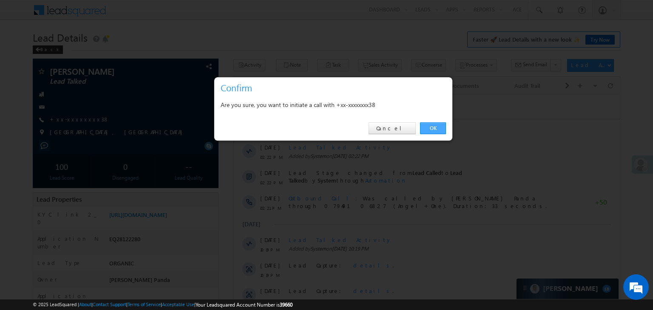
click at [433, 127] on link "OK" at bounding box center [433, 128] width 26 height 12
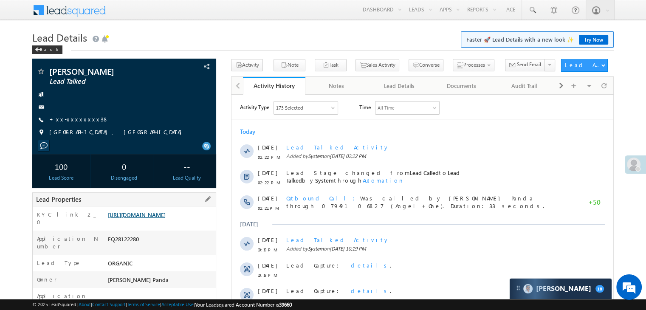
click at [160, 218] on link "[URL][DOMAIN_NAME]" at bounding box center [137, 214] width 58 height 7
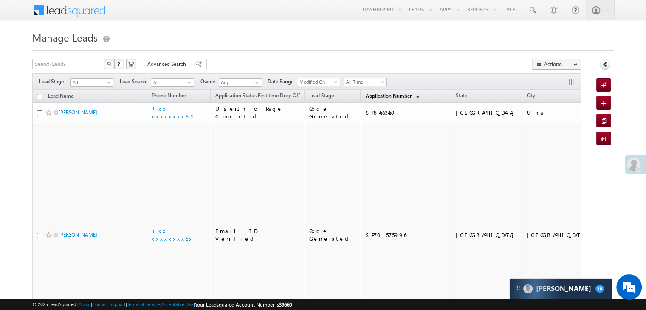
click at [368, 93] on span "Application Number" at bounding box center [388, 96] width 46 height 6
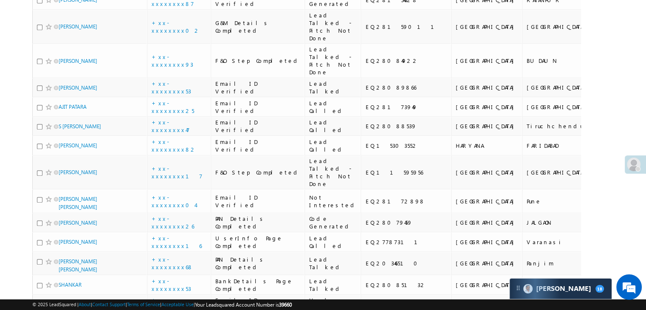
scroll to position [425, 0]
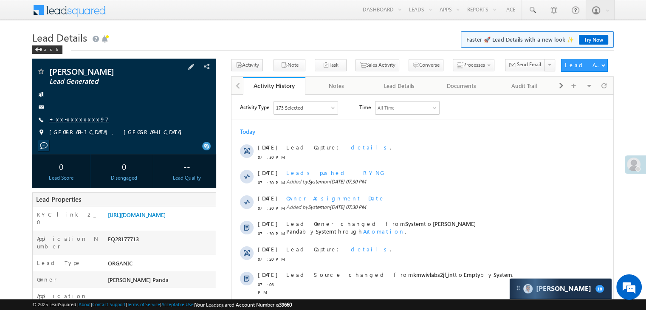
click at [76, 119] on link "+xx-xxxxxxxx97" at bounding box center [78, 119] width 59 height 7
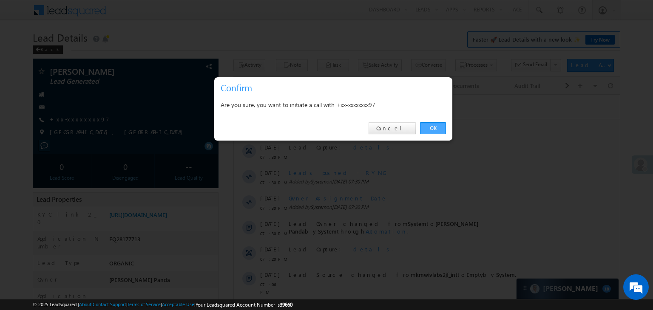
drag, startPoint x: 432, startPoint y: 129, endPoint x: 44, endPoint y: 62, distance: 393.8
click at [432, 129] on link "OK" at bounding box center [433, 128] width 26 height 12
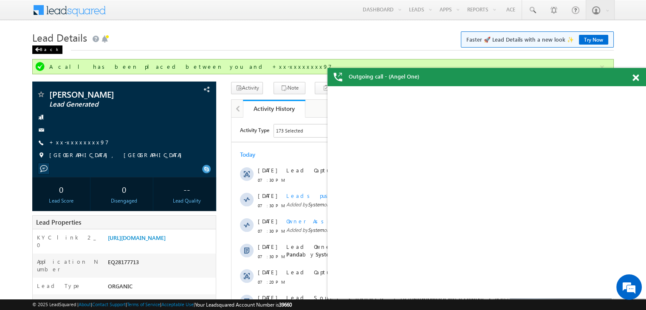
click at [42, 48] on div "Back" at bounding box center [47, 49] width 30 height 8
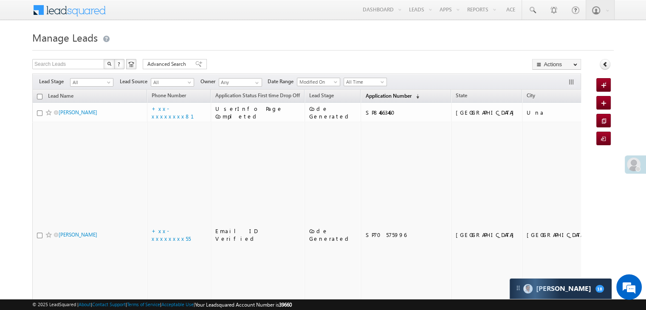
click at [369, 97] on span "Application Number" at bounding box center [388, 96] width 46 height 6
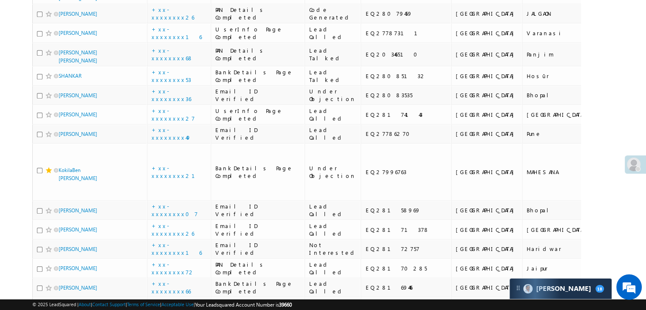
scroll to position [637, 0]
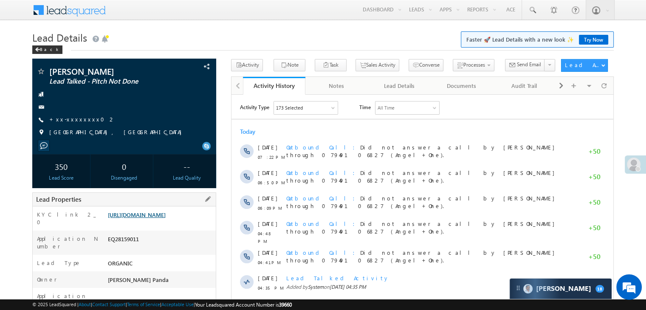
click at [160, 218] on link "[URL][DOMAIN_NAME]" at bounding box center [137, 214] width 58 height 7
click at [44, 47] on div "Back" at bounding box center [47, 49] width 30 height 8
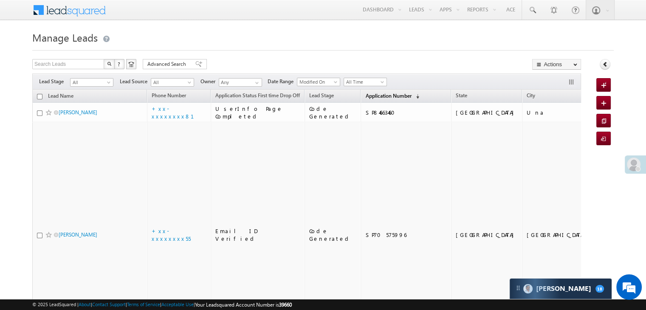
click at [367, 93] on span "Application Number" at bounding box center [388, 96] width 46 height 6
